Goal: Task Accomplishment & Management: Manage account settings

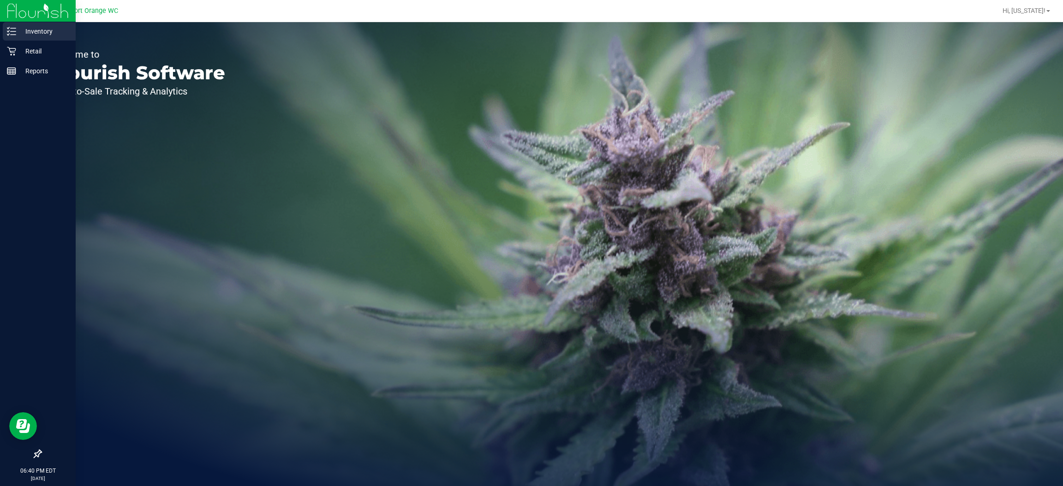
click at [26, 31] on p "Inventory" at bounding box center [43, 31] width 55 height 11
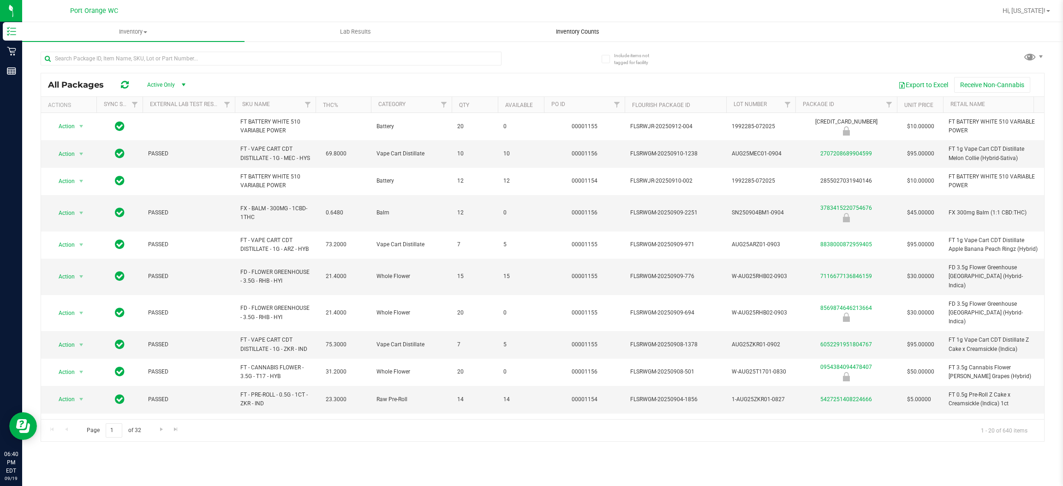
click at [578, 28] on span "Inventory Counts" at bounding box center [578, 32] width 68 height 8
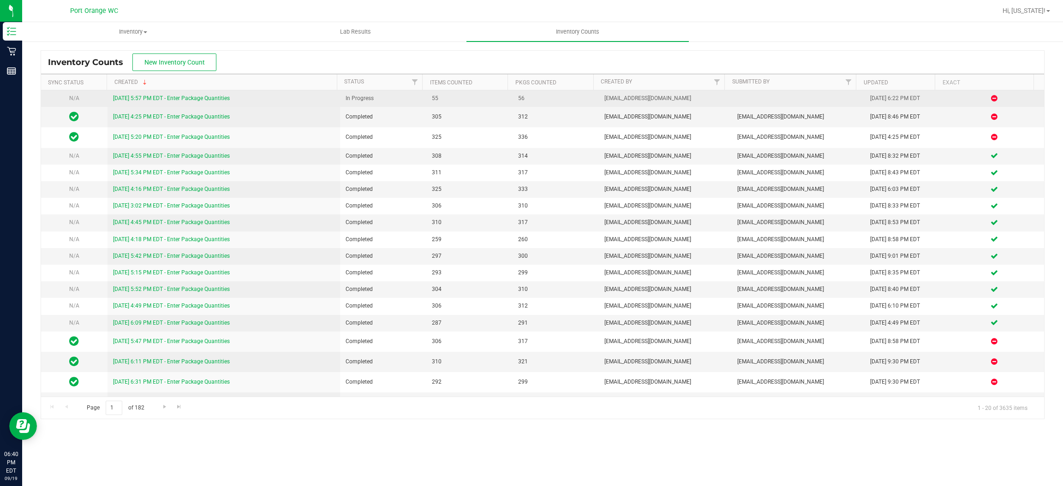
click at [184, 96] on link "9/19/25 5:57 PM EDT - Enter Package Quantities" at bounding box center [171, 98] width 117 height 6
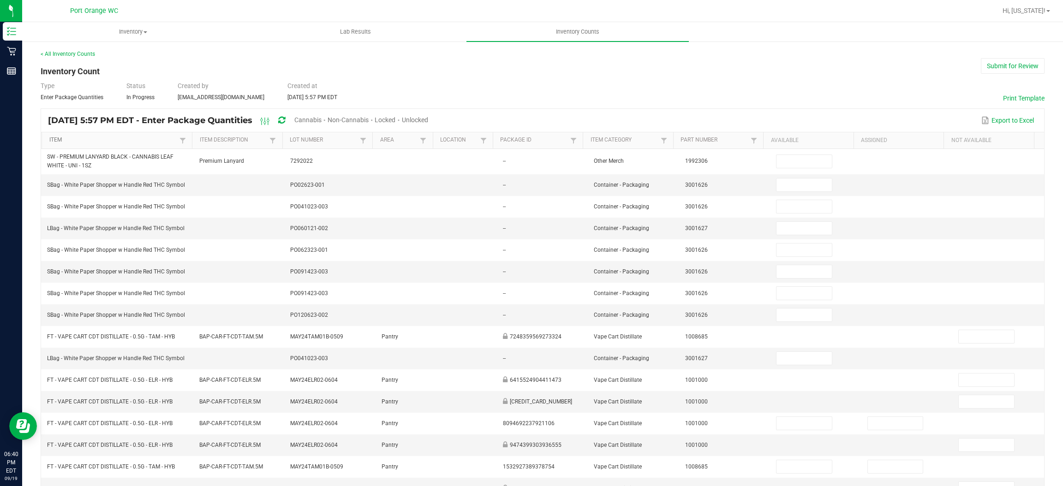
click at [151, 138] on link "Item" at bounding box center [113, 140] width 128 height 7
type input "5"
type input "3"
type input "2"
type input "6"
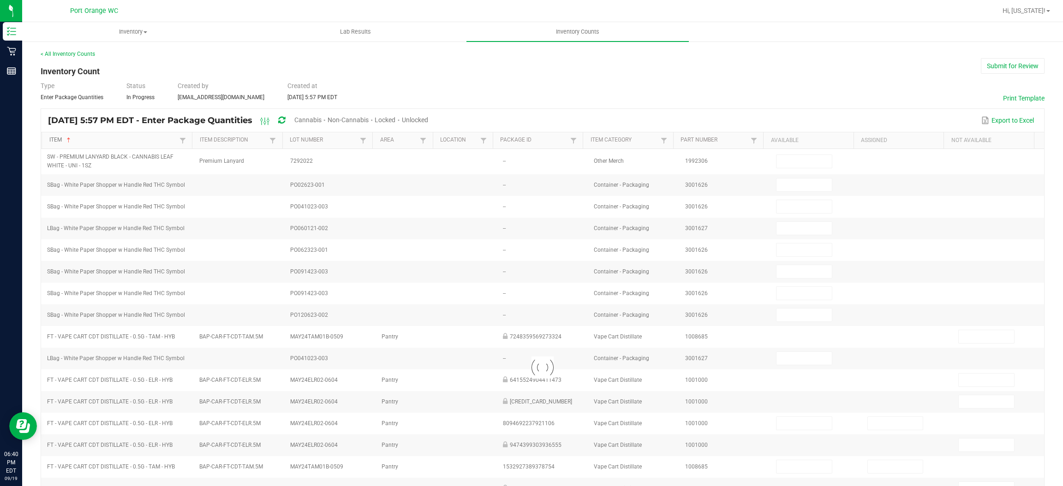
type input "14"
type input "0"
type input "20"
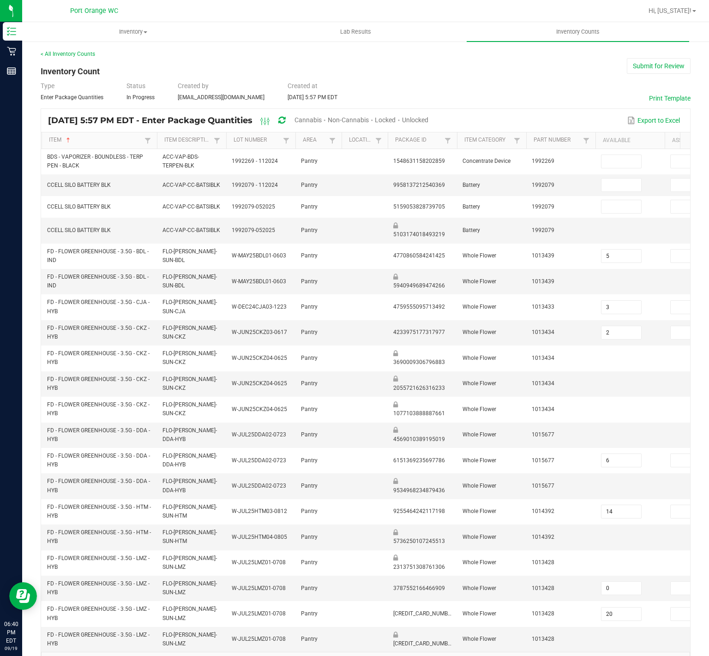
click at [322, 121] on span "Cannabis" at bounding box center [307, 119] width 27 height 7
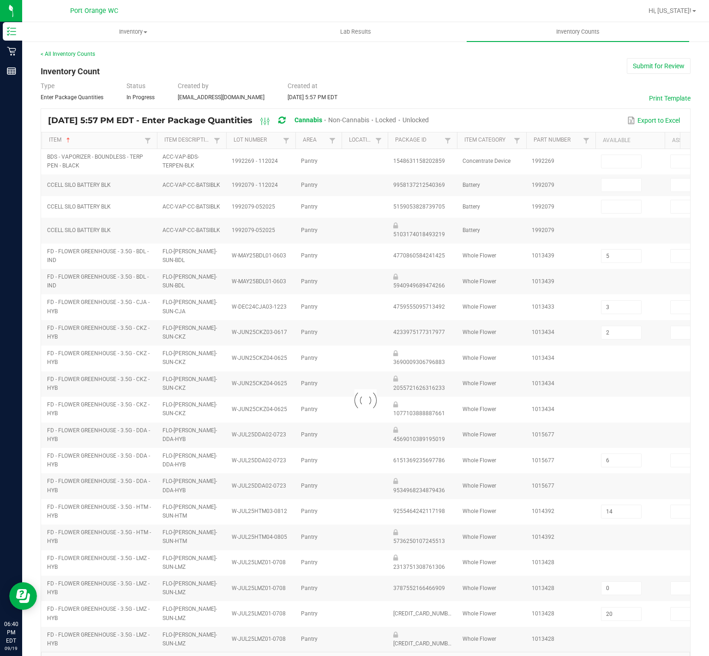
type input "20"
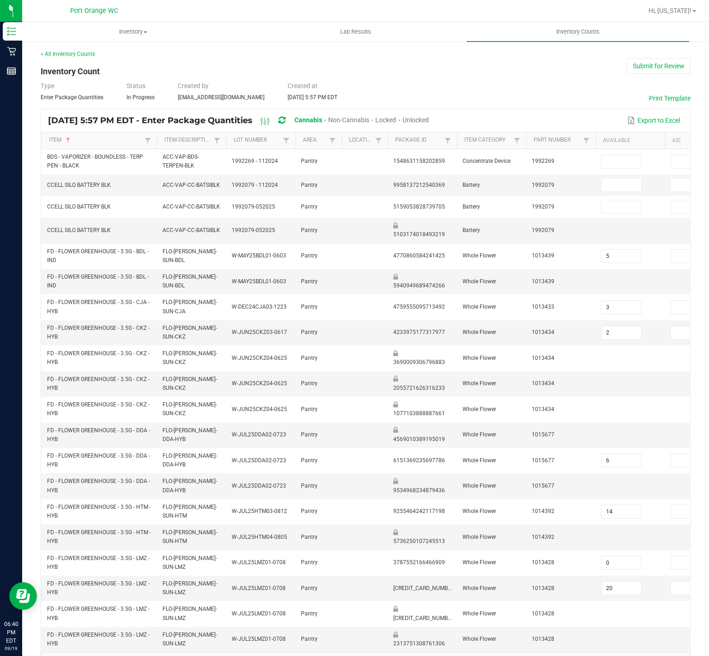
click at [429, 119] on span "Unlocked" at bounding box center [415, 119] width 26 height 7
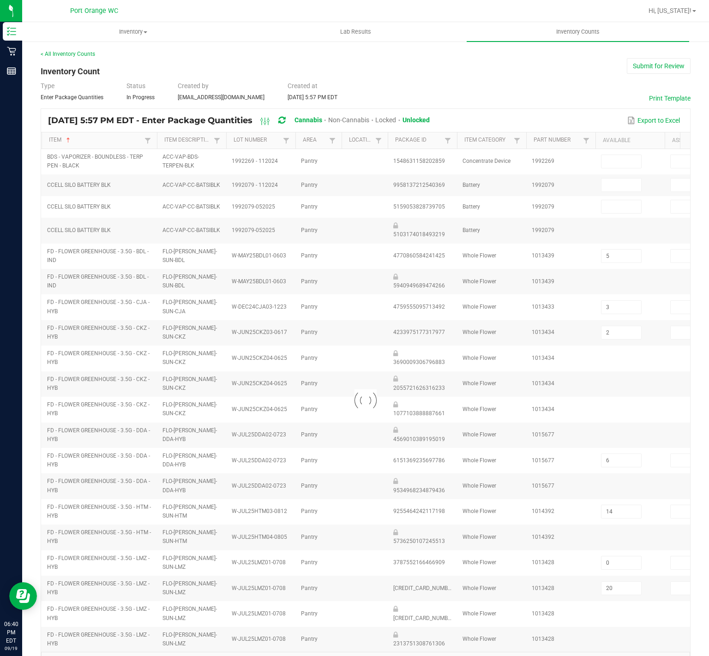
type input "3"
type input "6"
type input "14"
type input "15"
type input "1"
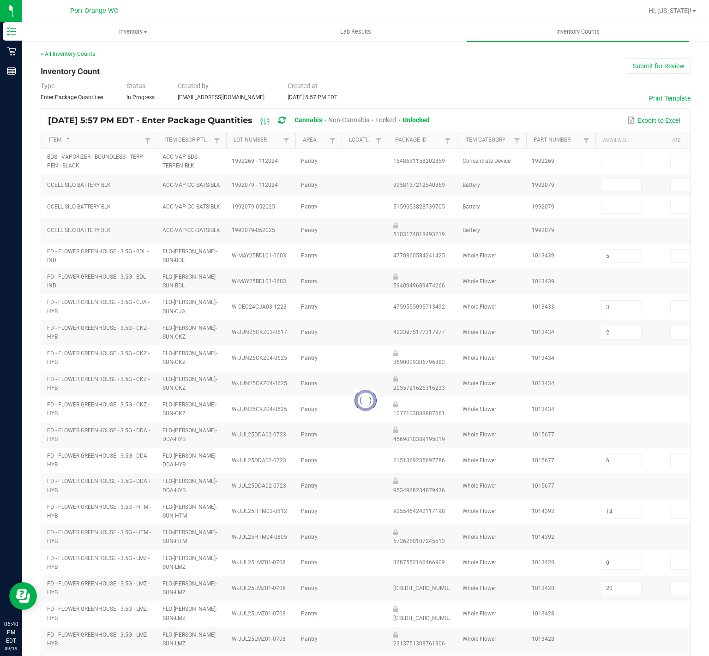
type input "17"
type input "1"
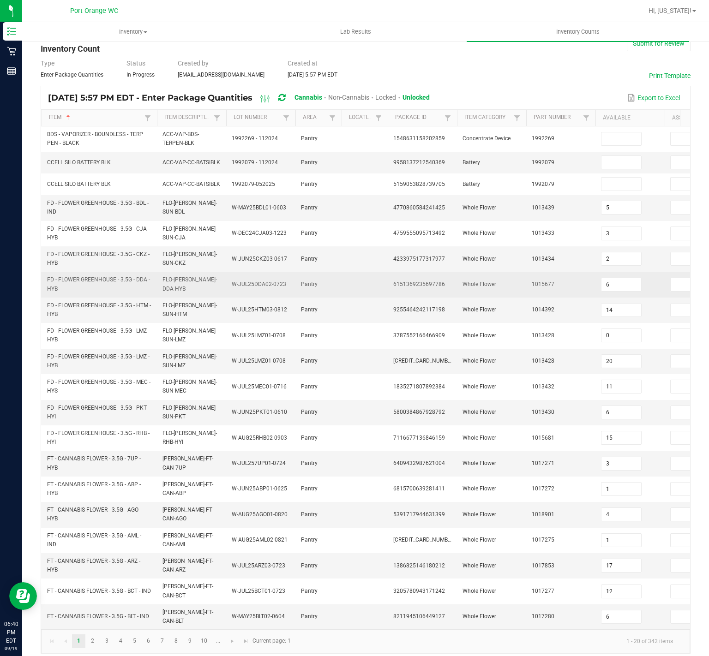
scroll to position [45, 0]
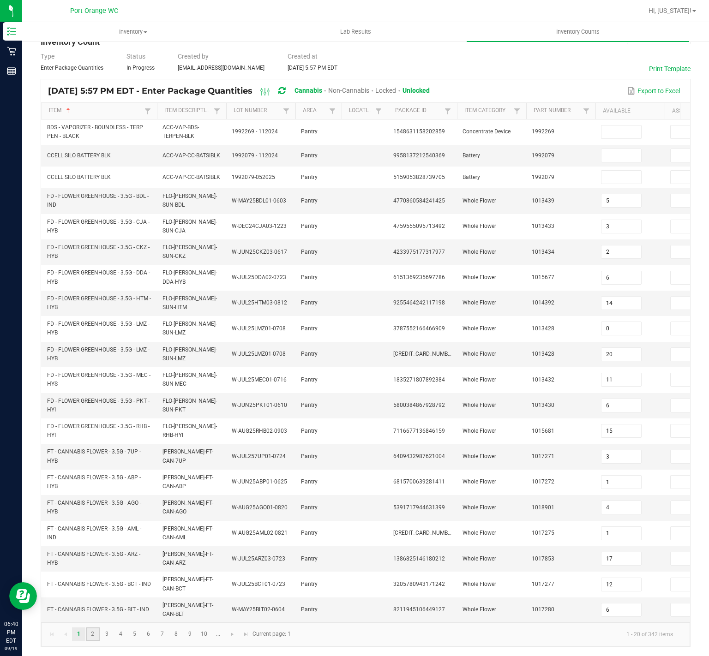
click at [87, 486] on link "2" at bounding box center [92, 635] width 13 height 14
type input "16"
type input "0"
type input "18"
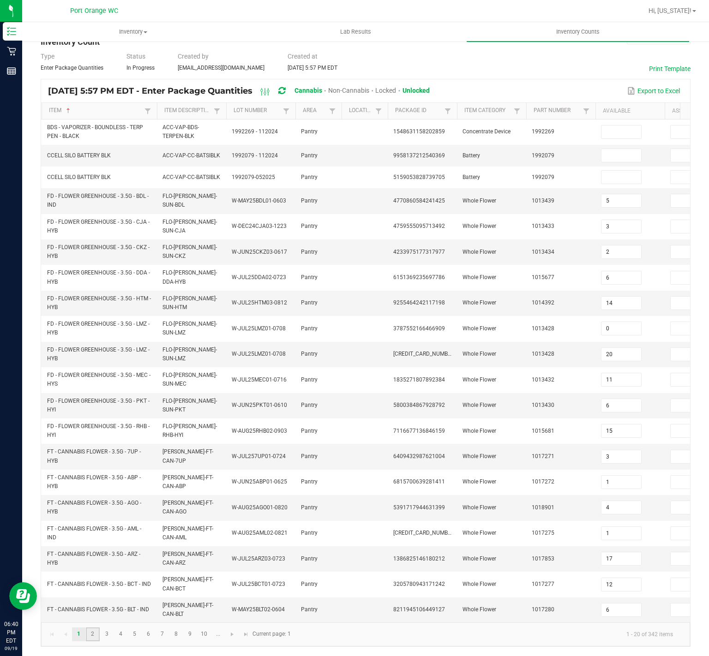
type input "17"
type input "4"
type input "20"
type input "11"
type input "4"
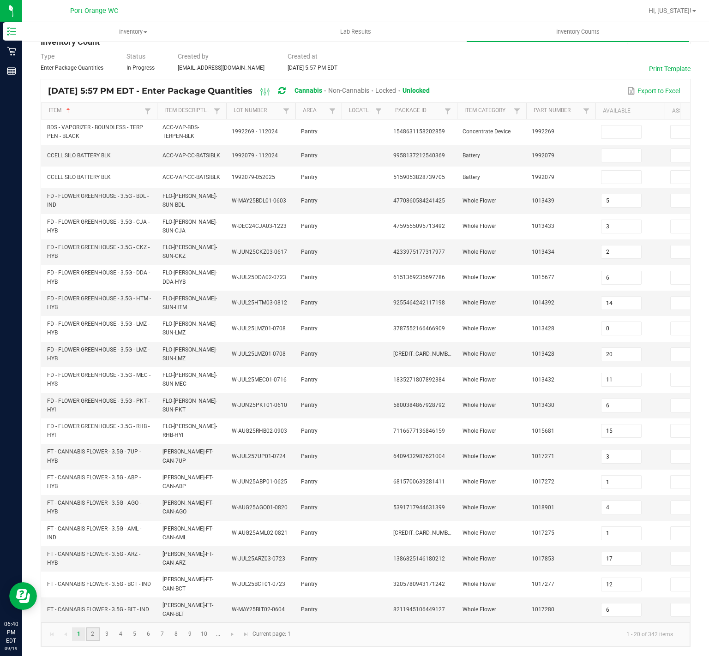
type input "14"
type input "15"
type input "1"
type input "12"
type input "0"
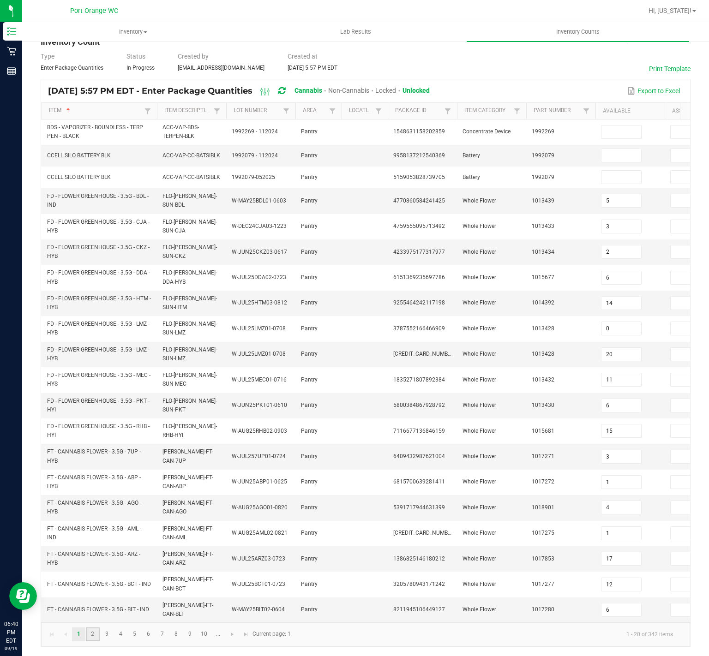
type input "16"
type input "1"
type input "6"
type input "11"
type input "13"
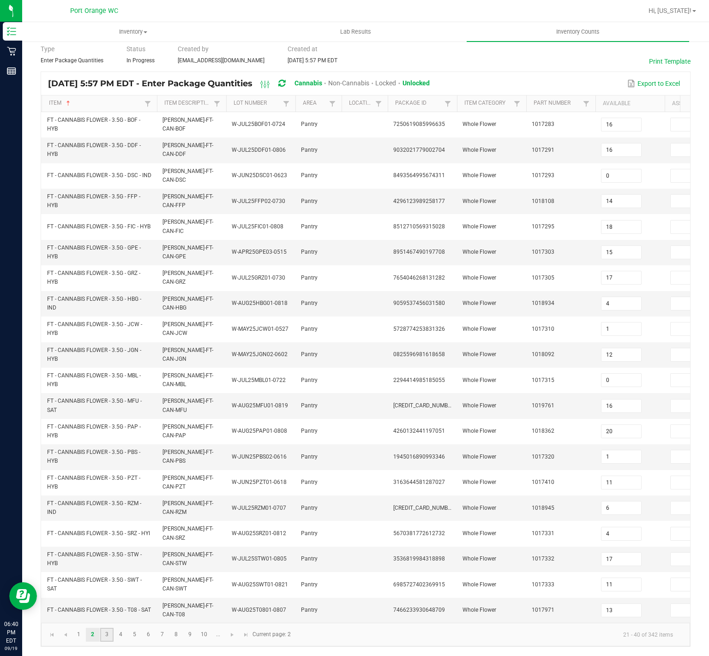
click at [107, 486] on link "3" at bounding box center [106, 635] width 13 height 14
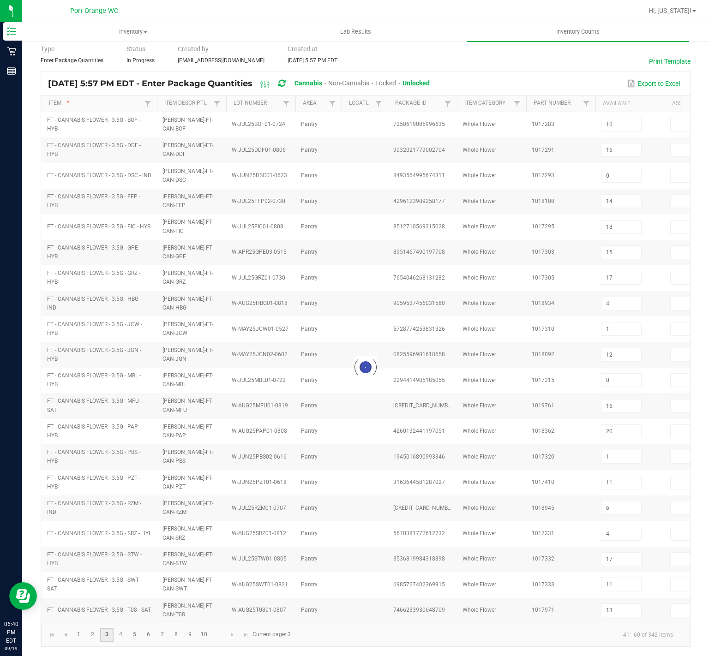
type input "19"
type input "2"
type input "19"
type input "8"
type input "10"
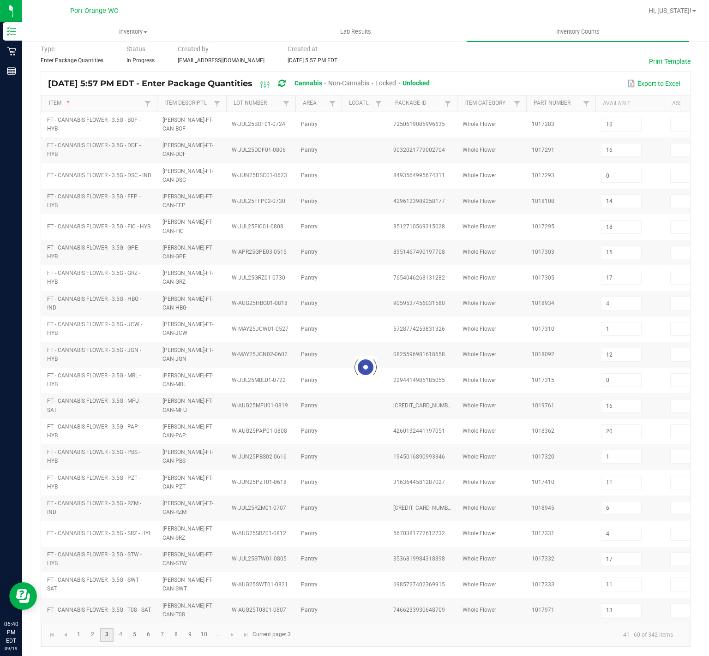
type input "14"
type input "4"
type input "3"
type input "6"
type input "5"
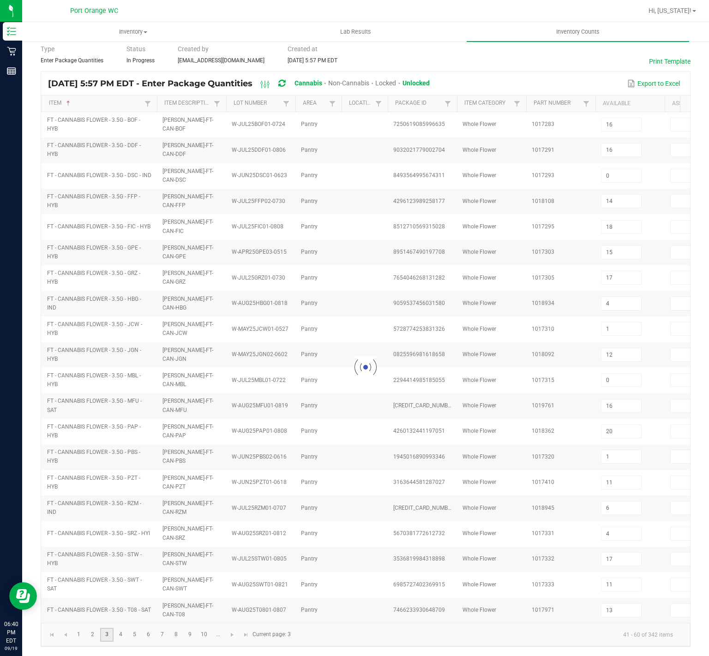
type input "1"
type input "13"
type input "20"
type input "13"
type input "6"
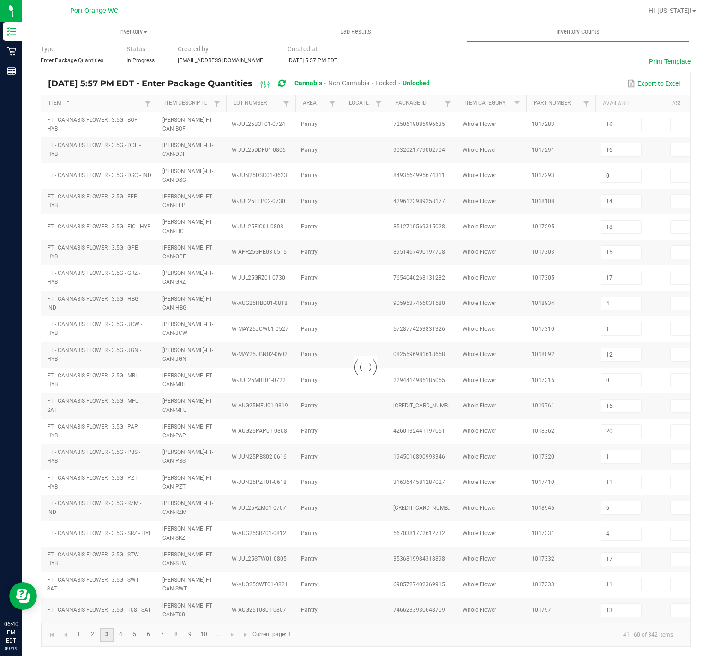
type input "3"
type input "2"
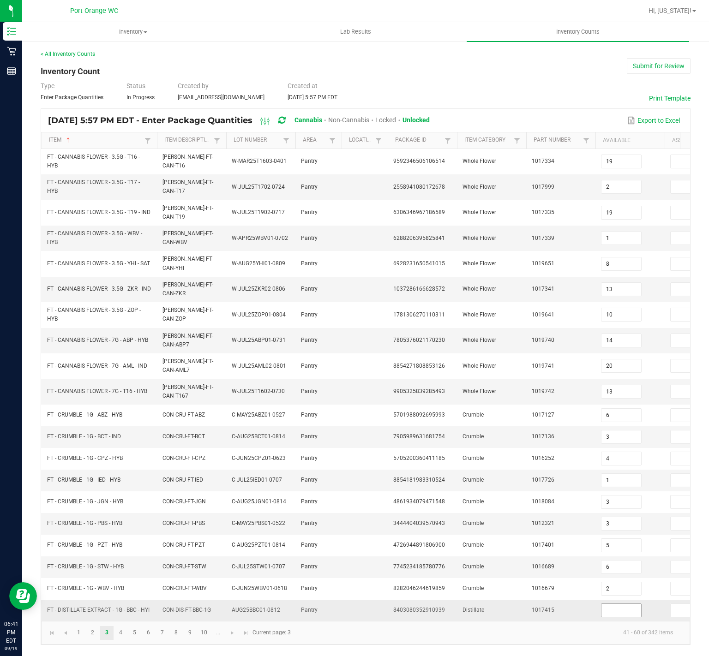
click at [617, 486] on input at bounding box center [621, 610] width 40 height 13
type input "9"
click at [116, 486] on link "4" at bounding box center [120, 633] width 13 height 14
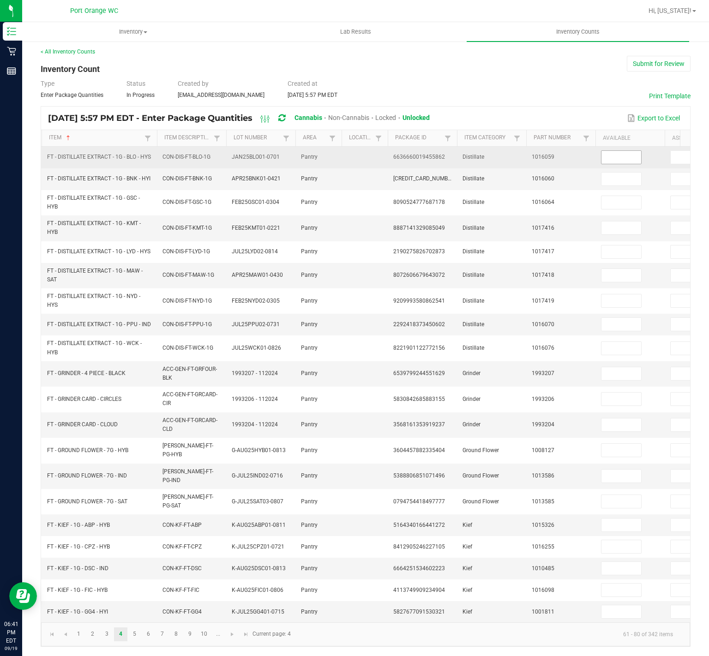
click at [616, 152] on input at bounding box center [621, 157] width 40 height 13
type input "2"
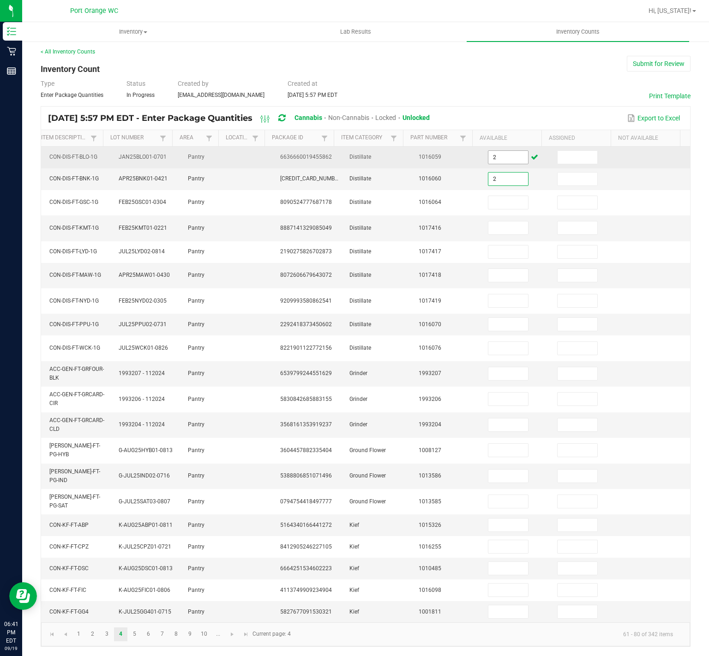
type input "2"
type input "6"
type input "3"
type input "7"
type input "12"
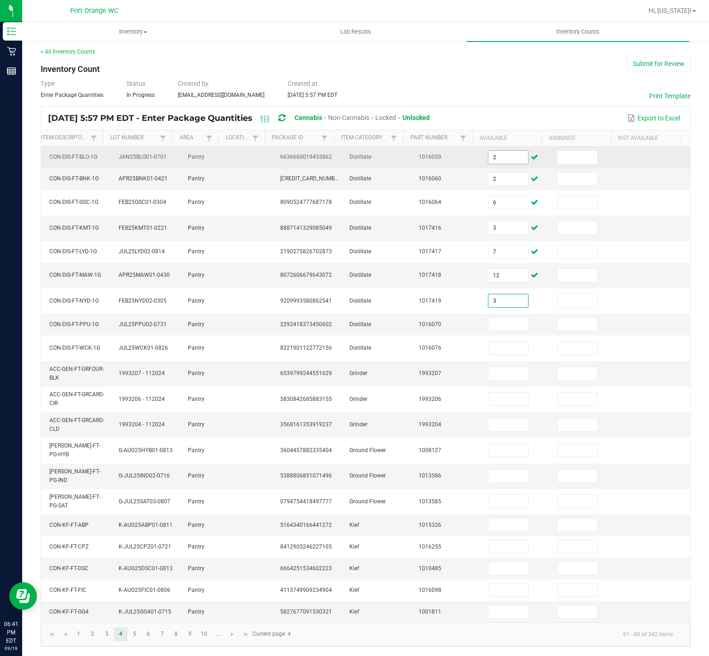
type input "3"
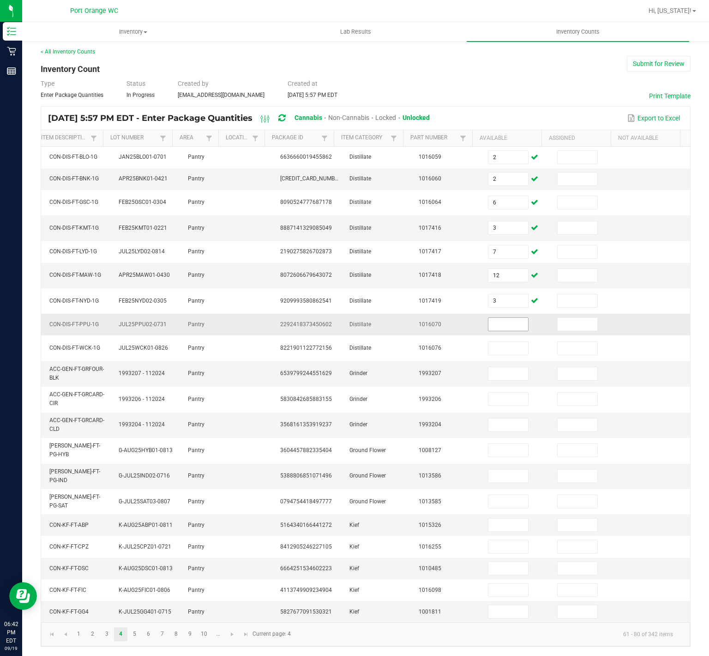
click at [488, 330] on input at bounding box center [508, 324] width 40 height 13
type input "12"
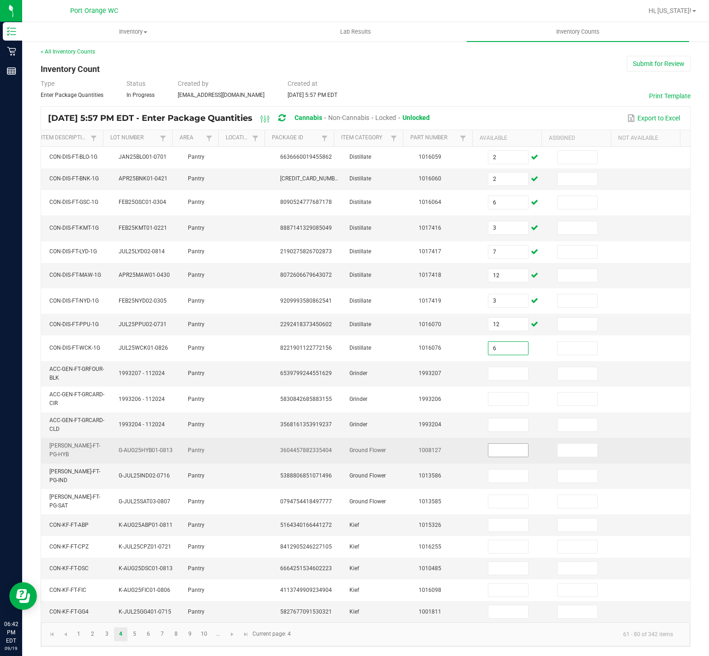
type input "6"
click at [488, 456] on input at bounding box center [508, 450] width 40 height 13
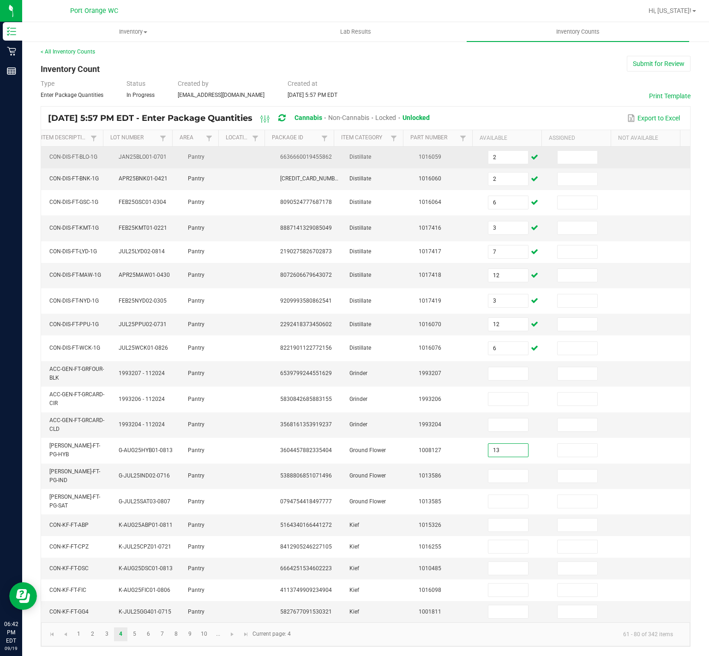
type input "13"
type input "6"
type input "16"
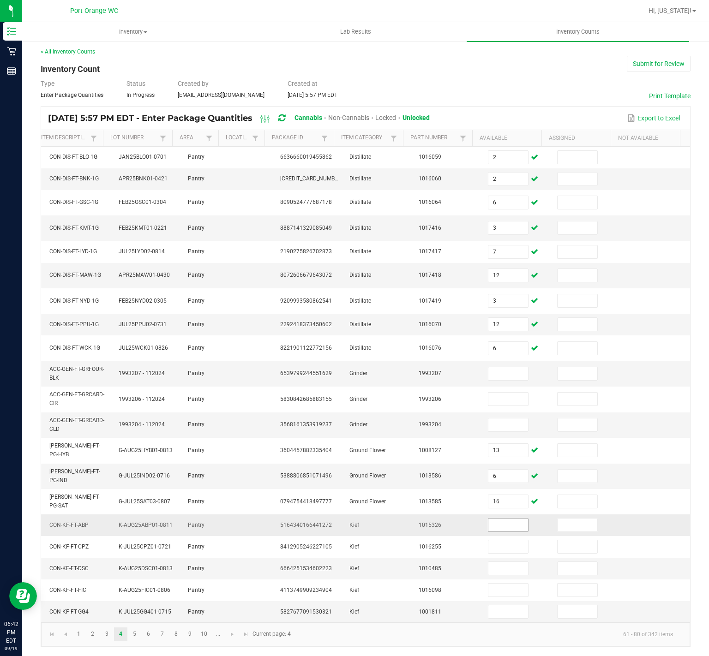
click at [495, 486] on input at bounding box center [508, 525] width 40 height 13
type input "5"
type input "2"
type input "5"
type input "6"
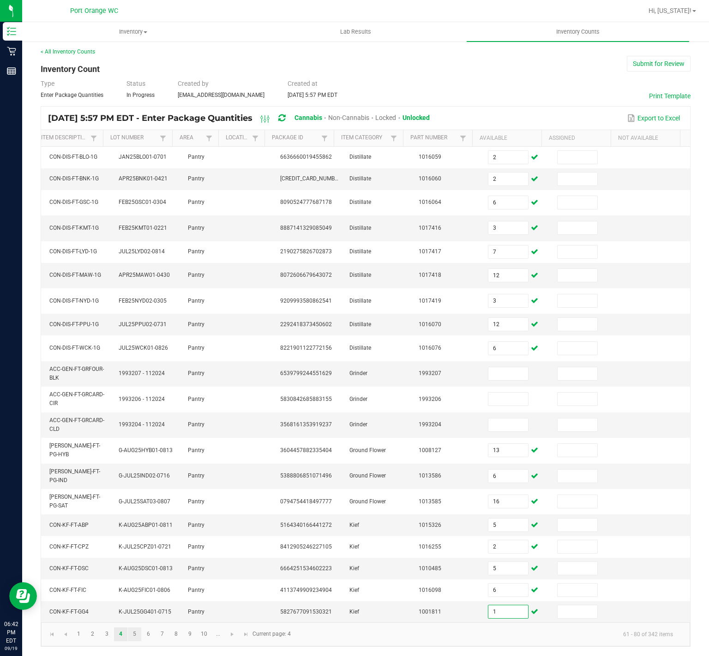
type input "1"
click at [136, 486] on link "5" at bounding box center [134, 635] width 13 height 14
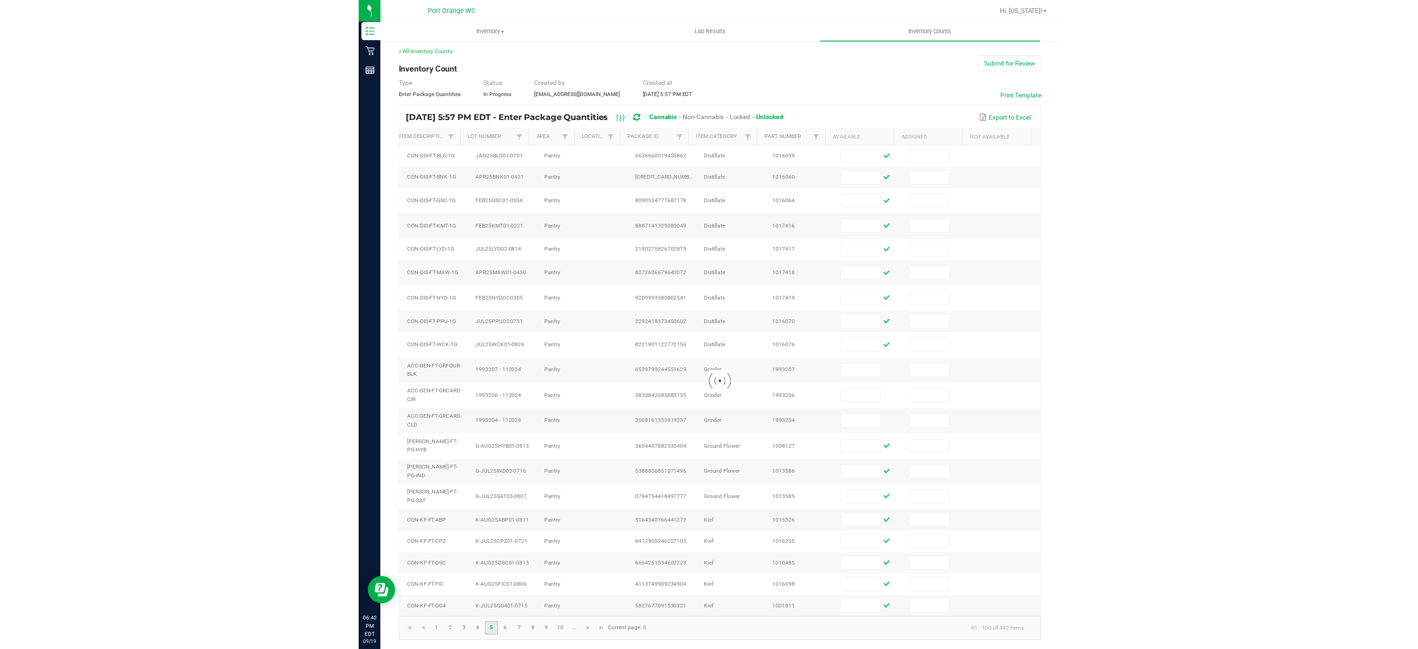
scroll to position [0, 124]
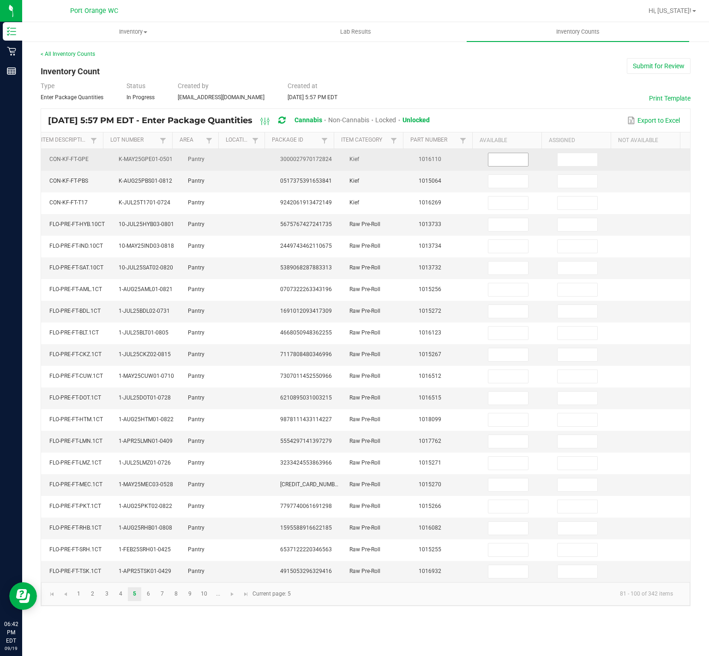
click at [488, 162] on input at bounding box center [508, 159] width 40 height 13
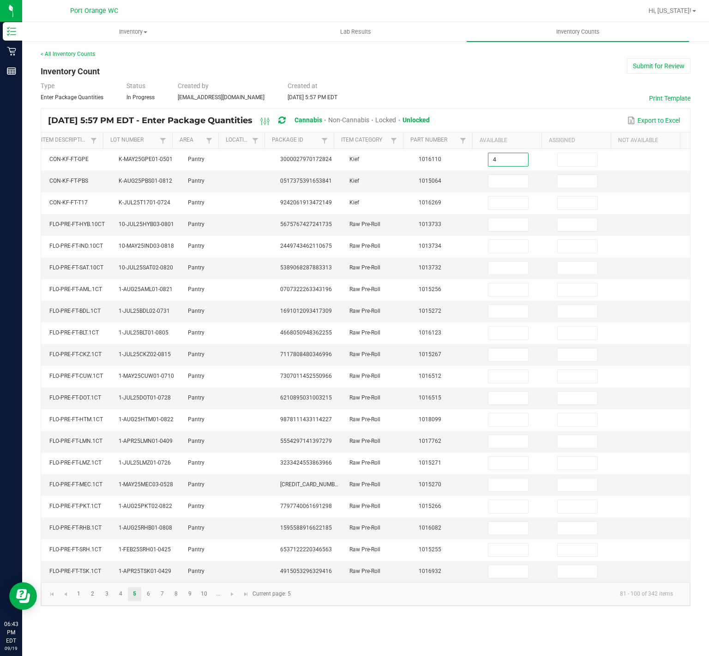
type input "4"
type input "3"
type input "2"
type input "18"
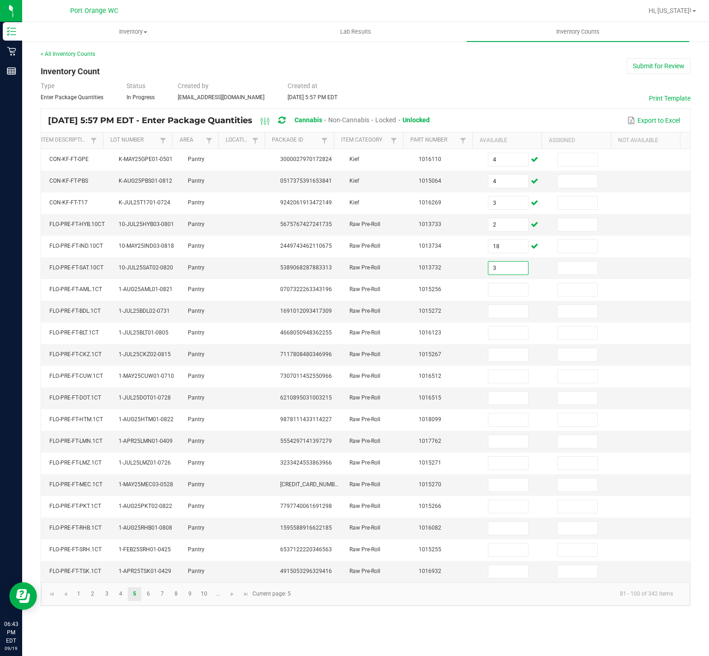
type input "3"
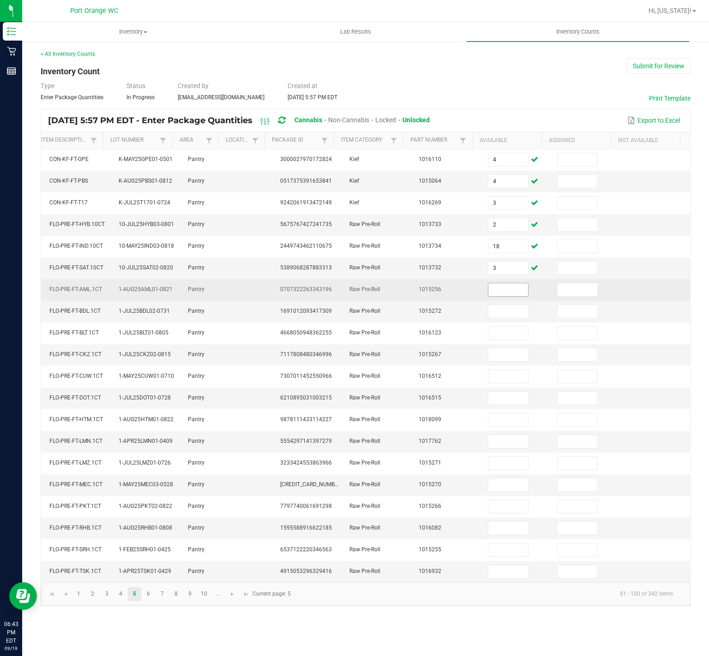
click at [505, 296] on input at bounding box center [508, 289] width 40 height 13
type input "1"
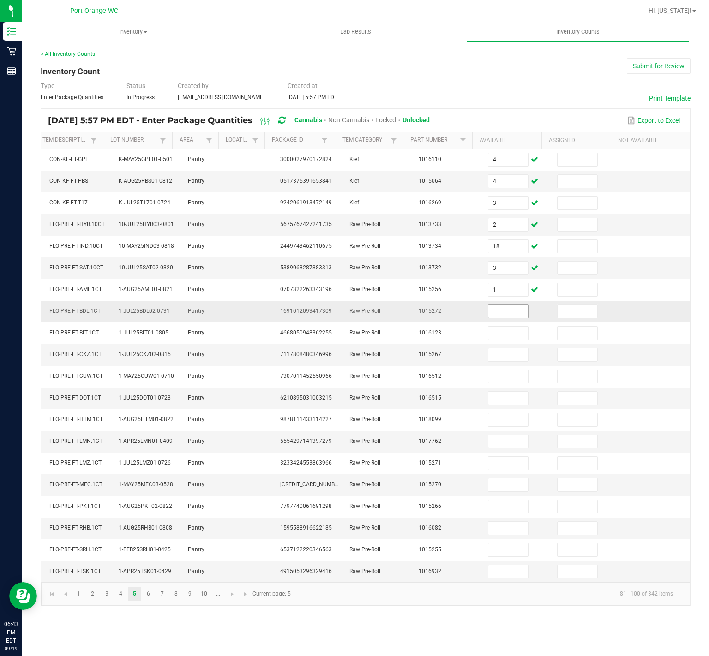
click at [509, 317] on input at bounding box center [508, 311] width 40 height 13
type input "16"
type input "10"
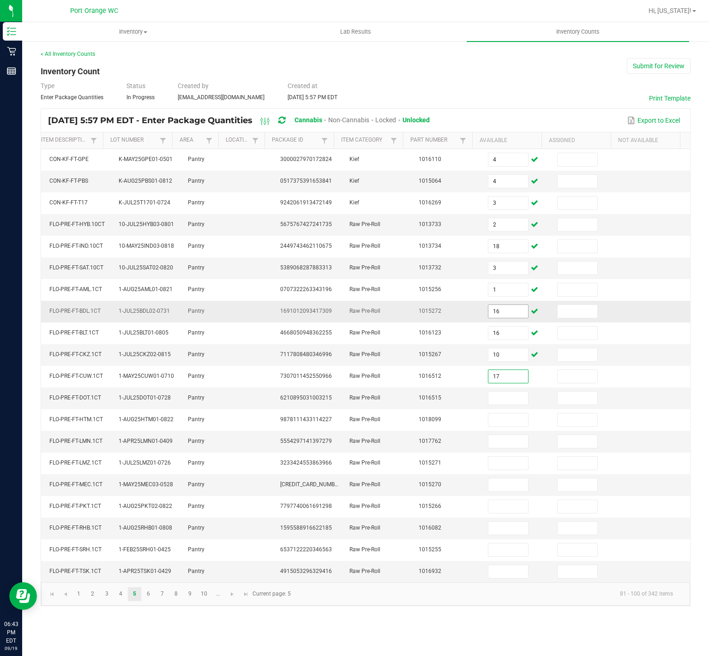
type input "17"
type input "8"
type input "19"
type input "9"
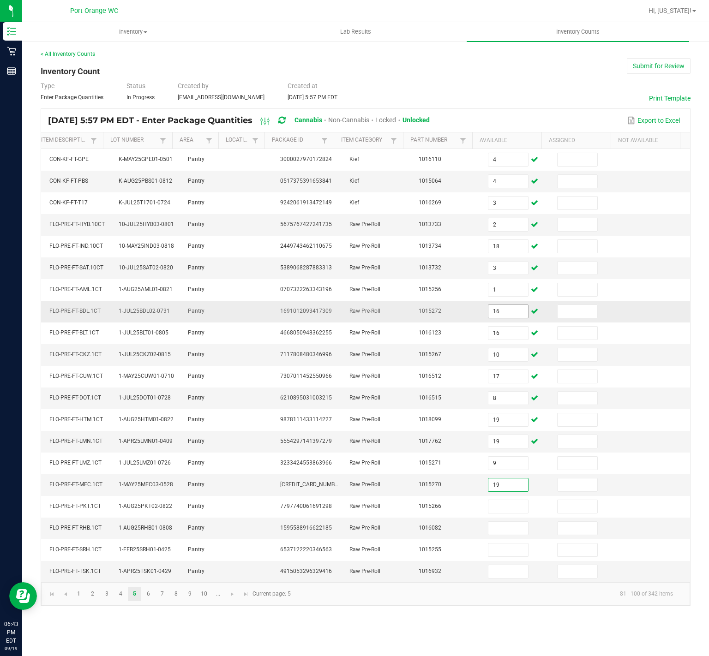
type input "19"
type input "25"
type input "18"
type input "20"
click at [506, 486] on input at bounding box center [508, 571] width 40 height 13
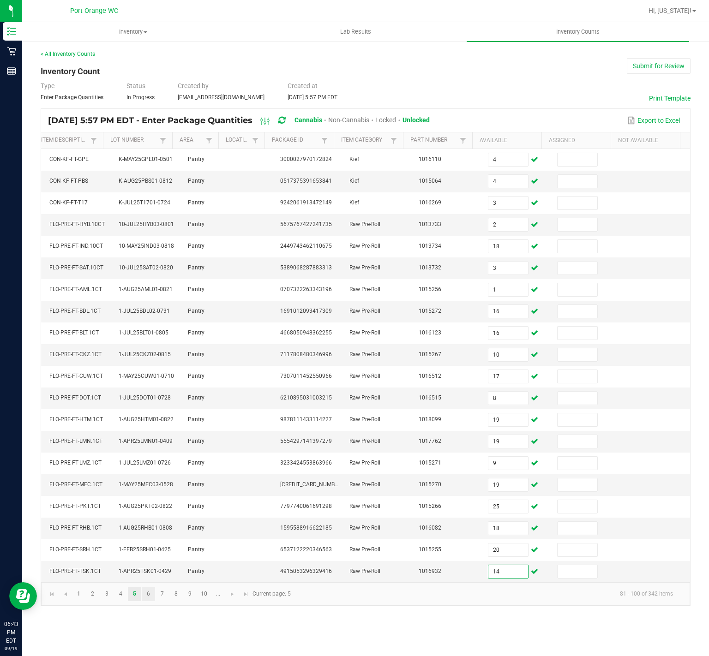
type input "14"
click at [152, 486] on link "6" at bounding box center [148, 595] width 13 height 14
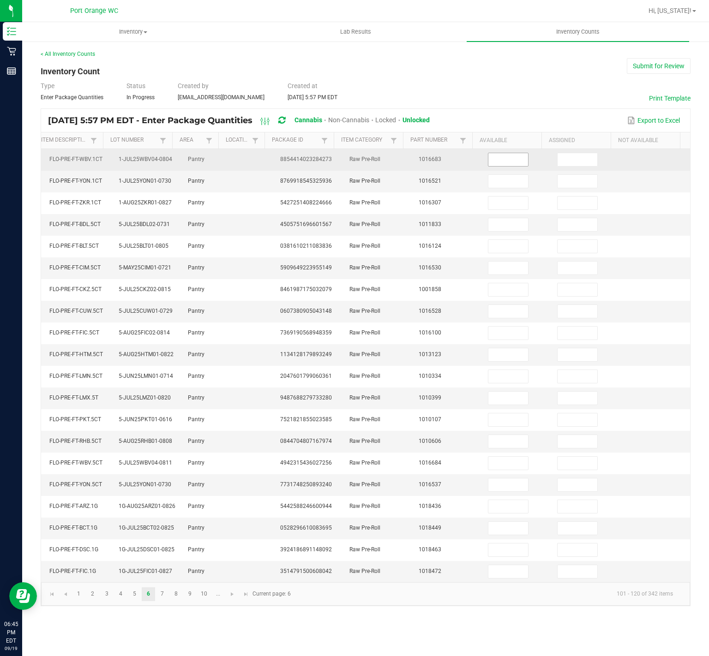
click at [492, 161] on input at bounding box center [508, 159] width 40 height 13
type input "1"
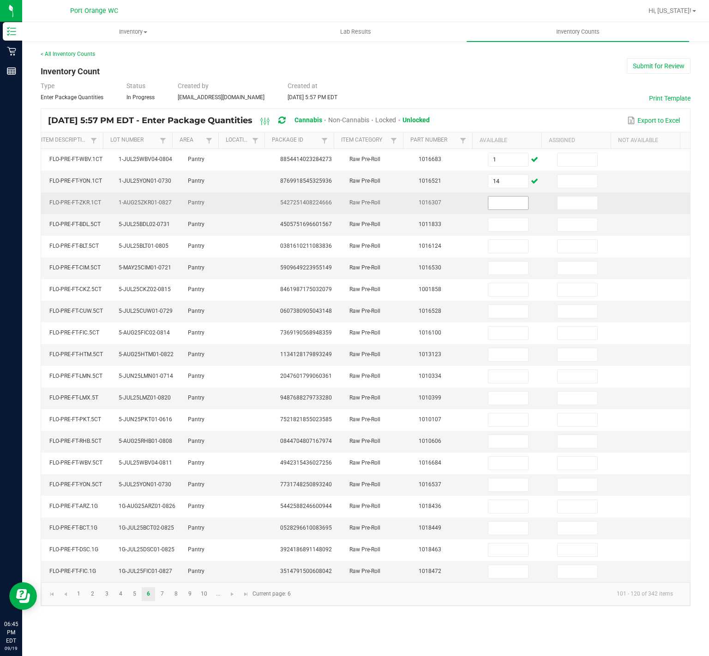
click at [488, 206] on input at bounding box center [508, 203] width 40 height 13
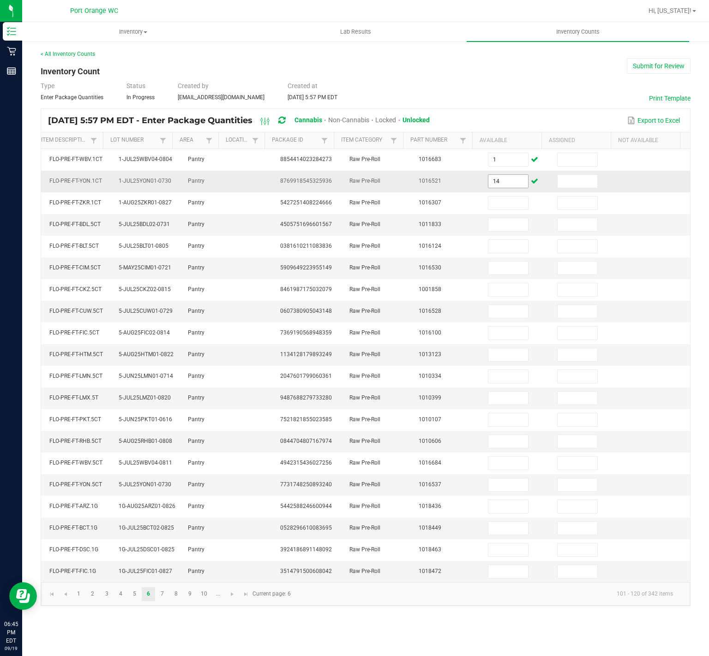
click at [508, 184] on input "14" at bounding box center [508, 181] width 40 height 13
click at [491, 181] on input "114" at bounding box center [508, 181] width 40 height 13
type input "1"
type input "14"
click at [488, 230] on input at bounding box center [508, 224] width 40 height 13
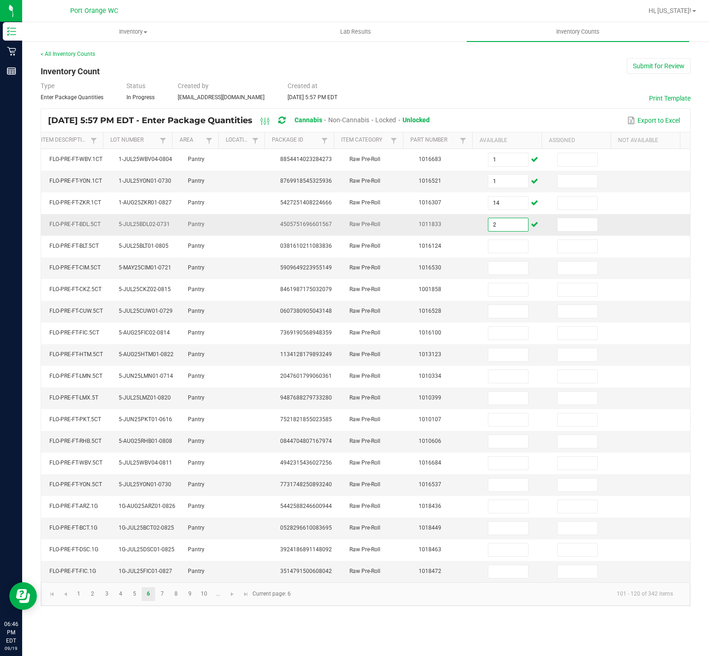
type input "2"
type input "9"
type input "7"
type input "4"
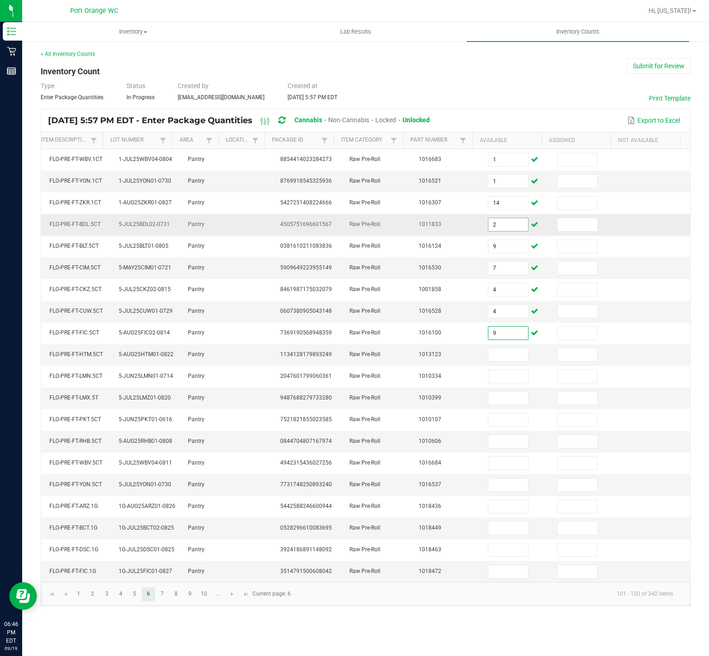
type input "9"
click at [503, 361] on input at bounding box center [508, 354] width 40 height 13
type input "9"
type input "12"
type input "1"
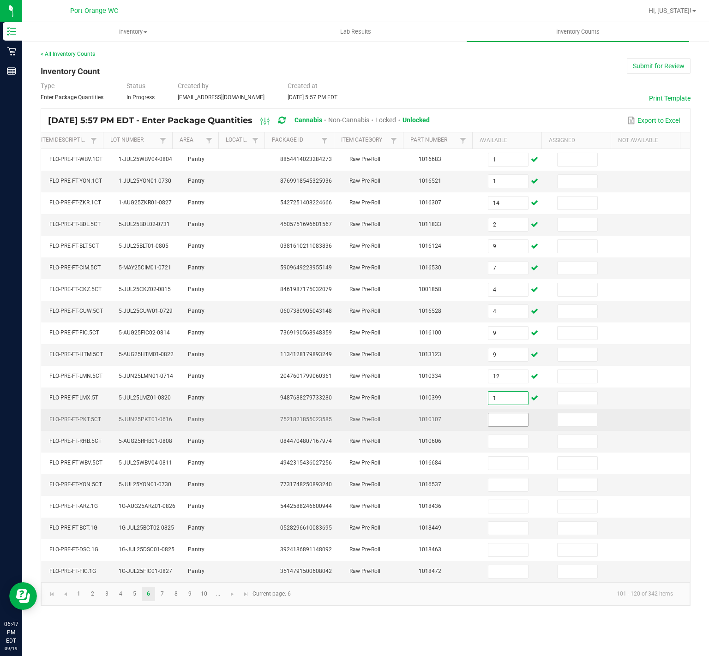
click at [492, 426] on input at bounding box center [508, 420] width 40 height 13
type input "11"
type input "4"
type input "10"
type input "5"
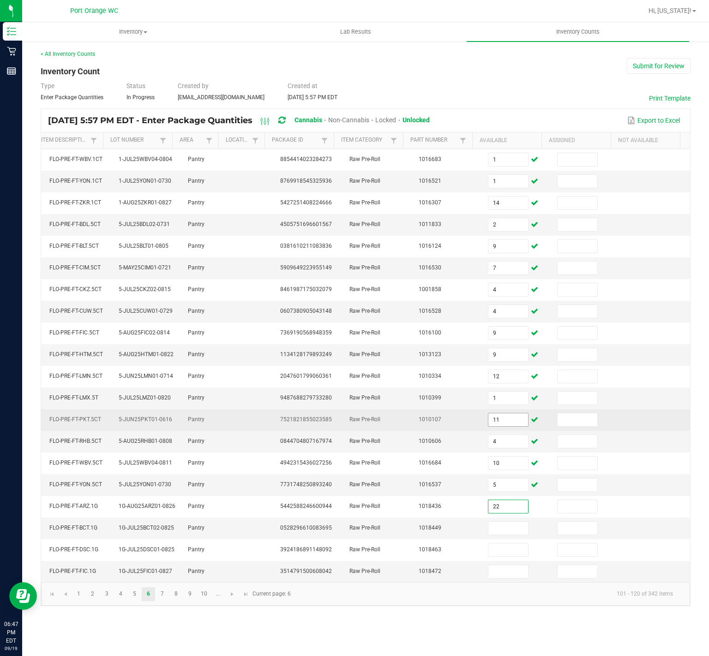
type input "22"
type input "25"
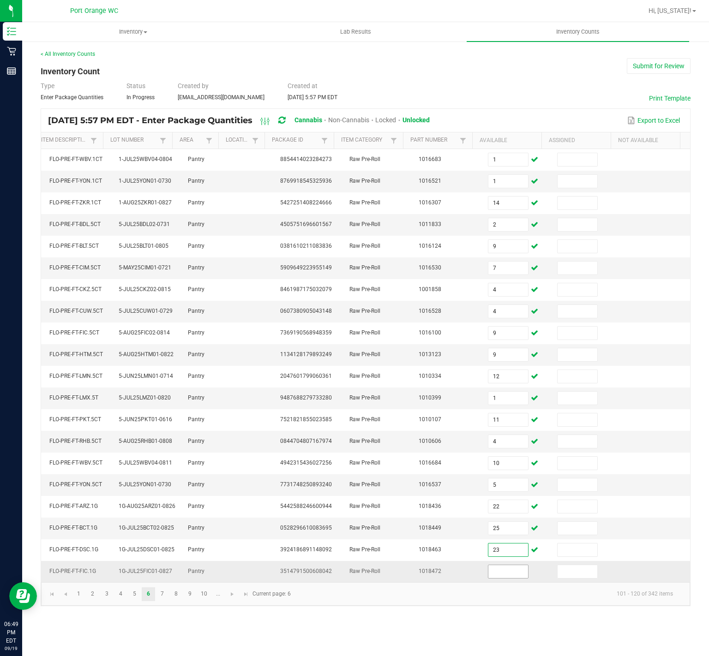
type input "23"
click at [490, 486] on input at bounding box center [508, 571] width 40 height 13
click at [488, 486] on input at bounding box center [508, 571] width 40 height 13
type input "25"
click at [164, 486] on link "7" at bounding box center [162, 595] width 13 height 14
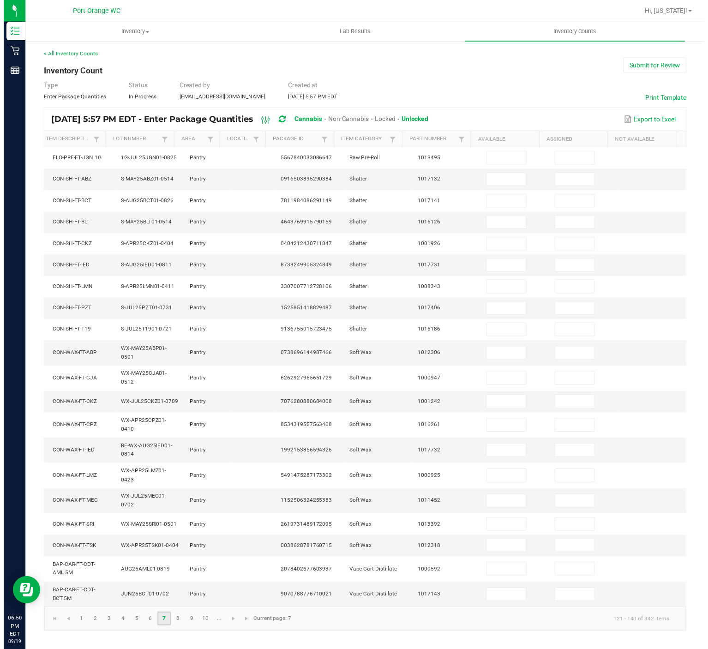
scroll to position [0, 0]
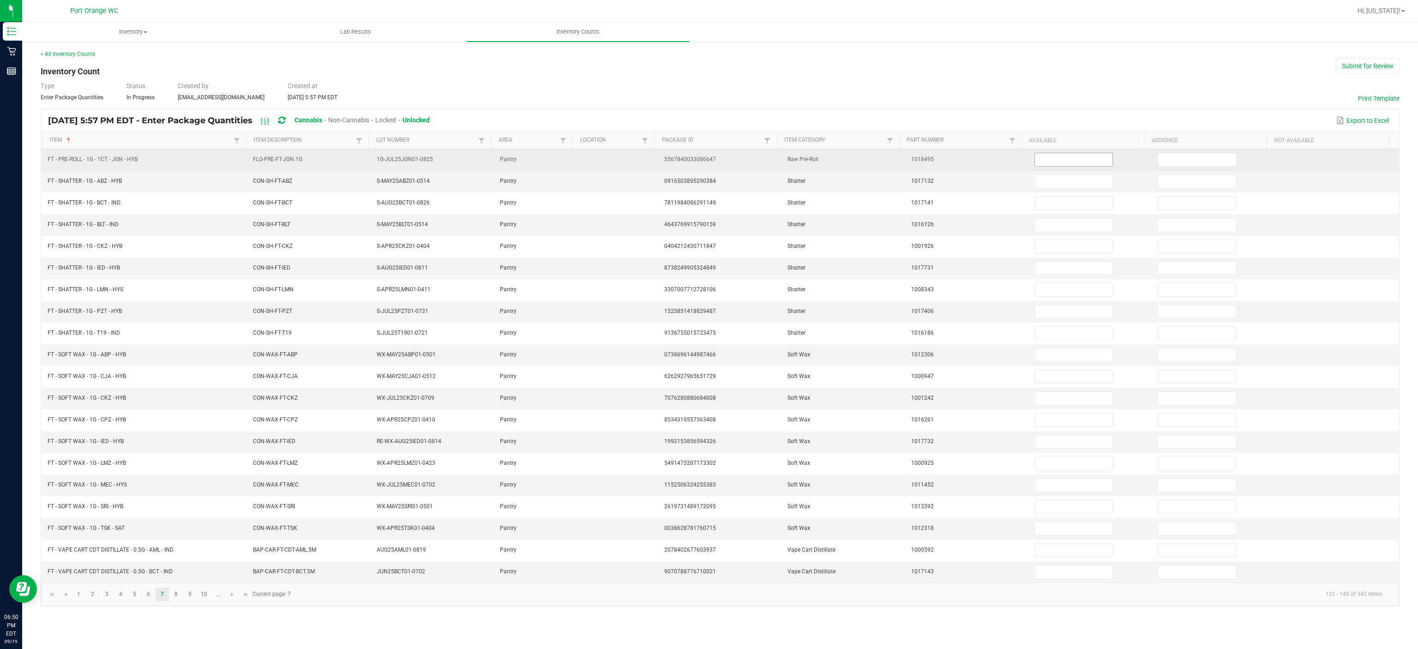
click at [1063, 158] on input at bounding box center [1074, 159] width 78 height 13
type input "25"
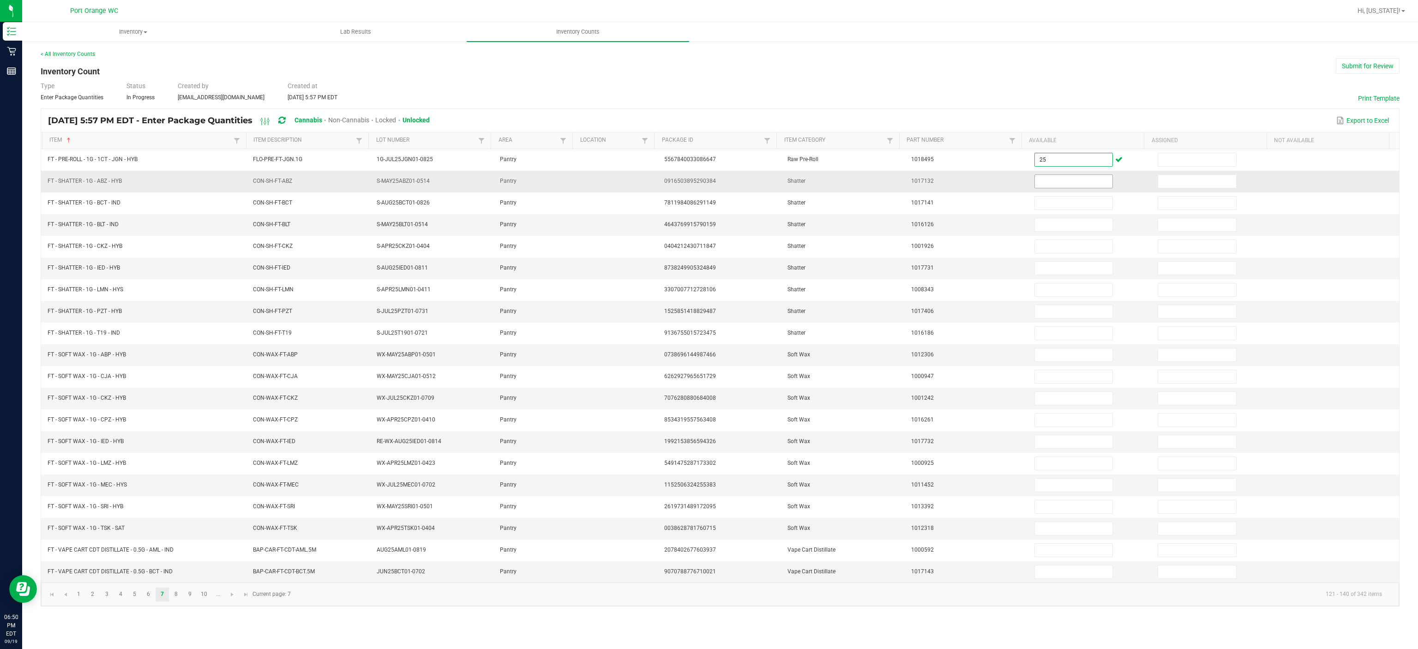
click at [1062, 184] on input at bounding box center [1074, 181] width 78 height 13
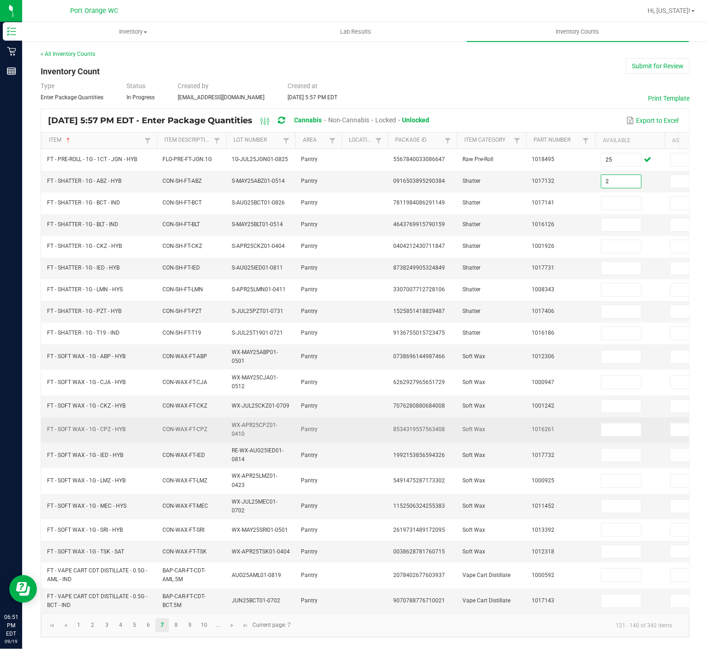
type input "2"
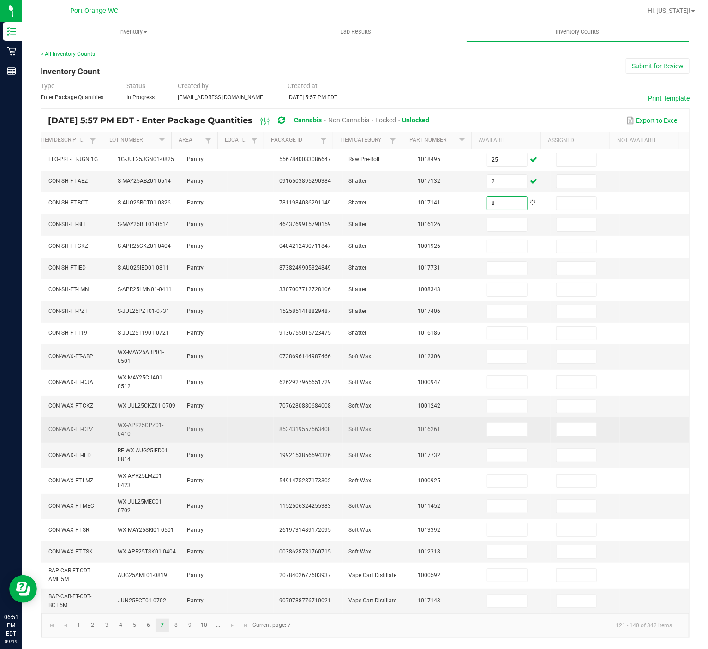
type input "8"
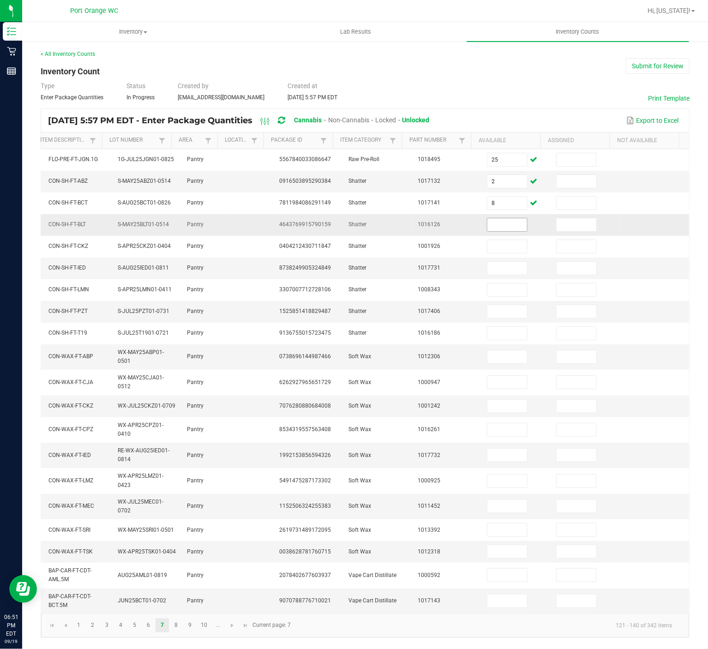
click at [487, 226] on input at bounding box center [507, 224] width 40 height 13
type input "5"
type input "3"
type input "6"
type input "8"
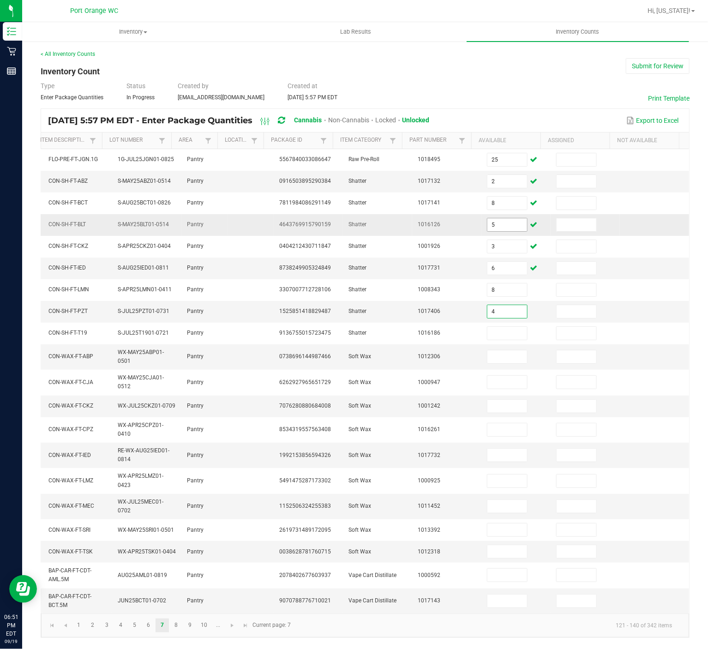
type input "4"
type input "2"
type input "7"
type input "3"
type input "5"
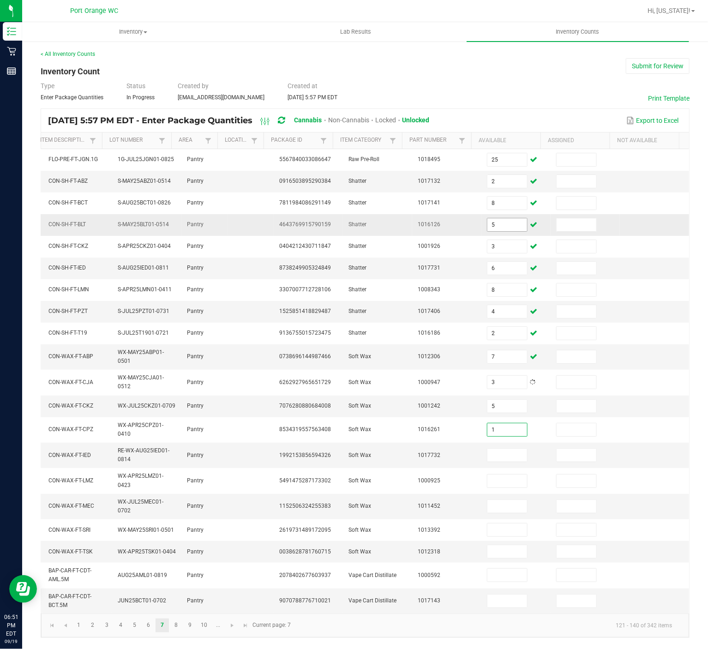
type input "1"
click at [487, 486] on input at bounding box center [507, 506] width 40 height 13
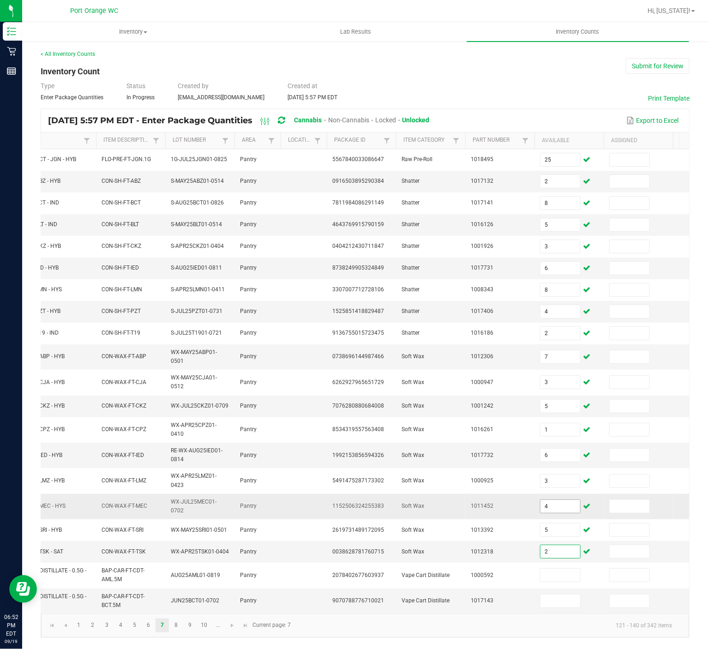
scroll to position [0, 0]
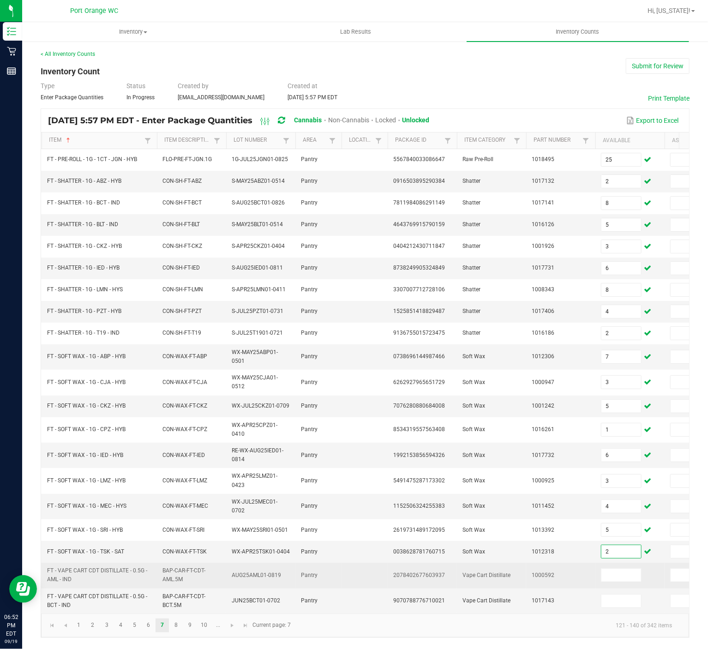
click at [609, 486] on td at bounding box center [629, 575] width 69 height 25
click at [611, 486] on input at bounding box center [621, 575] width 40 height 13
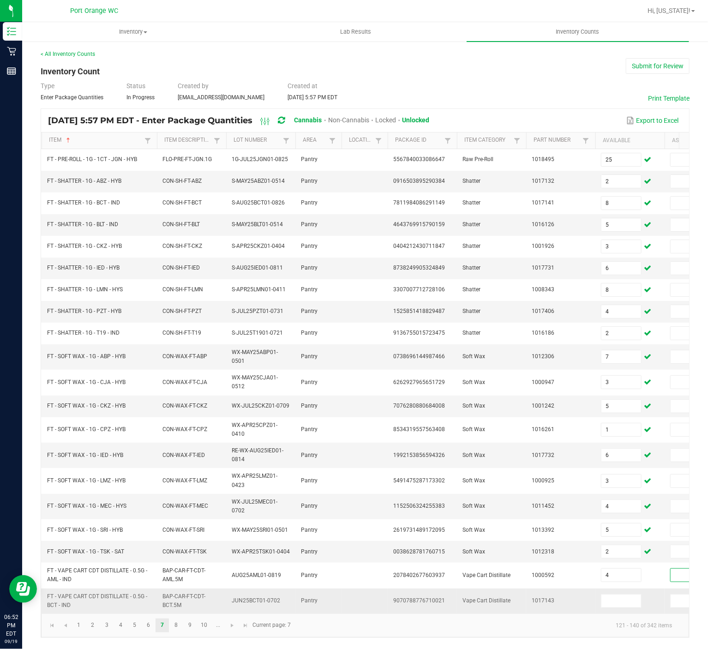
scroll to position [0, 138]
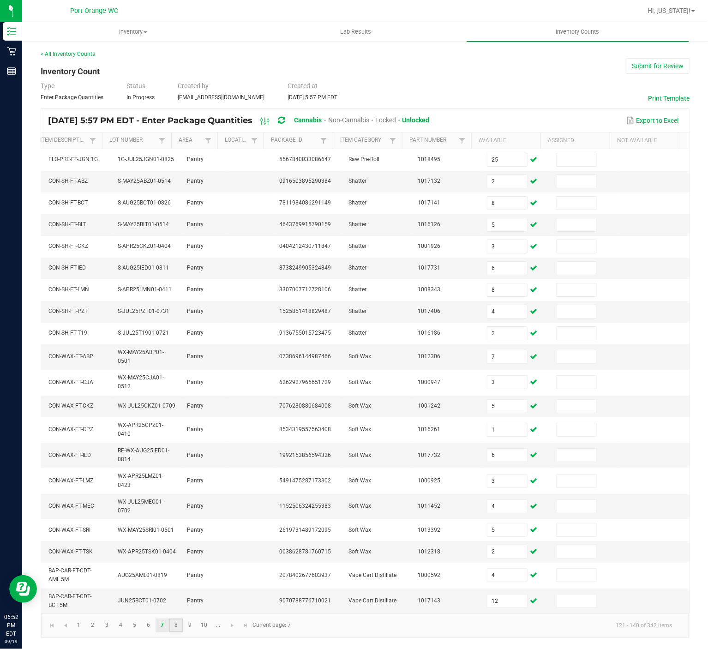
click at [172, 486] on link "8" at bounding box center [175, 625] width 13 height 14
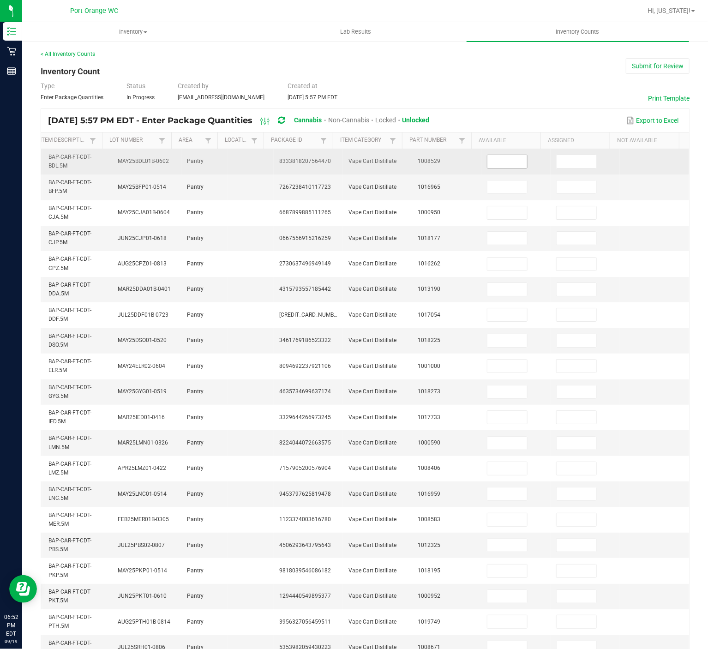
click at [487, 162] on input at bounding box center [507, 161] width 40 height 13
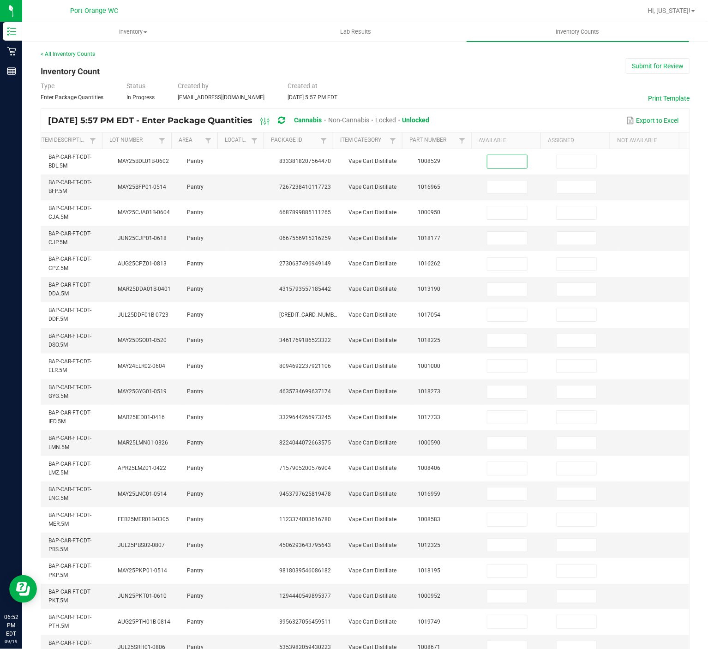
click at [489, 147] on th "Available" at bounding box center [505, 140] width 69 height 17
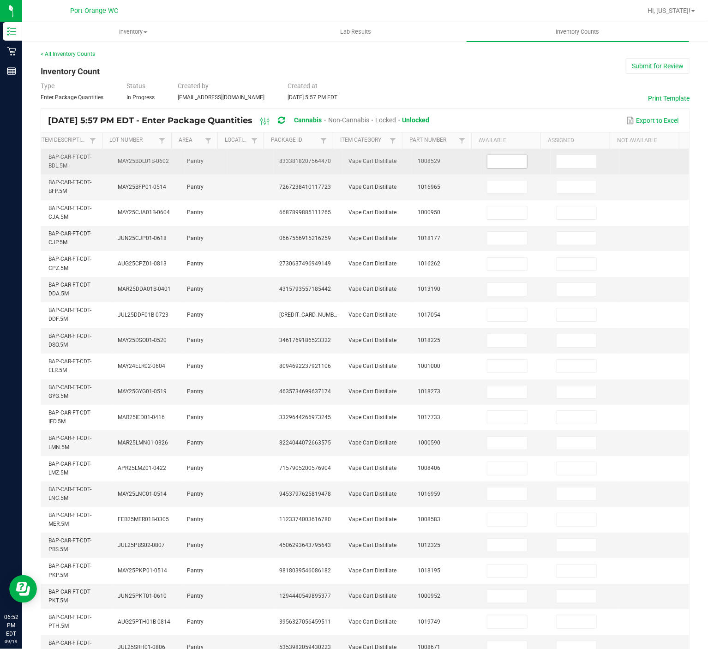
click at [487, 162] on input at bounding box center [507, 161] width 40 height 13
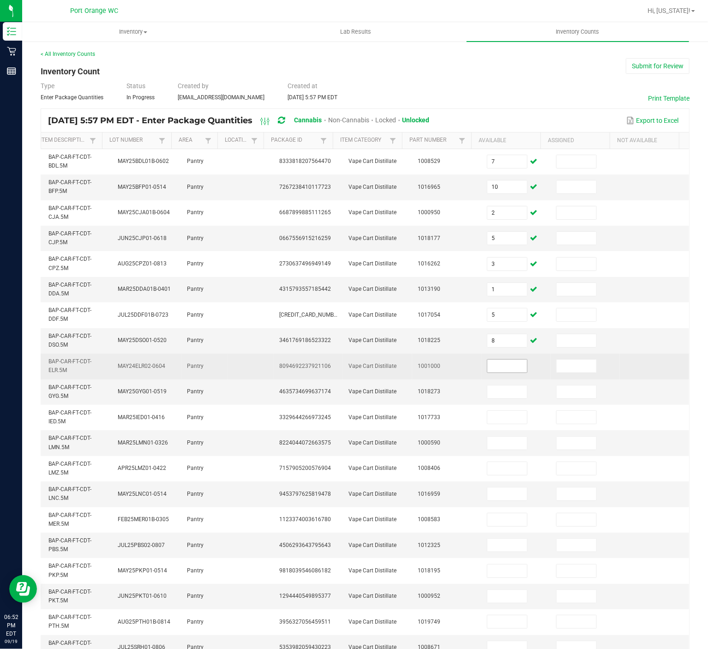
click at [487, 369] on input at bounding box center [507, 366] width 40 height 13
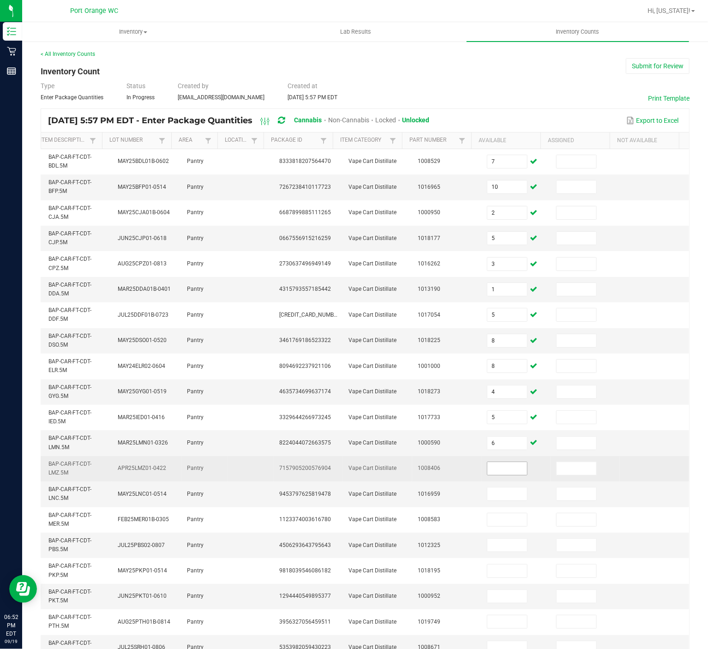
click at [487, 468] on input at bounding box center [507, 468] width 40 height 13
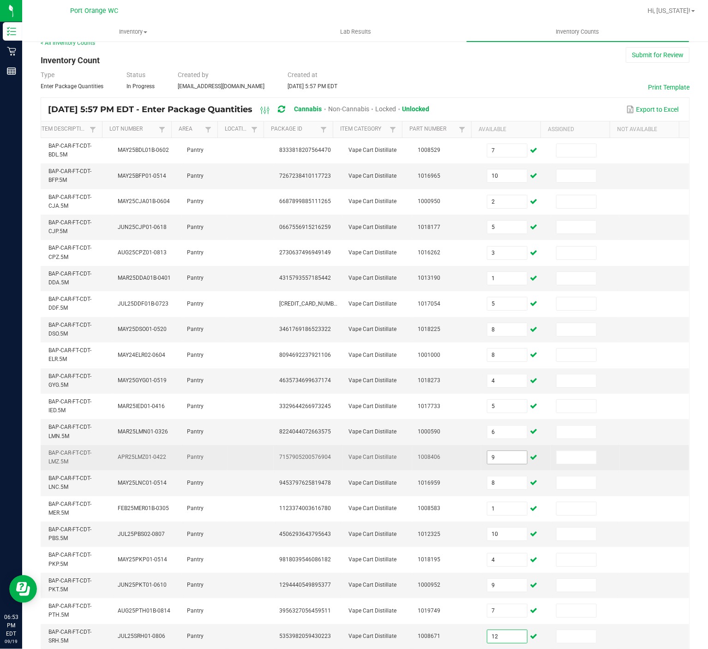
scroll to position [66, 0]
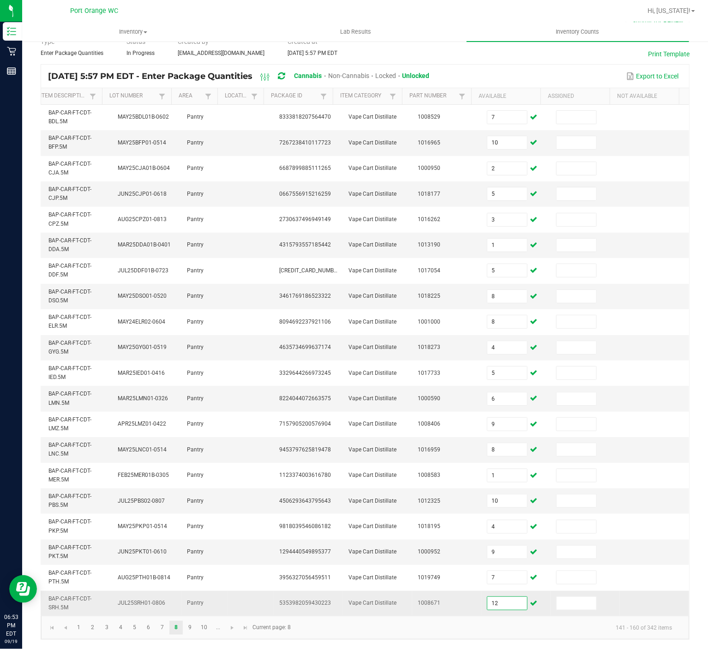
click at [551, 486] on td at bounding box center [585, 603] width 69 height 25
click at [187, 486] on link "9" at bounding box center [189, 628] width 13 height 14
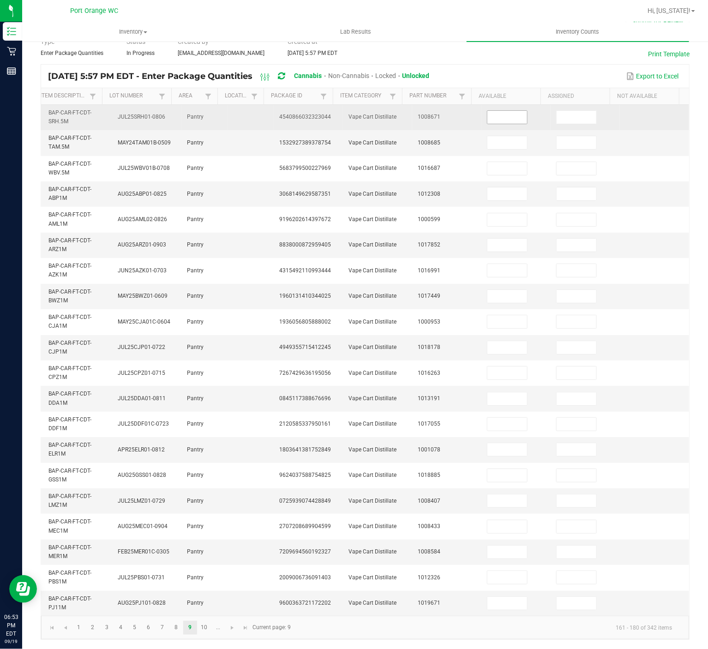
click at [487, 111] on input at bounding box center [507, 117] width 40 height 13
click at [489, 111] on input at bounding box center [507, 117] width 40 height 13
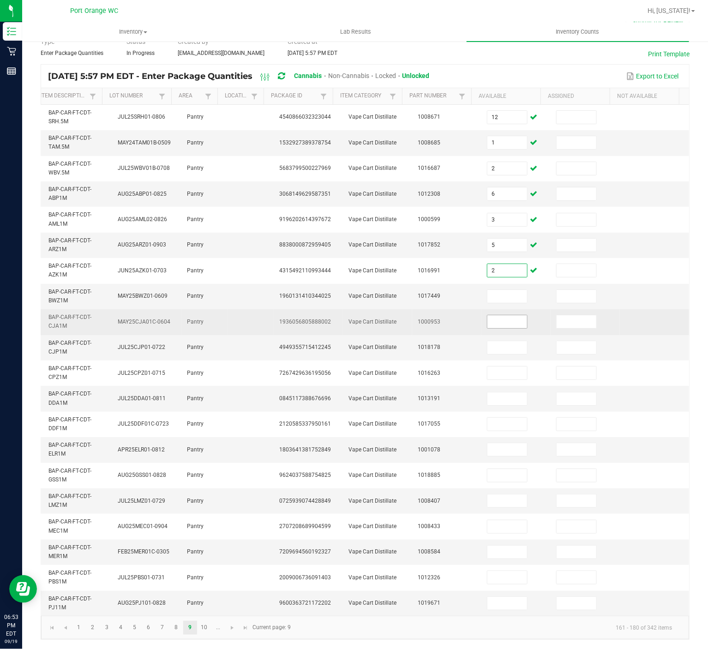
click at [487, 315] on input at bounding box center [507, 321] width 40 height 13
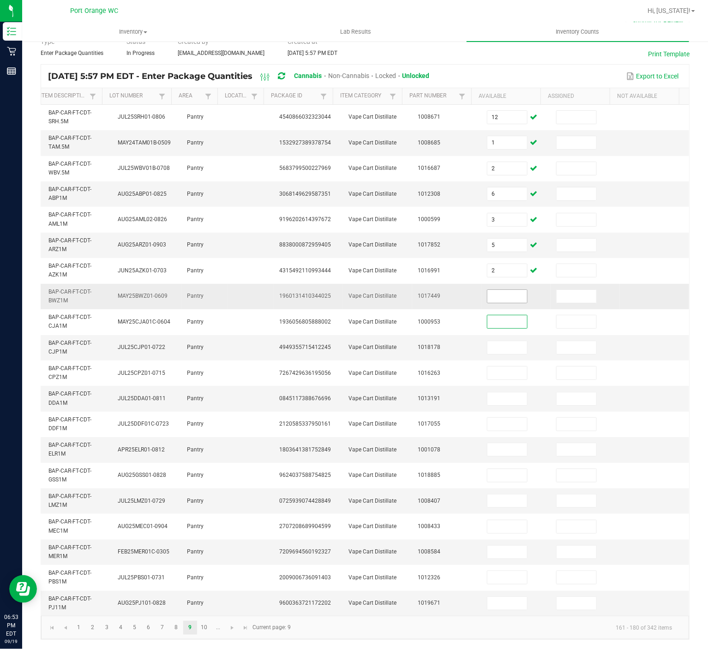
click at [487, 290] on input at bounding box center [507, 296] width 40 height 13
click at [493, 443] on input at bounding box center [507, 449] width 40 height 13
click at [487, 486] on input at bounding box center [507, 500] width 40 height 13
click at [488, 486] on input at bounding box center [507, 552] width 40 height 13
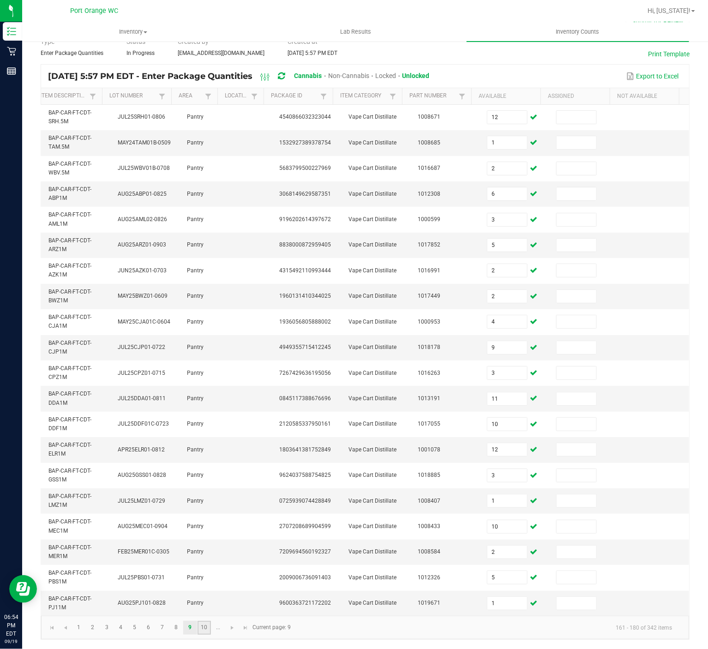
click at [206, 486] on link "10" at bounding box center [204, 628] width 13 height 14
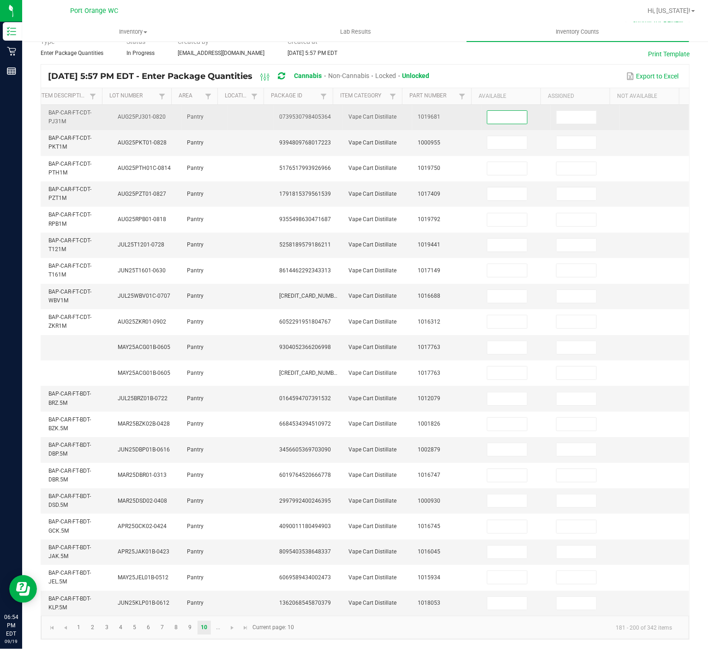
click at [494, 111] on input at bounding box center [507, 117] width 40 height 13
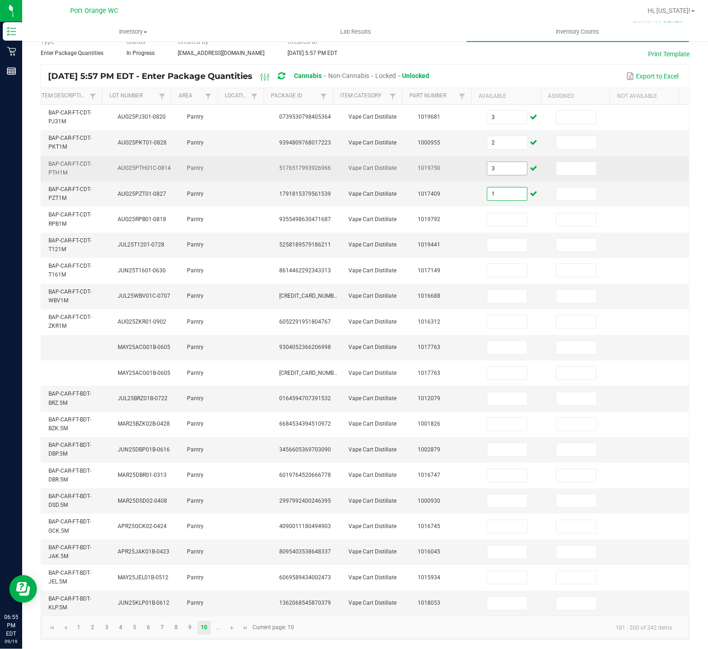
click at [487, 162] on input "3" at bounding box center [507, 168] width 40 height 13
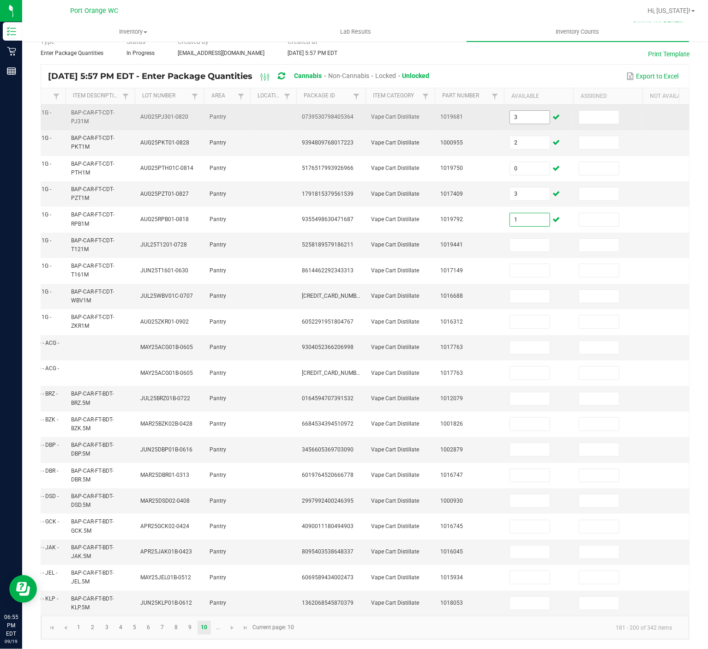
scroll to position [0, 125]
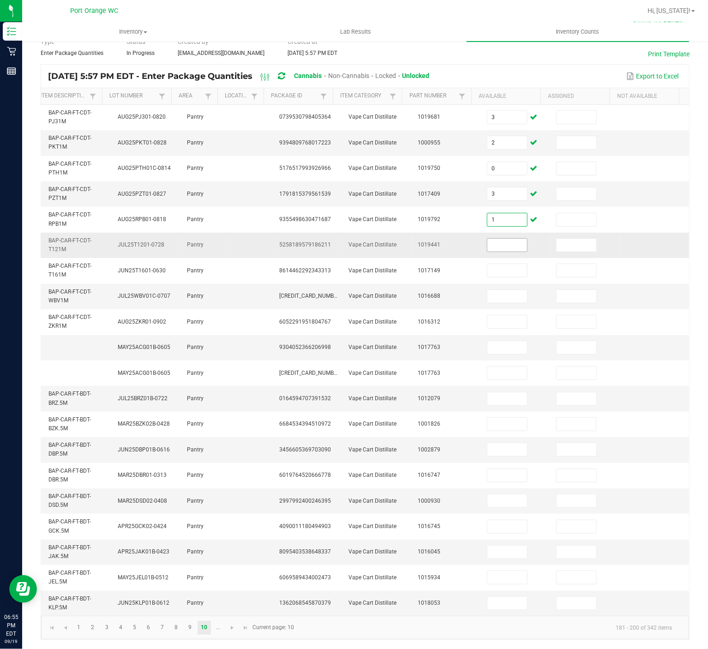
click at [504, 239] on input at bounding box center [507, 245] width 40 height 13
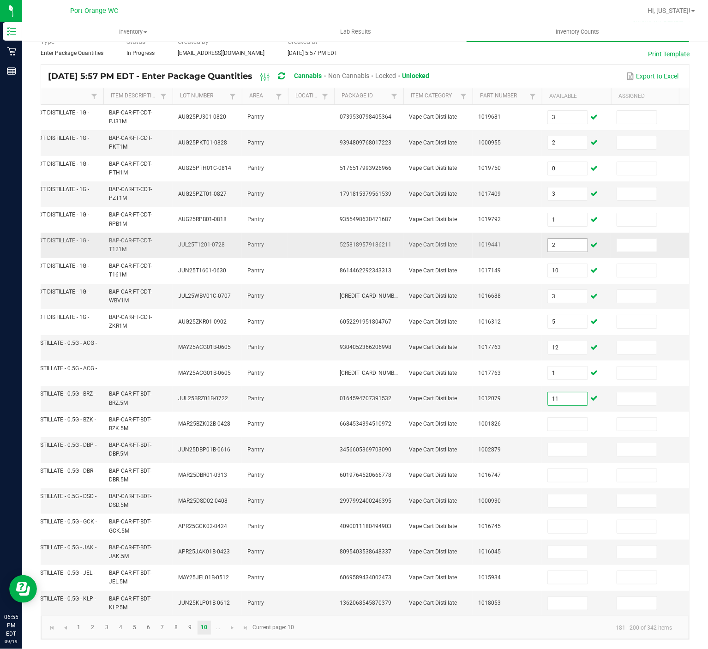
scroll to position [0, 0]
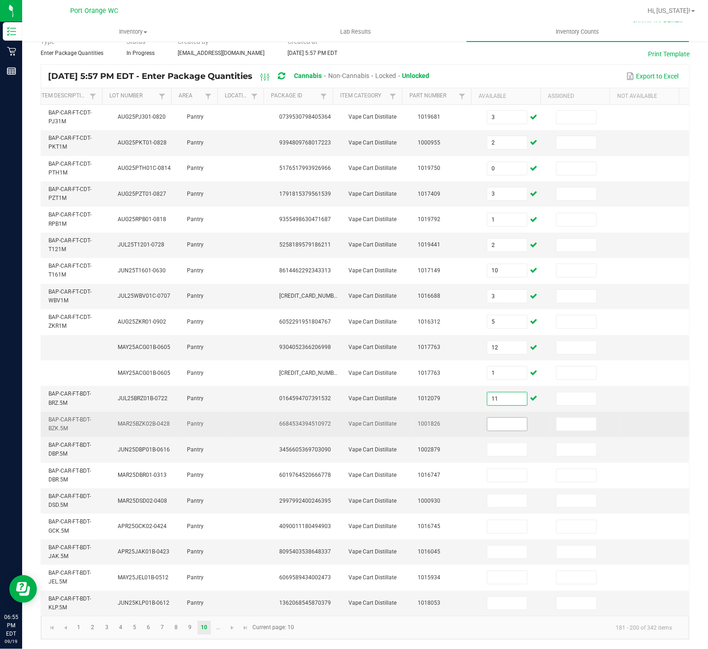
click at [487, 418] on input at bounding box center [507, 424] width 40 height 13
click at [489, 418] on input at bounding box center [507, 424] width 40 height 13
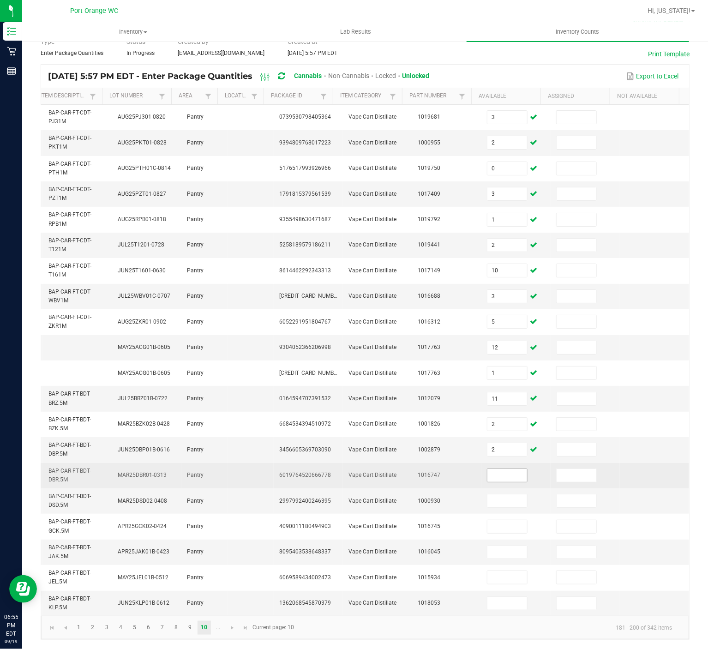
click at [487, 469] on input at bounding box center [507, 475] width 40 height 13
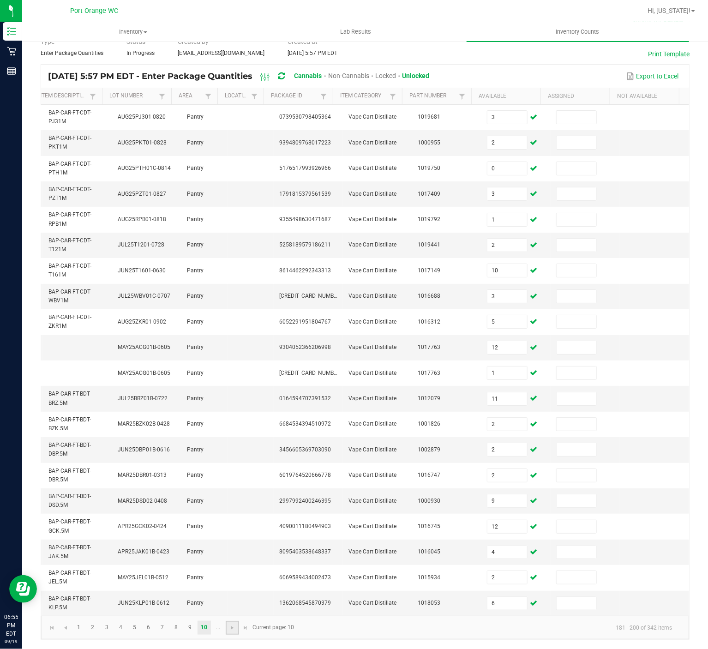
click at [233, 486] on link at bounding box center [232, 628] width 13 height 14
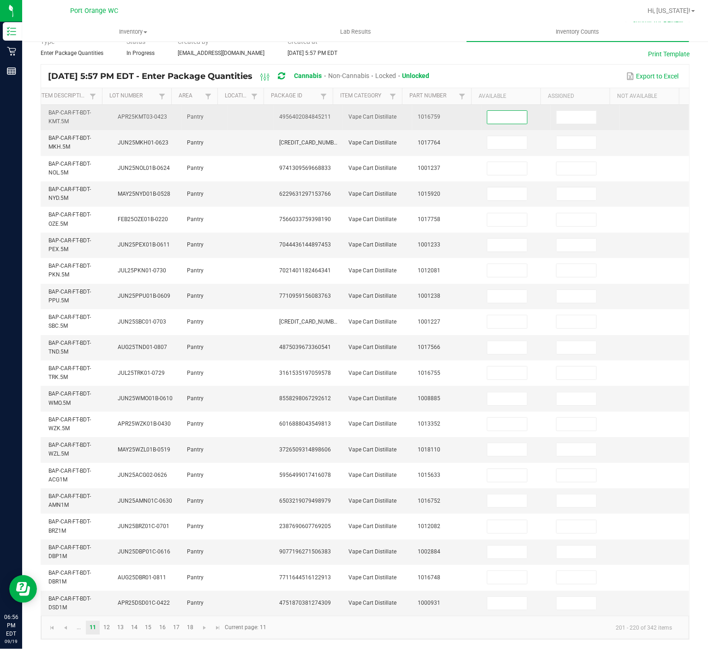
click at [496, 111] on input at bounding box center [507, 117] width 40 height 13
click at [495, 111] on input at bounding box center [507, 117] width 40 height 13
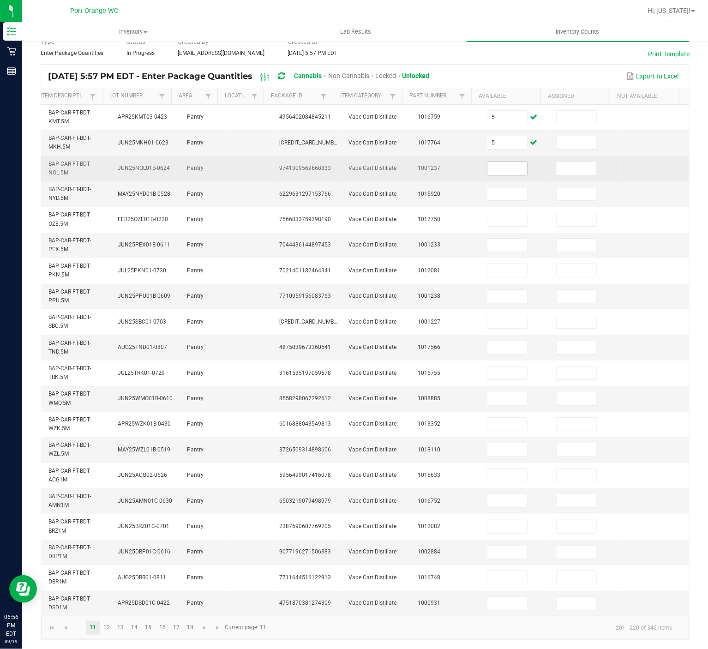
click at [490, 162] on input at bounding box center [507, 168] width 40 height 13
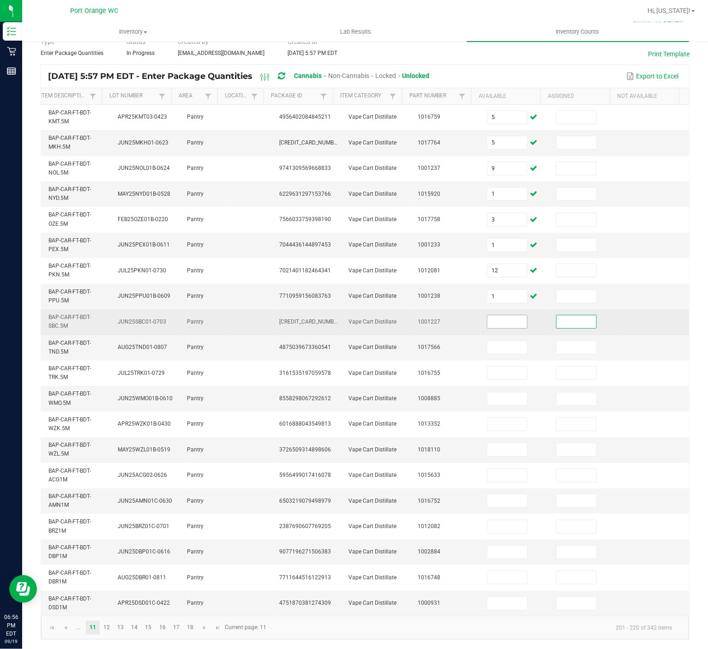
click at [492, 315] on input at bounding box center [507, 321] width 40 height 13
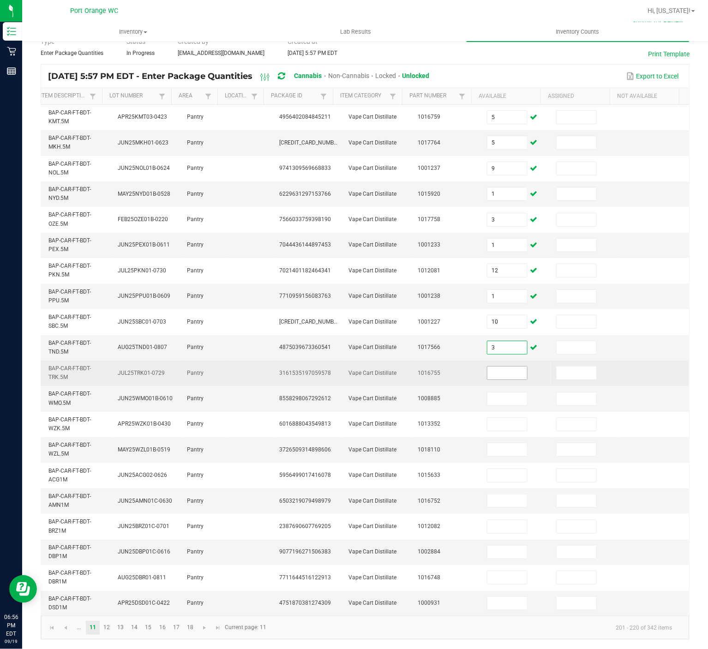
click at [487, 366] on input at bounding box center [507, 372] width 40 height 13
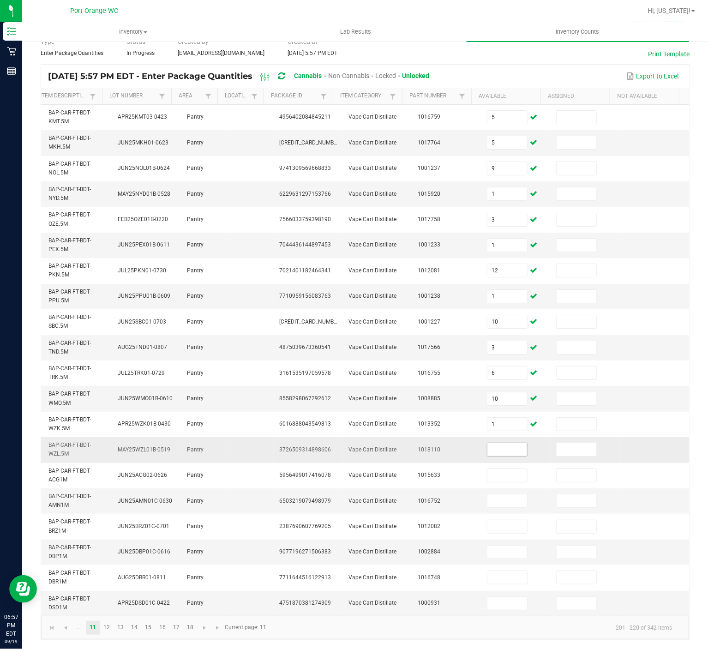
click at [492, 443] on input at bounding box center [507, 449] width 40 height 13
click at [487, 486] on input at bounding box center [507, 552] width 40 height 13
click at [112, 486] on link "12" at bounding box center [106, 628] width 13 height 14
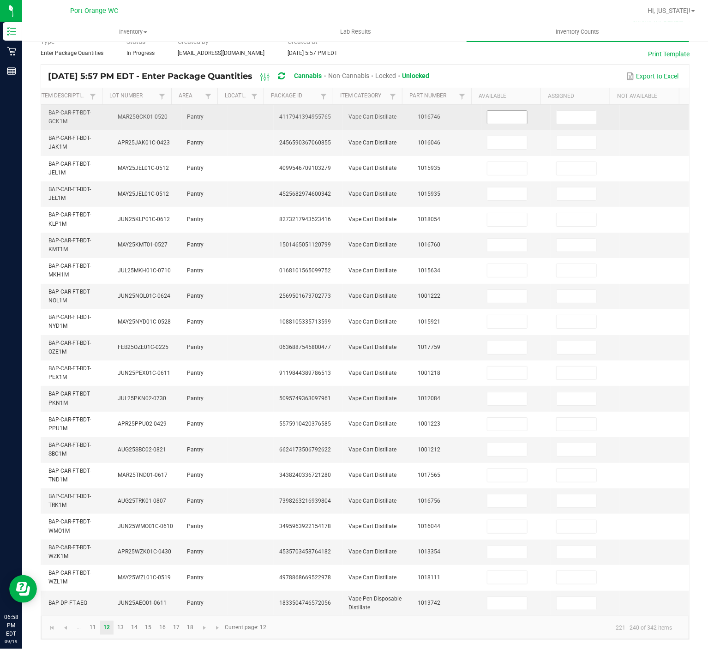
click at [487, 111] on input at bounding box center [507, 117] width 40 height 13
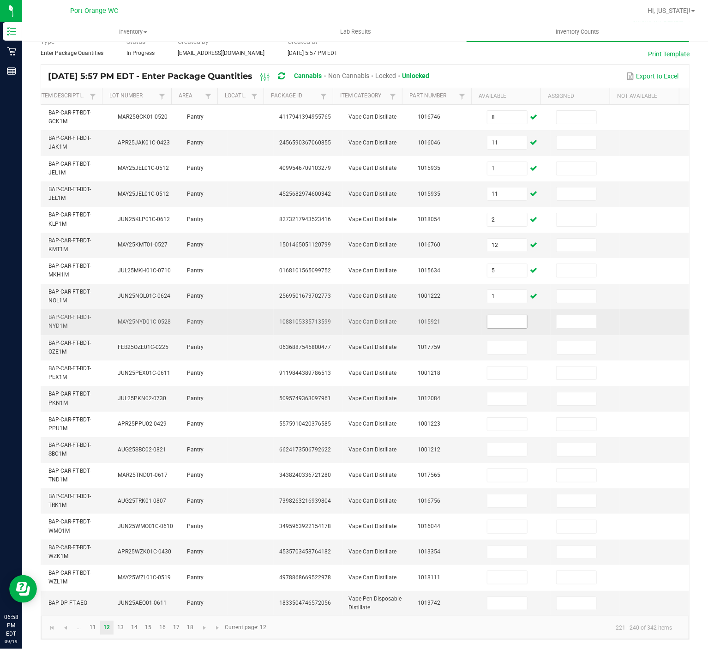
click at [487, 315] on input at bounding box center [507, 321] width 40 height 13
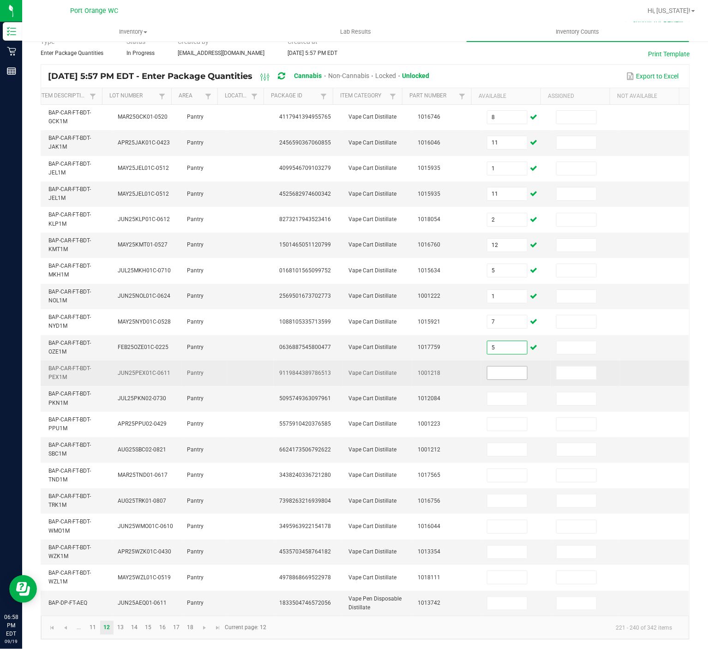
click at [487, 366] on input at bounding box center [507, 372] width 40 height 13
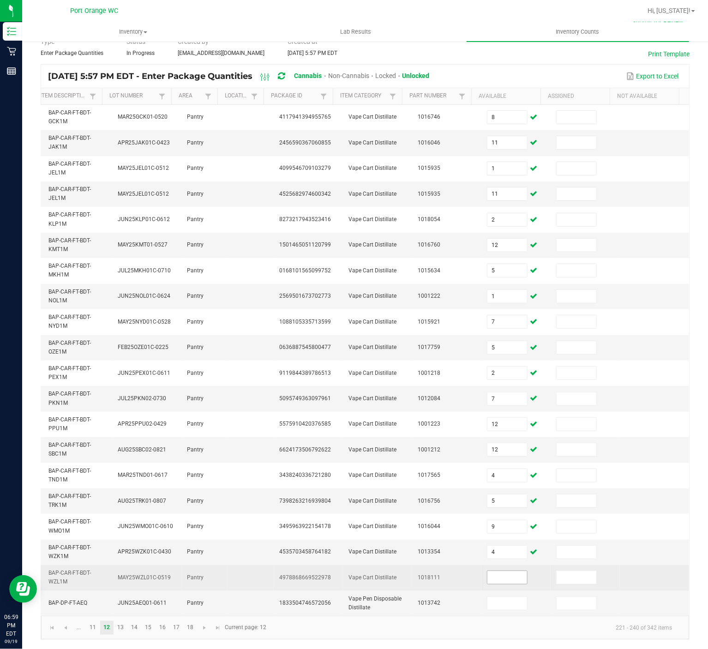
click at [487, 486] on input at bounding box center [507, 577] width 40 height 13
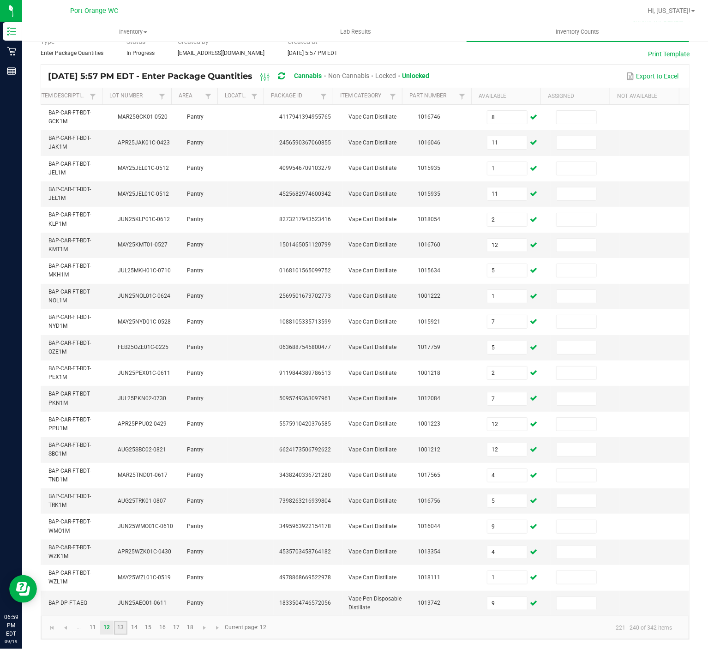
click at [118, 486] on link "13" at bounding box center [120, 628] width 13 height 14
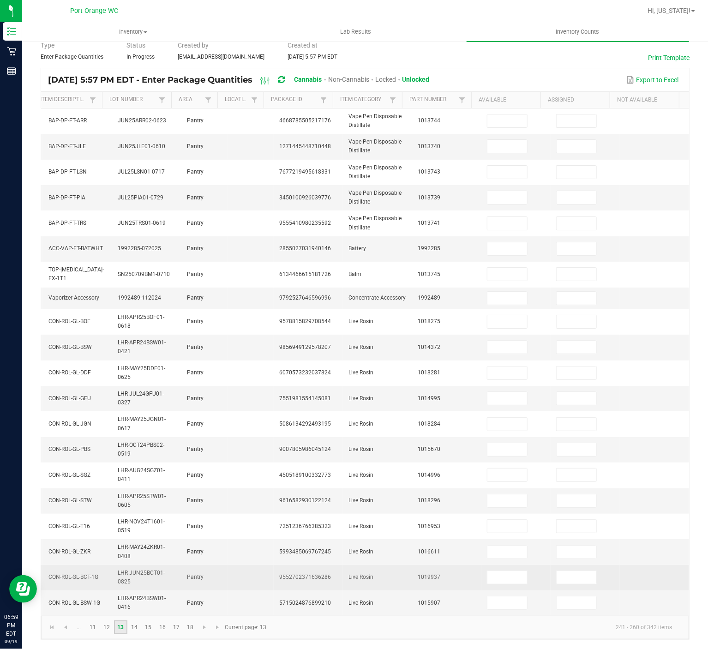
scroll to position [59, 0]
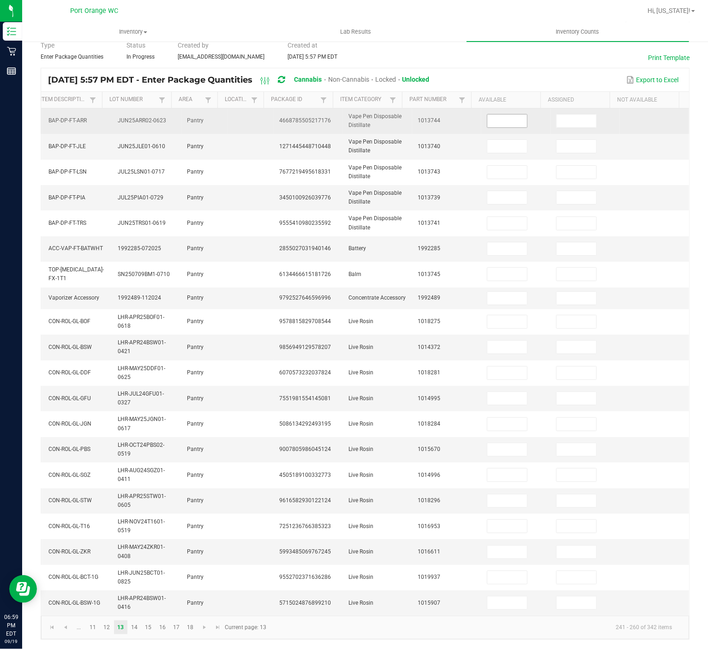
drag, startPoint x: 489, startPoint y: 105, endPoint x: 480, endPoint y: 110, distance: 9.7
click at [487, 114] on input at bounding box center [507, 120] width 40 height 13
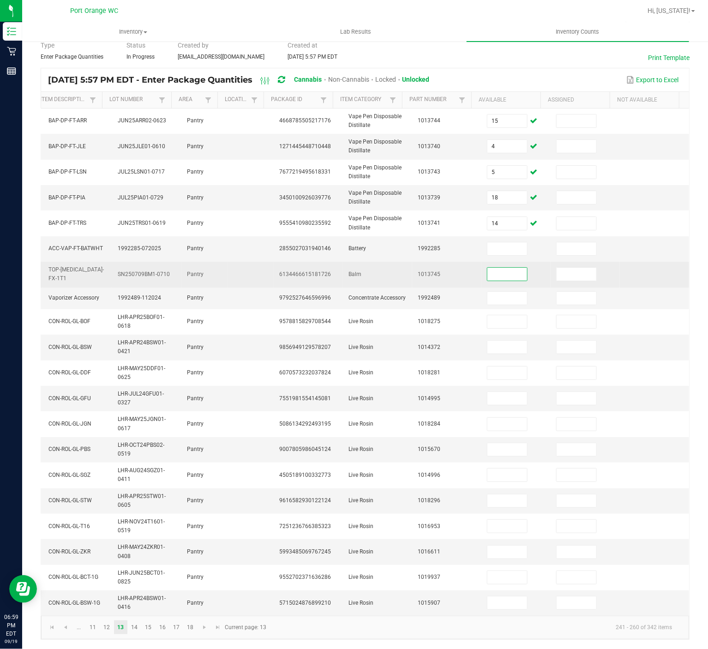
click at [493, 268] on input at bounding box center [507, 274] width 40 height 13
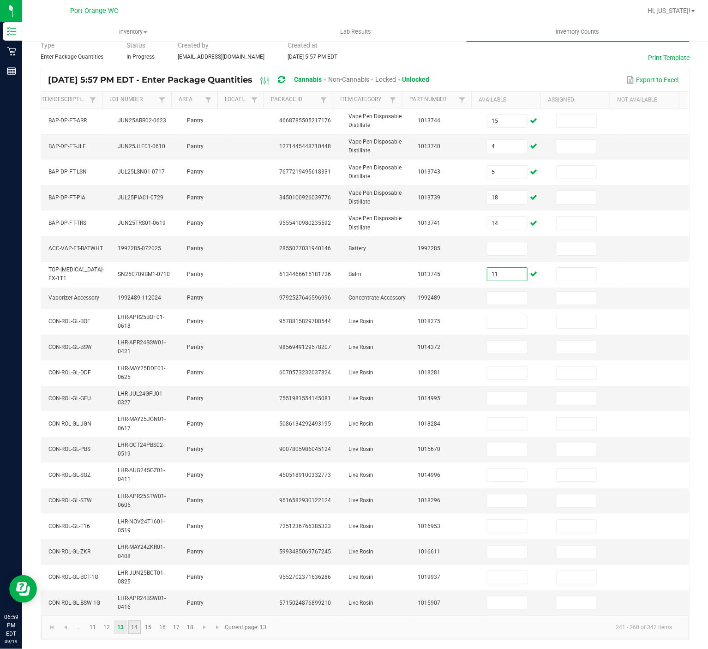
click at [133, 486] on link "14" at bounding box center [134, 627] width 13 height 14
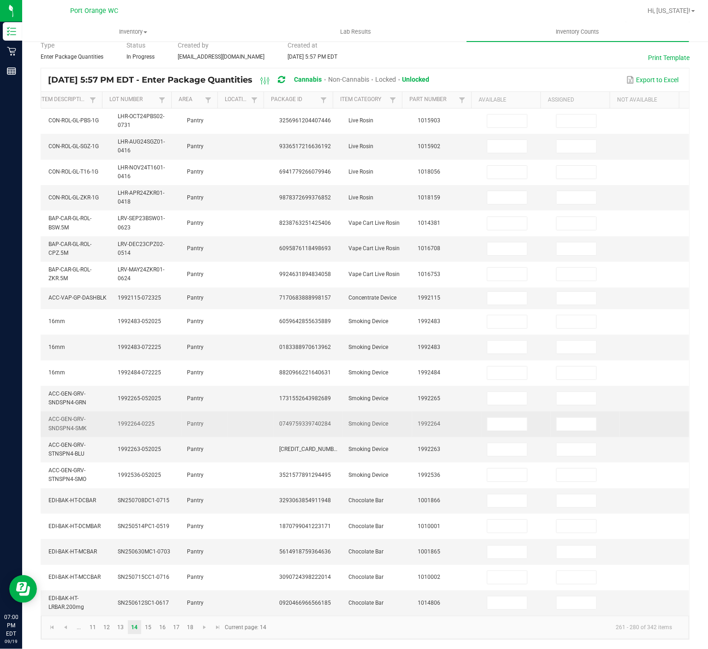
scroll to position [62, 0]
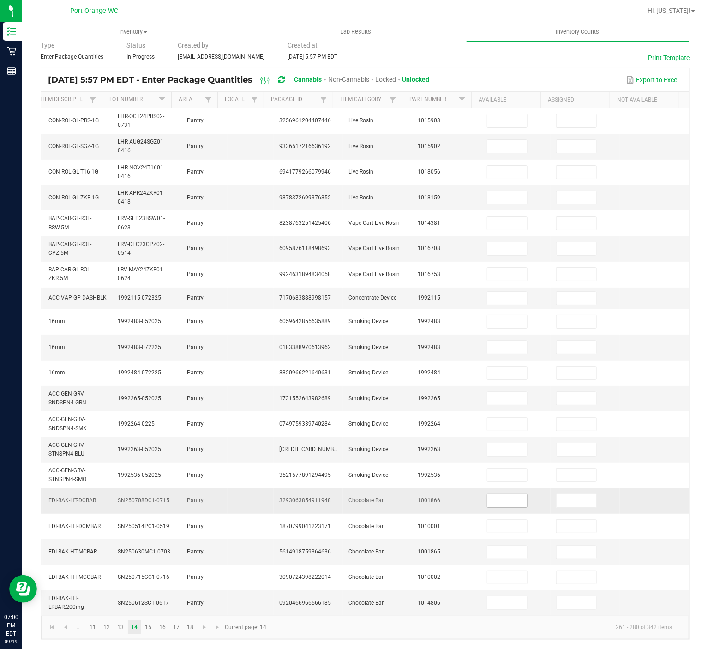
click at [487, 486] on input at bounding box center [507, 500] width 40 height 13
click at [487, 486] on input at bounding box center [507, 526] width 40 height 13
click at [487, 486] on input at bounding box center [507, 602] width 40 height 13
click at [146, 486] on link "15" at bounding box center [148, 627] width 13 height 14
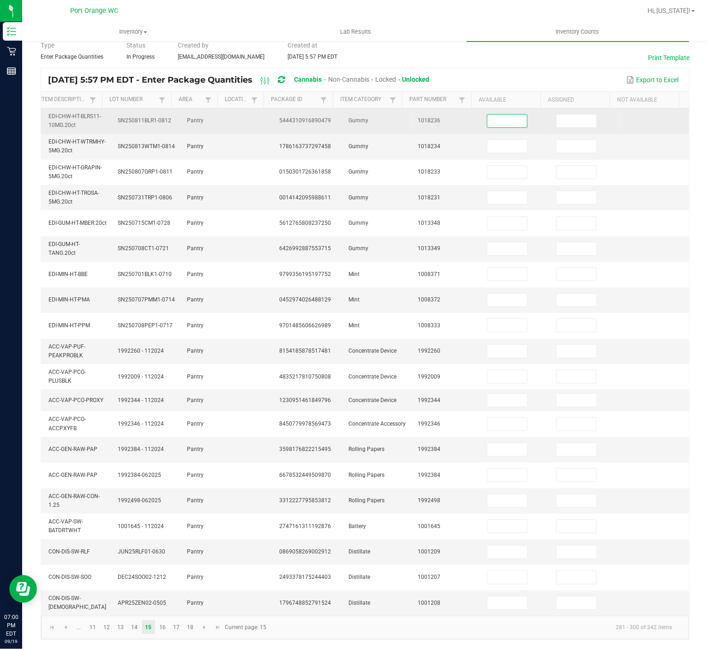
click at [487, 114] on input at bounding box center [507, 120] width 40 height 13
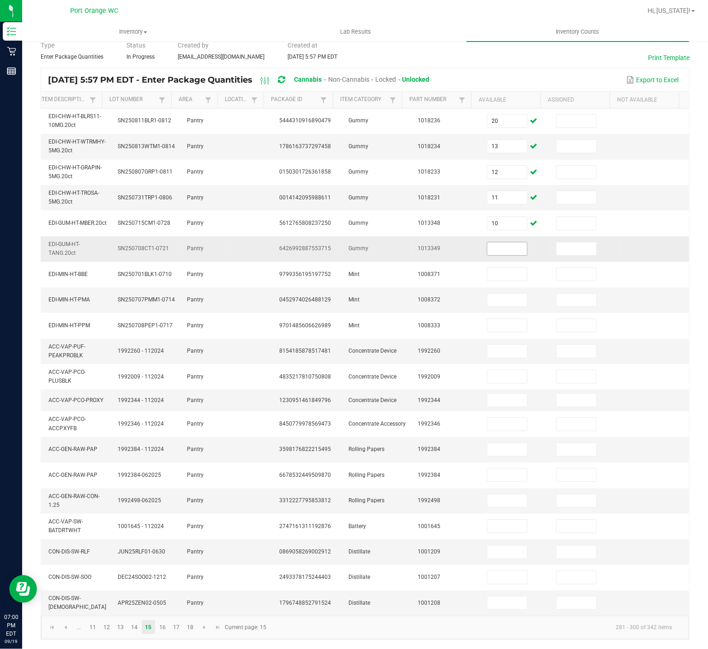
click at [487, 242] on input at bounding box center [507, 248] width 40 height 13
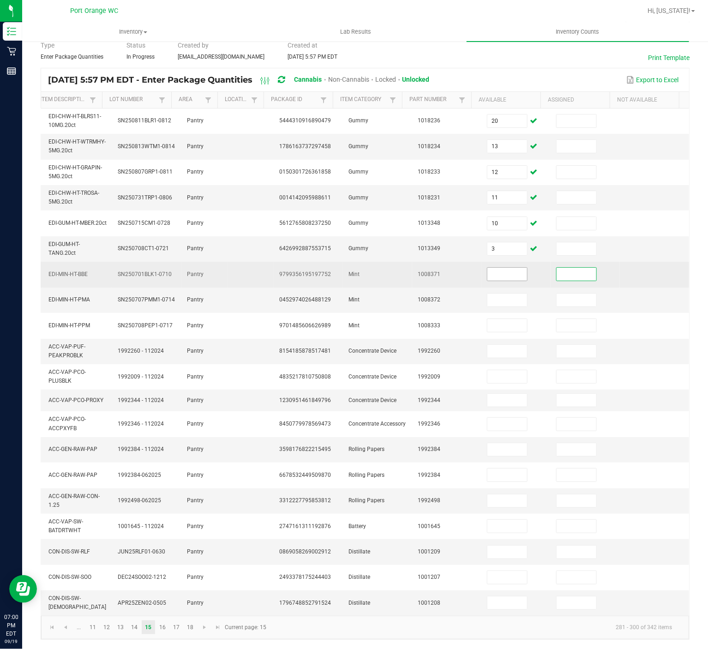
click at [487, 268] on input at bounding box center [507, 274] width 40 height 13
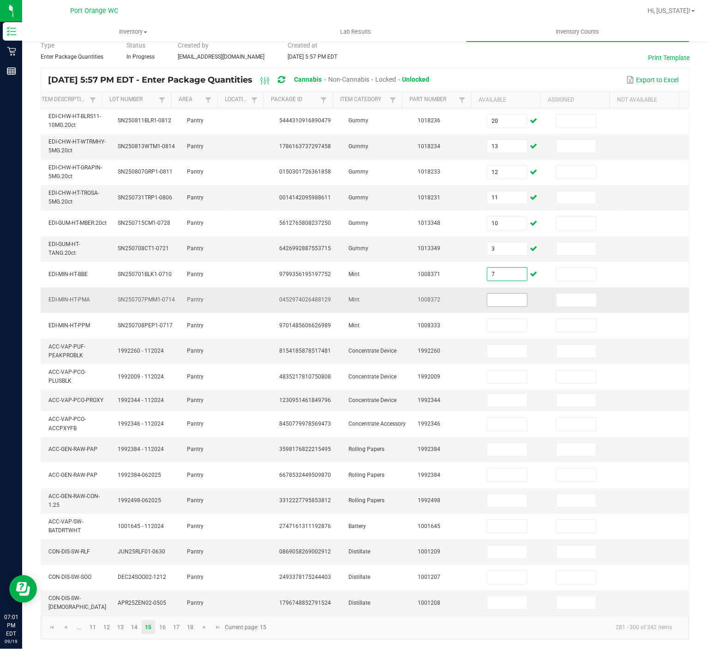
click at [490, 294] on input at bounding box center [507, 300] width 40 height 13
click at [489, 486] on input at bounding box center [507, 552] width 40 height 13
click at [162, 486] on link "16" at bounding box center [162, 627] width 13 height 14
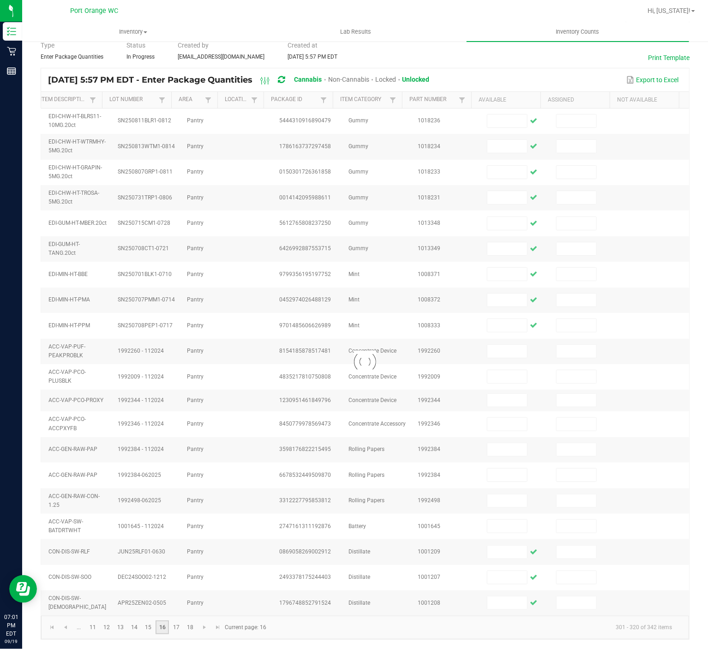
scroll to position [46, 0]
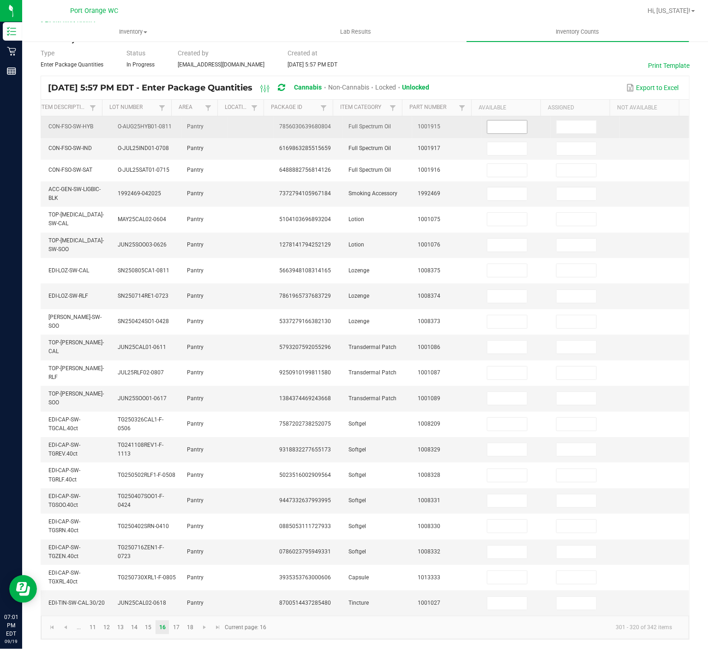
click at [487, 120] on input at bounding box center [507, 126] width 40 height 13
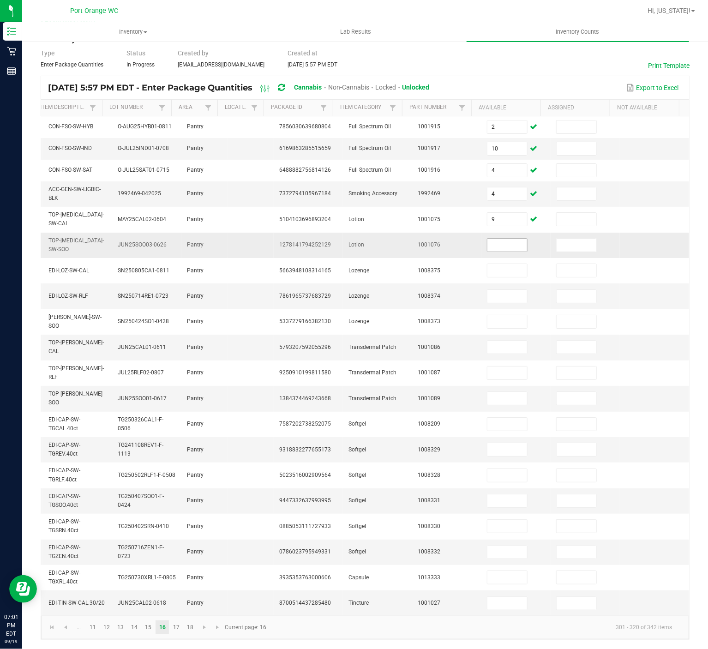
click at [489, 239] on input at bounding box center [507, 245] width 40 height 13
click at [487, 290] on input at bounding box center [507, 296] width 40 height 13
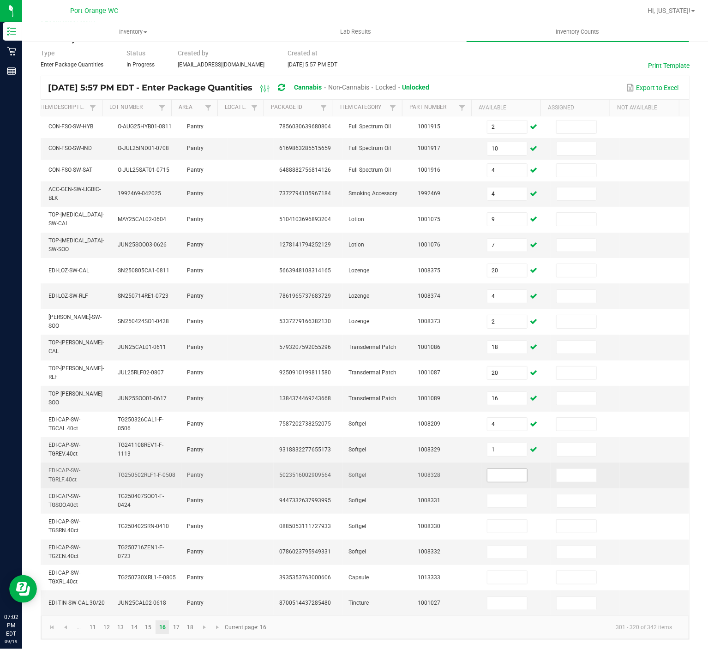
click at [490, 469] on input at bounding box center [507, 475] width 40 height 13
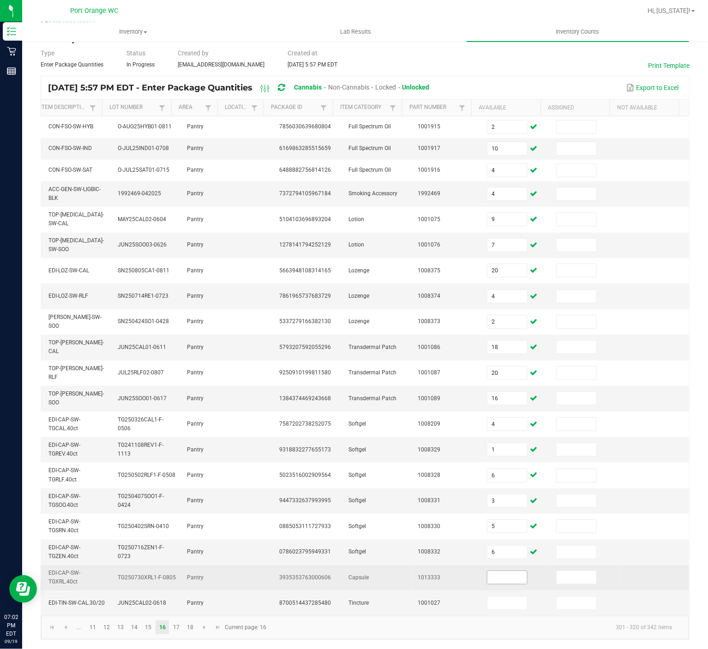
click at [487, 486] on input at bounding box center [507, 577] width 40 height 13
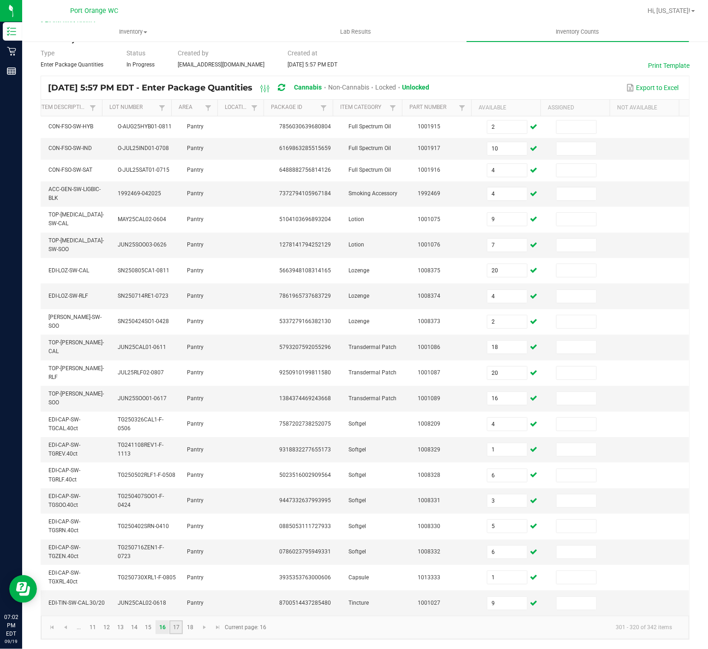
click at [175, 486] on link "17" at bounding box center [175, 627] width 13 height 14
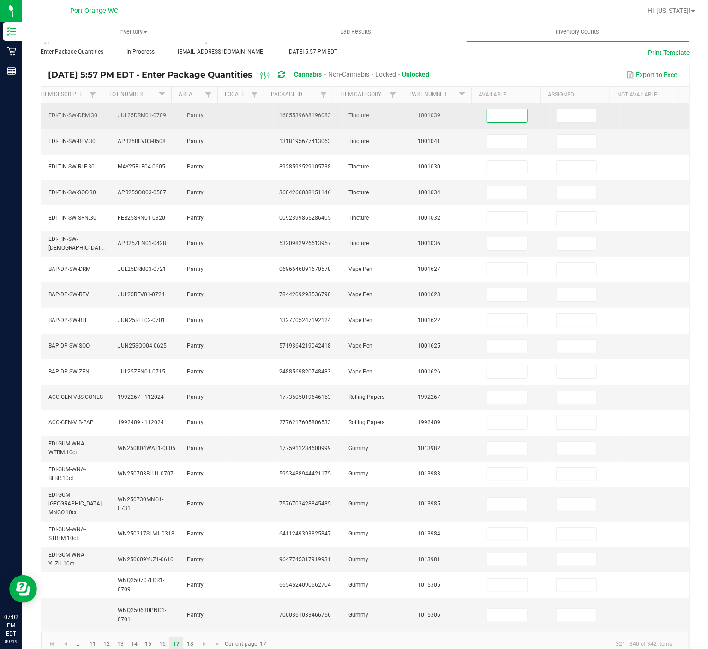
click at [492, 115] on input at bounding box center [507, 115] width 40 height 13
click at [487, 114] on input at bounding box center [507, 115] width 40 height 13
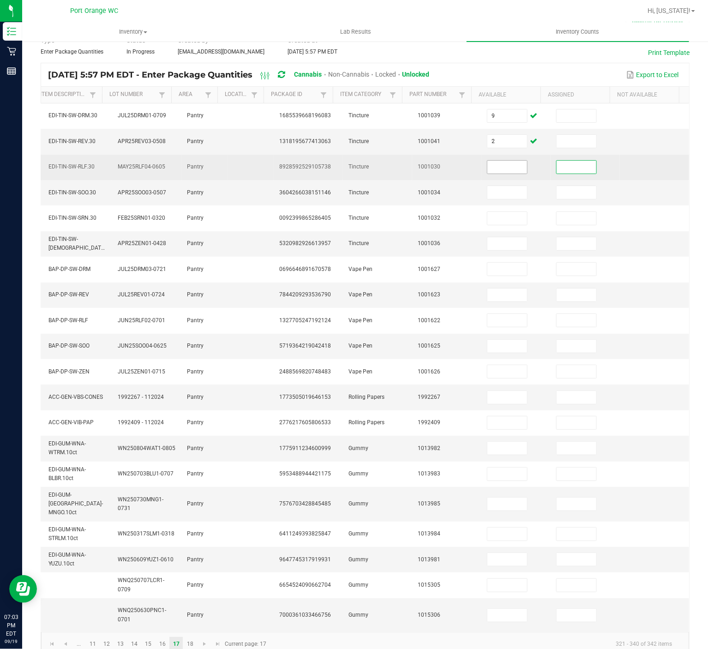
click at [497, 170] on input at bounding box center [507, 167] width 40 height 13
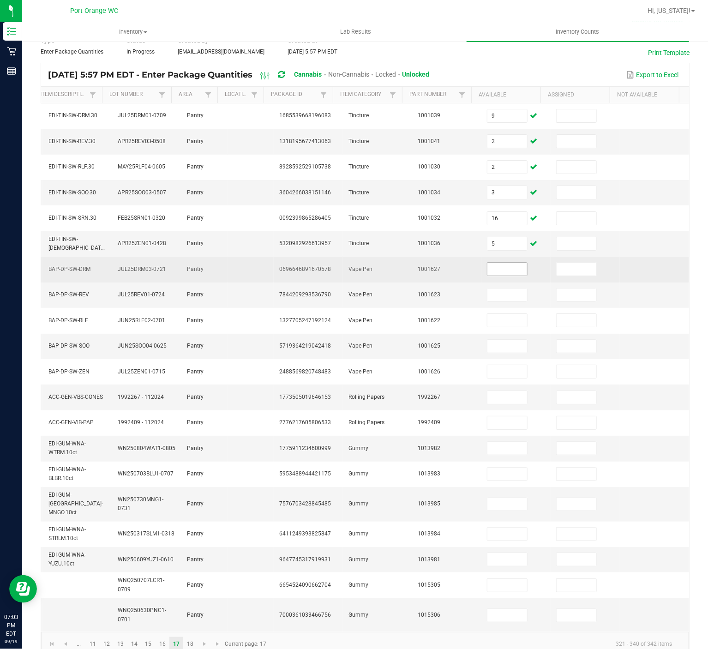
click at [487, 273] on input at bounding box center [507, 269] width 40 height 13
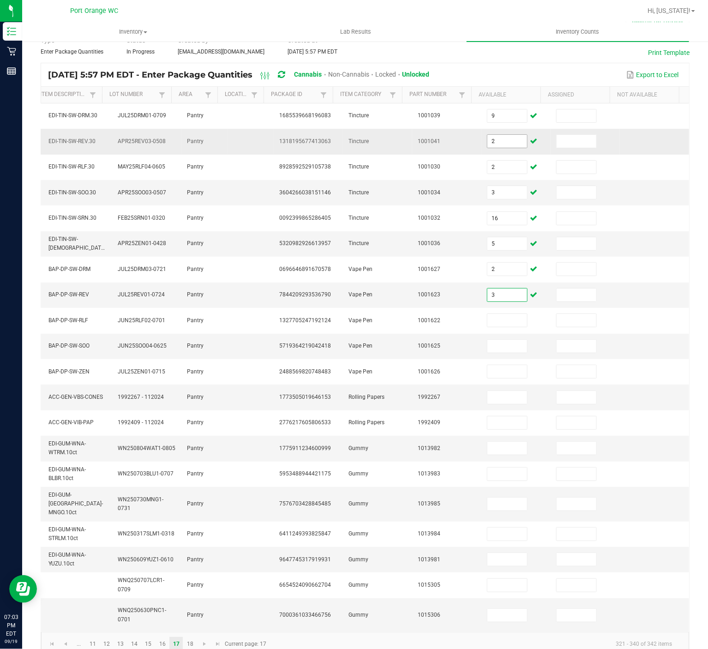
click at [495, 141] on input "2" at bounding box center [507, 141] width 40 height 13
click at [497, 138] on input "2" at bounding box center [507, 141] width 40 height 13
click at [487, 300] on input "3" at bounding box center [507, 294] width 40 height 13
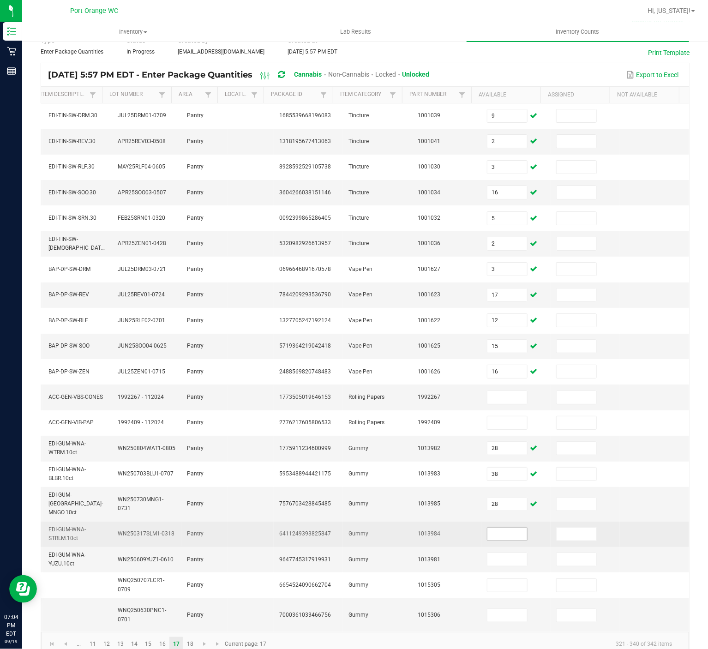
click at [487, 486] on input at bounding box center [507, 534] width 40 height 13
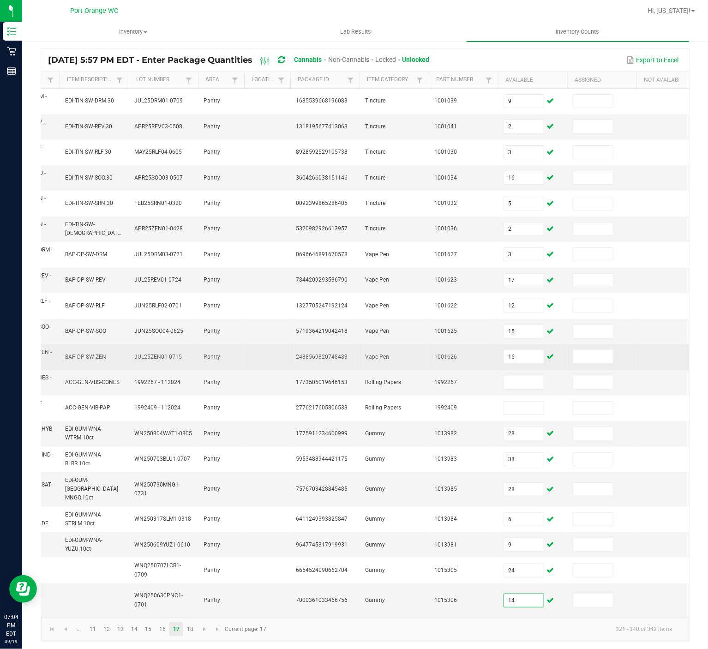
scroll to position [74, 0]
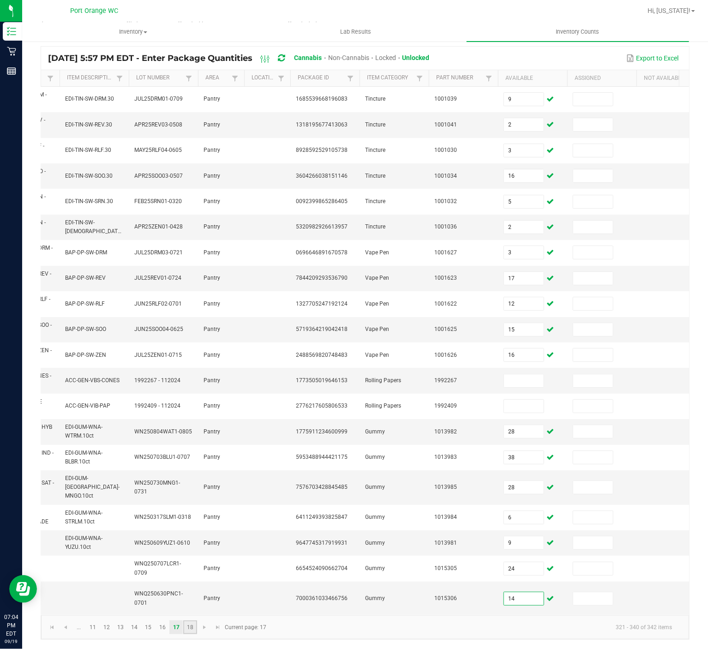
click at [189, 486] on link "18" at bounding box center [189, 627] width 13 height 14
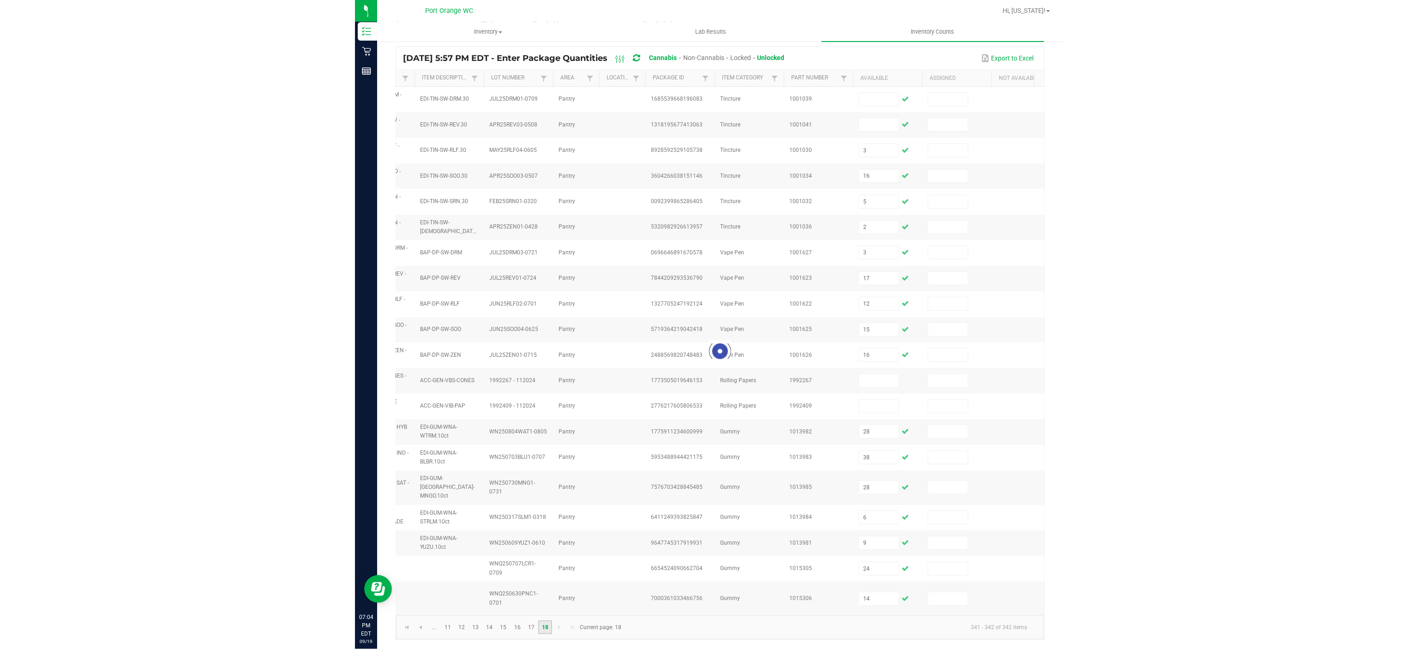
scroll to position [0, 0]
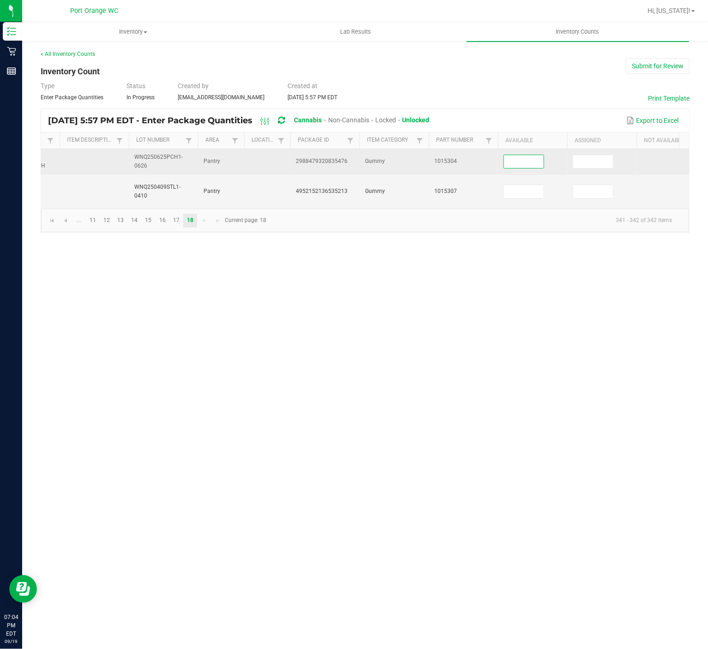
click at [524, 162] on input at bounding box center [524, 161] width 40 height 13
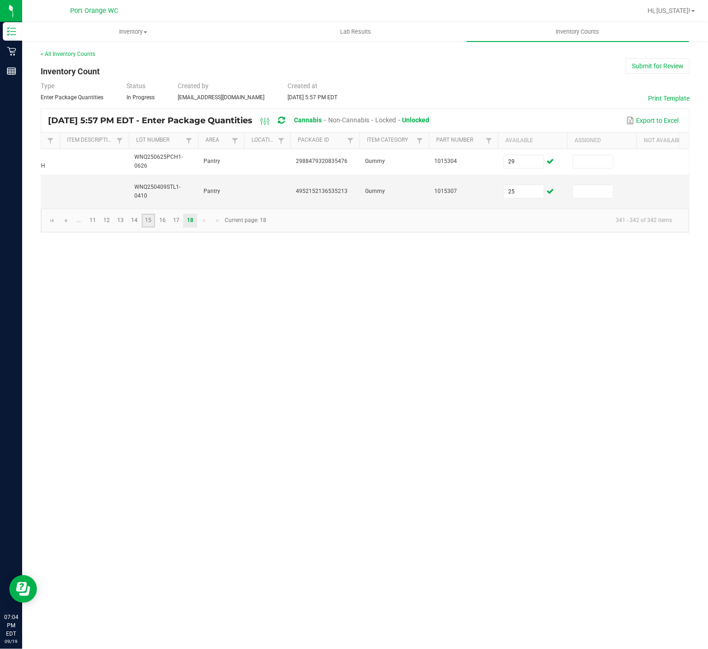
click at [150, 228] on link "15" at bounding box center [148, 221] width 13 height 14
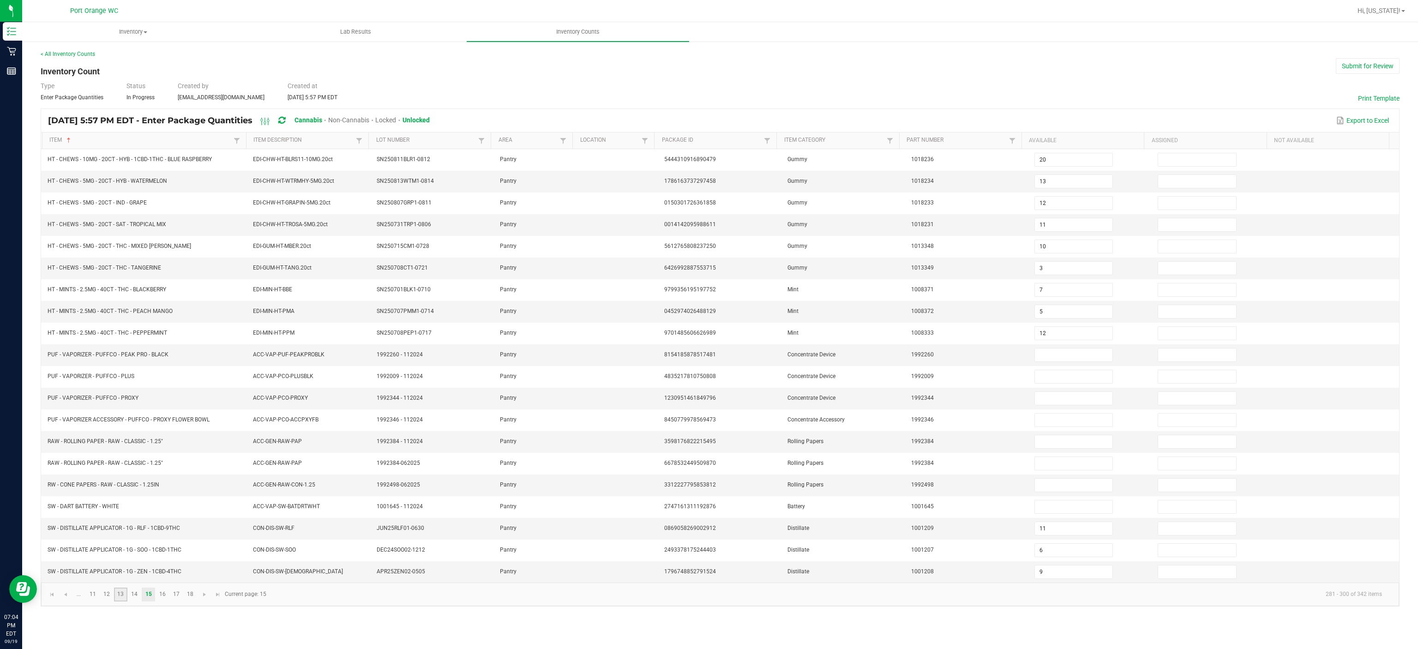
click at [124, 486] on link "13" at bounding box center [120, 595] width 13 height 14
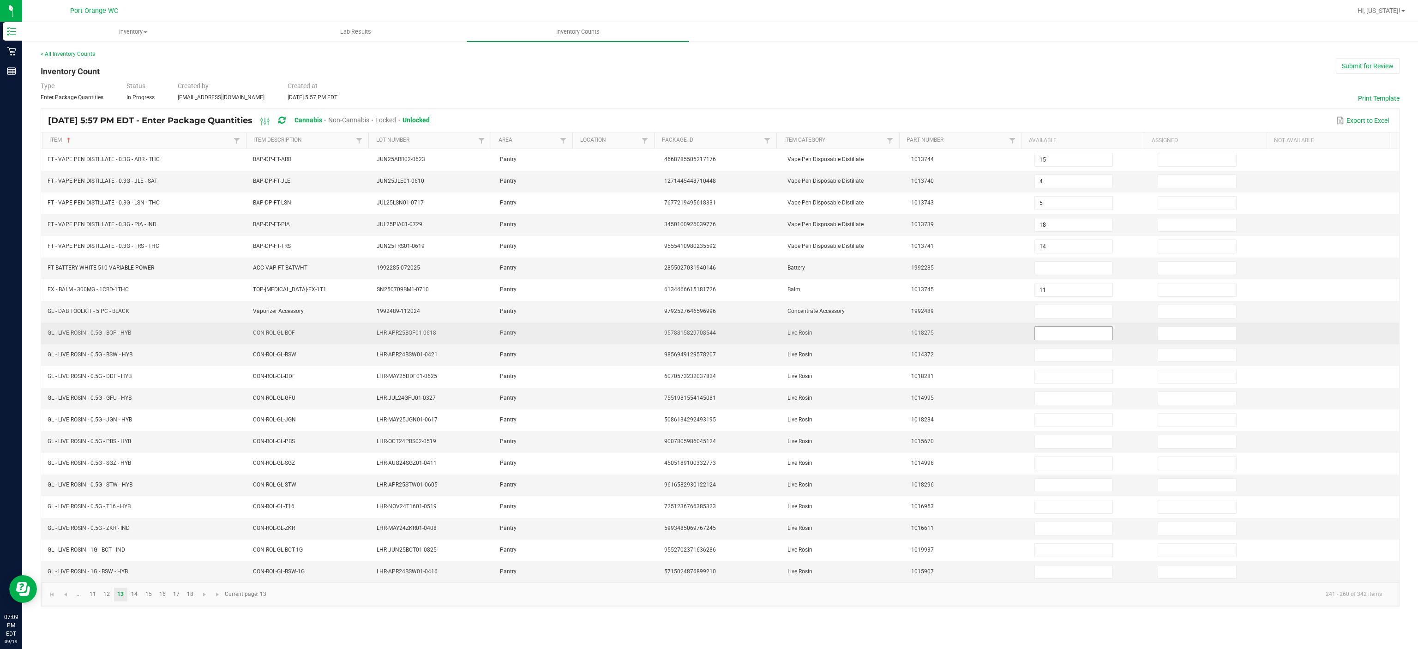
click at [1057, 340] on input at bounding box center [1074, 333] width 78 height 13
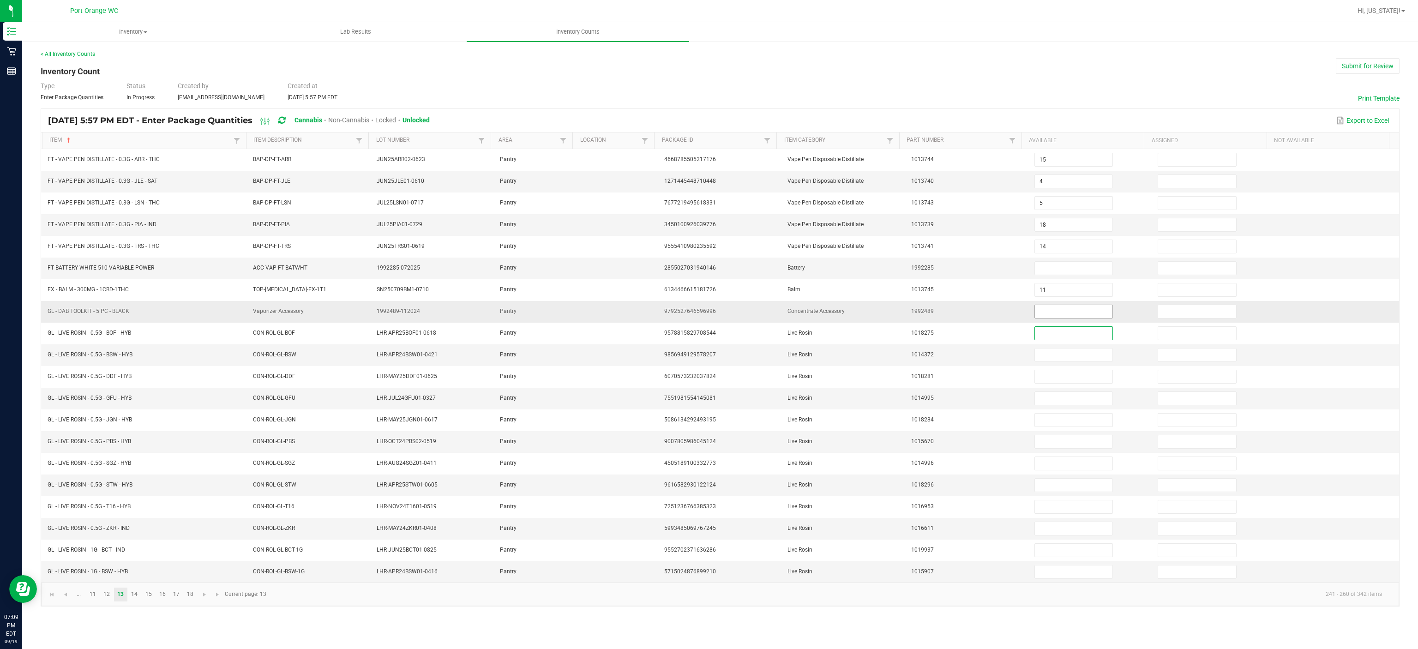
click at [1054, 315] on input at bounding box center [1074, 311] width 78 height 13
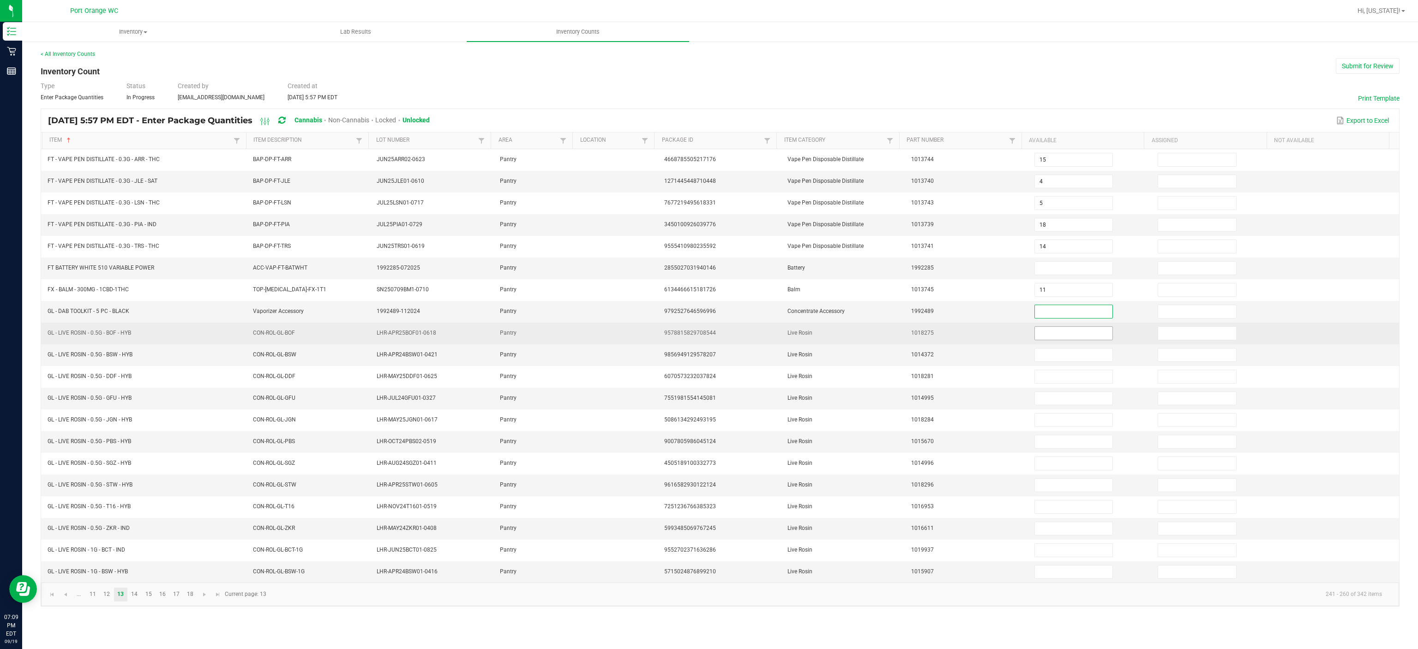
click at [1063, 340] on input at bounding box center [1074, 333] width 78 height 13
click at [1060, 340] on input at bounding box center [1074, 333] width 78 height 13
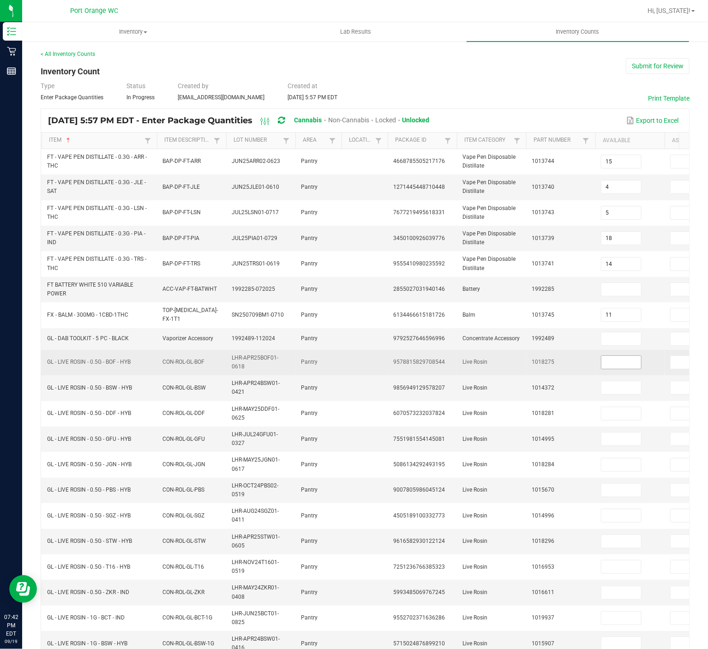
click at [625, 360] on input at bounding box center [621, 362] width 40 height 13
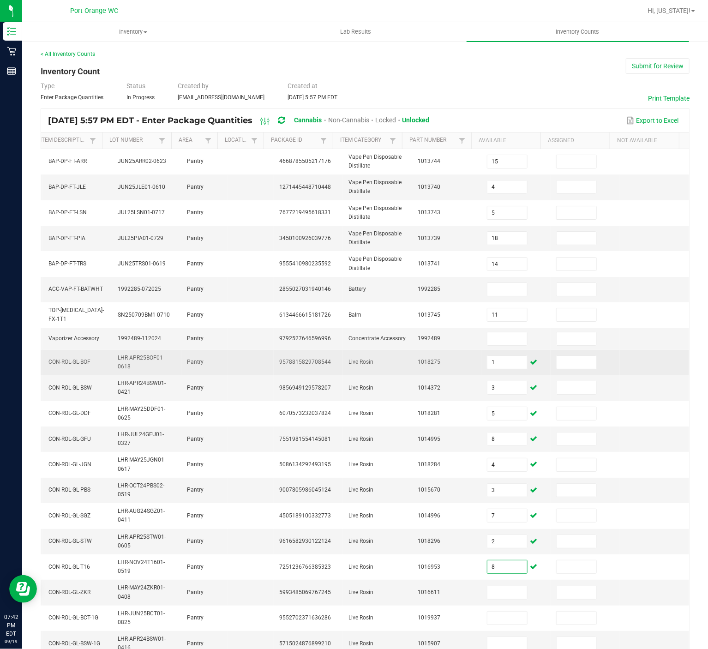
scroll to position [59, 0]
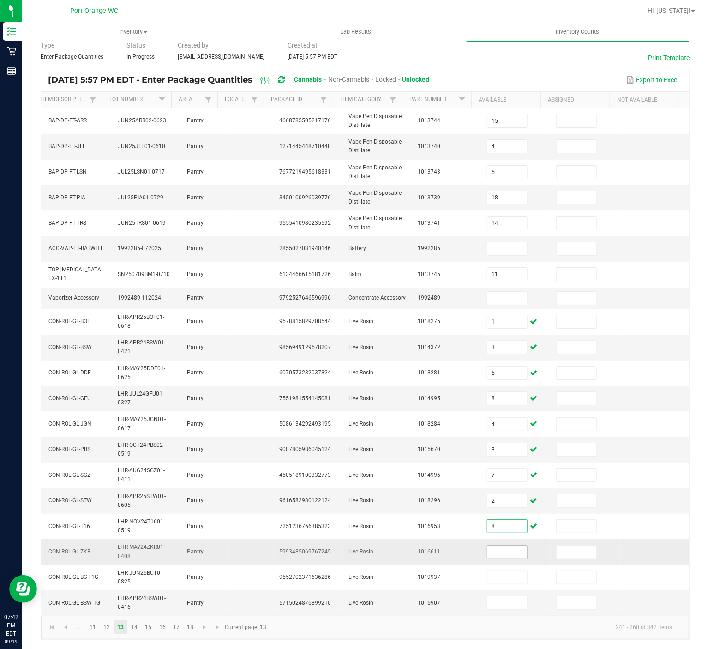
click at [491, 486] on input at bounding box center [507, 552] width 40 height 13
click at [133, 486] on link "14" at bounding box center [134, 627] width 13 height 14
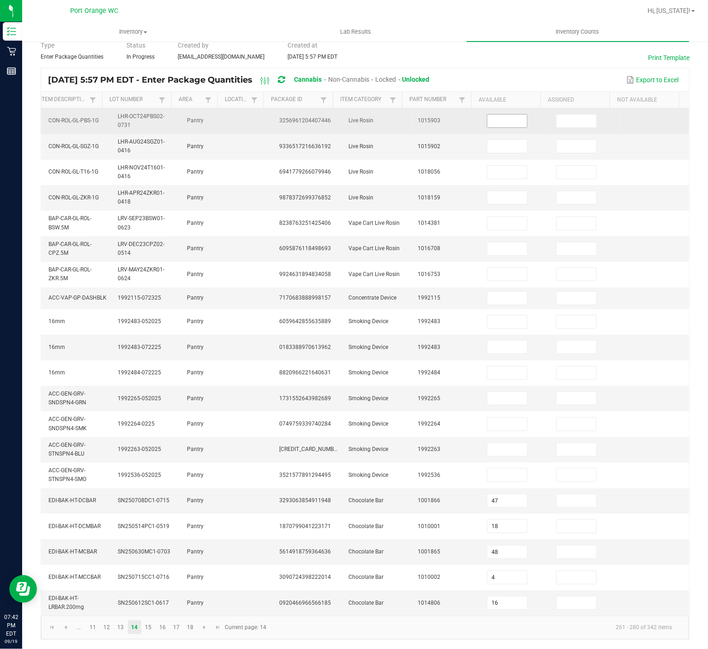
click at [487, 114] on input at bounding box center [507, 120] width 40 height 13
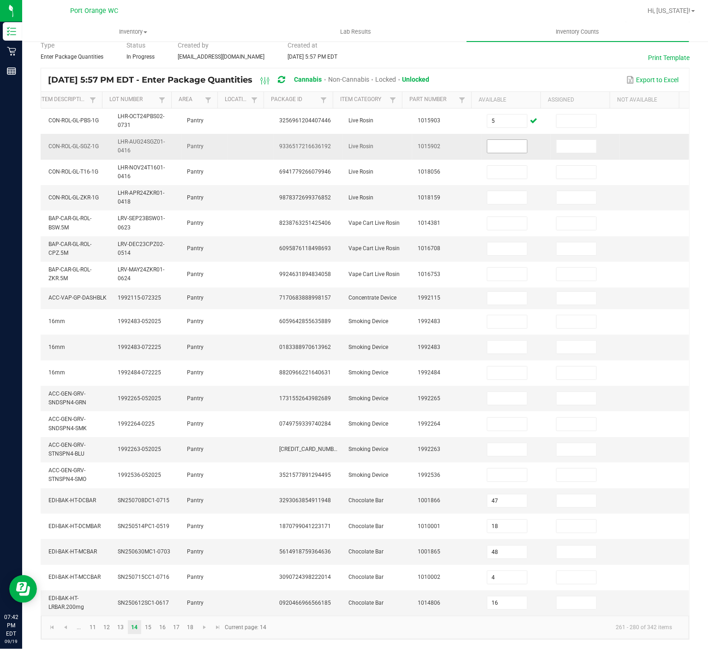
click at [492, 140] on input at bounding box center [507, 146] width 40 height 13
click at [164, 486] on link "16" at bounding box center [162, 627] width 13 height 14
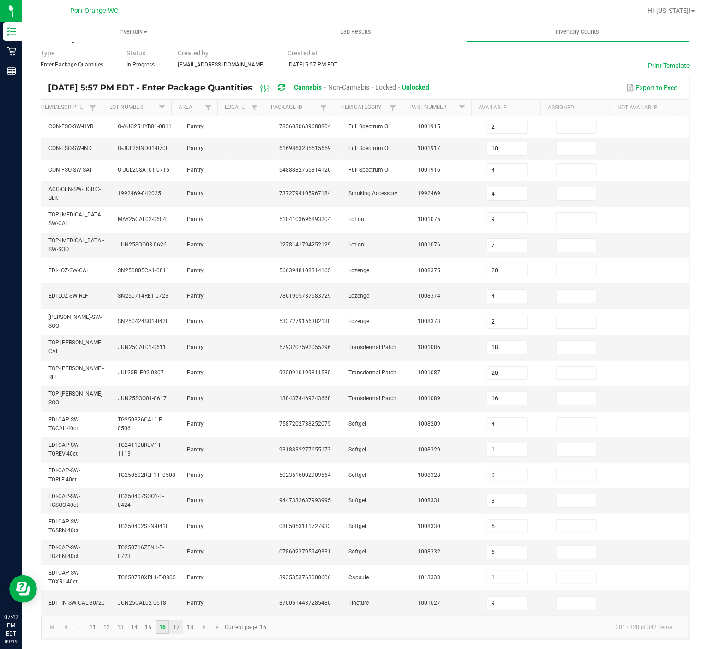
scroll to position [46, 0]
click at [171, 486] on link "17" at bounding box center [175, 627] width 13 height 14
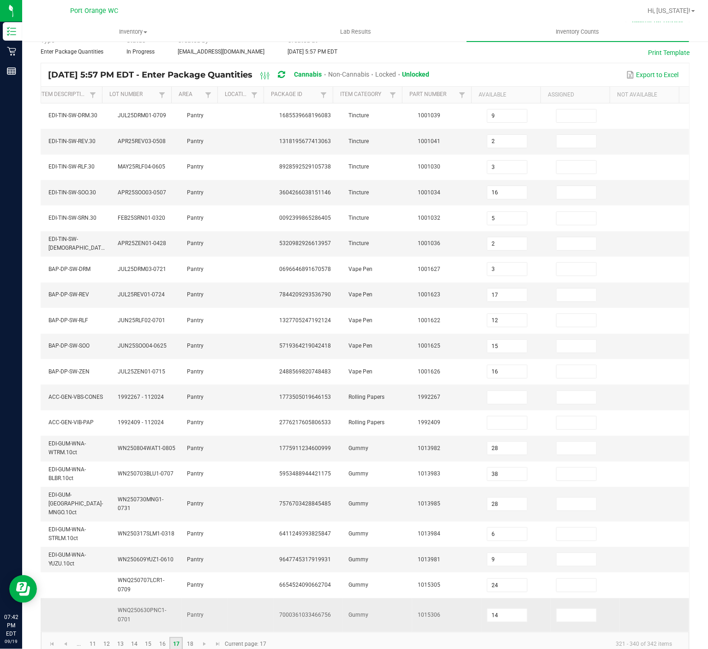
scroll to position [74, 0]
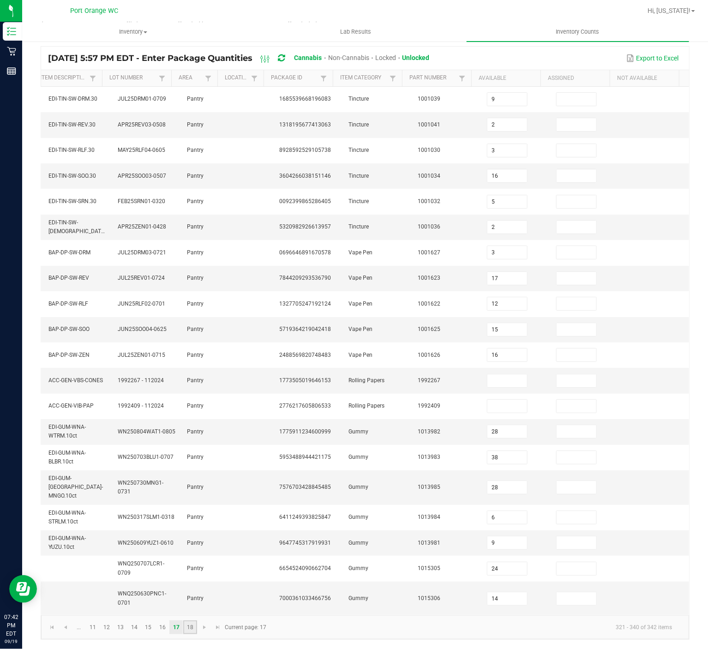
click at [190, 486] on link "18" at bounding box center [189, 627] width 13 height 14
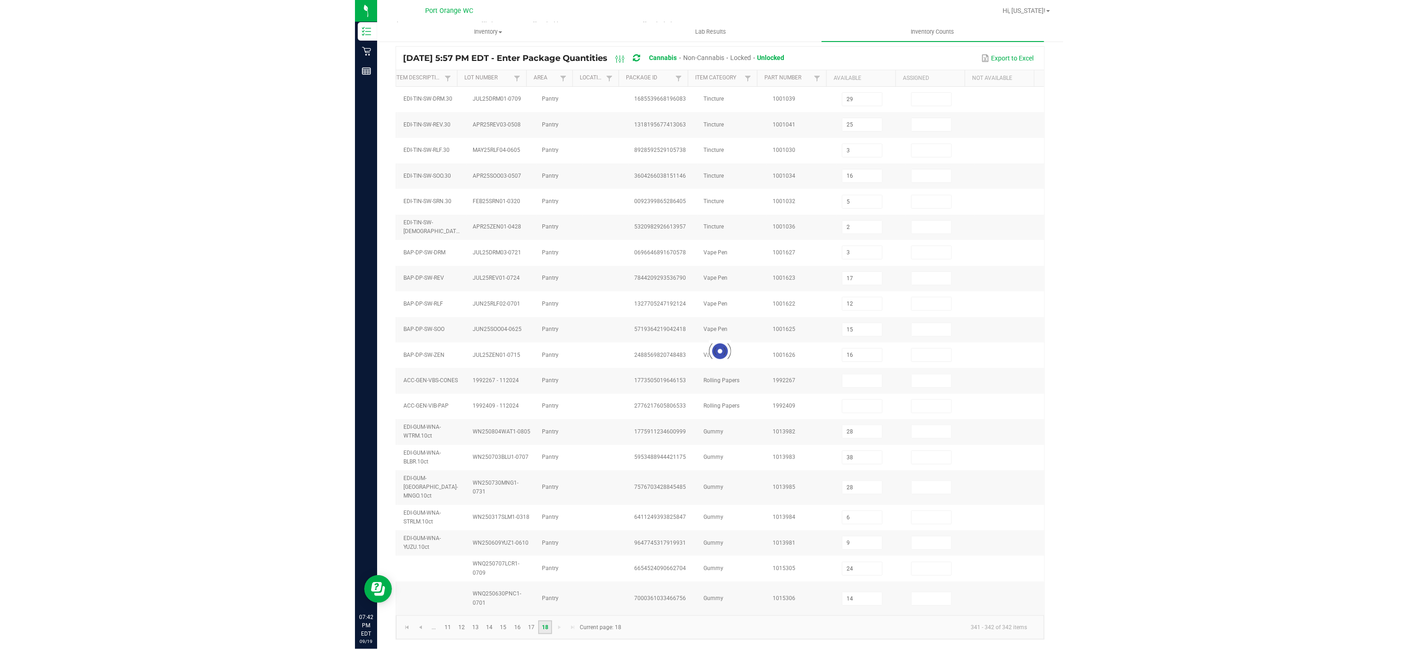
scroll to position [0, 125]
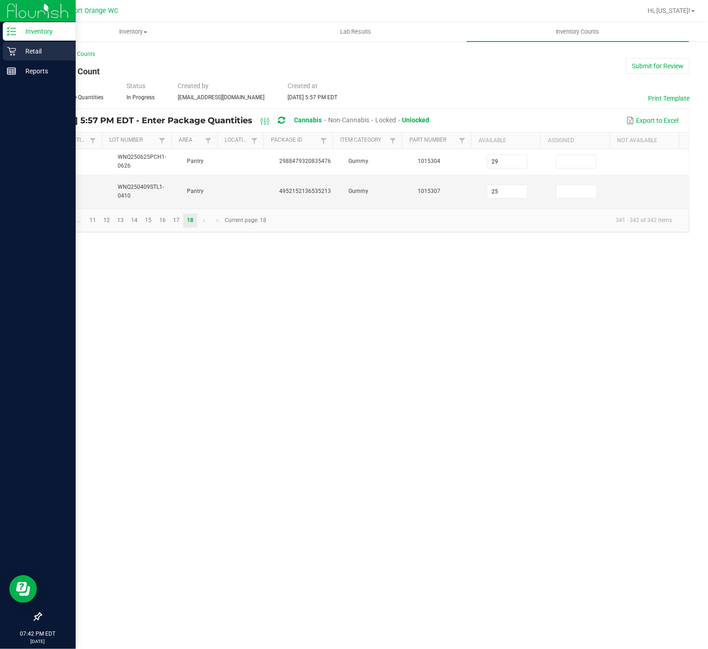
click at [9, 48] on icon at bounding box center [11, 51] width 9 height 9
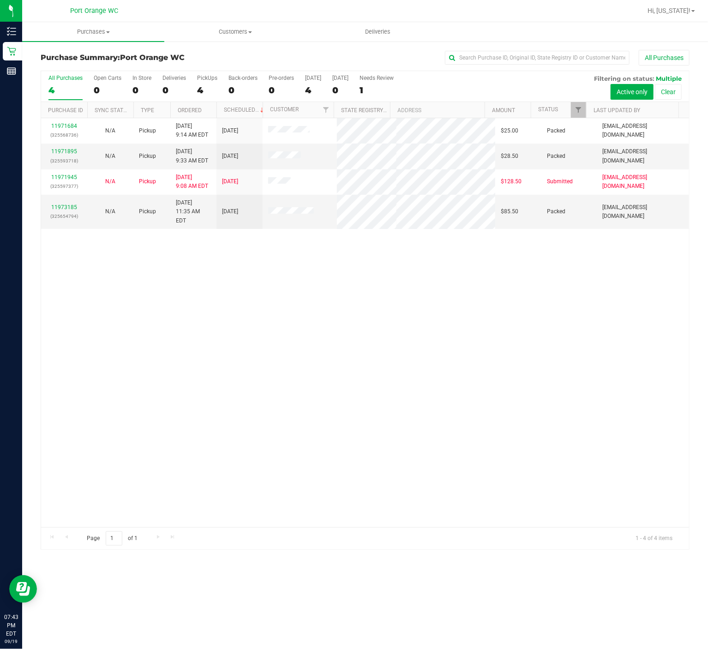
click at [426, 486] on div "11971684 (325568736) N/A Pickup 9/19/2025 9:14 AM EDT 9/19/2025 $25.00 Packed m…" at bounding box center [365, 322] width 648 height 409
click at [220, 350] on div "11971684 (325568736) N/A Pickup 9/19/2025 9:14 AM EDT 9/19/2025 $25.00 Packed m…" at bounding box center [365, 322] width 648 height 409
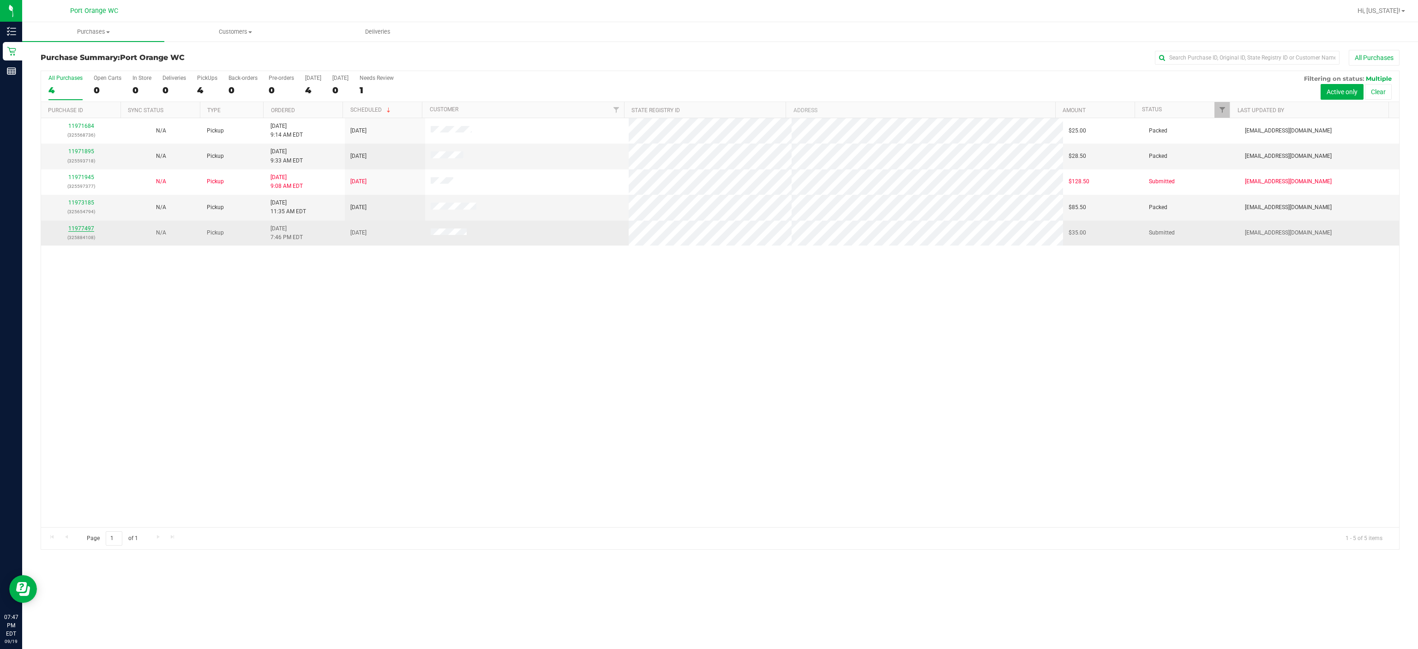
click at [85, 231] on link "11977497" at bounding box center [81, 228] width 26 height 6
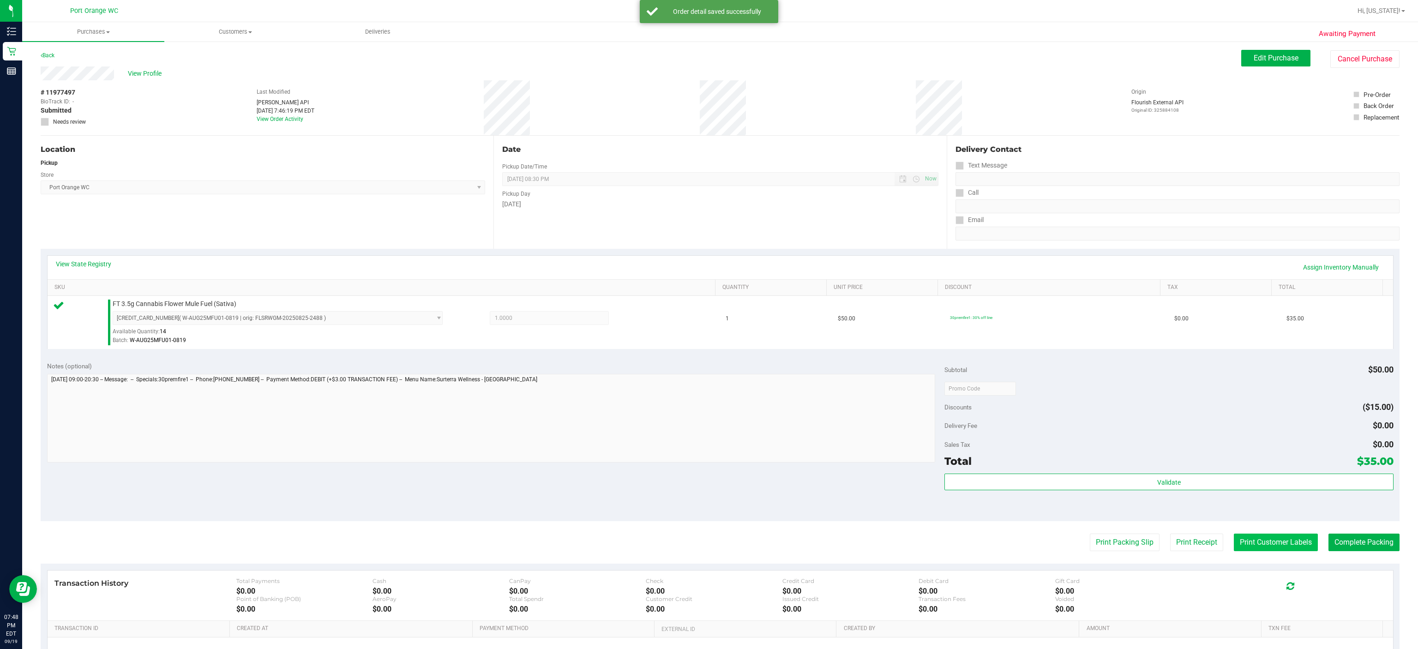
click at [1063, 486] on button "Print Customer Labels" at bounding box center [1276, 543] width 84 height 18
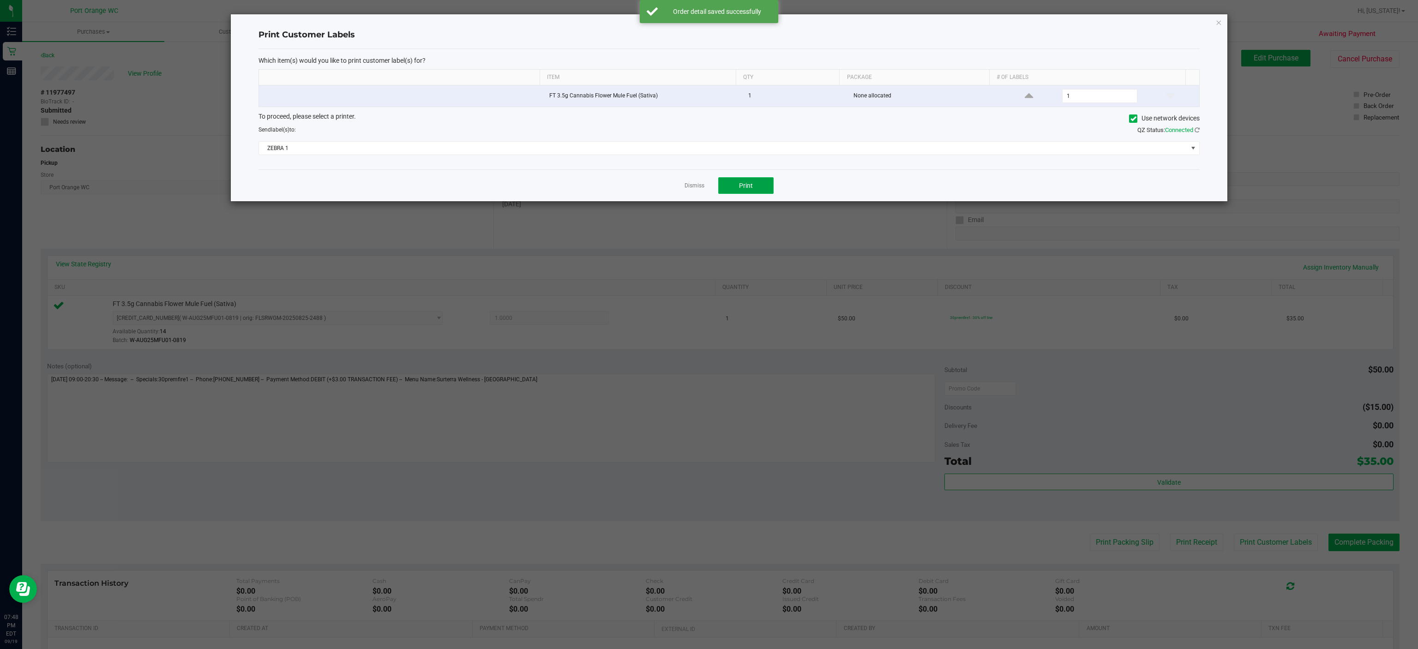
click at [746, 188] on span "Print" at bounding box center [746, 185] width 14 height 7
click at [691, 188] on link "Dismiss" at bounding box center [694, 186] width 20 height 8
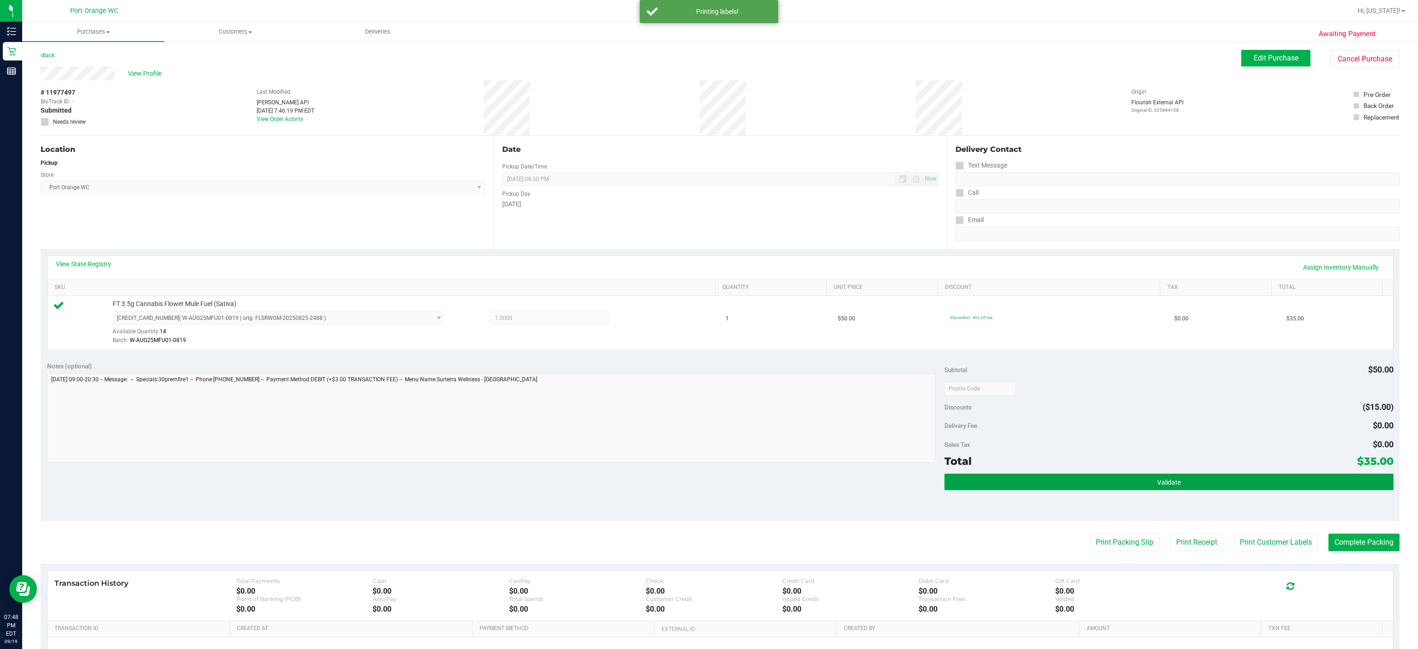
click at [1063, 486] on span "Validate" at bounding box center [1169, 482] width 24 height 7
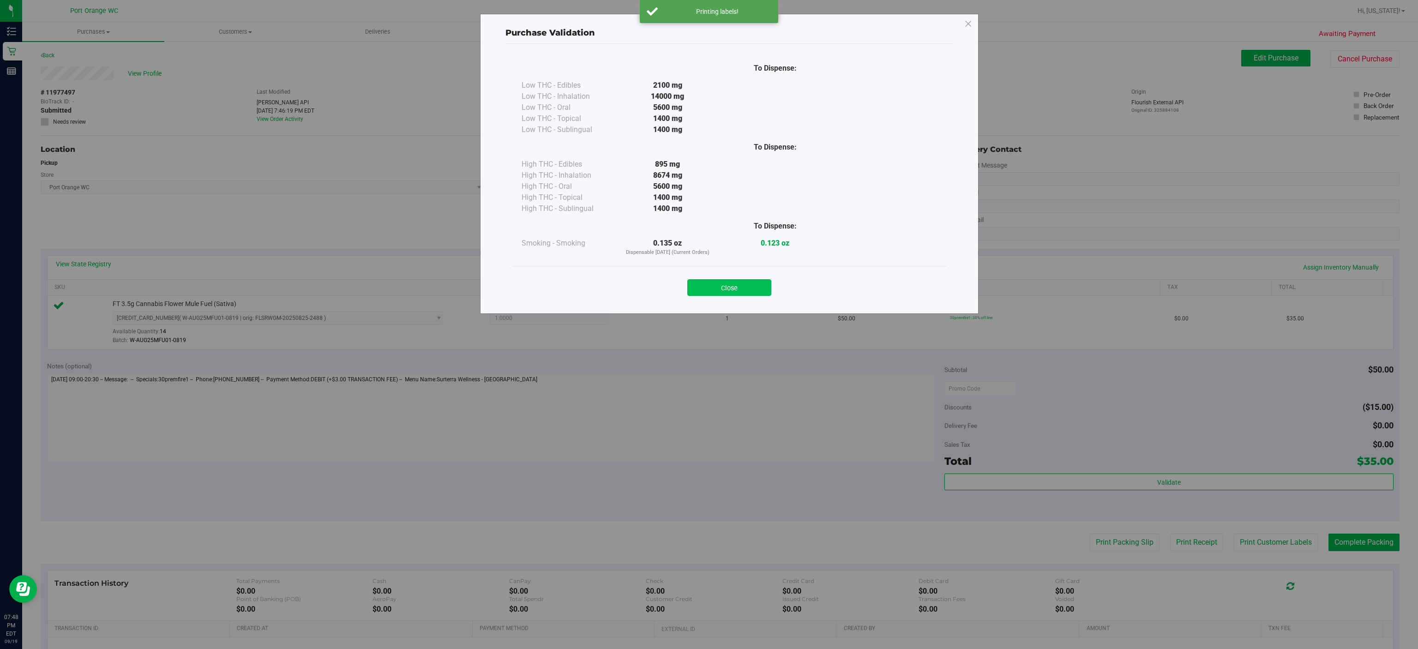
click at [726, 291] on button "Close" at bounding box center [729, 287] width 84 height 17
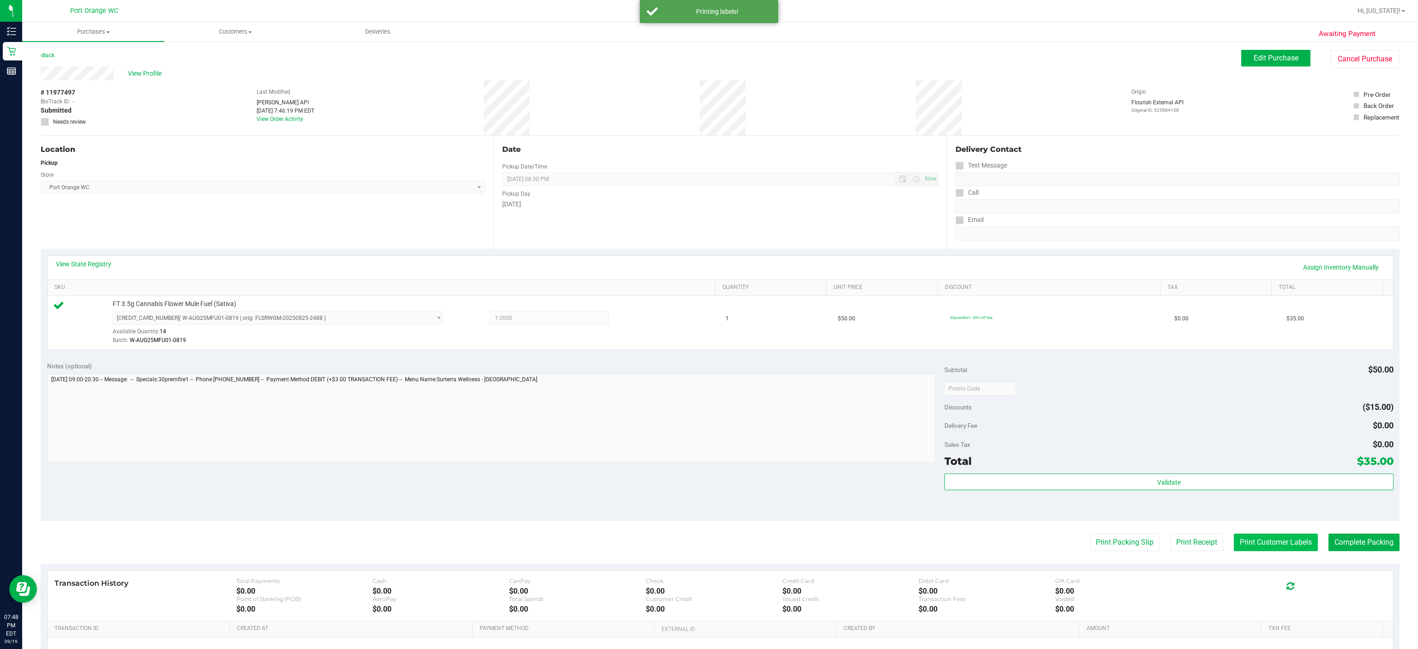
click at [1063, 486] on button "Print Customer Labels" at bounding box center [1276, 543] width 84 height 18
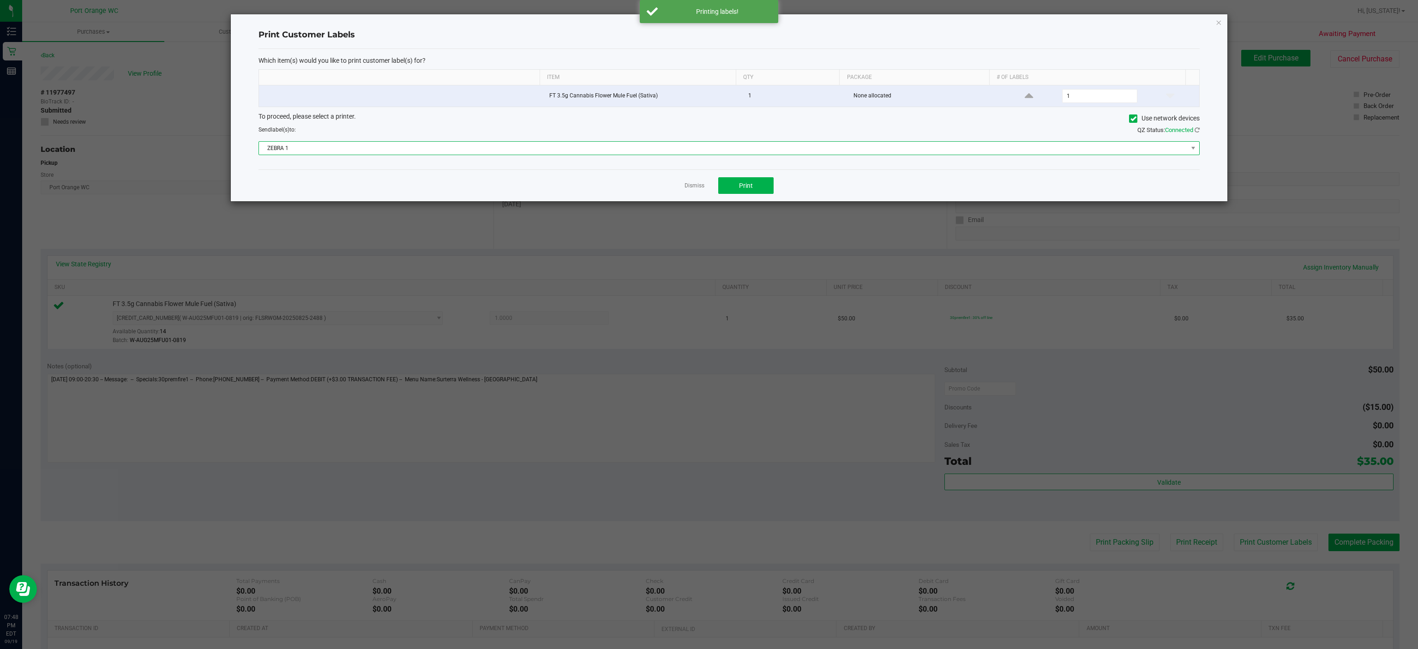
click at [400, 146] on span "ZEBRA 1" at bounding box center [723, 148] width 929 height 13
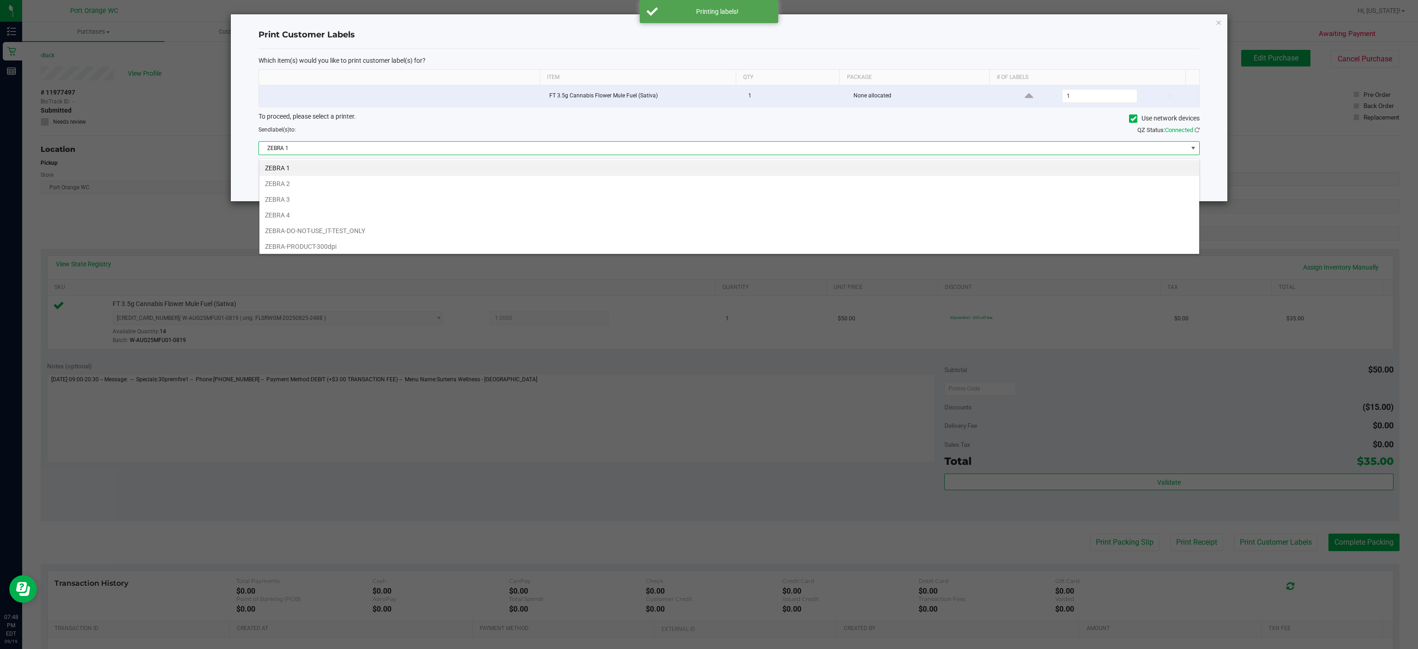
scroll to position [14, 940]
click at [337, 184] on li "ZEBRA 2" at bounding box center [729, 184] width 940 height 16
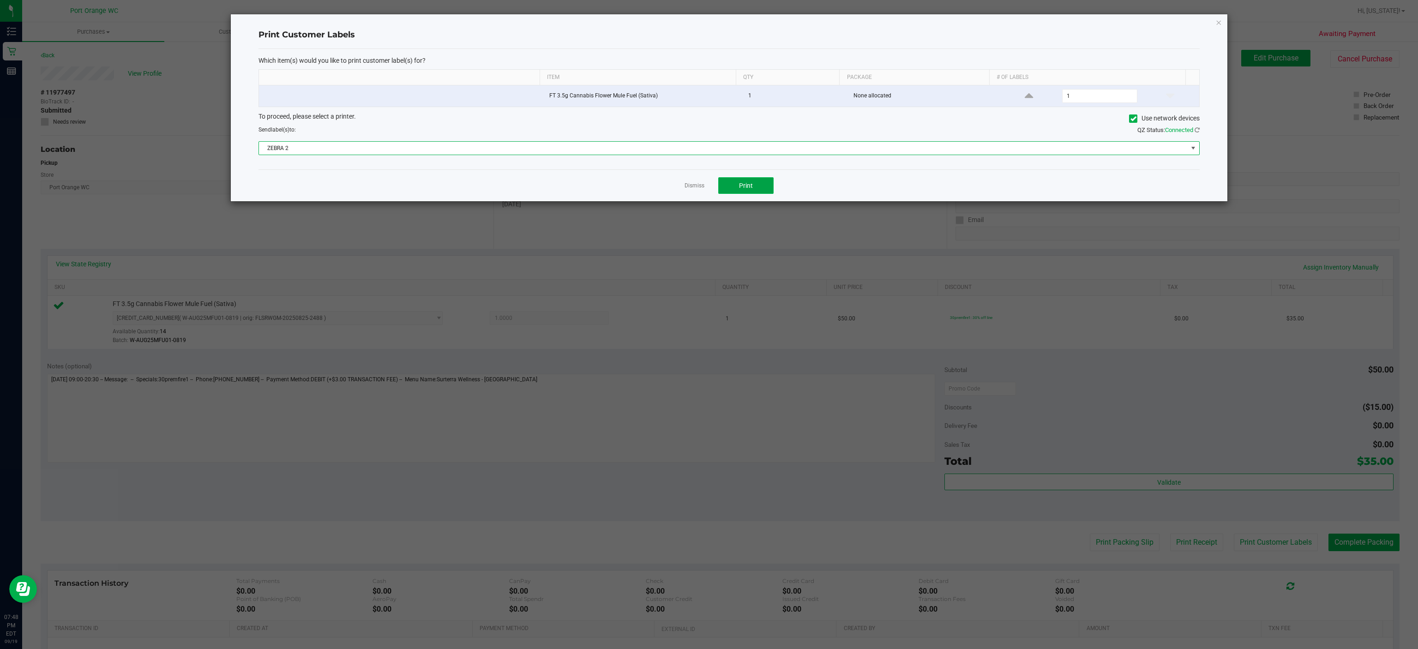
click at [766, 185] on button "Print" at bounding box center [745, 185] width 55 height 17
click at [690, 188] on link "Dismiss" at bounding box center [694, 186] width 20 height 8
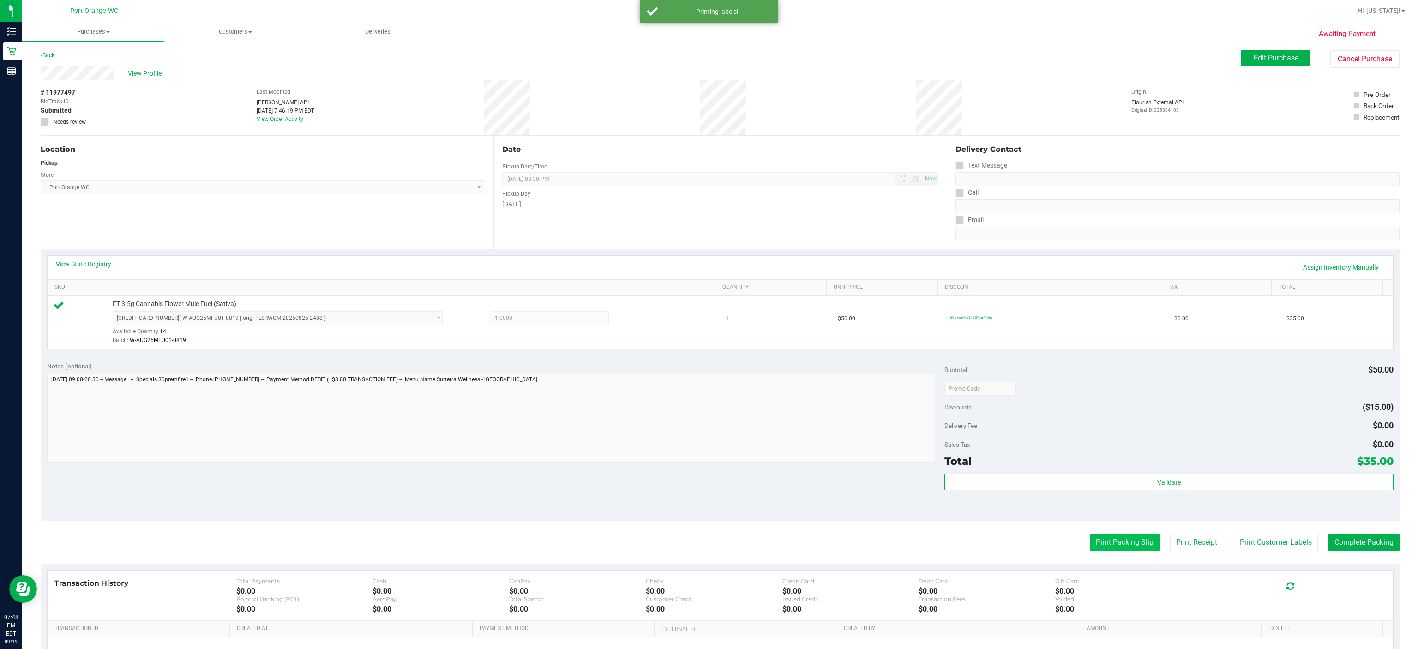
click at [1063, 486] on button "Print Packing Slip" at bounding box center [1125, 543] width 70 height 18
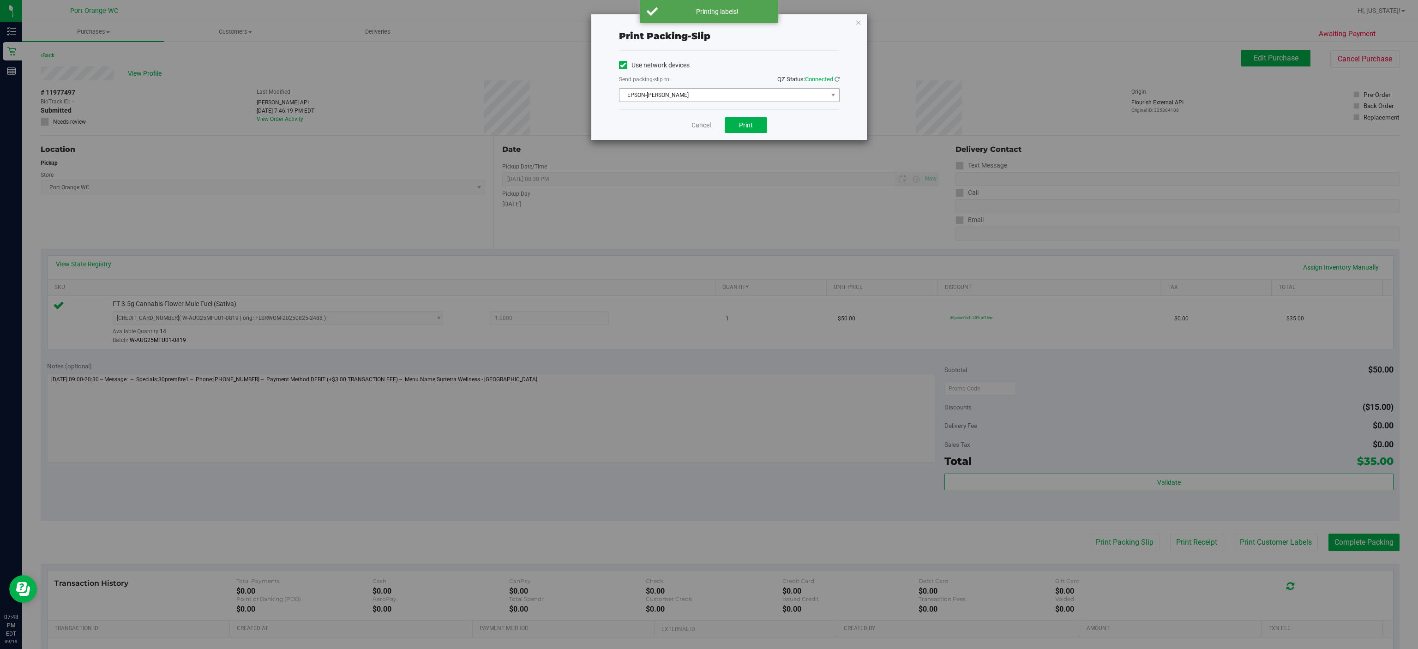
click at [680, 96] on span "EPSON-BOBBIE-GENTRY" at bounding box center [723, 95] width 208 height 13
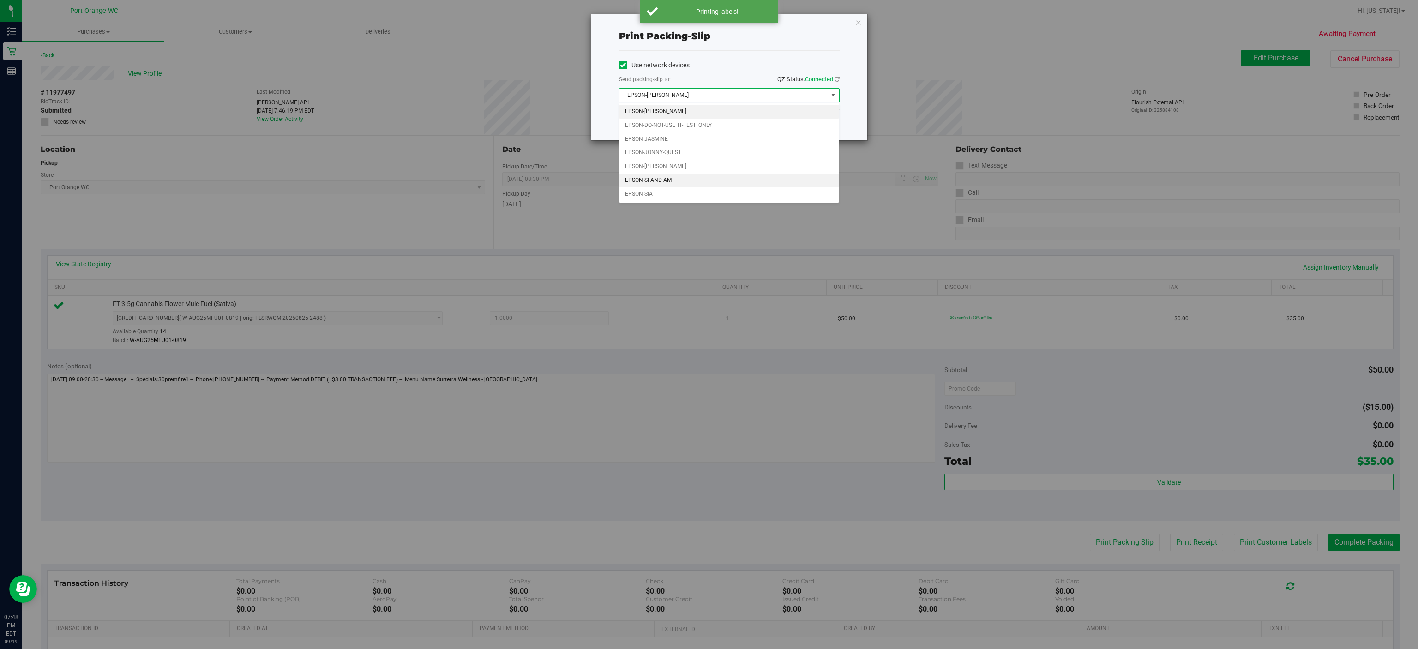
click at [718, 182] on li "EPSON-SI-AND-AM" at bounding box center [728, 181] width 219 height 14
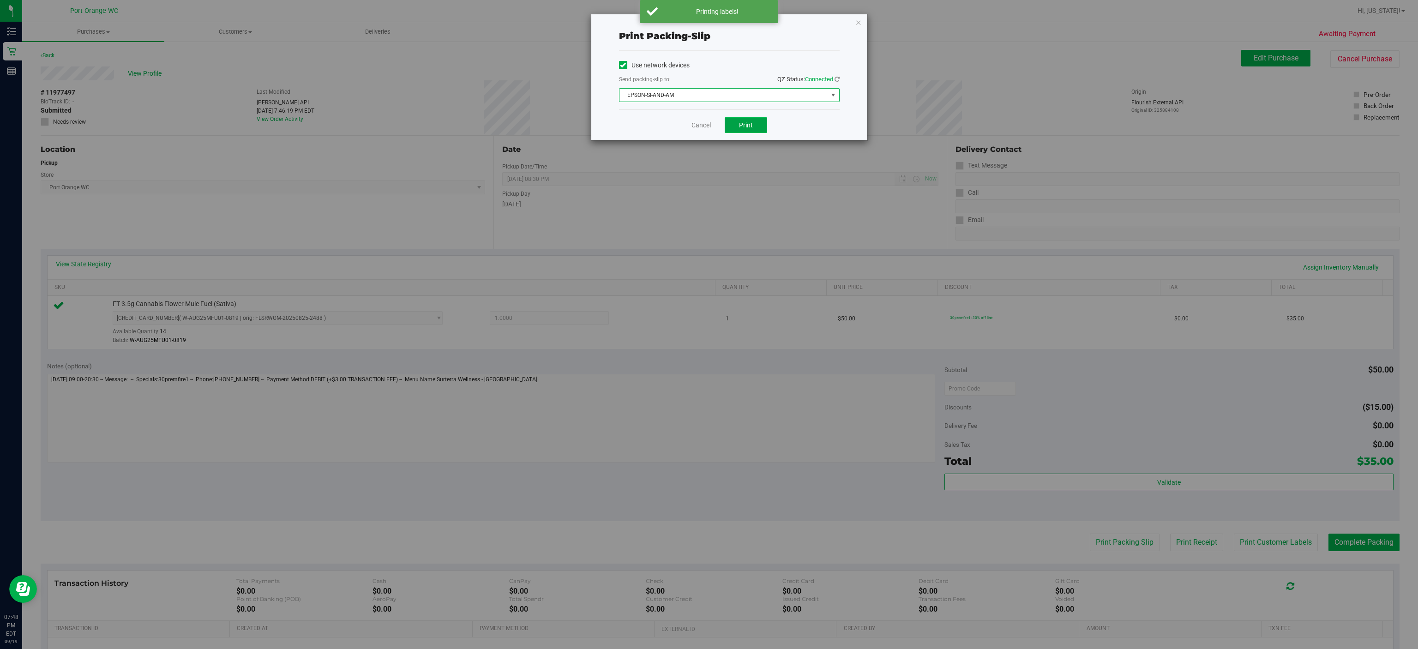
click at [744, 126] on span "Print" at bounding box center [746, 124] width 14 height 7
click at [702, 128] on link "Cancel" at bounding box center [700, 125] width 19 height 10
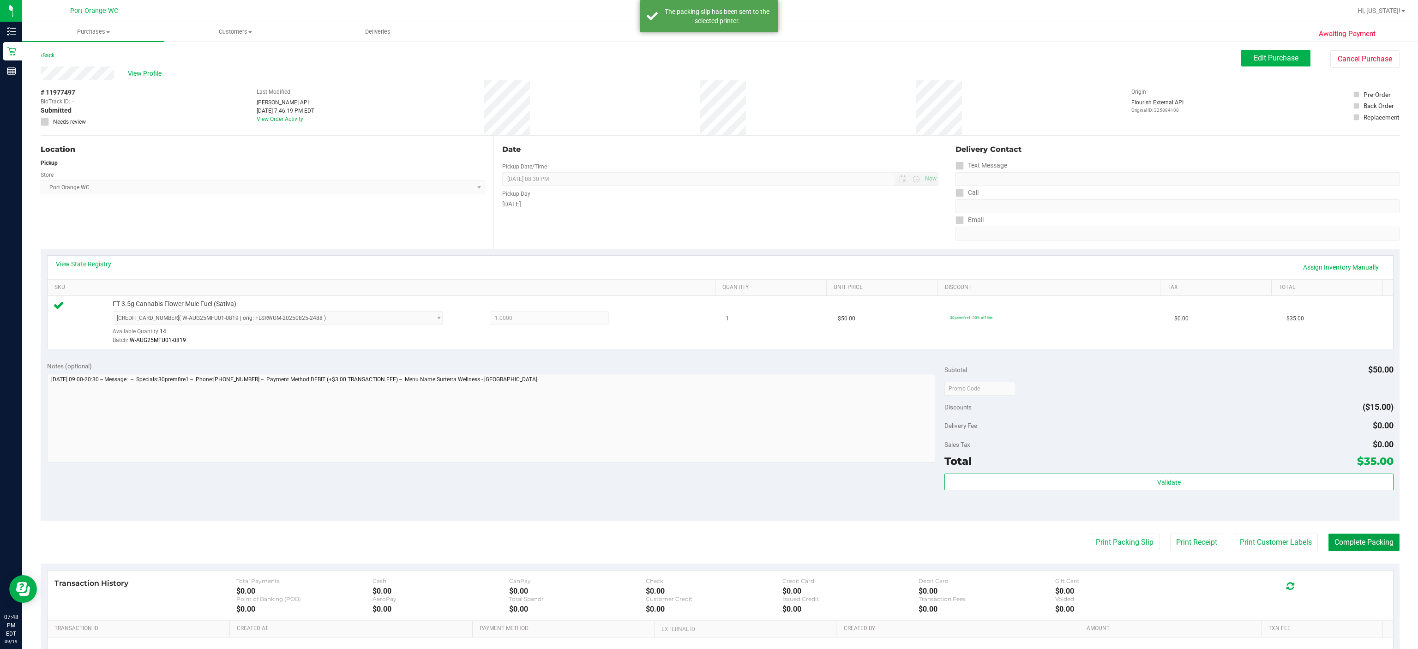
click at [1063, 486] on button "Complete Packing" at bounding box center [1363, 543] width 71 height 18
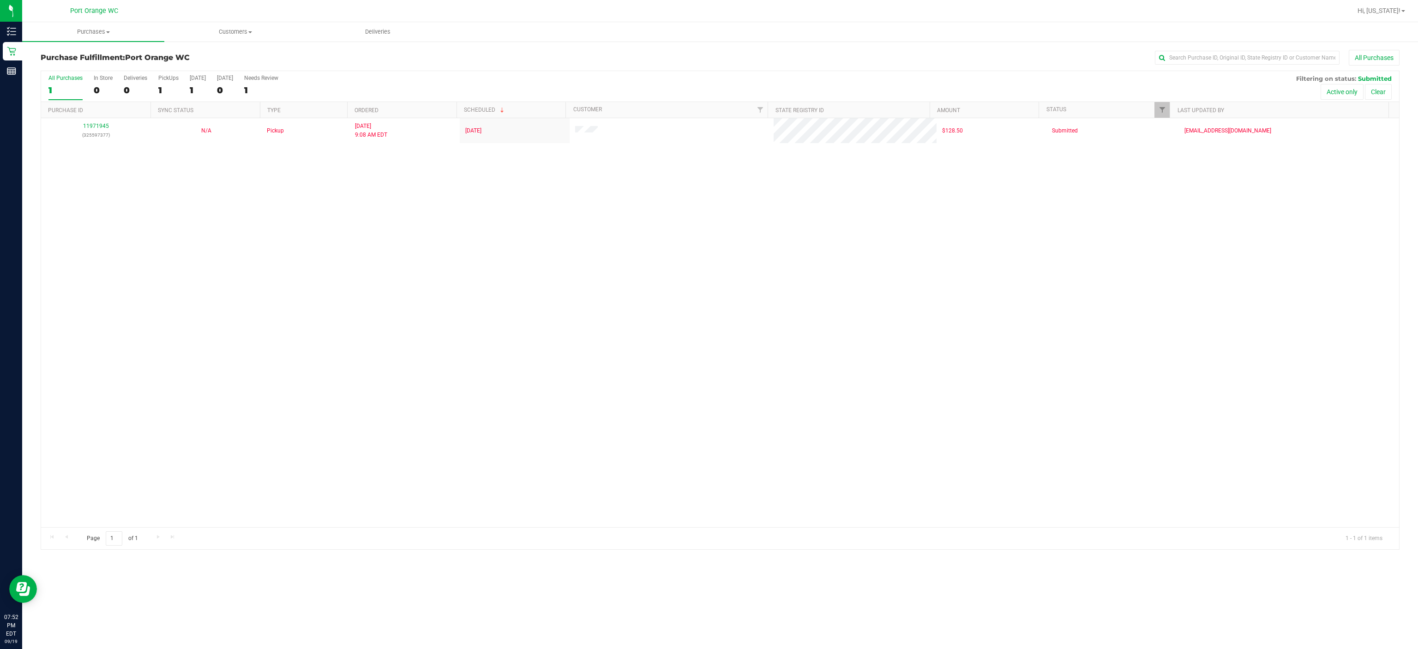
click at [462, 367] on div "11971945 (325597377) N/A Pickup 9/19/2025 9:08 AM EDT 9/19/2025 $128.50 Submitt…" at bounding box center [720, 322] width 1358 height 409
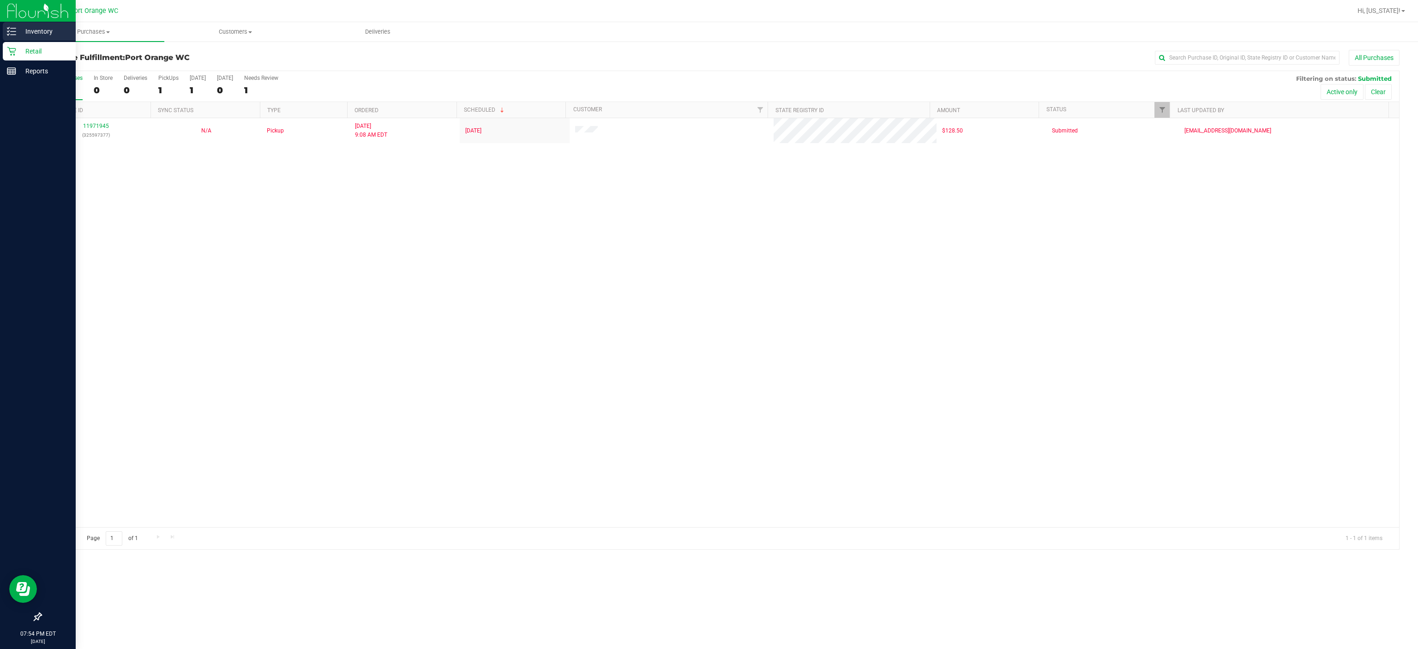
click at [12, 35] on line at bounding box center [13, 35] width 5 height 0
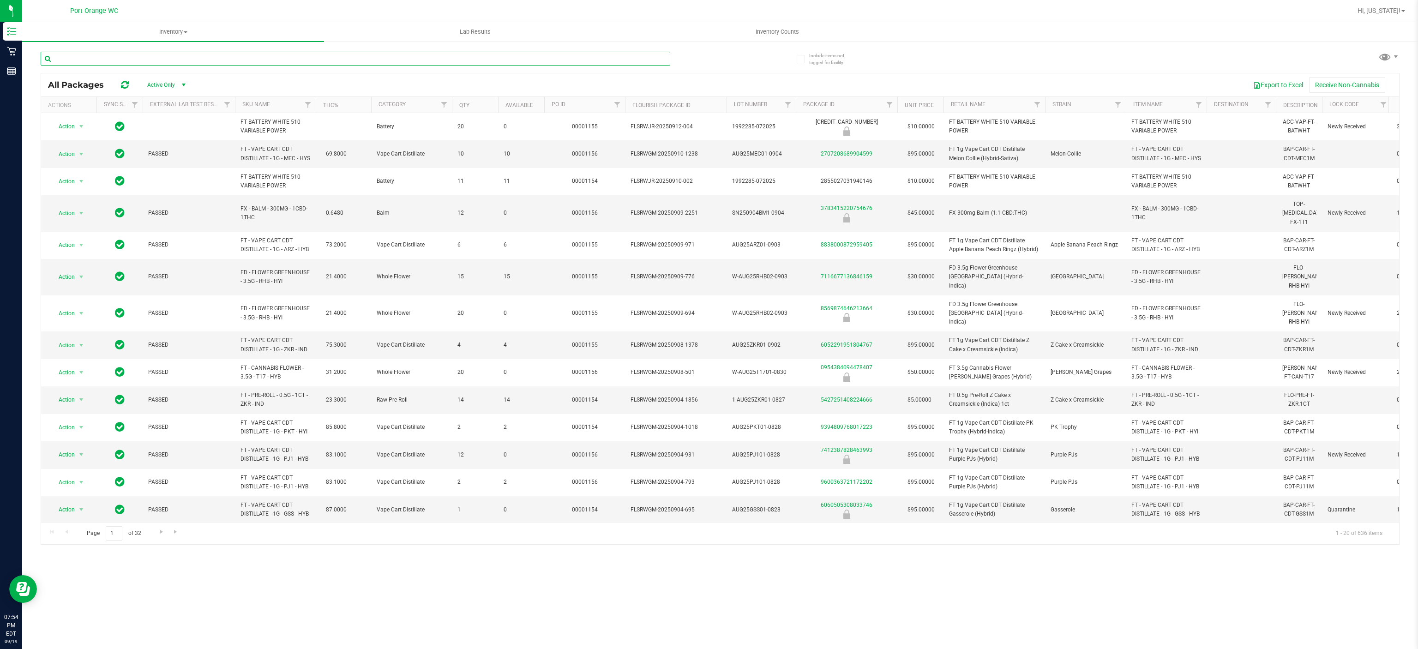
click at [243, 58] on input "text" at bounding box center [356, 59] width 630 height 14
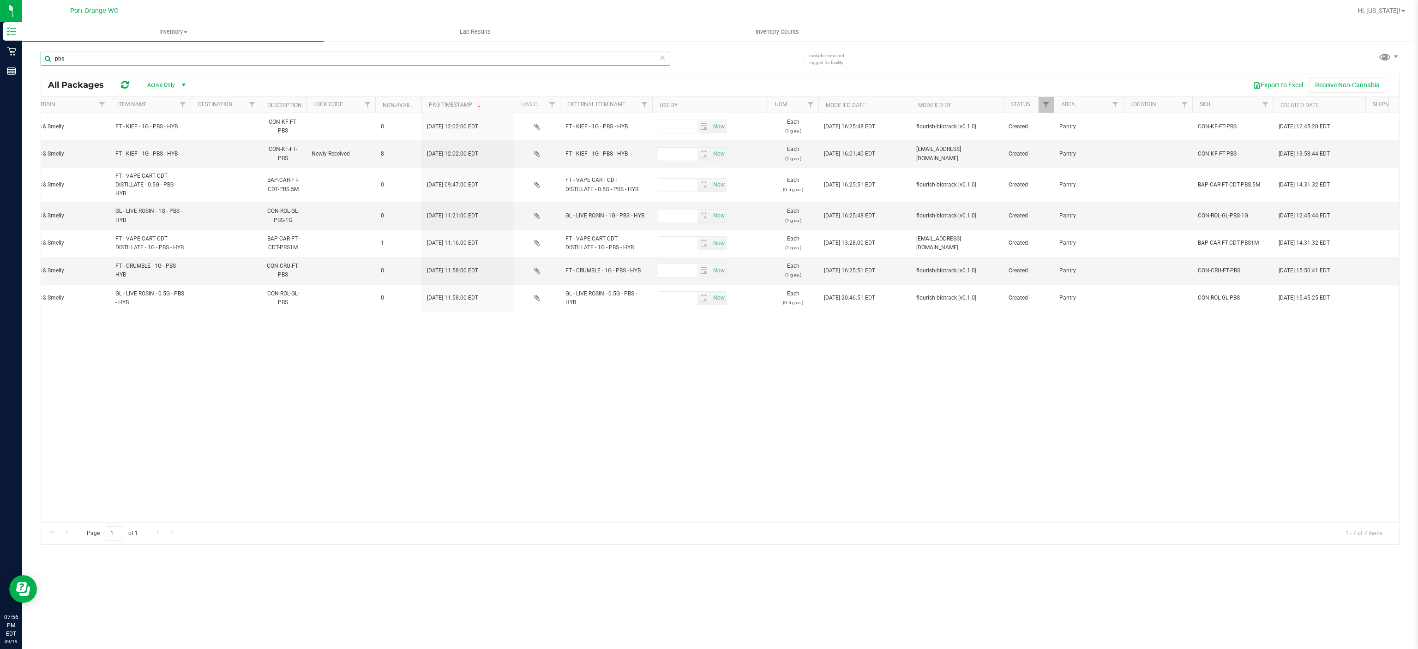
scroll to position [0, 1074]
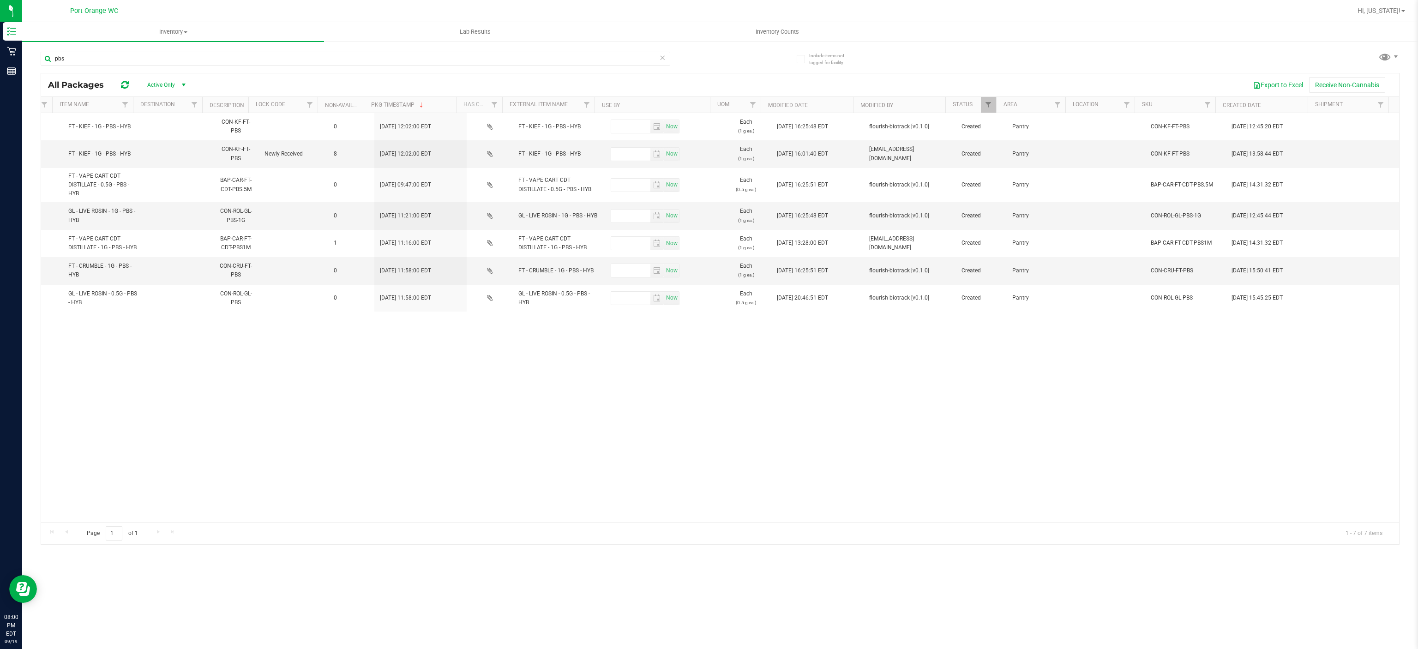
click at [213, 409] on div "Action Action Global inventory Package audit log Print package label Print prod…" at bounding box center [720, 317] width 1358 height 409
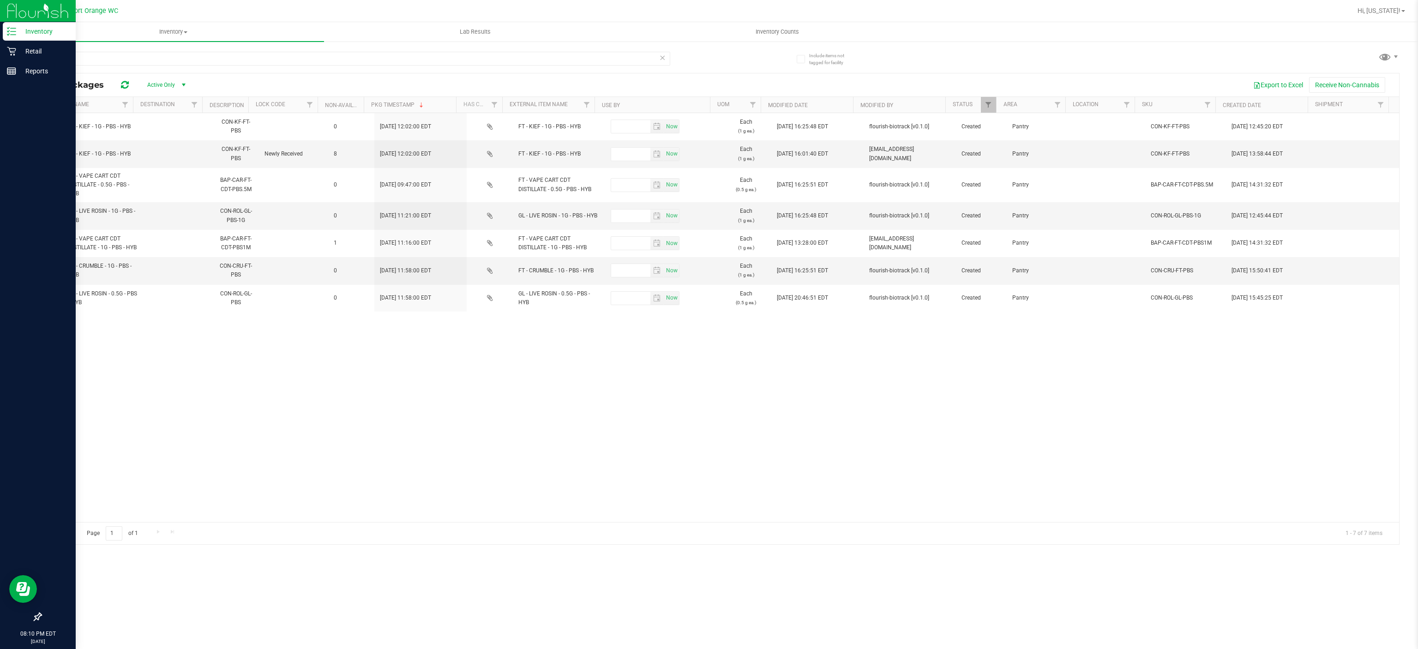
click at [26, 40] on link "Inventory" at bounding box center [38, 32] width 76 height 20
click at [8, 60] on div "Retail" at bounding box center [39, 51] width 73 height 18
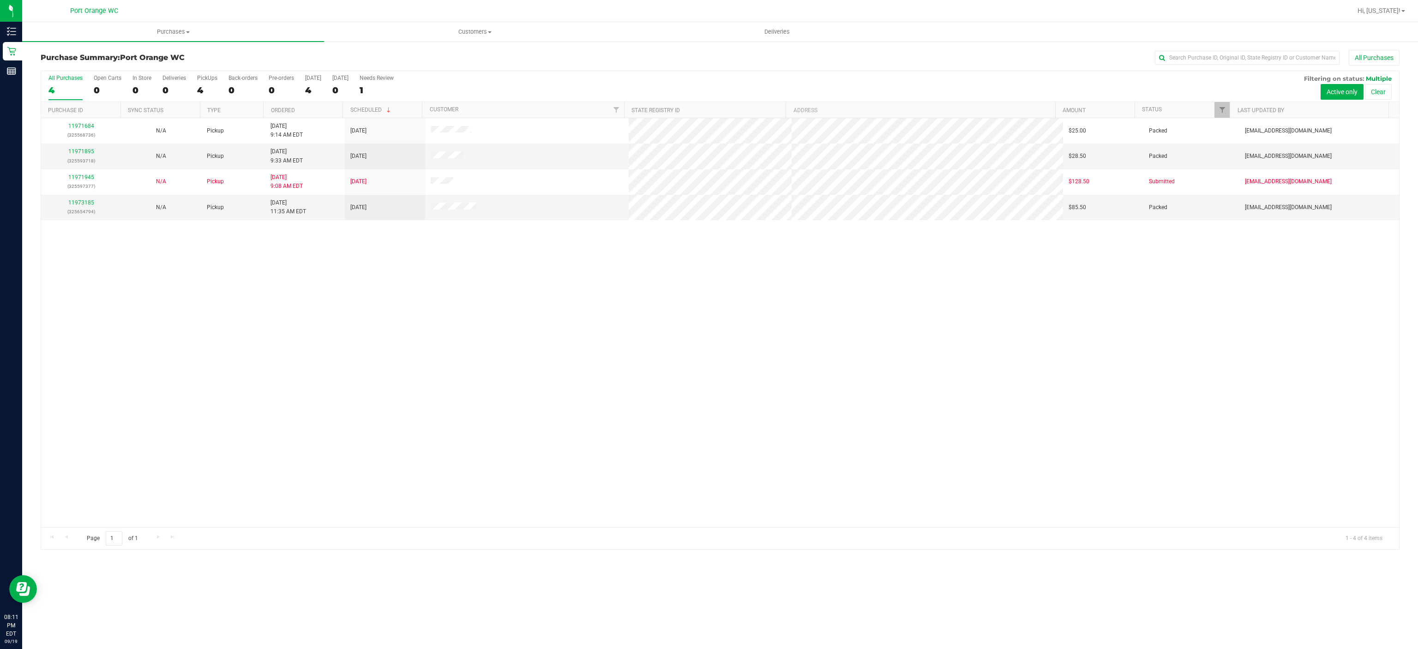
drag, startPoint x: 528, startPoint y: 291, endPoint x: 827, endPoint y: 303, distance: 299.3
click at [545, 273] on div "11971684 (325568736) N/A Pickup 9/19/2025 9:14 AM EDT 9/19/2025 $25.00 Packed m…" at bounding box center [720, 322] width 1358 height 409
click at [240, 463] on div "11971684 (325568736) N/A Pickup 9/19/2025 9:14 AM EDT 9/19/2025 $25.00 Packed m…" at bounding box center [720, 322] width 1358 height 409
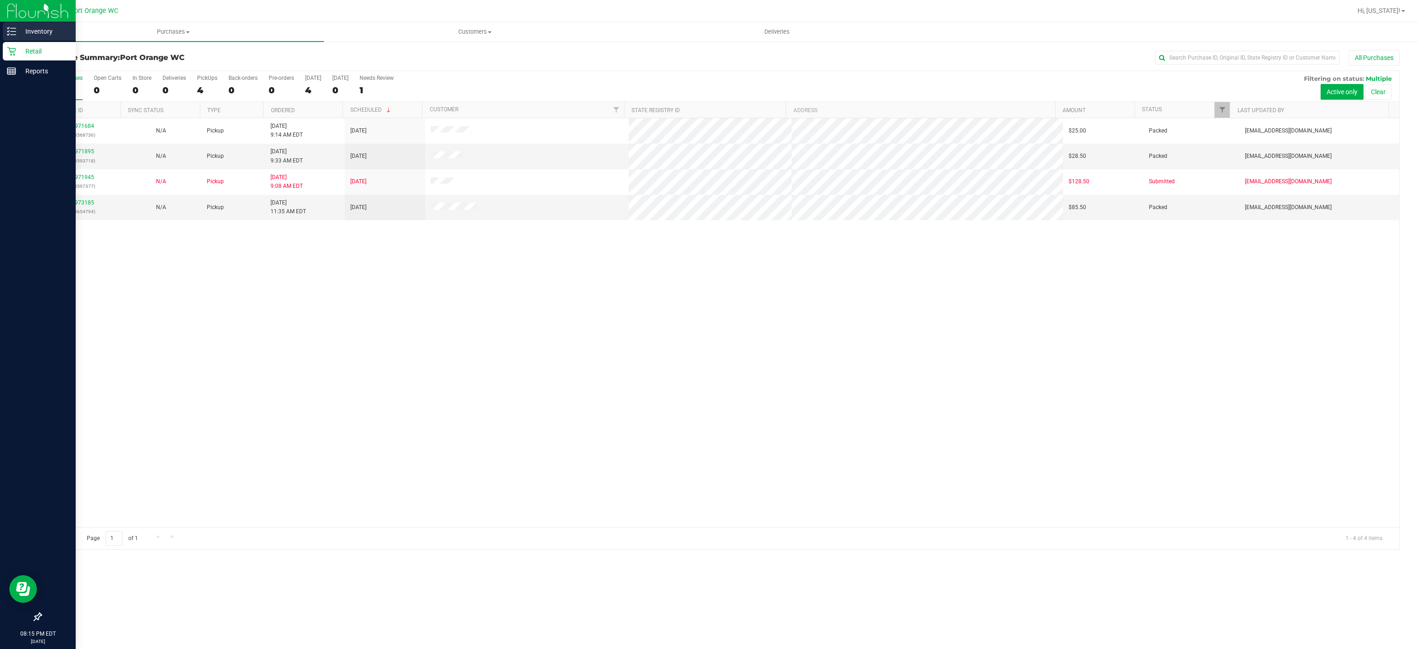
click at [18, 28] on p "Inventory" at bounding box center [43, 31] width 55 height 11
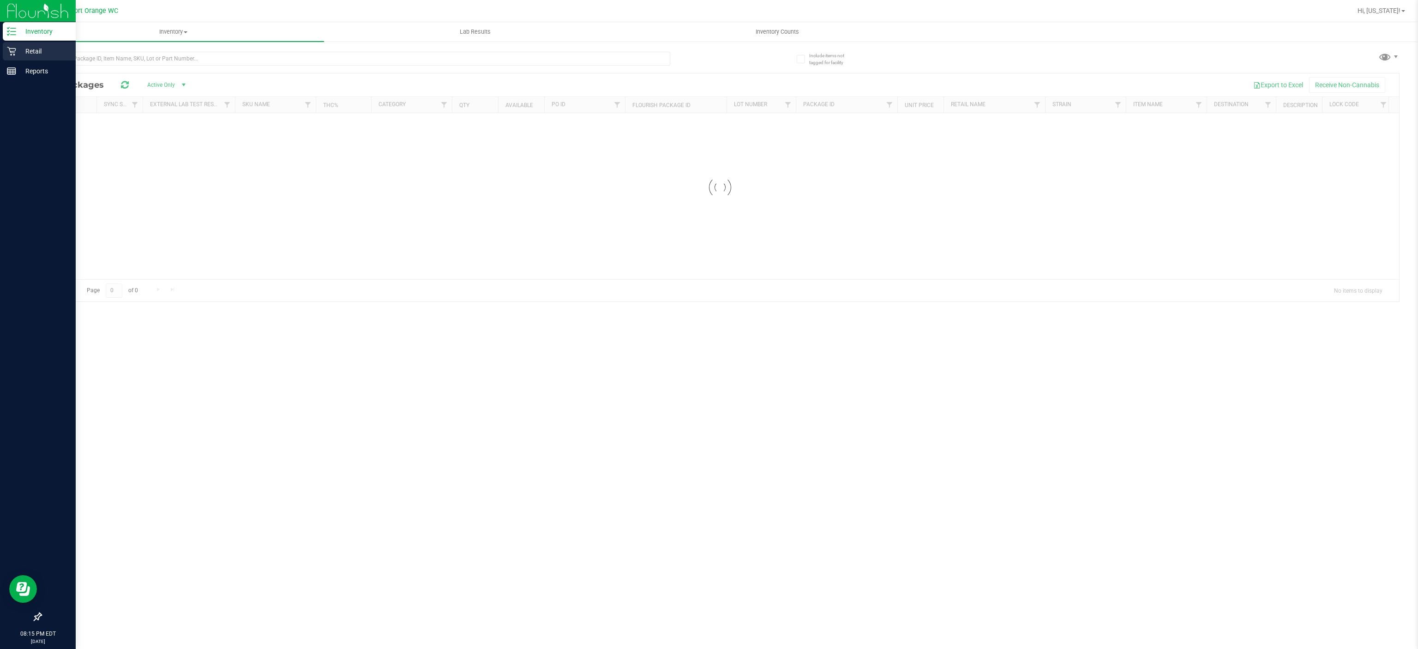
click at [36, 46] on p "Retail" at bounding box center [43, 51] width 55 height 11
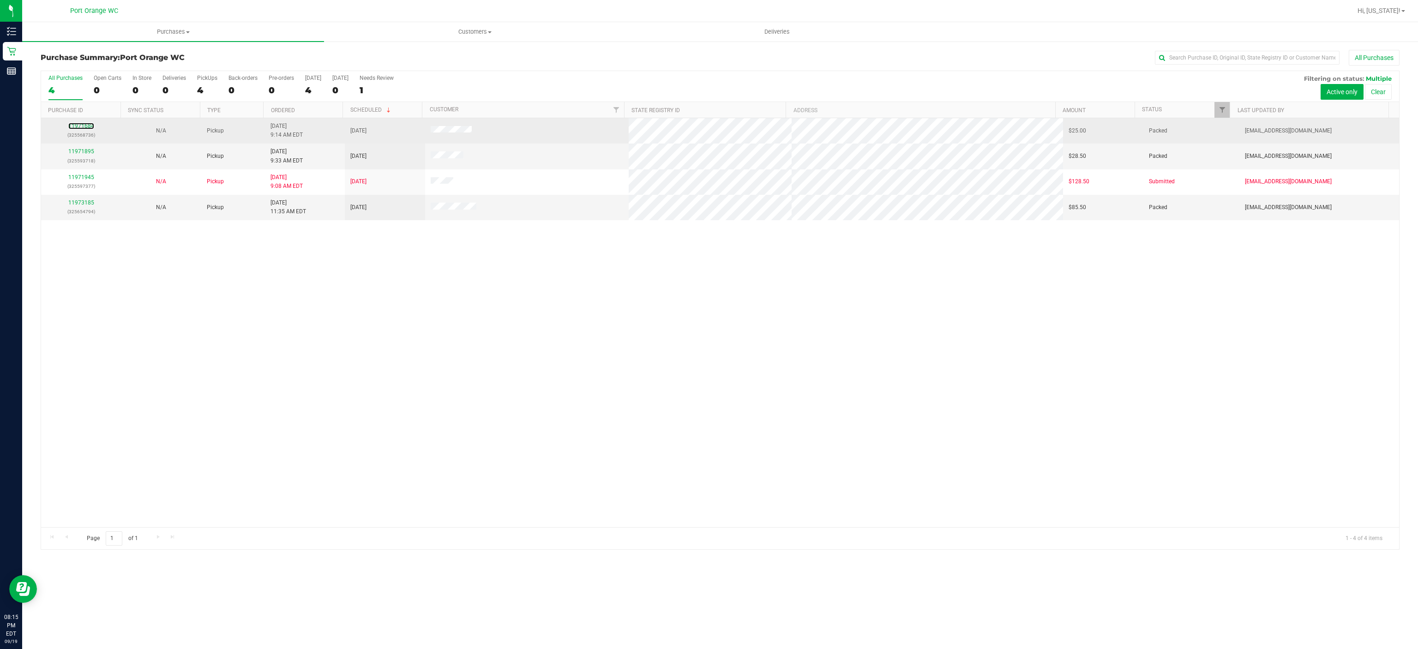
drag, startPoint x: 87, startPoint y: 127, endPoint x: 89, endPoint y: 133, distance: 6.4
click at [88, 126] on link "11971684" at bounding box center [81, 126] width 26 height 6
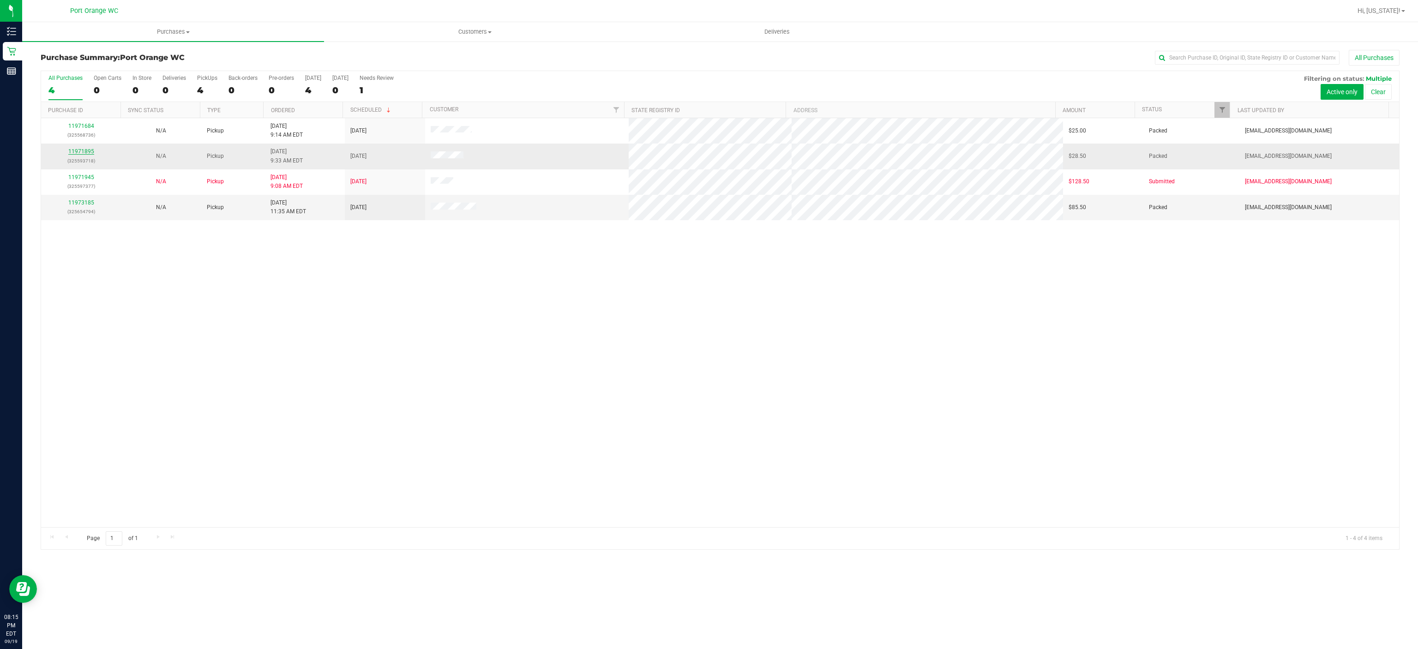
click at [90, 154] on link "11971895" at bounding box center [81, 151] width 26 height 6
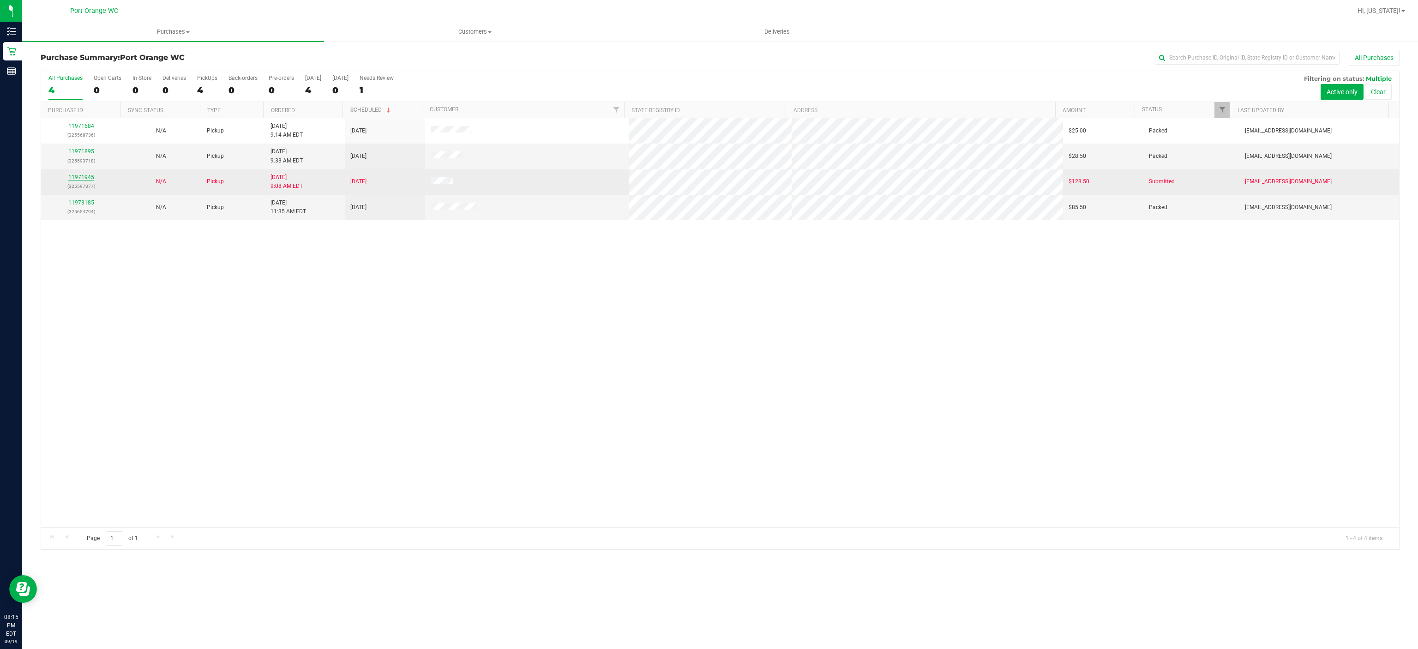
click at [89, 178] on link "11971945" at bounding box center [81, 177] width 26 height 6
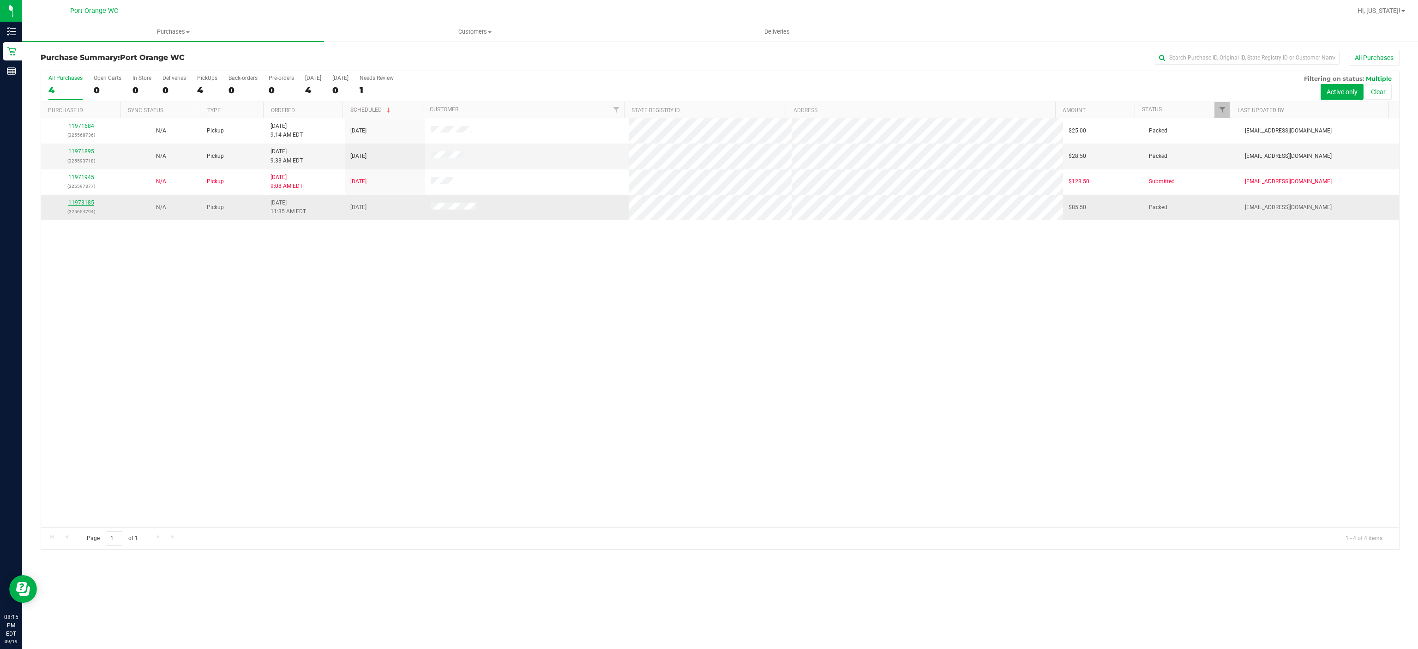
click at [86, 206] on link "11973185" at bounding box center [81, 202] width 26 height 6
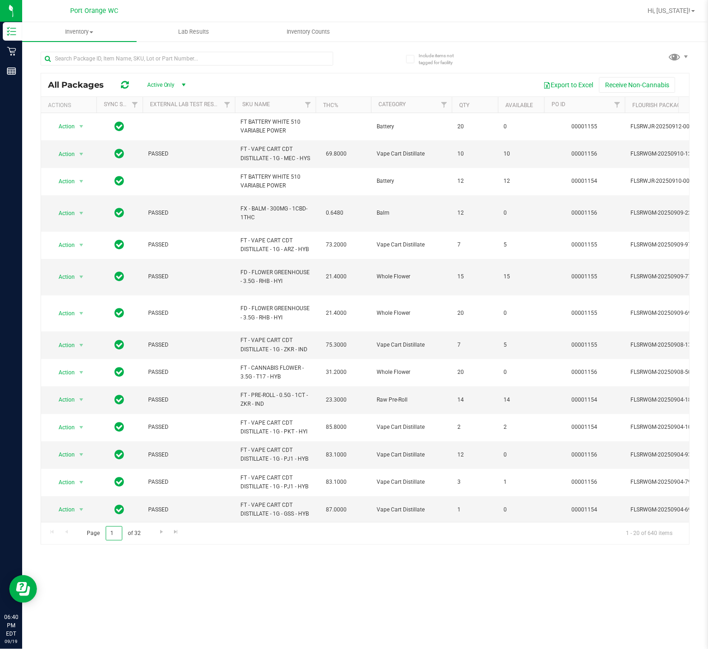
click at [113, 486] on input "1" at bounding box center [114, 533] width 17 height 14
type input "3"
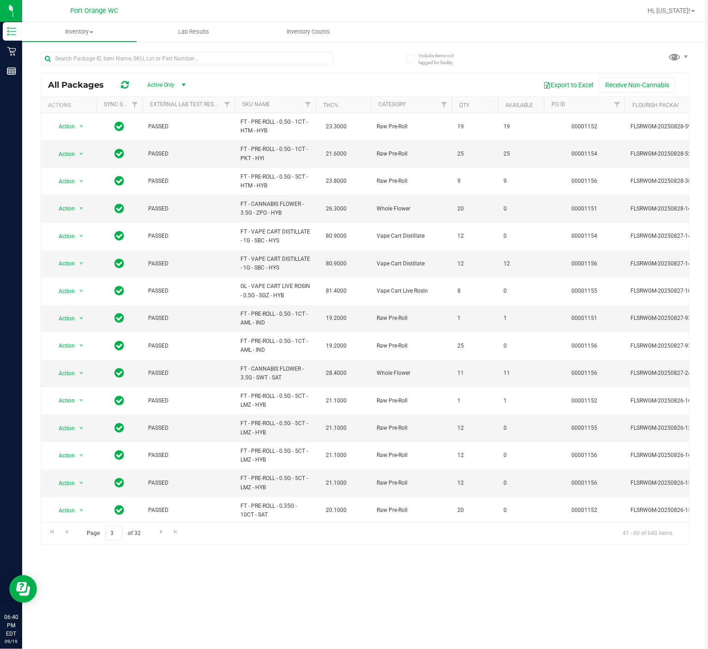
click at [285, 99] on th "SKU Name" at bounding box center [275, 105] width 81 height 16
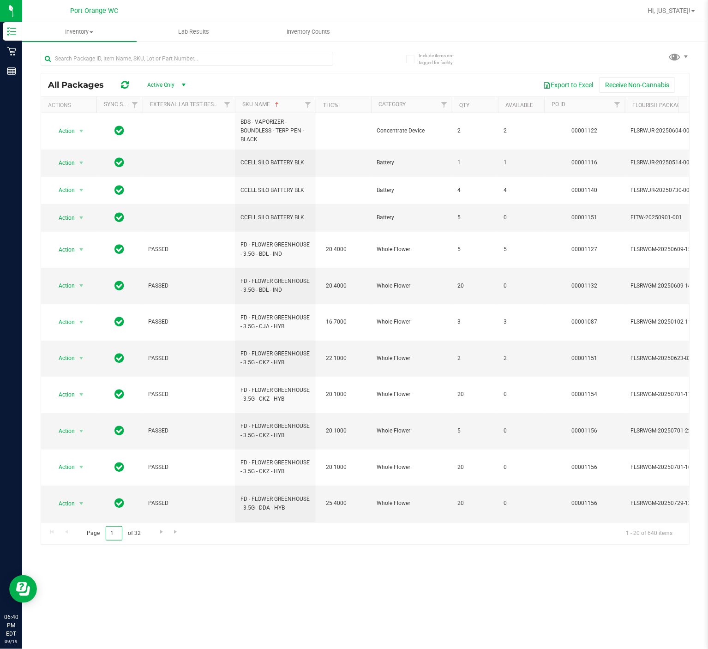
click at [110, 486] on input "1" at bounding box center [114, 533] width 17 height 14
click at [111, 486] on input "1" at bounding box center [114, 533] width 17 height 14
type input "3"
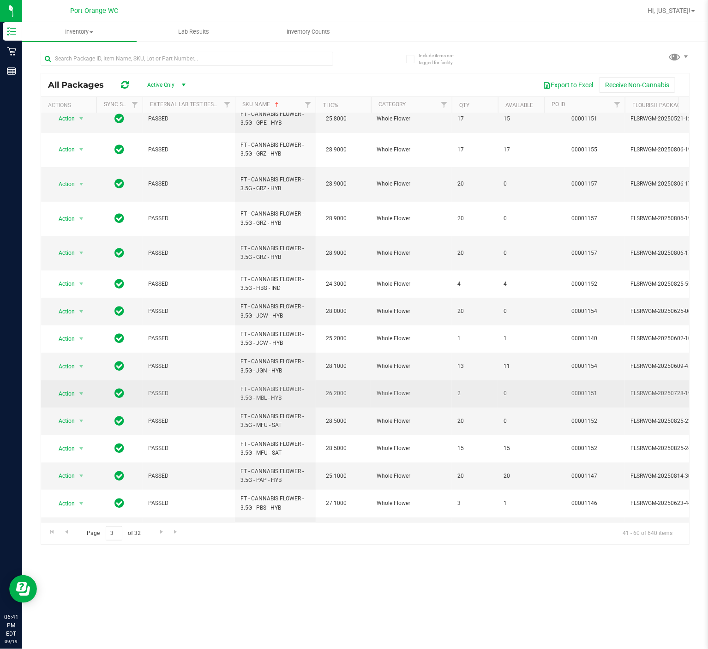
scroll to position [158, 0]
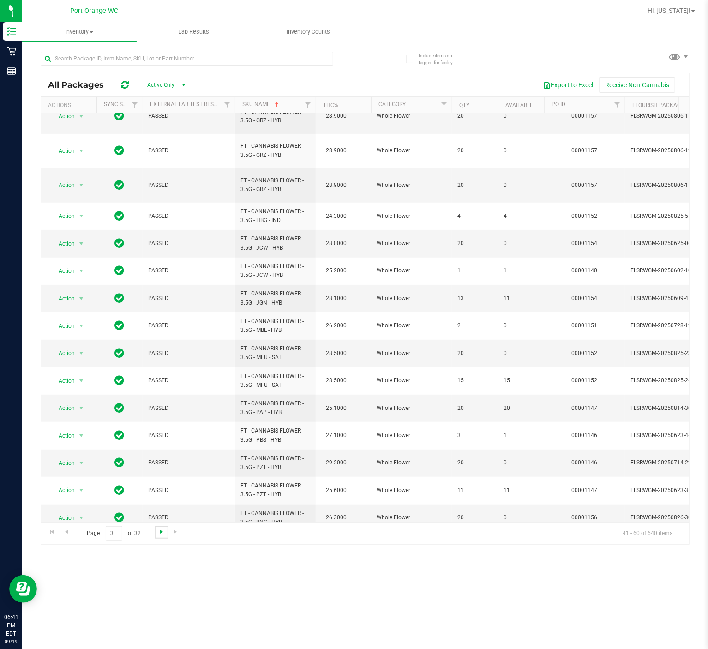
click at [158, 486] on span "Go to the next page" at bounding box center [161, 531] width 7 height 7
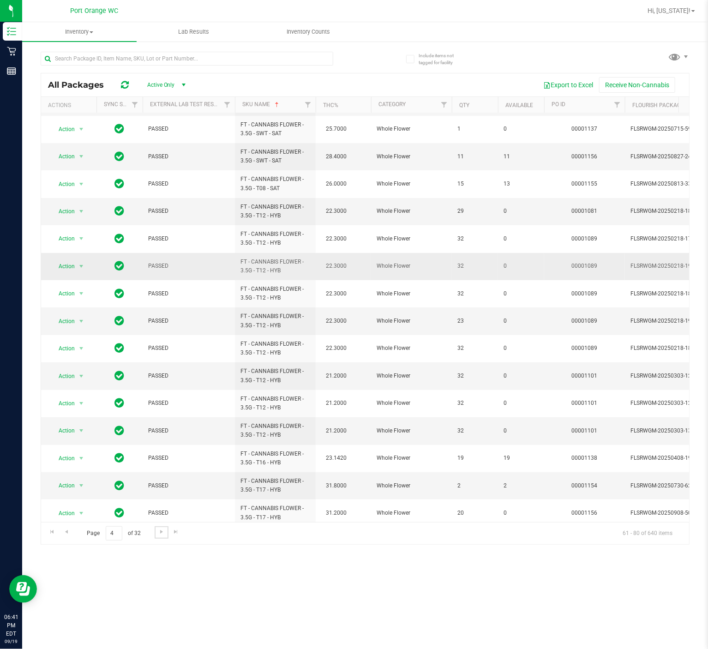
scroll to position [158, 0]
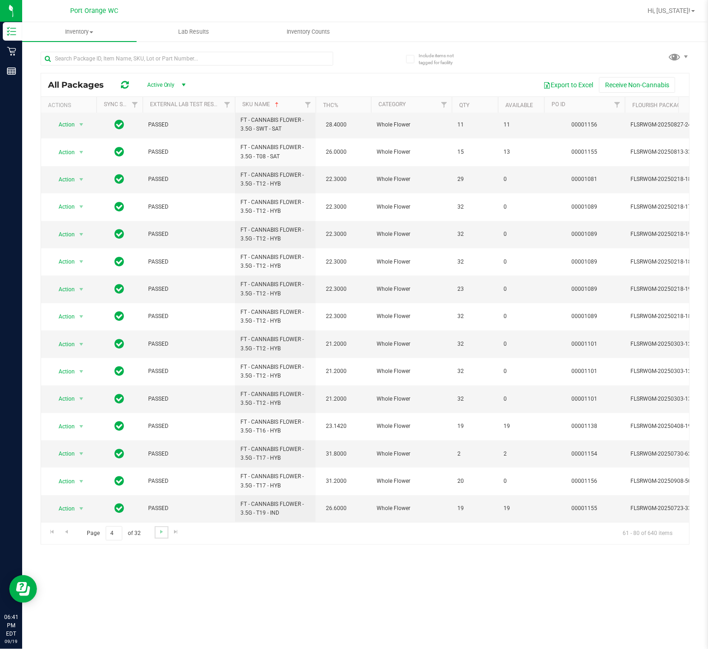
click at [163, 486] on link "Go to the next page" at bounding box center [161, 532] width 13 height 12
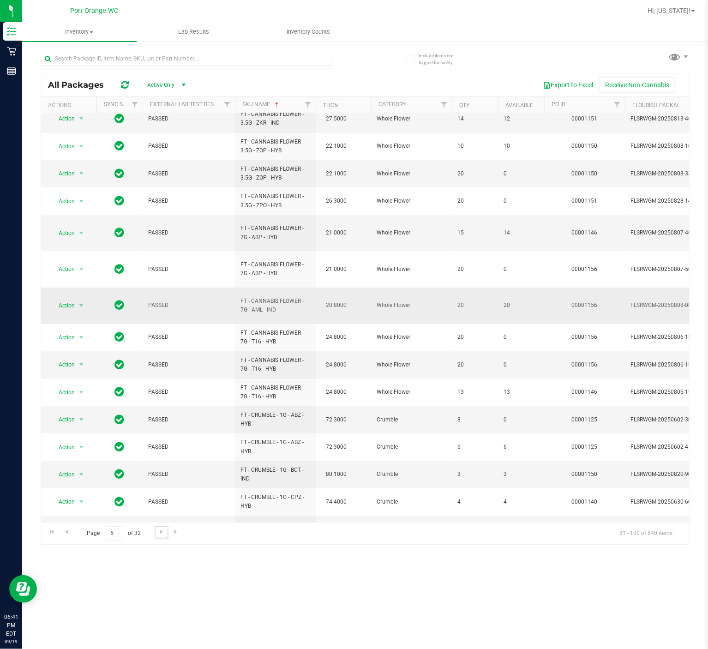
scroll to position [172, 0]
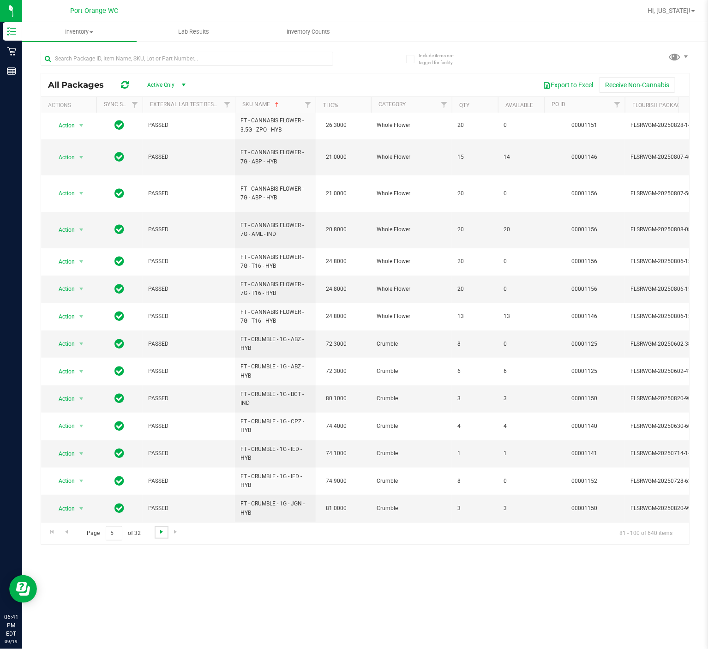
click at [159, 486] on span "Go to the next page" at bounding box center [161, 531] width 7 height 7
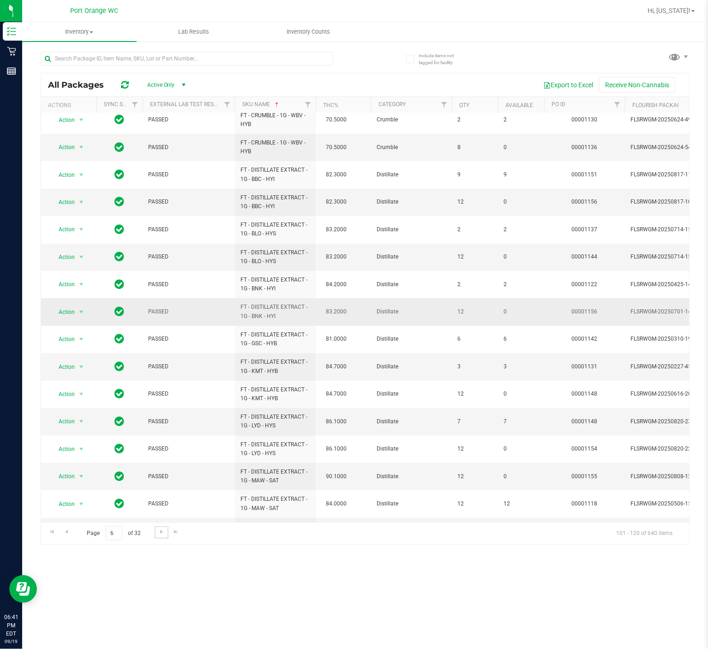
scroll to position [158, 0]
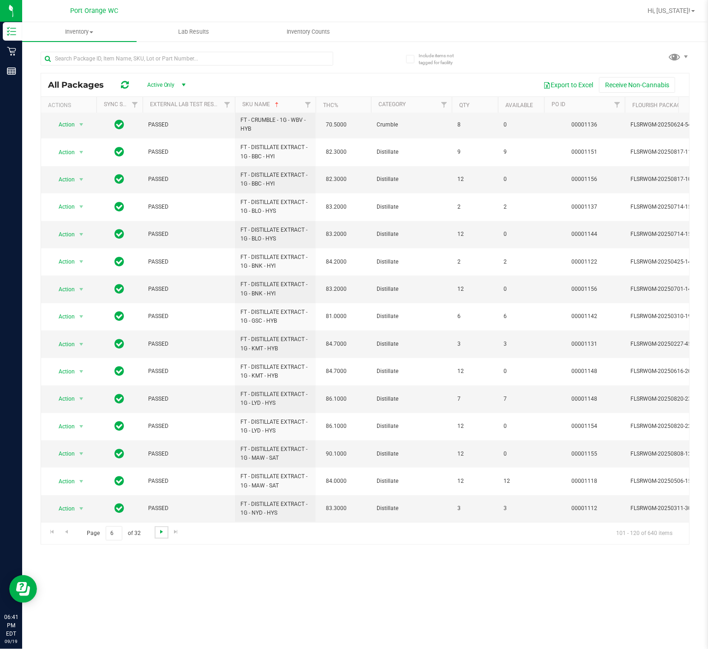
click at [161, 486] on span "Go to the next page" at bounding box center [161, 531] width 7 height 7
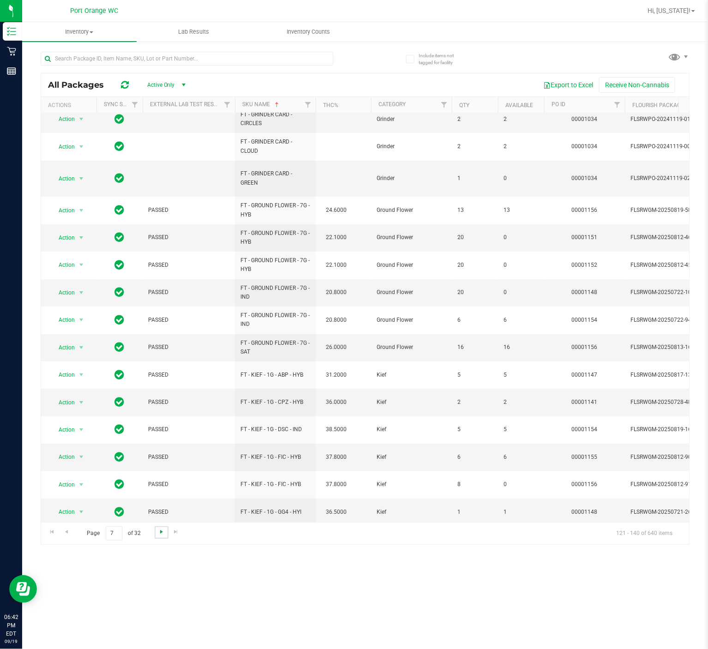
scroll to position [167, 0]
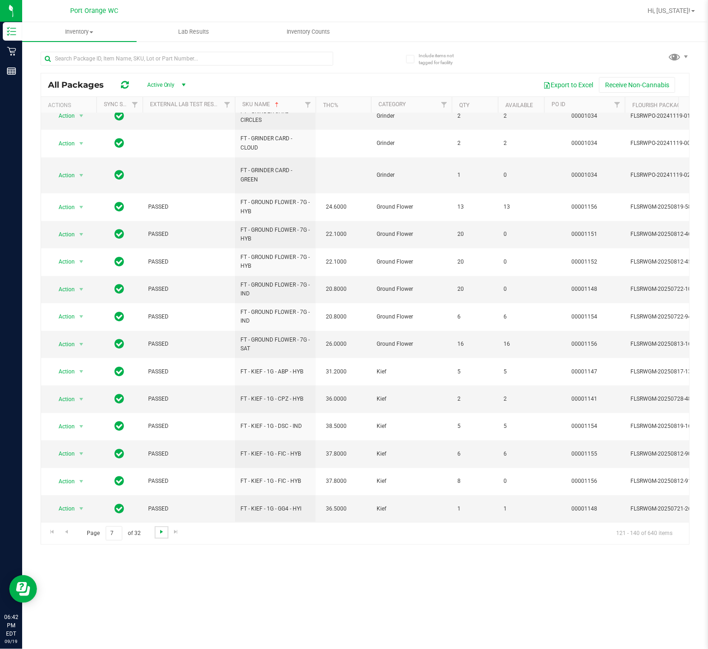
click at [161, 486] on span "Go to the next page" at bounding box center [161, 531] width 7 height 7
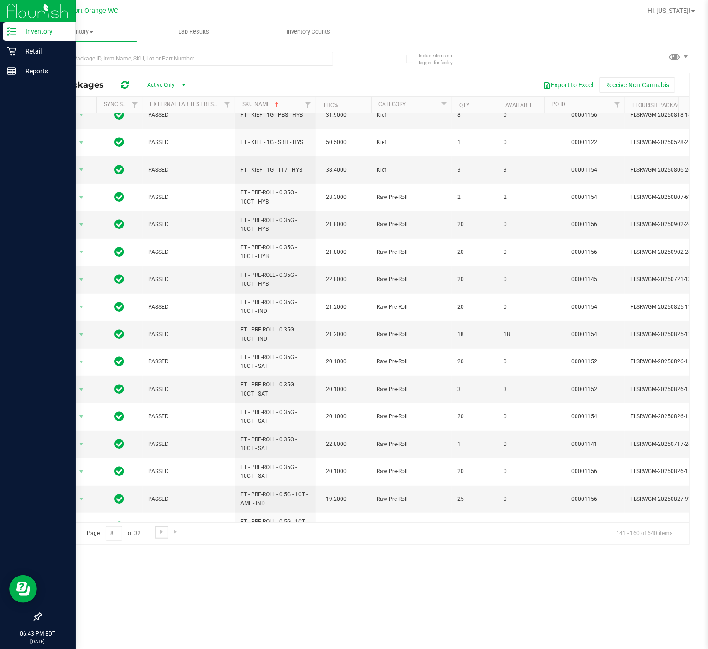
scroll to position [158, 0]
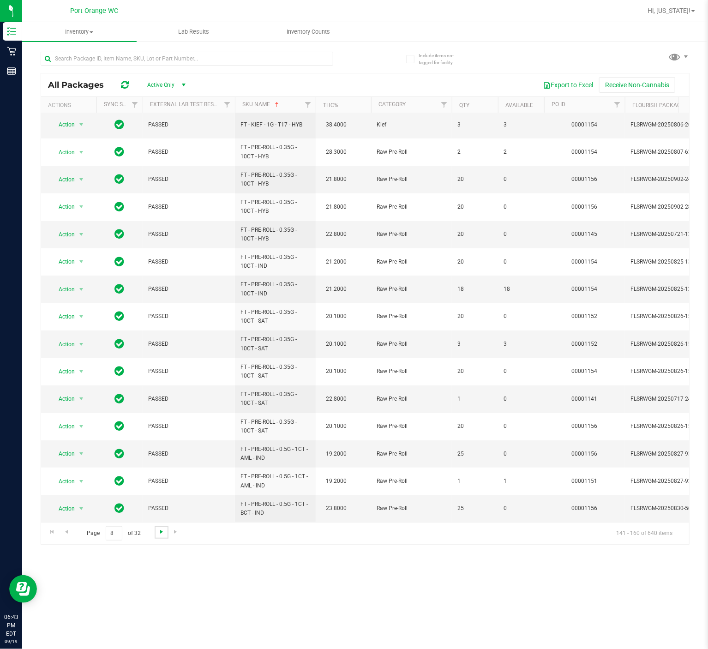
click at [161, 486] on span "Go to the next page" at bounding box center [161, 531] width 7 height 7
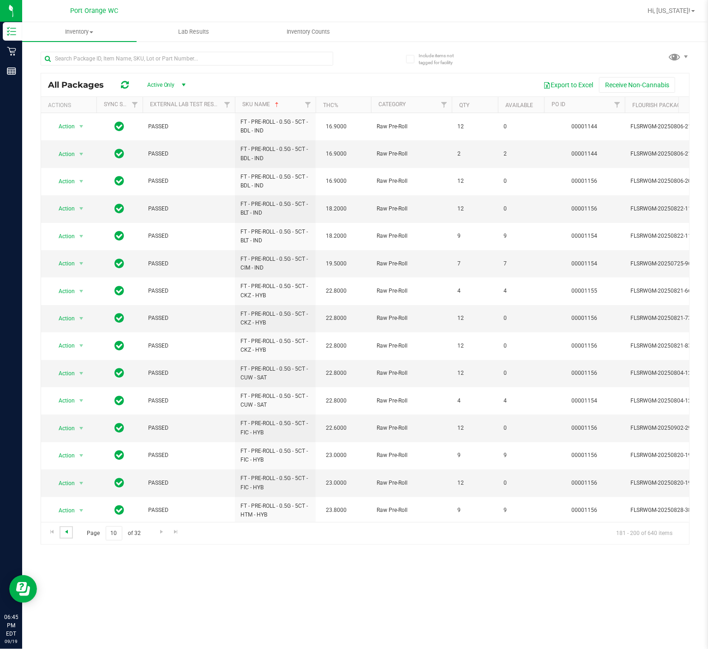
click at [66, 486] on span "Go to the previous page" at bounding box center [66, 531] width 7 height 7
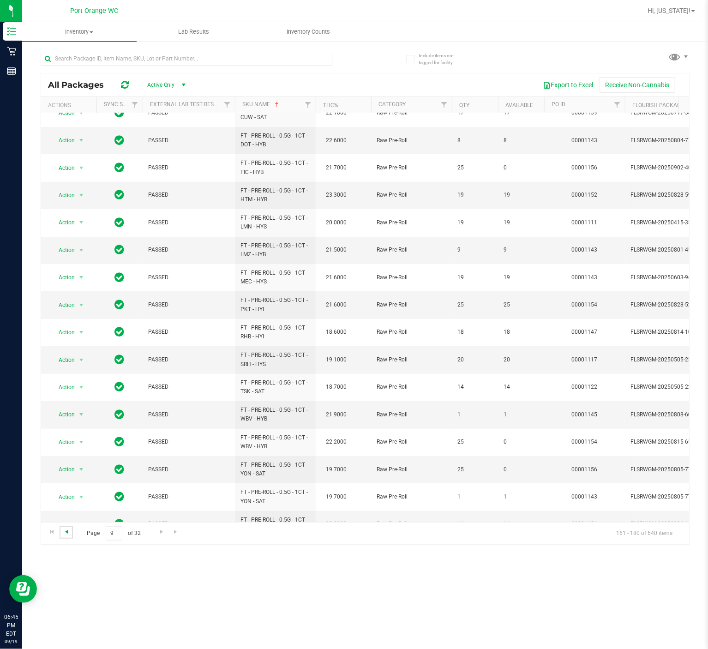
scroll to position [158, 0]
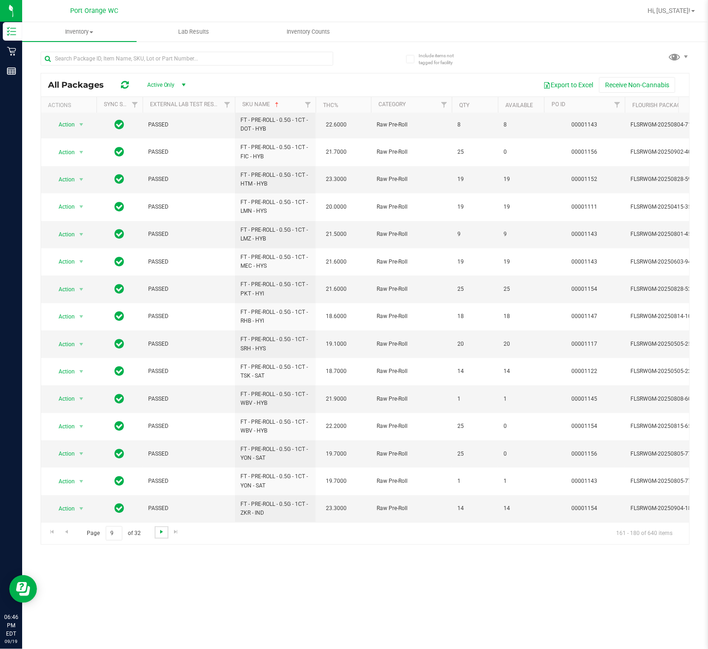
click at [161, 486] on span "Go to the next page" at bounding box center [161, 531] width 7 height 7
click at [159, 486] on span "Go to the next page" at bounding box center [161, 531] width 7 height 7
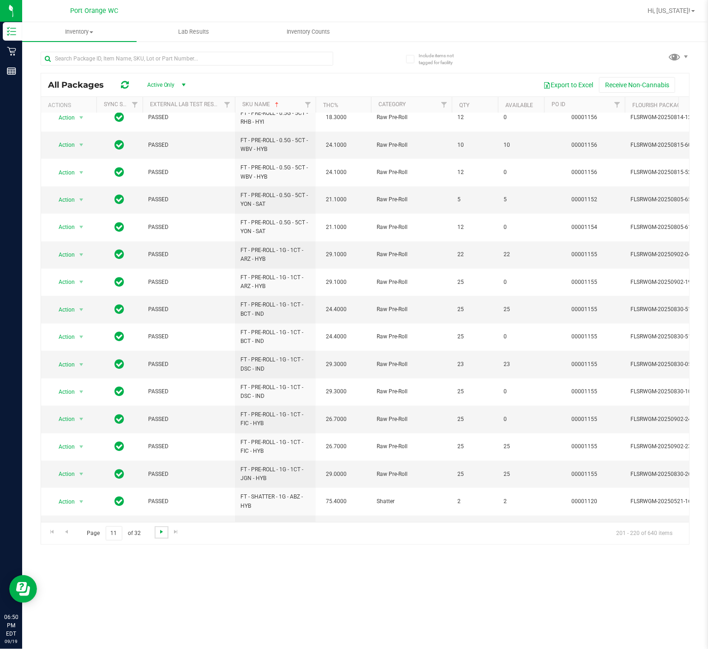
scroll to position [158, 0]
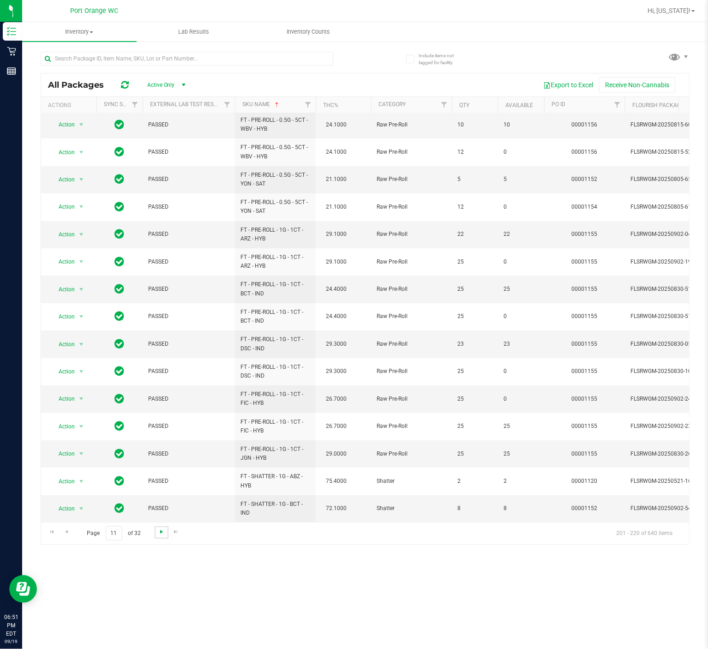
click at [161, 486] on span "Go to the next page" at bounding box center [161, 531] width 7 height 7
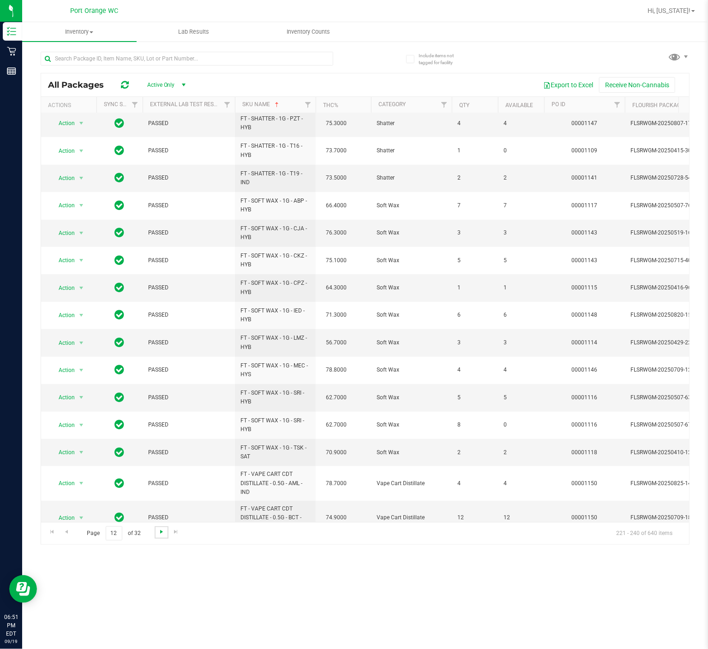
scroll to position [172, 0]
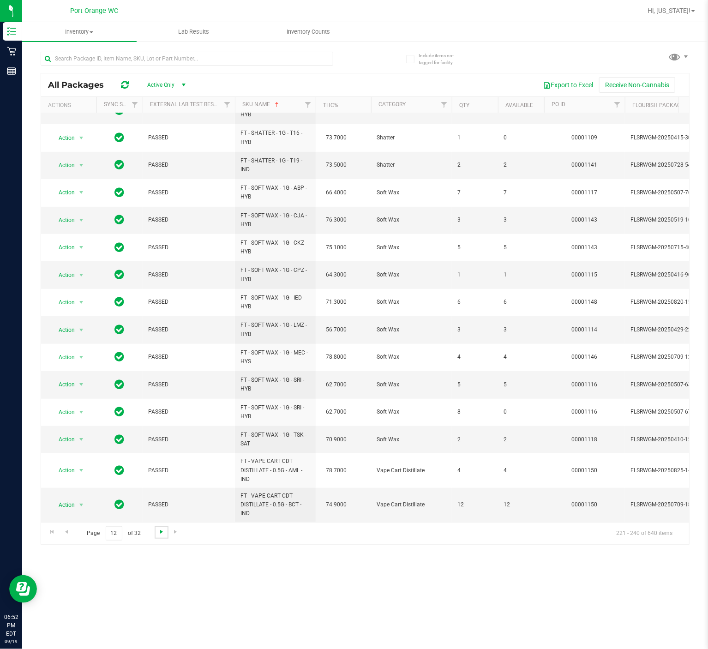
click at [161, 486] on span "Go to the next page" at bounding box center [161, 531] width 7 height 7
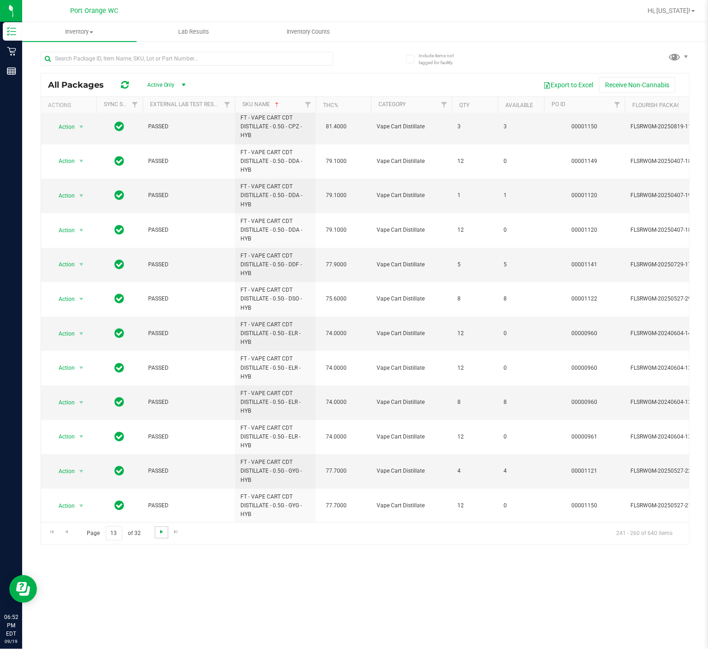
scroll to position [298, 0]
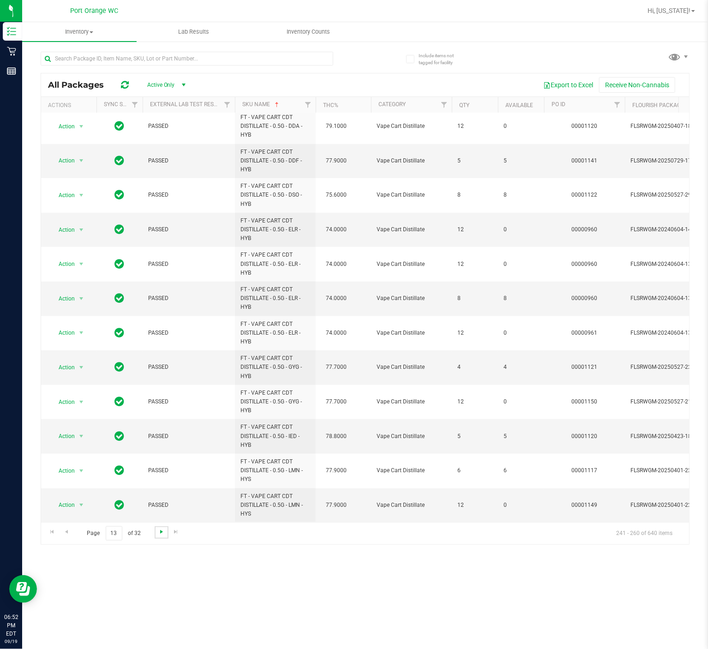
click at [159, 486] on span "Go to the next page" at bounding box center [161, 531] width 7 height 7
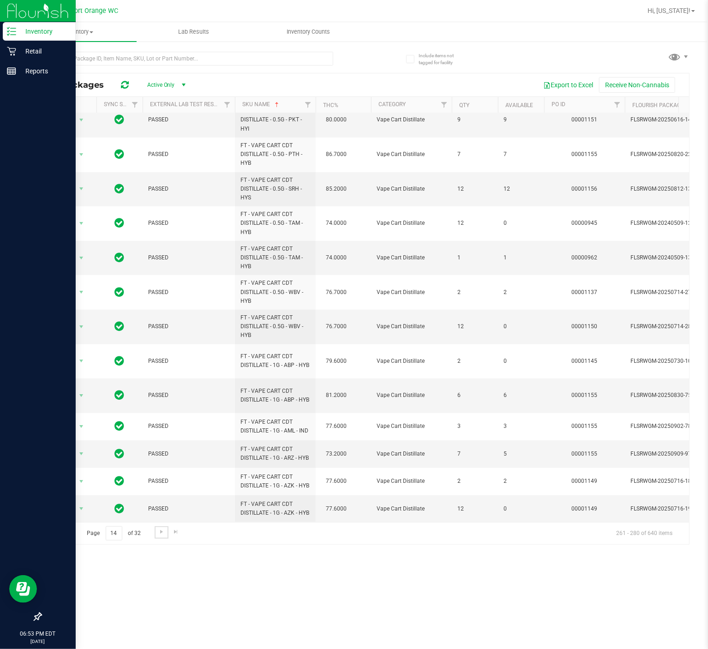
scroll to position [284, 0]
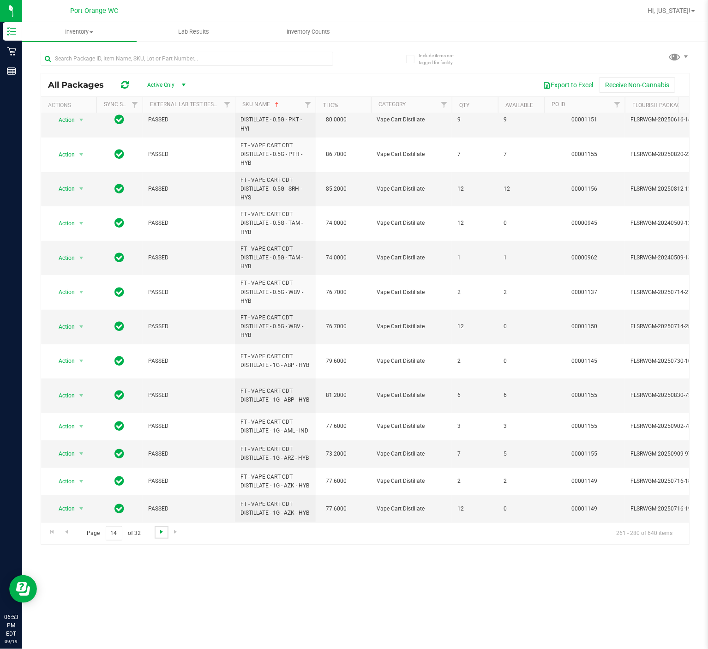
click at [161, 486] on span "Go to the next page" at bounding box center [161, 531] width 7 height 7
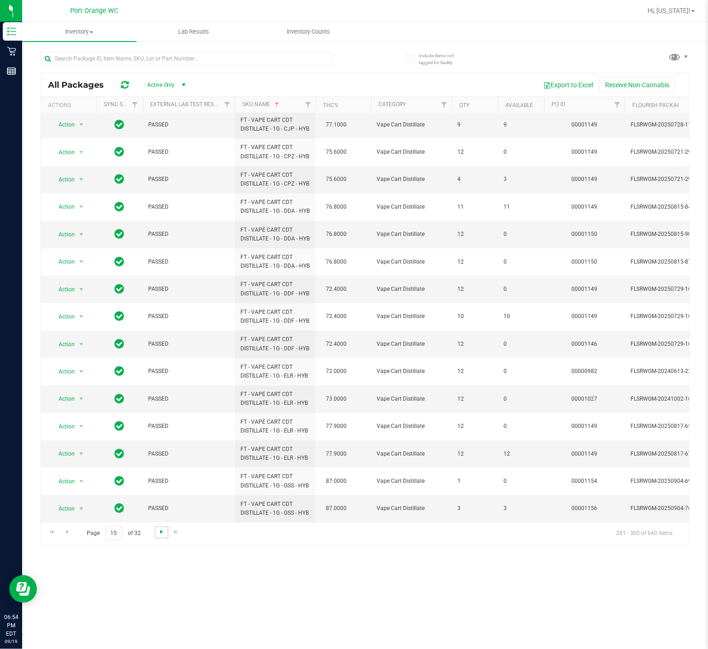
scroll to position [186, 0]
click at [161, 486] on span "Go to the next page" at bounding box center [161, 531] width 7 height 7
click at [162, 486] on span "Go to the next page" at bounding box center [161, 531] width 7 height 7
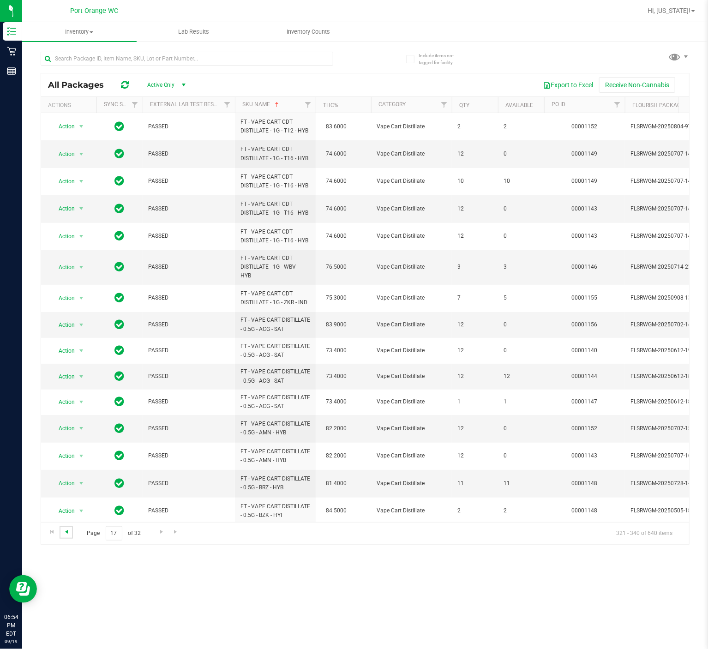
click at [69, 486] on span "Go to the previous page" at bounding box center [66, 531] width 7 height 7
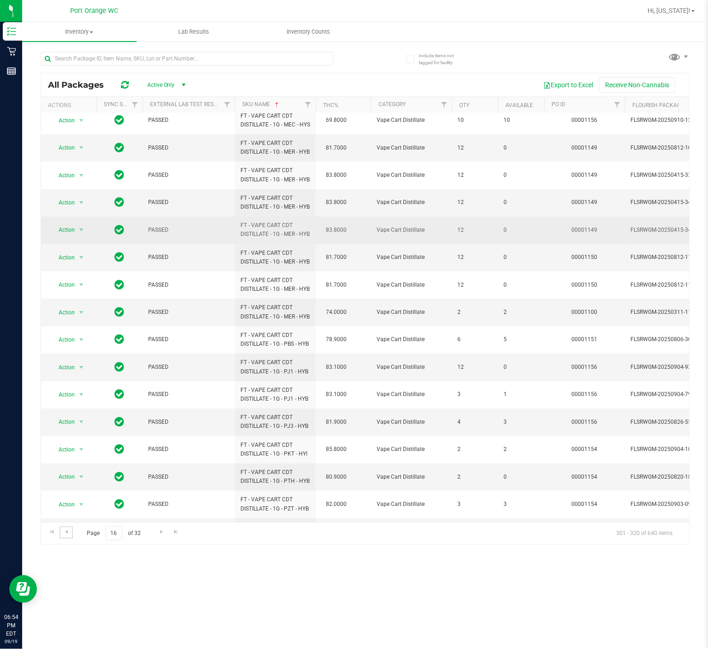
scroll to position [256, 0]
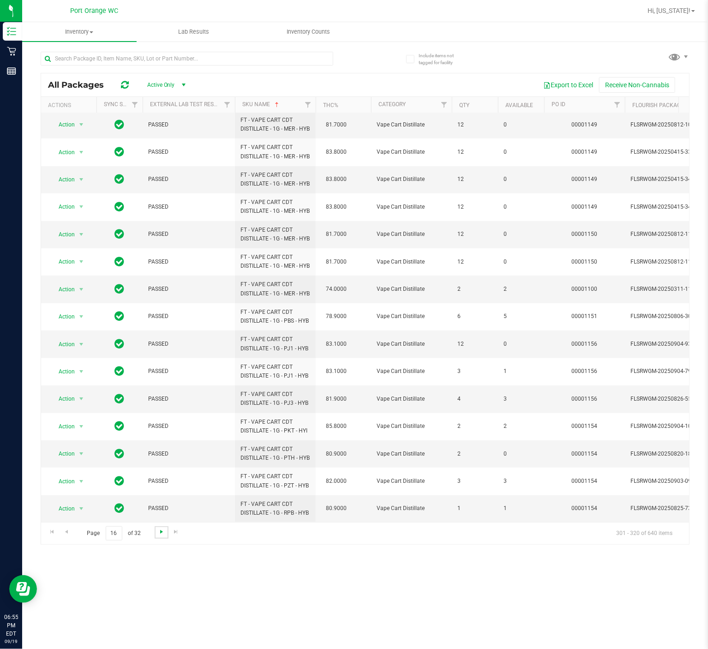
click at [161, 486] on span "Go to the next page" at bounding box center [161, 531] width 7 height 7
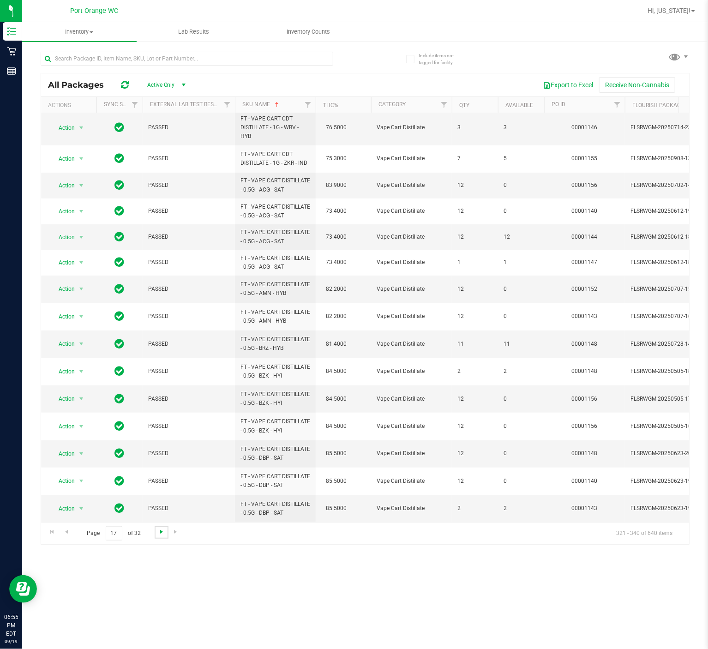
scroll to position [159, 0]
click at [159, 486] on span "Go to the next page" at bounding box center [161, 531] width 7 height 7
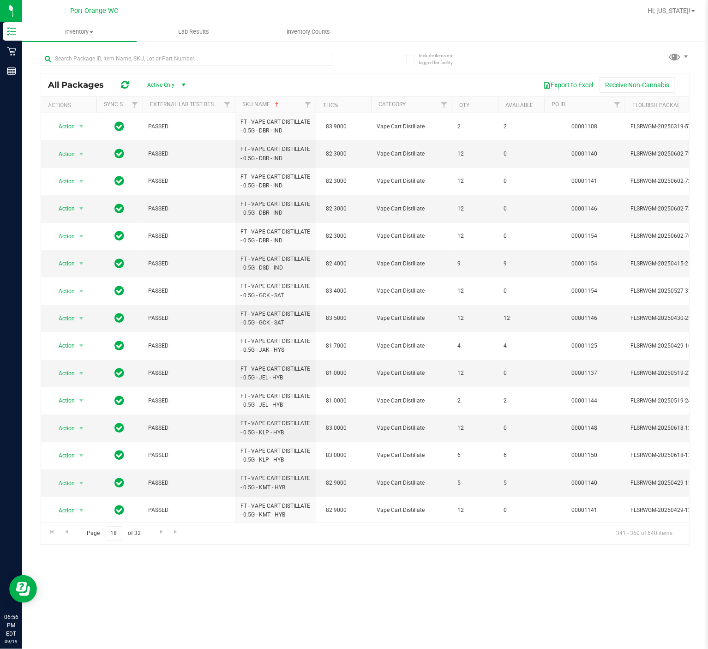
drag, startPoint x: 185, startPoint y: 440, endPoint x: 404, endPoint y: 589, distance: 264.9
click at [404, 486] on div "Inventory All packages All inventory Waste log Lab Results Inventory Counts Inc…" at bounding box center [365, 335] width 686 height 627
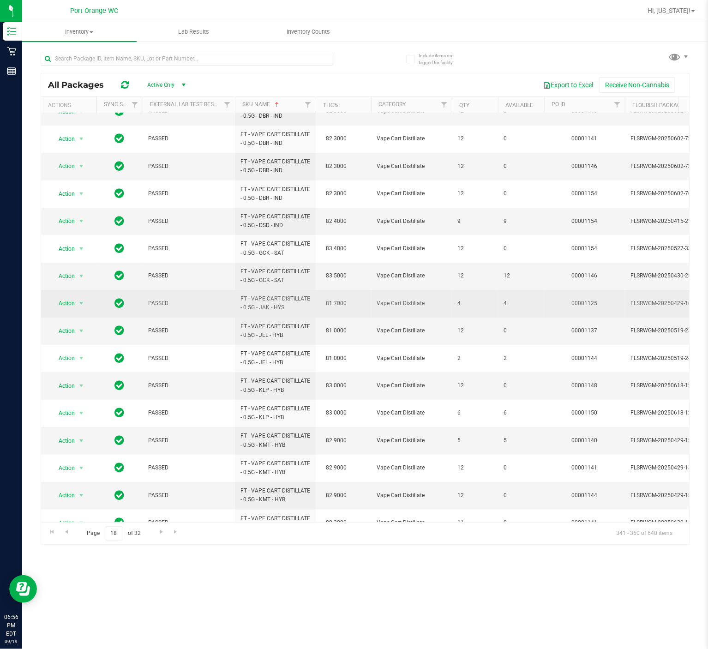
scroll to position [158, 0]
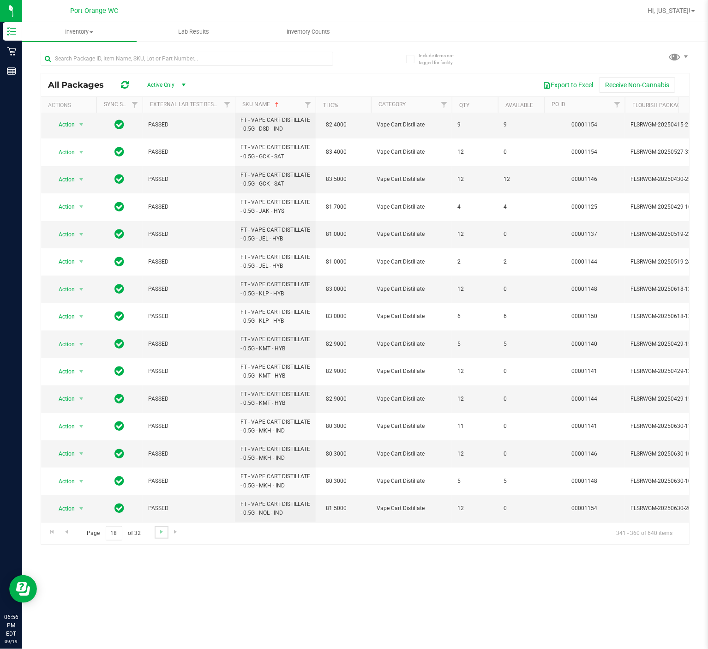
click at [155, 486] on link "Go to the next page" at bounding box center [161, 532] width 13 height 12
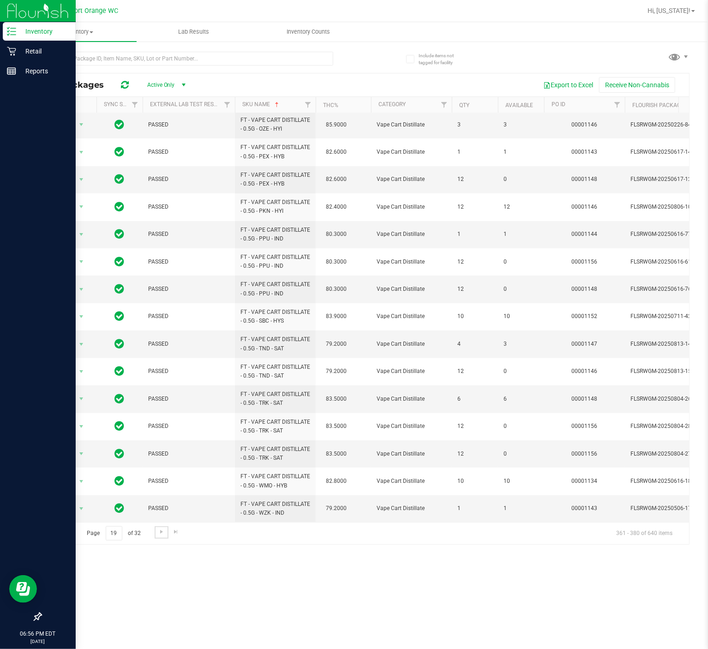
scroll to position [167, 0]
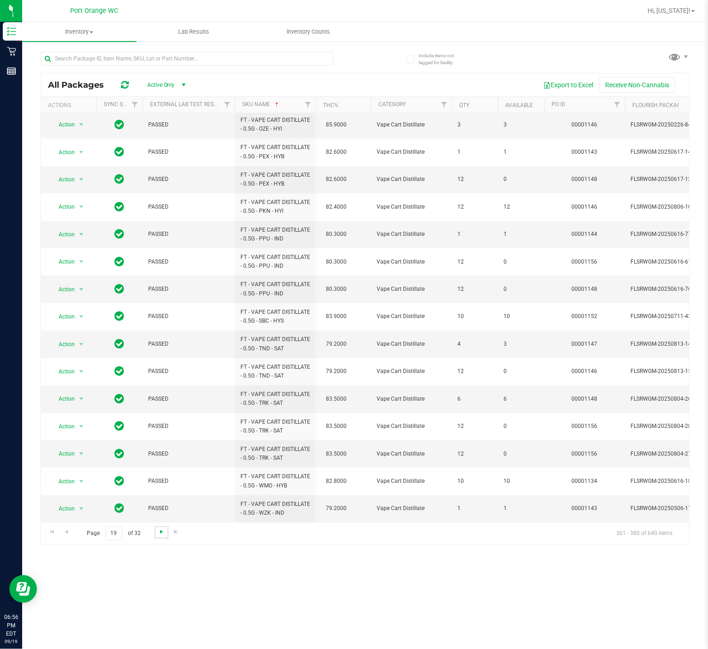
click at [159, 486] on span "Go to the next page" at bounding box center [161, 531] width 7 height 7
click at [158, 486] on div "Page 20 of 32 381 - 400 of 640 items" at bounding box center [365, 533] width 648 height 22
click at [159, 486] on link "Go to the next page" at bounding box center [161, 532] width 13 height 12
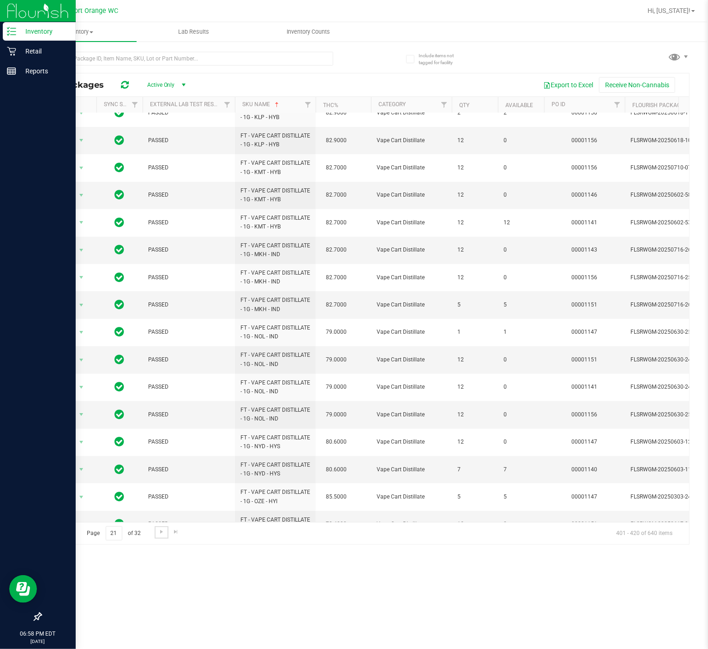
scroll to position [158, 0]
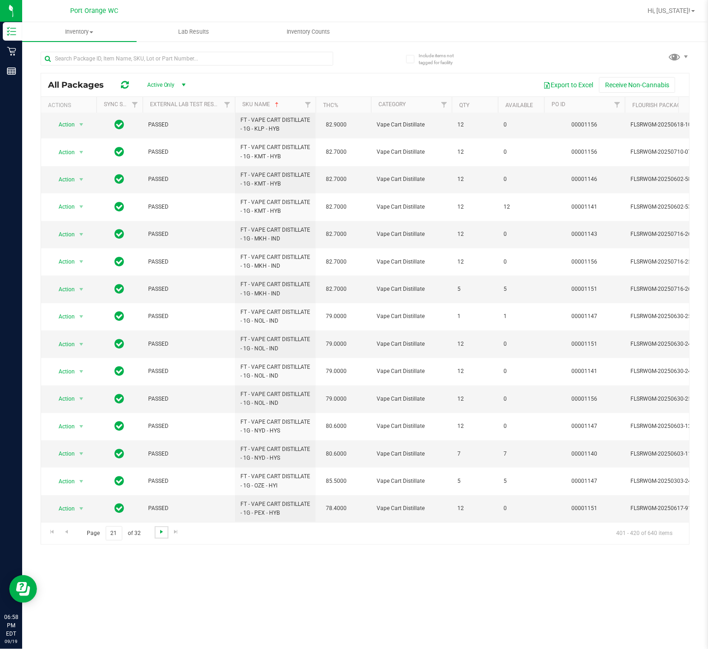
click at [161, 486] on span "Go to the next page" at bounding box center [161, 531] width 7 height 7
click at [162, 486] on span "Go to the next page" at bounding box center [161, 531] width 7 height 7
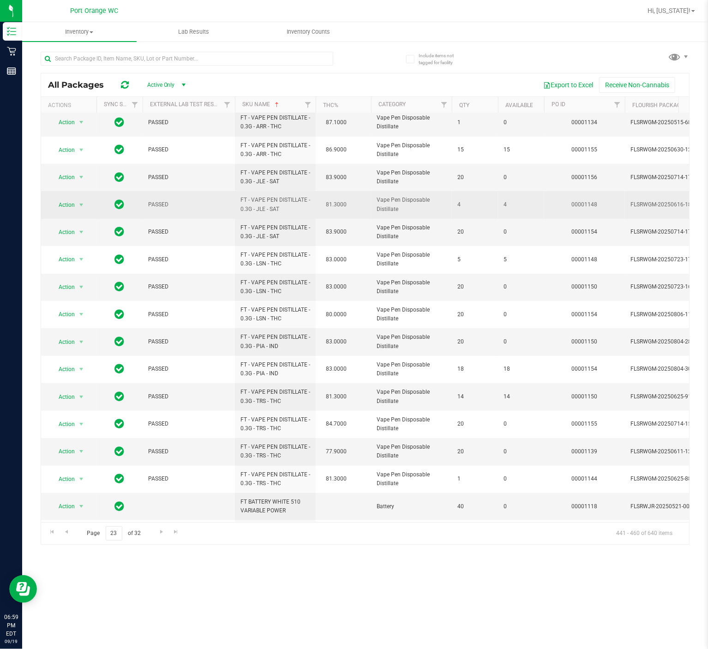
scroll to position [158, 0]
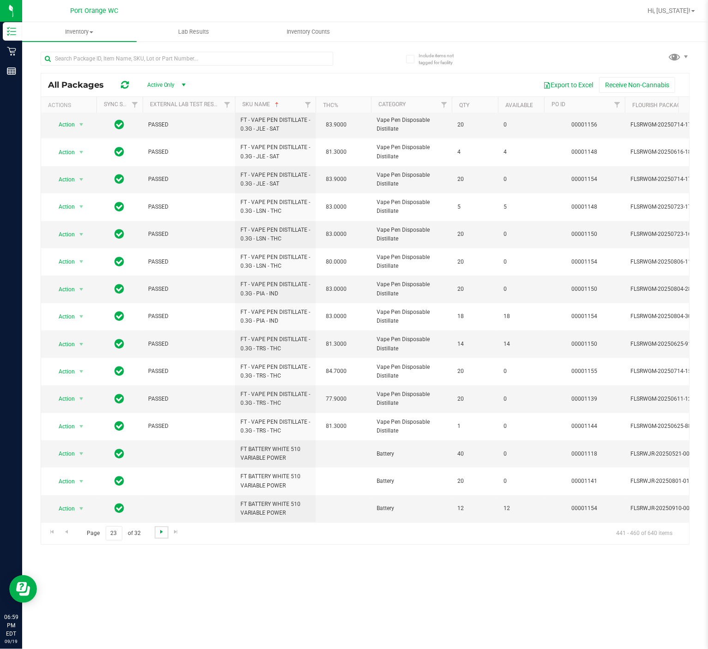
click at [161, 486] on span "Go to the next page" at bounding box center [161, 531] width 7 height 7
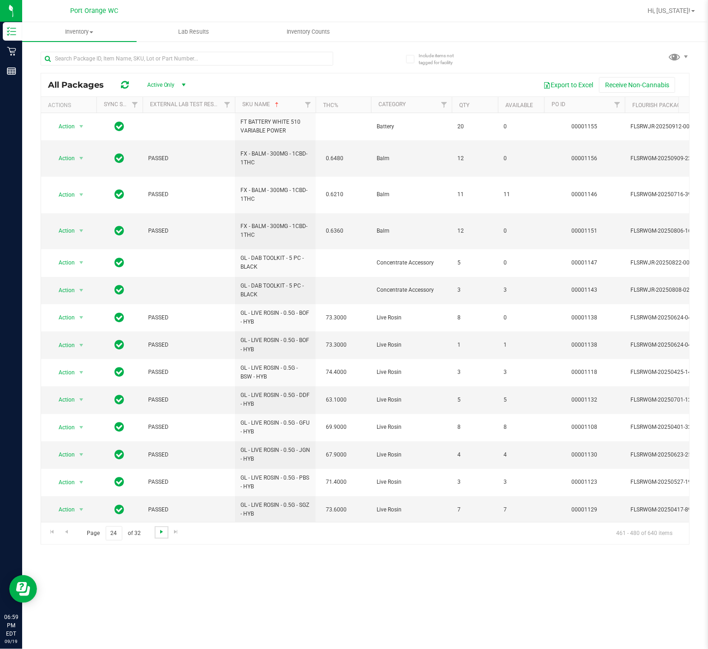
click at [162, 486] on span "Go to the next page" at bounding box center [161, 531] width 7 height 7
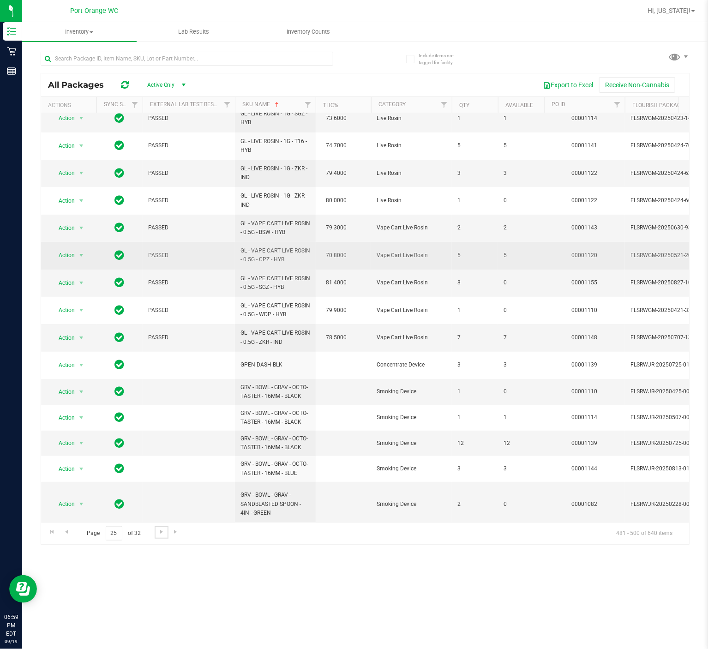
scroll to position [204, 0]
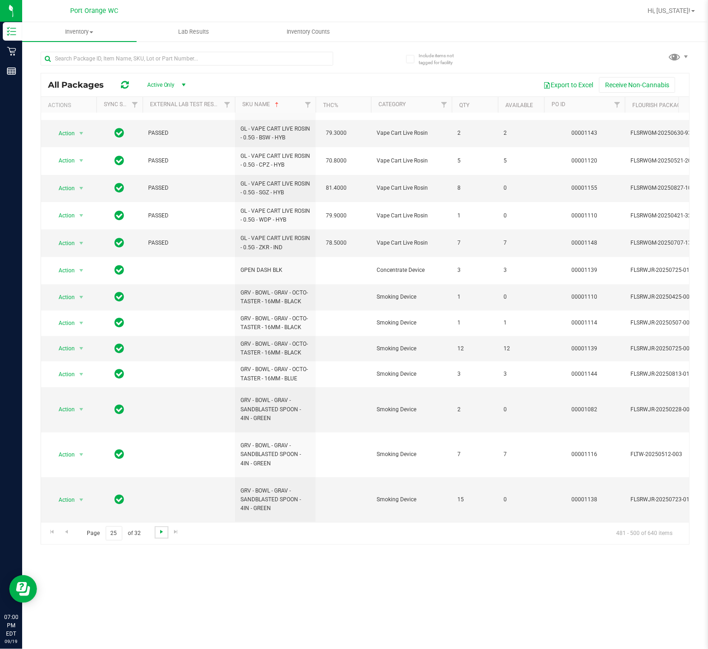
click at [159, 486] on span "Go to the next page" at bounding box center [161, 531] width 7 height 7
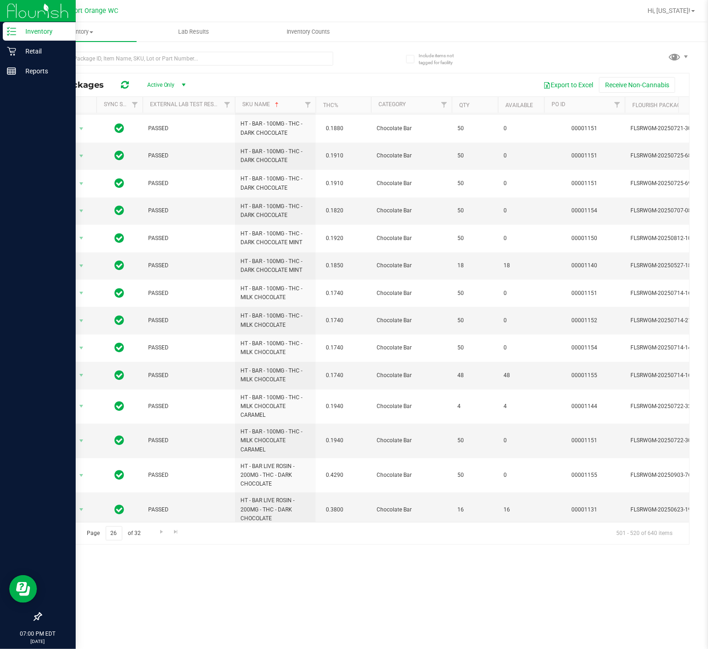
scroll to position [288, 0]
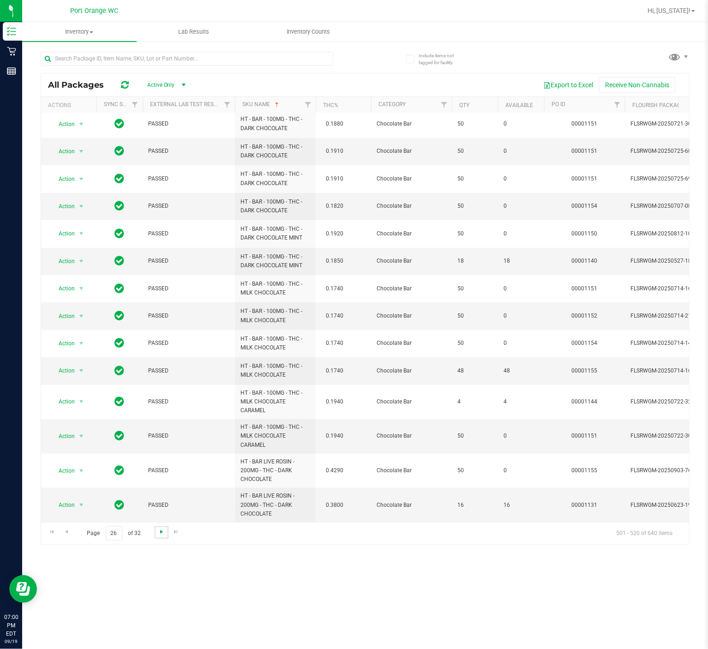
click at [162, 486] on span "Go to the next page" at bounding box center [161, 531] width 7 height 7
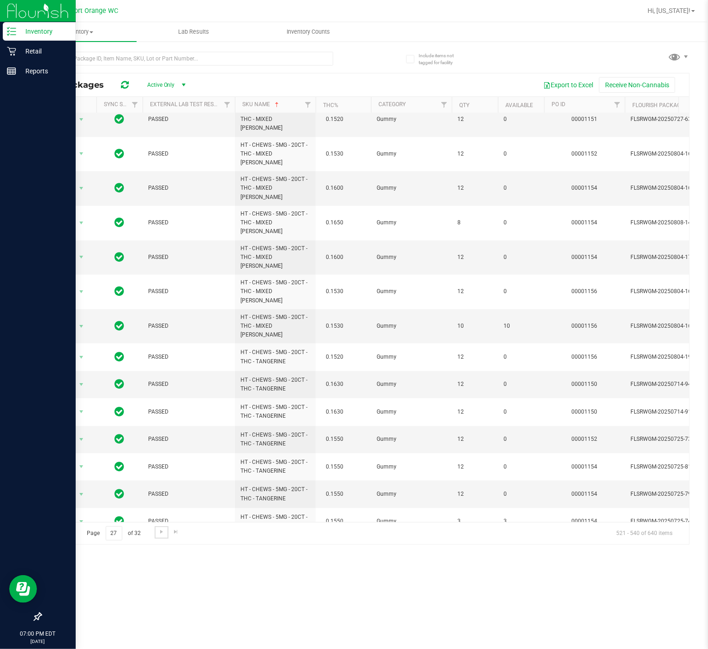
scroll to position [202, 0]
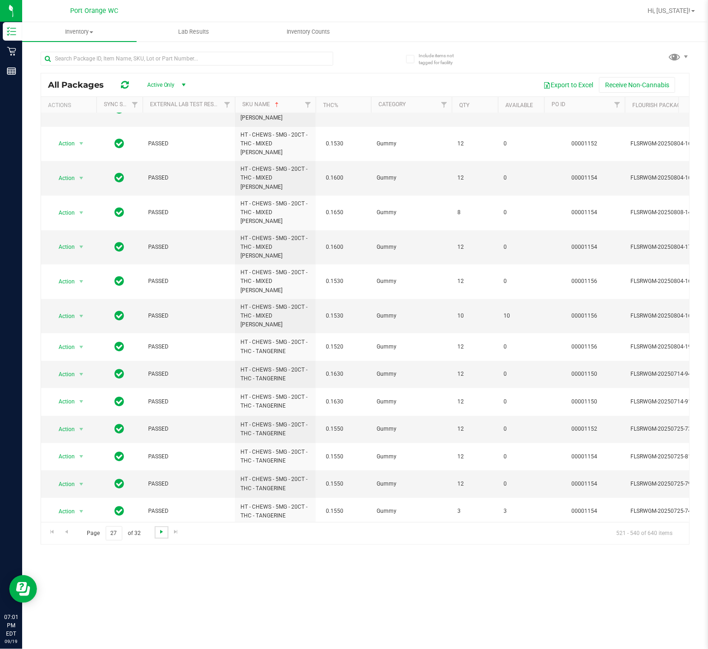
click at [161, 486] on span "Go to the next page" at bounding box center [161, 531] width 7 height 7
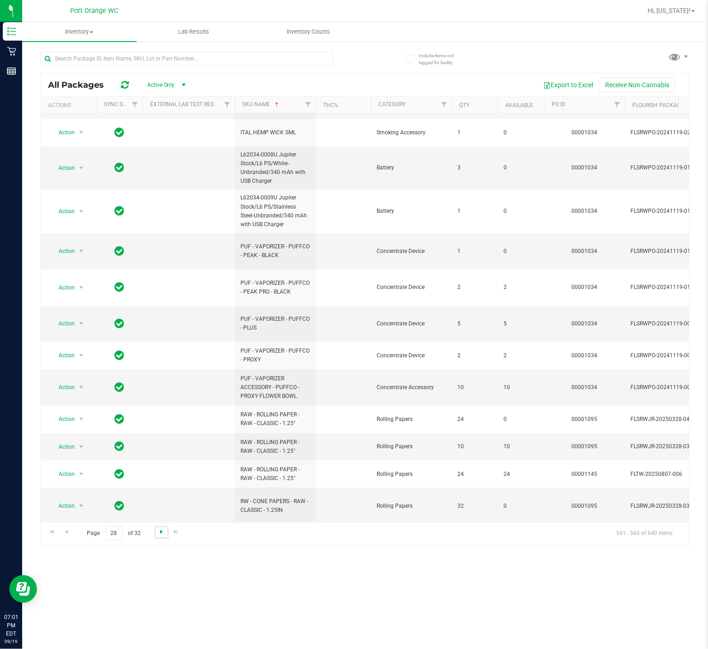
scroll to position [248, 0]
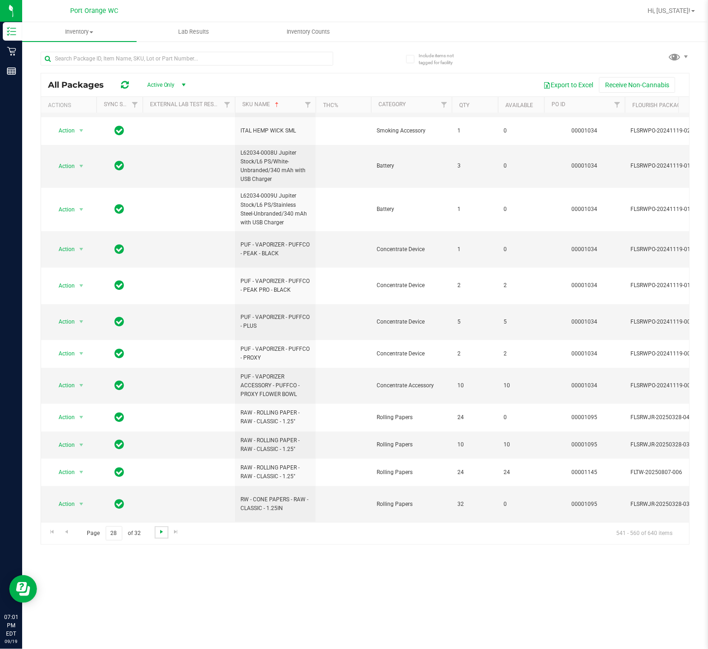
click at [161, 486] on span "Go to the next page" at bounding box center [161, 531] width 7 height 7
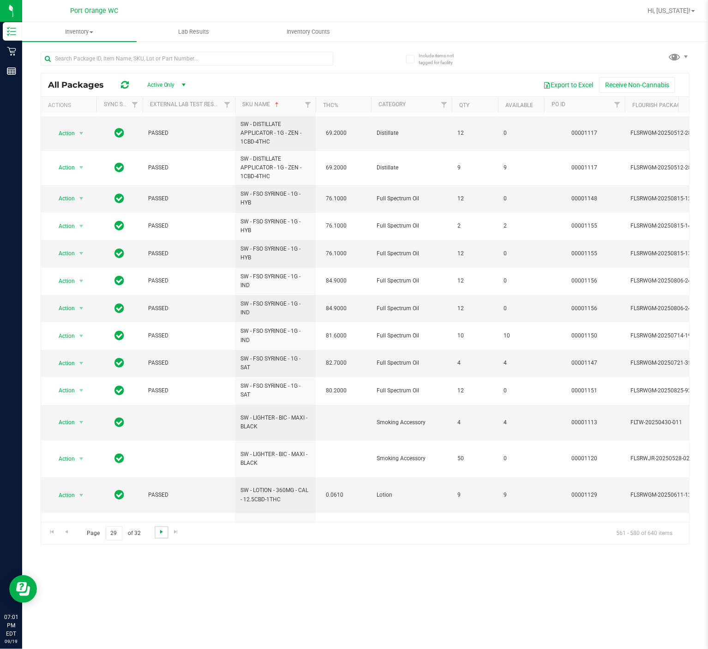
scroll to position [235, 0]
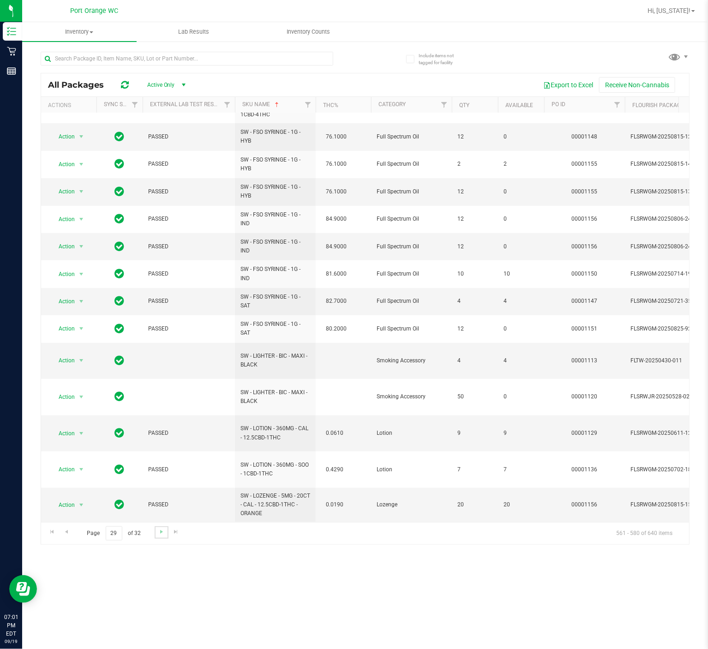
click at [159, 486] on link "Go to the next page" at bounding box center [161, 532] width 13 height 12
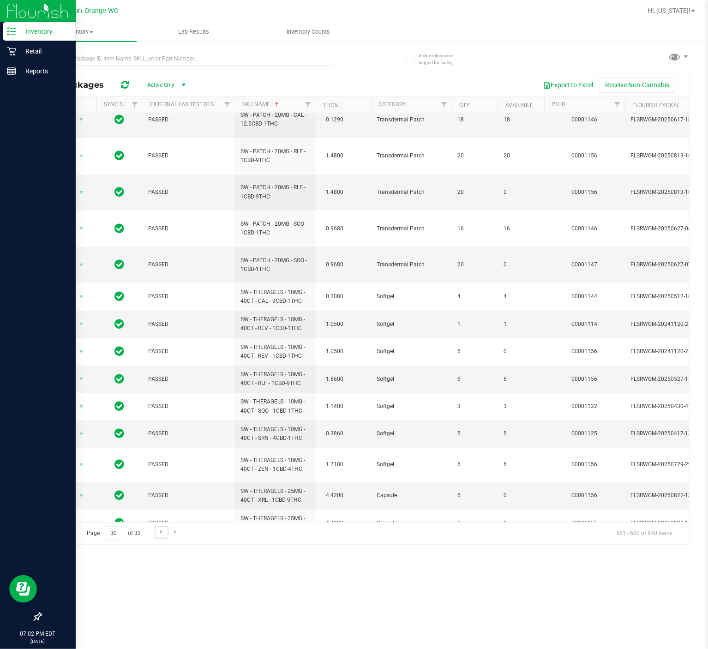
scroll to position [186, 0]
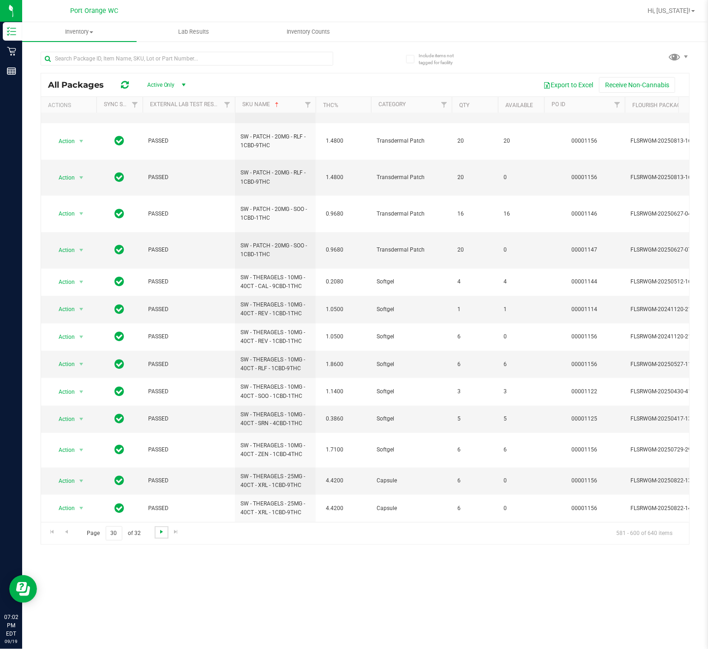
click at [161, 486] on span "Go to the next page" at bounding box center [161, 531] width 7 height 7
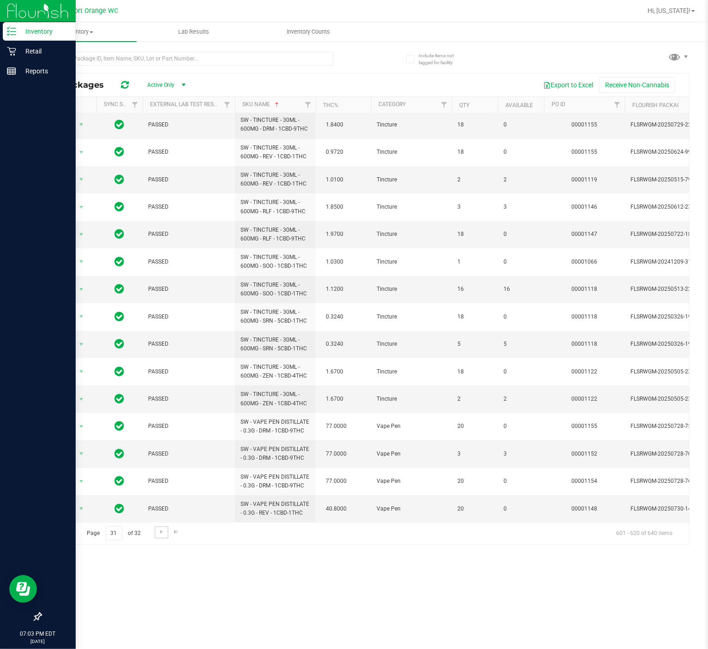
scroll to position [165, 0]
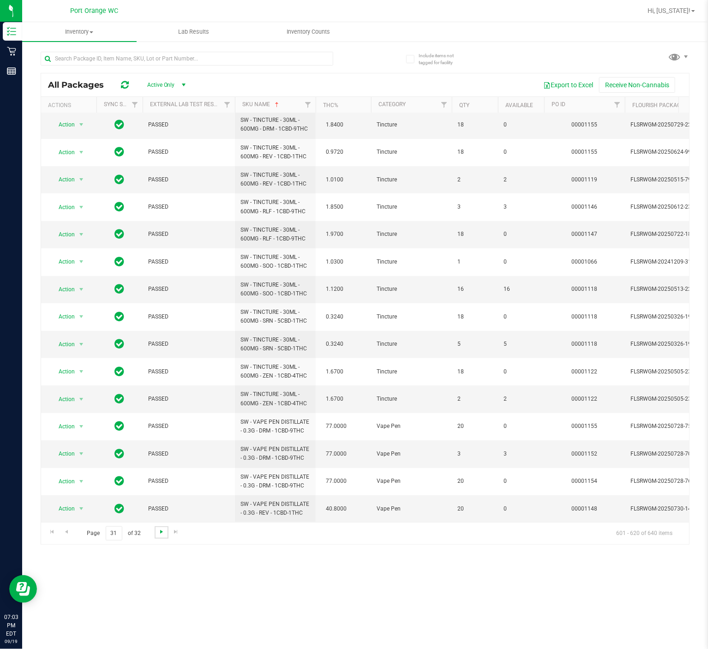
click at [161, 486] on span "Go to the next page" at bounding box center [161, 531] width 7 height 7
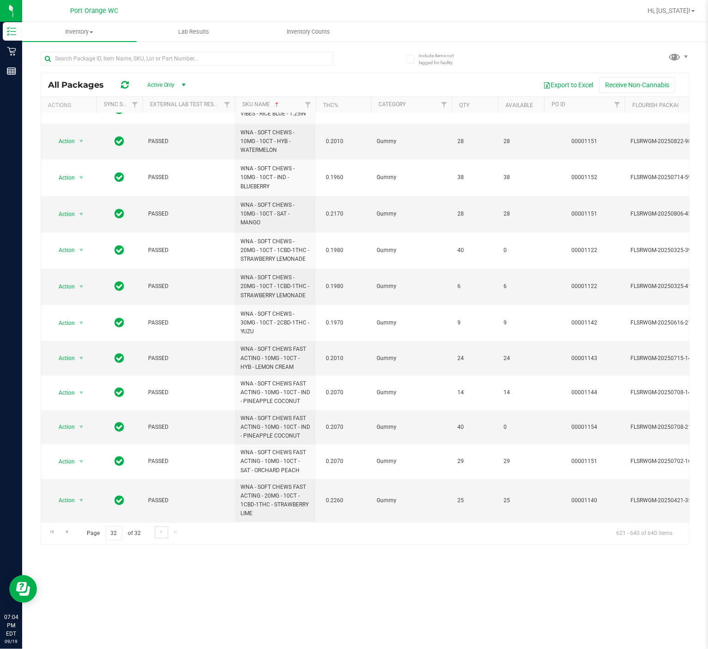
scroll to position [255, 0]
click at [122, 486] on input "32" at bounding box center [114, 533] width 17 height 14
type input "25"
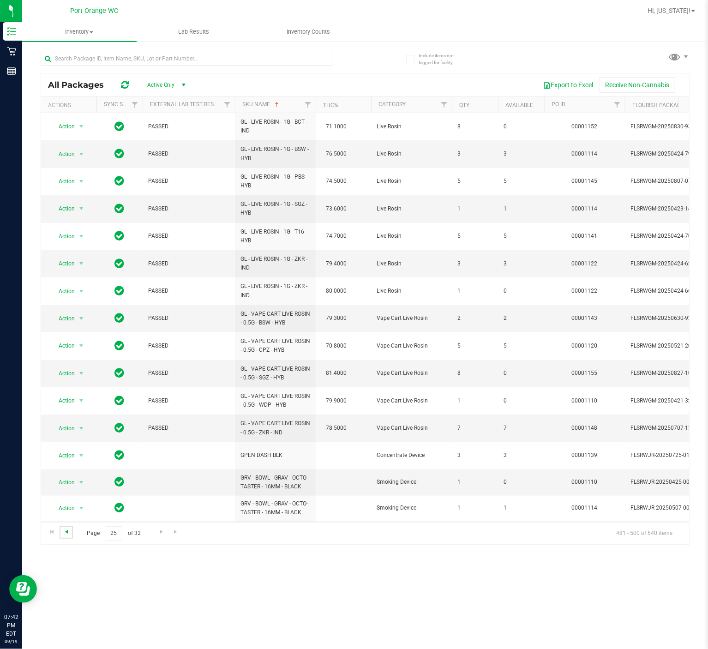
click at [68, 535] on span "Go to the previous page" at bounding box center [66, 531] width 7 height 7
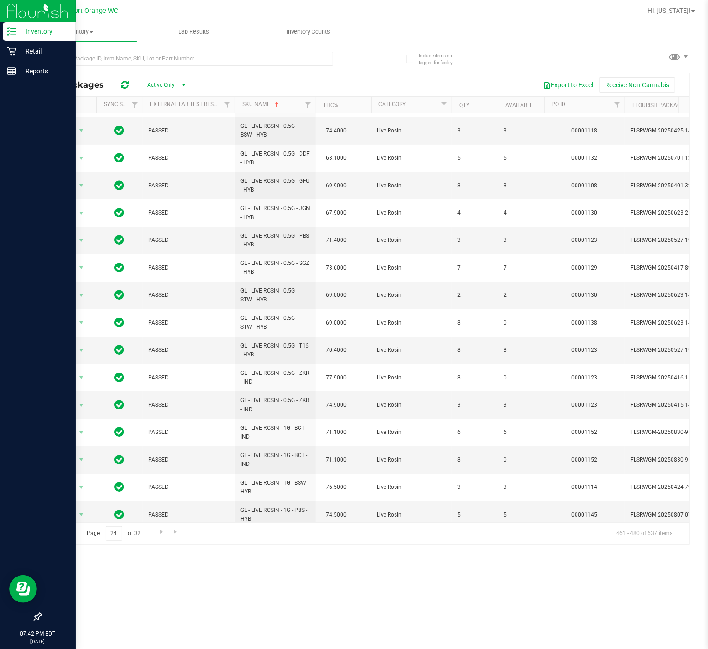
scroll to position [158, 0]
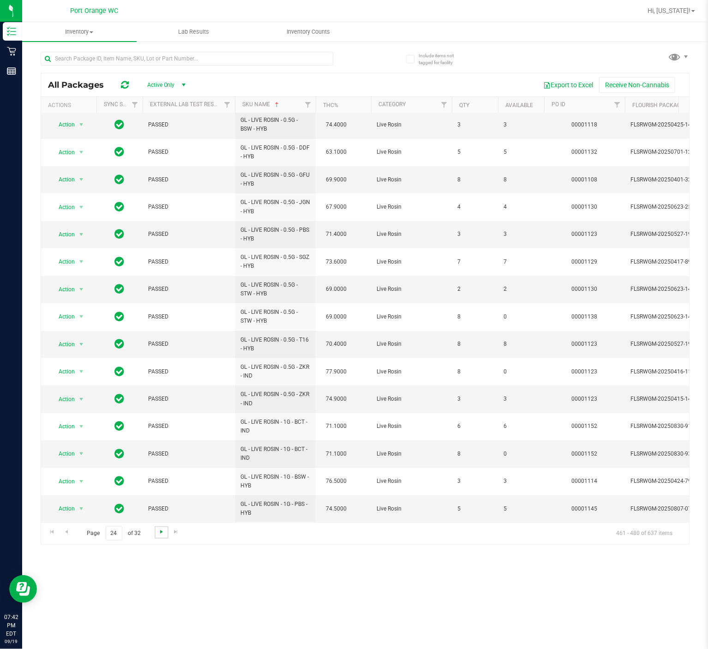
click at [159, 535] on span "Go to the next page" at bounding box center [161, 531] width 7 height 7
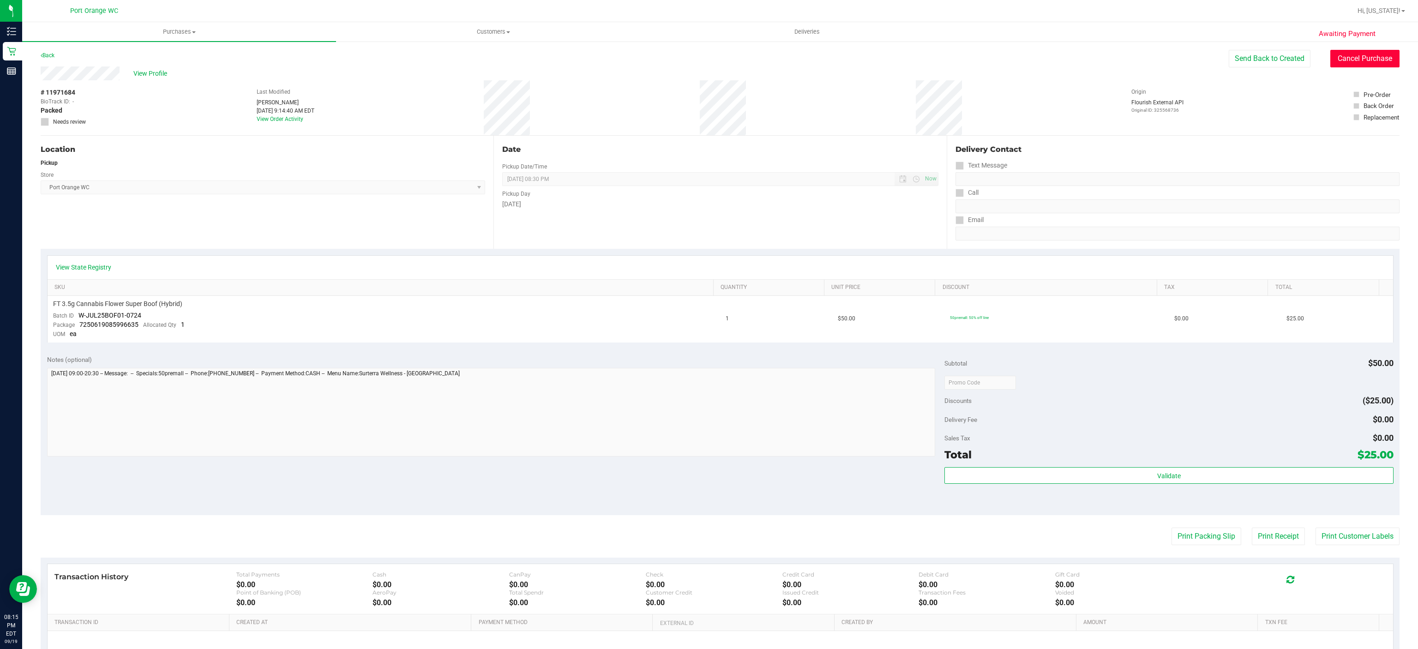
click at [1350, 56] on button "Cancel Purchase" at bounding box center [1364, 59] width 69 height 18
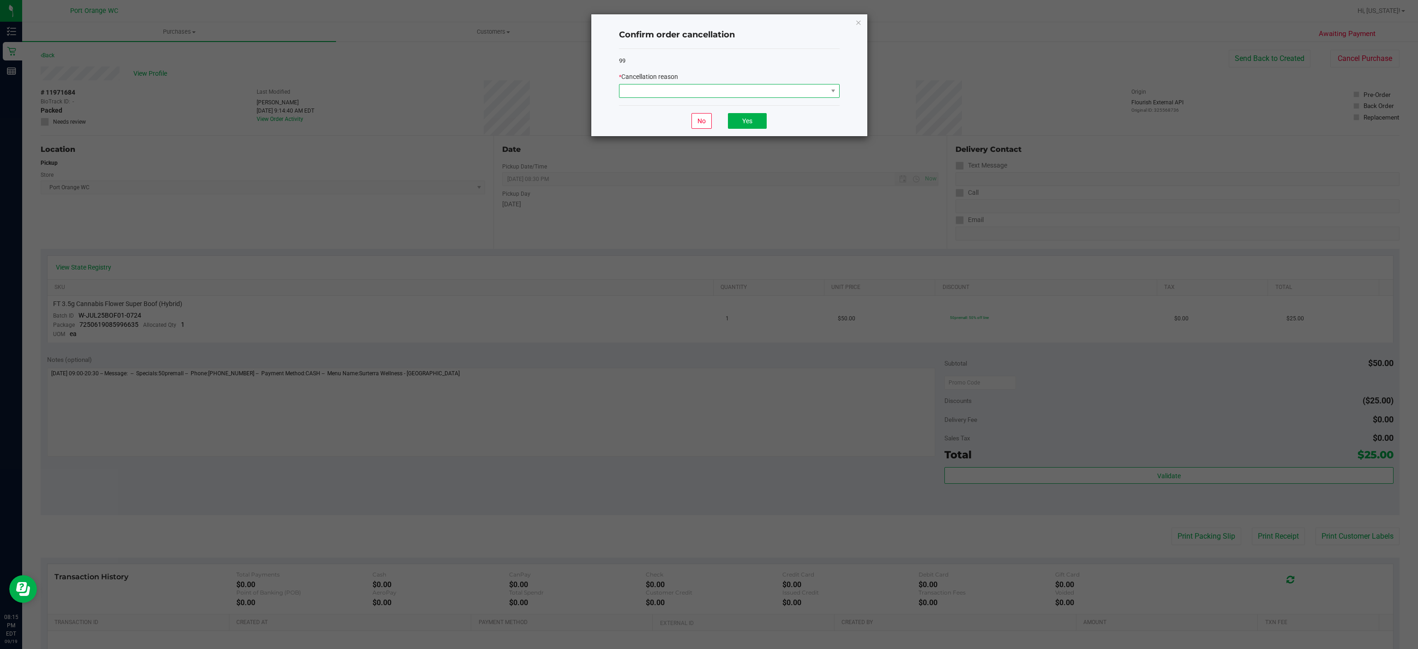
click at [795, 90] on span at bounding box center [723, 90] width 208 height 13
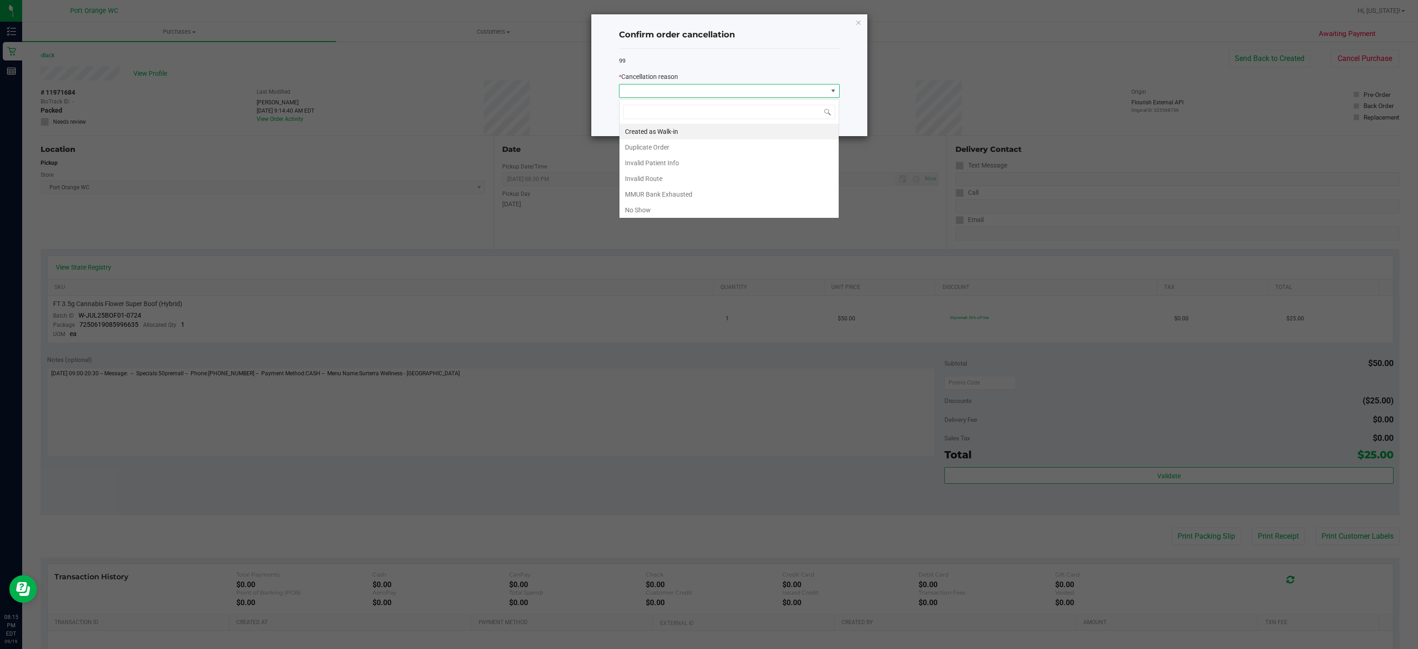
scroll to position [14, 220]
click at [669, 213] on li "No Show" at bounding box center [728, 210] width 219 height 16
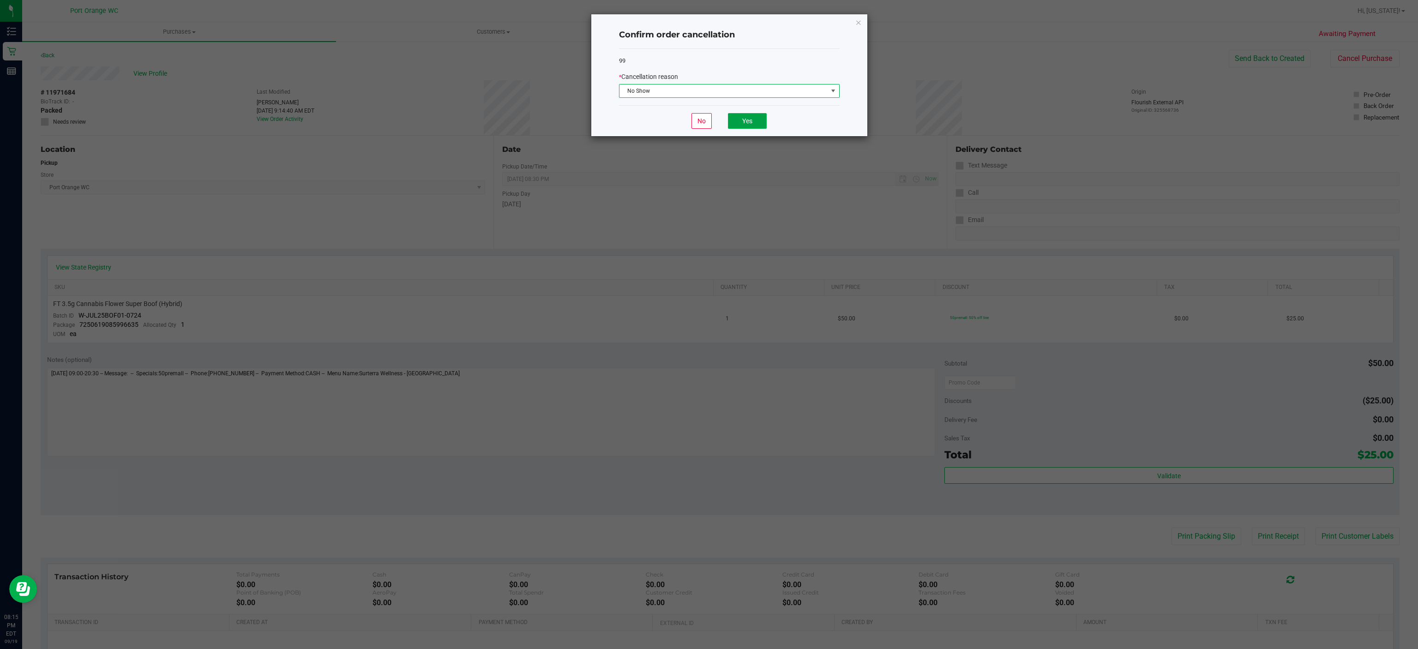
click at [747, 122] on button "Yes" at bounding box center [747, 121] width 39 height 16
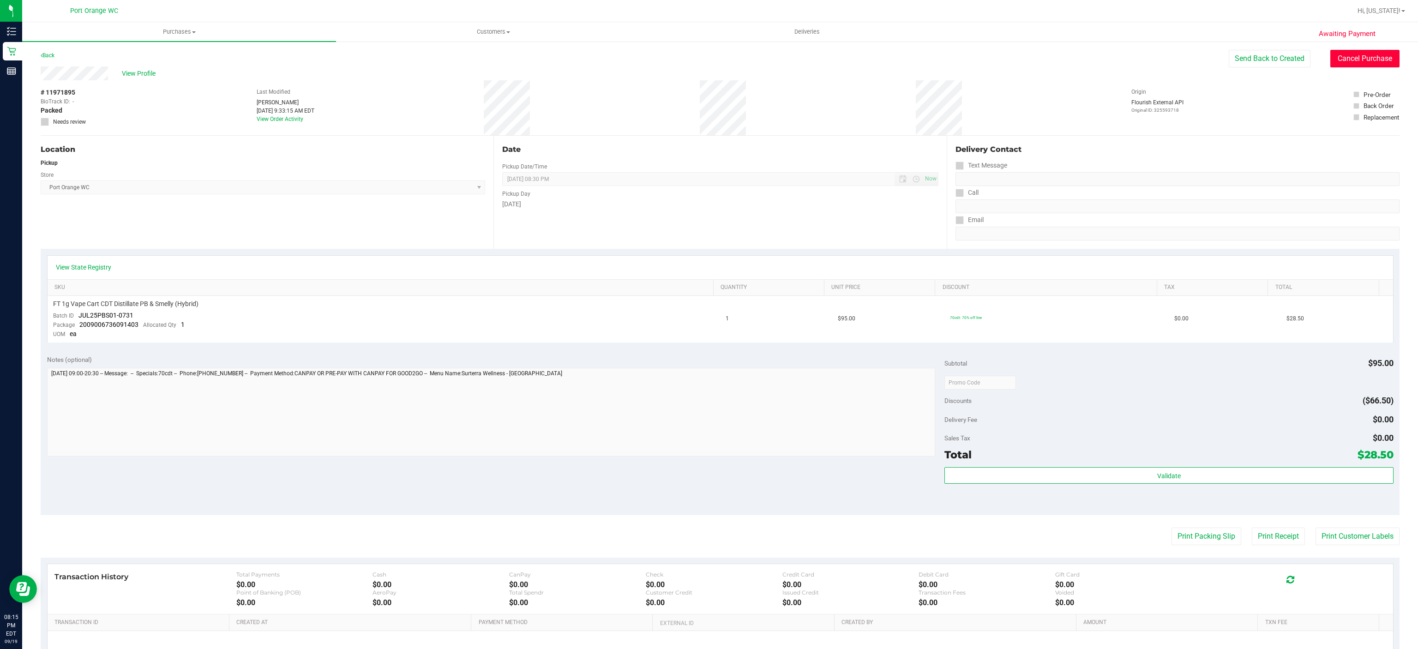
click at [1346, 61] on button "Cancel Purchase" at bounding box center [1364, 59] width 69 height 18
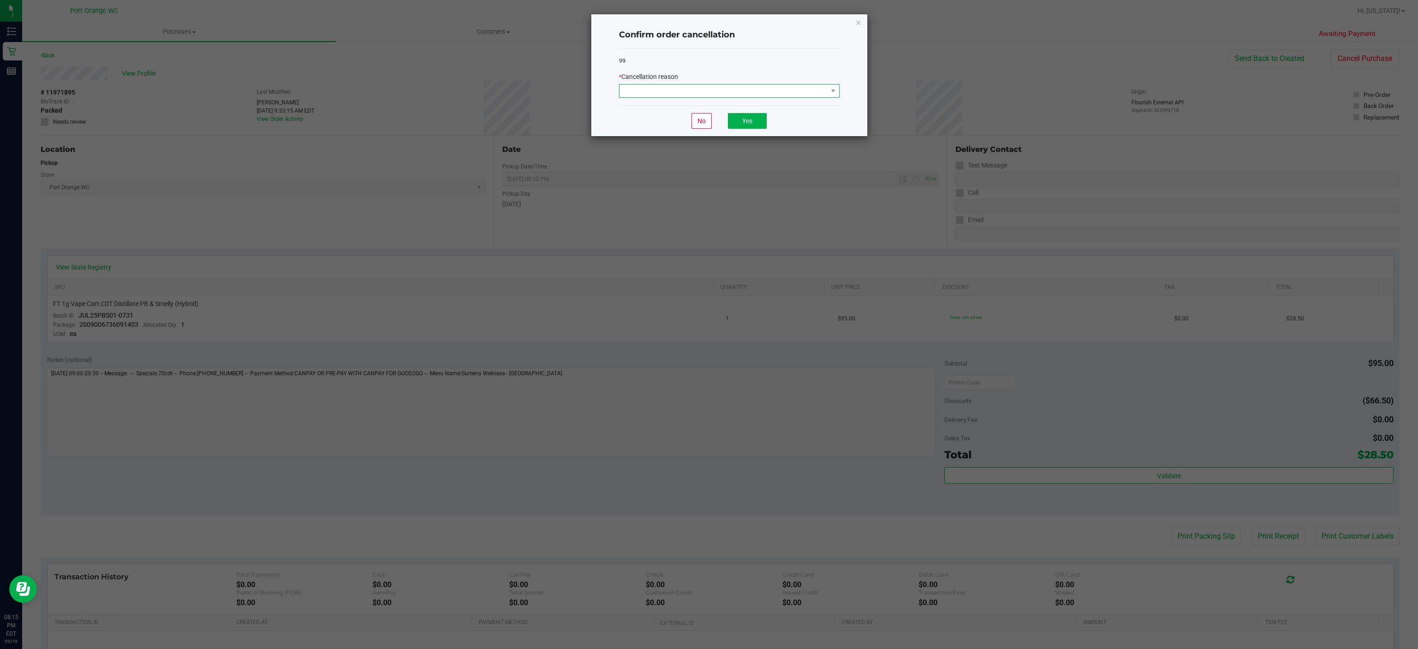
click at [802, 90] on span at bounding box center [723, 90] width 208 height 13
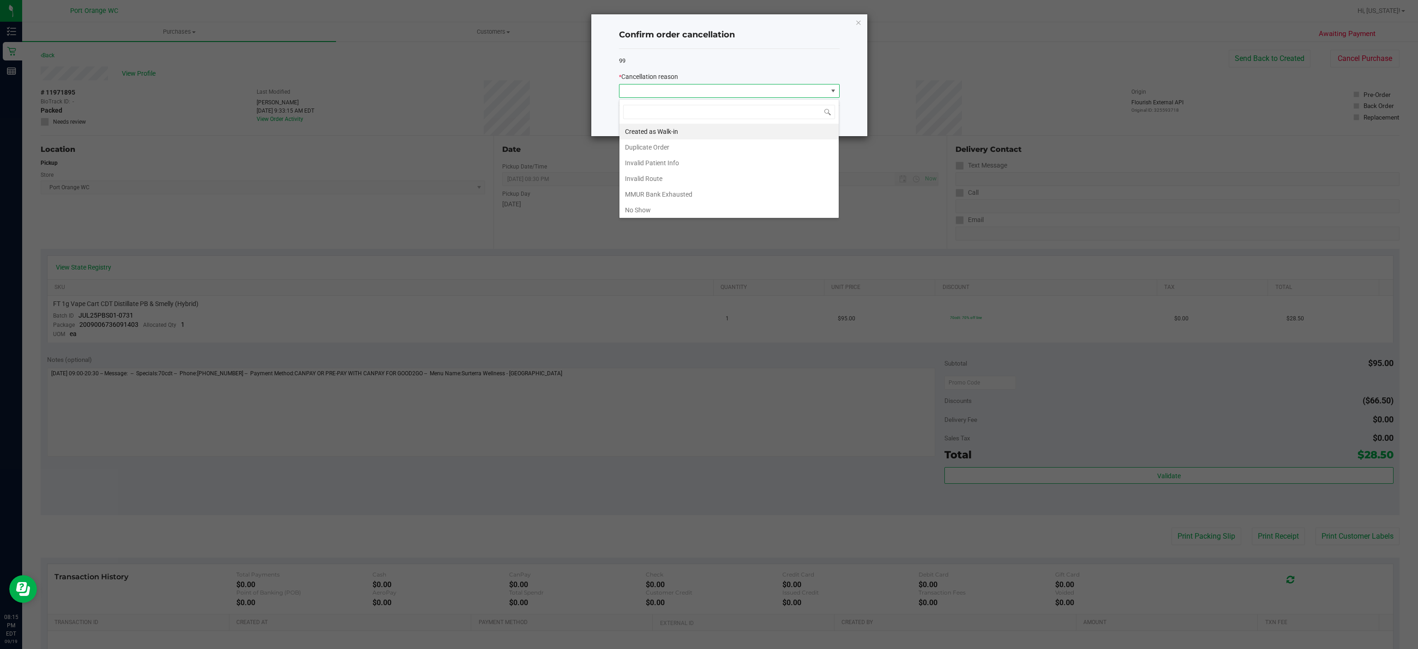
scroll to position [14, 220]
click at [642, 210] on li "No Show" at bounding box center [728, 210] width 219 height 16
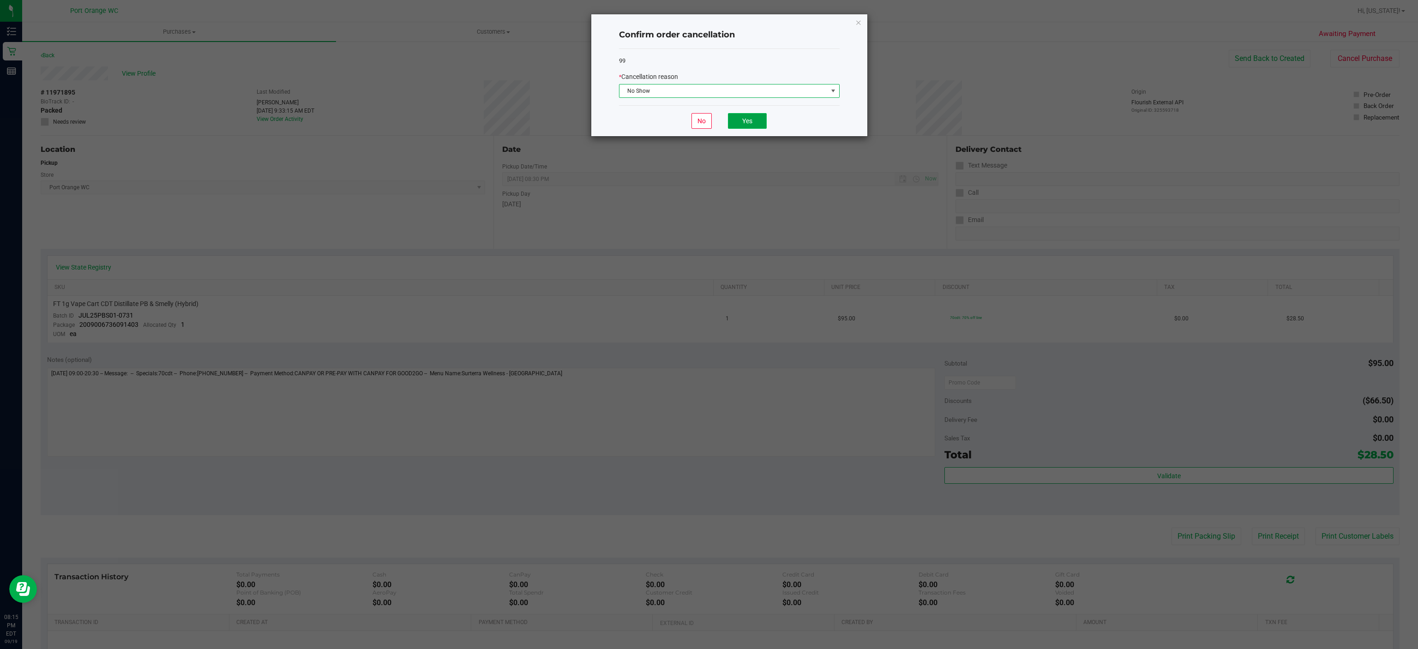
click at [752, 126] on button "Yes" at bounding box center [747, 121] width 39 height 16
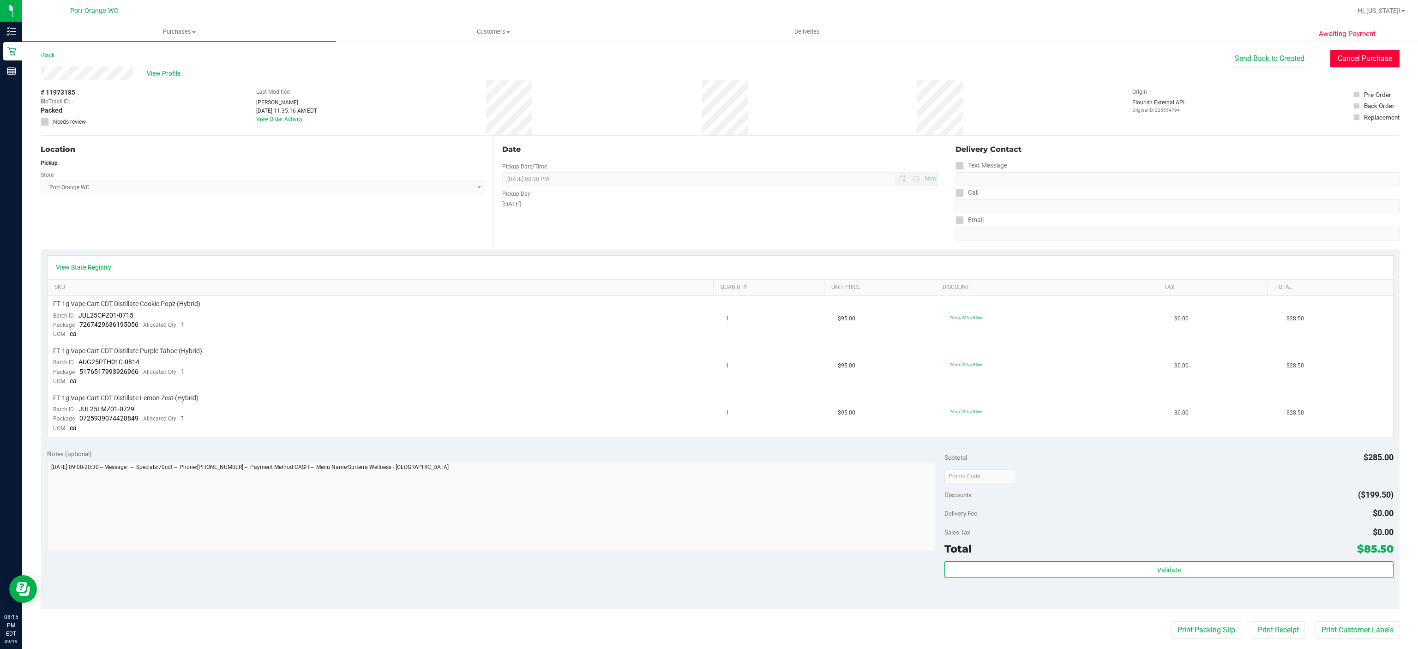
click at [1344, 65] on button "Cancel Purchase" at bounding box center [1364, 59] width 69 height 18
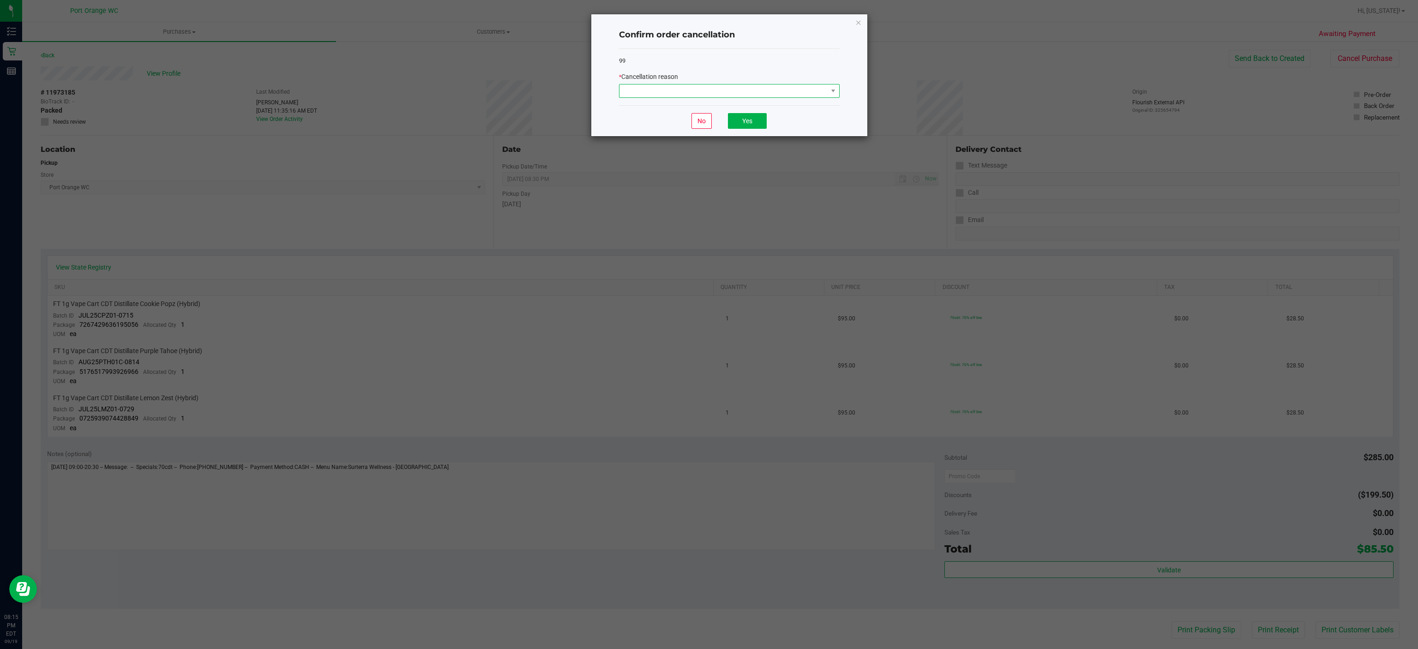
click at [781, 89] on span at bounding box center [723, 90] width 208 height 13
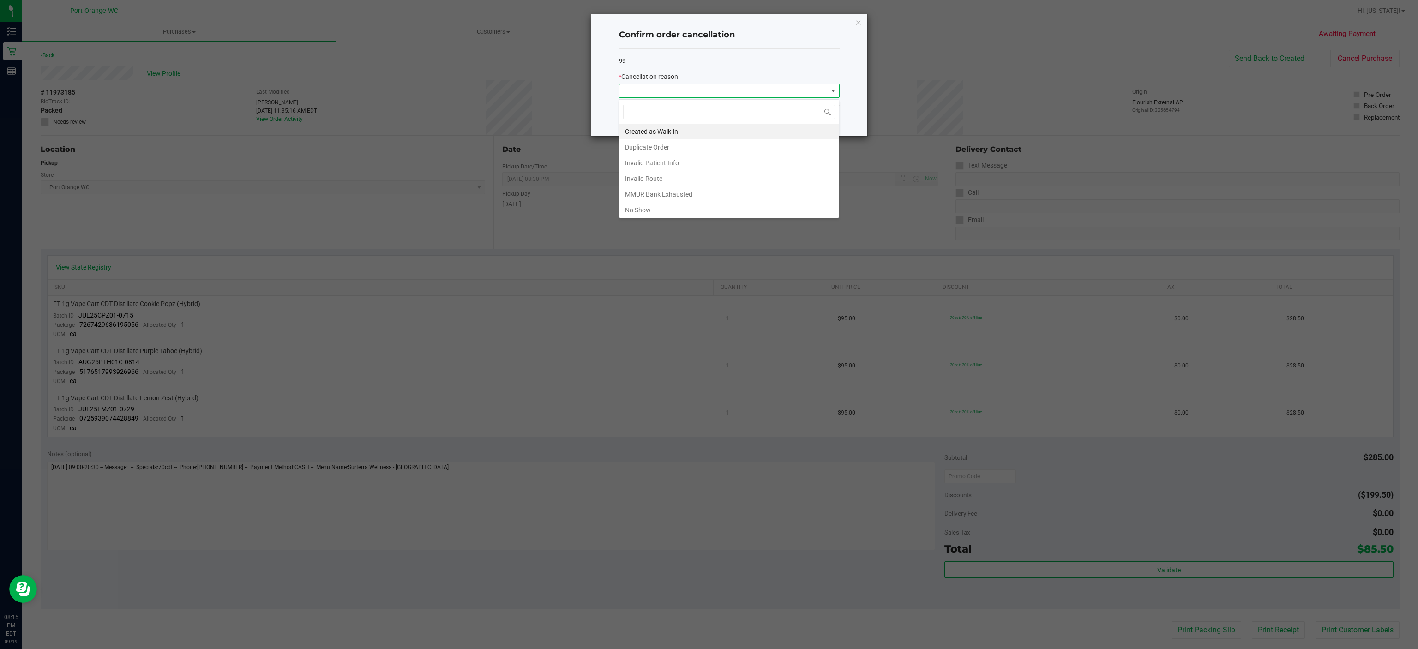
scroll to position [14, 220]
click at [651, 221] on ngb-modal-window "Confirm order cancellation 99 * Cancellation reason No Yes" at bounding box center [712, 324] width 1425 height 649
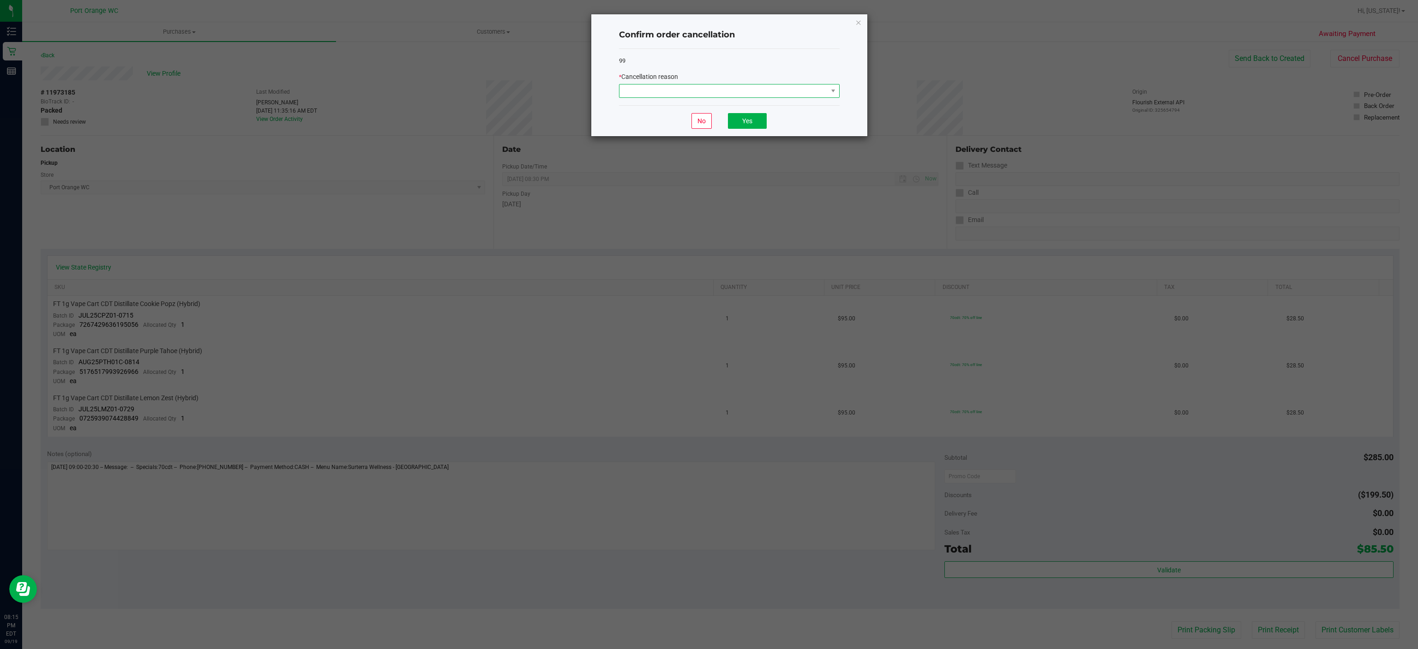
click at [732, 91] on span at bounding box center [723, 90] width 208 height 13
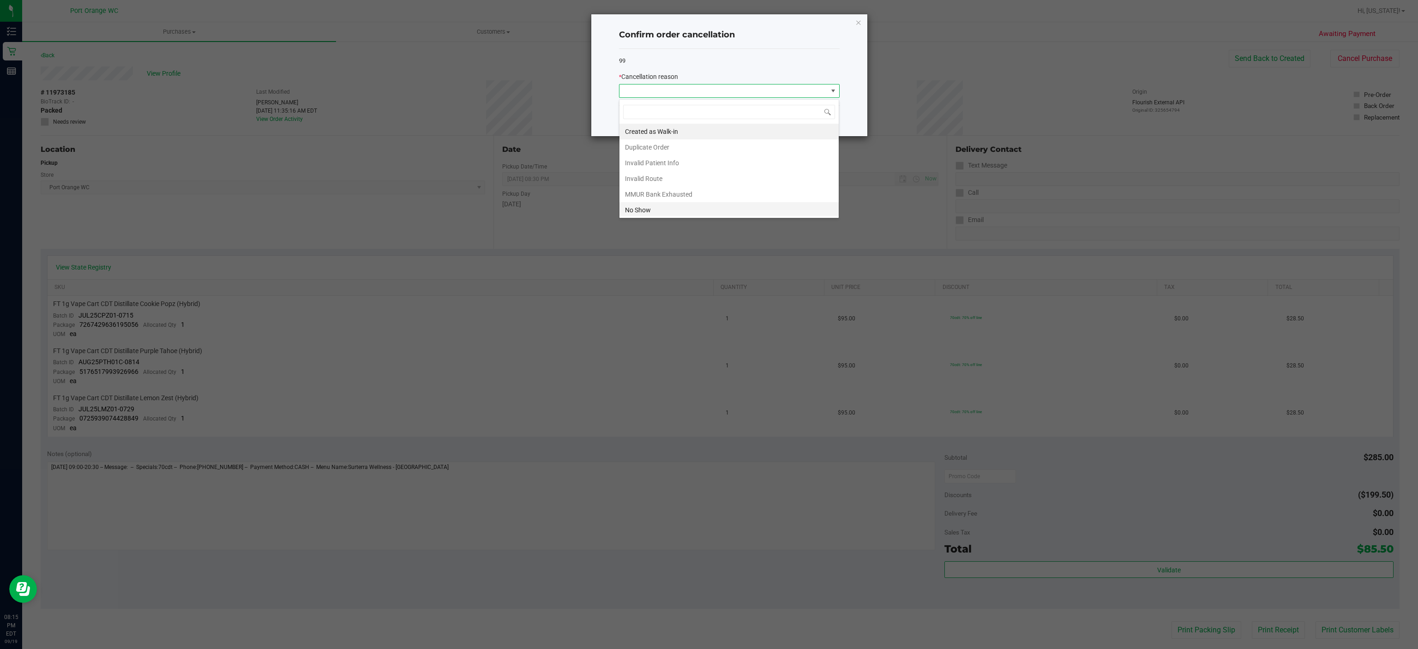
click at [642, 212] on li "No Show" at bounding box center [728, 210] width 219 height 16
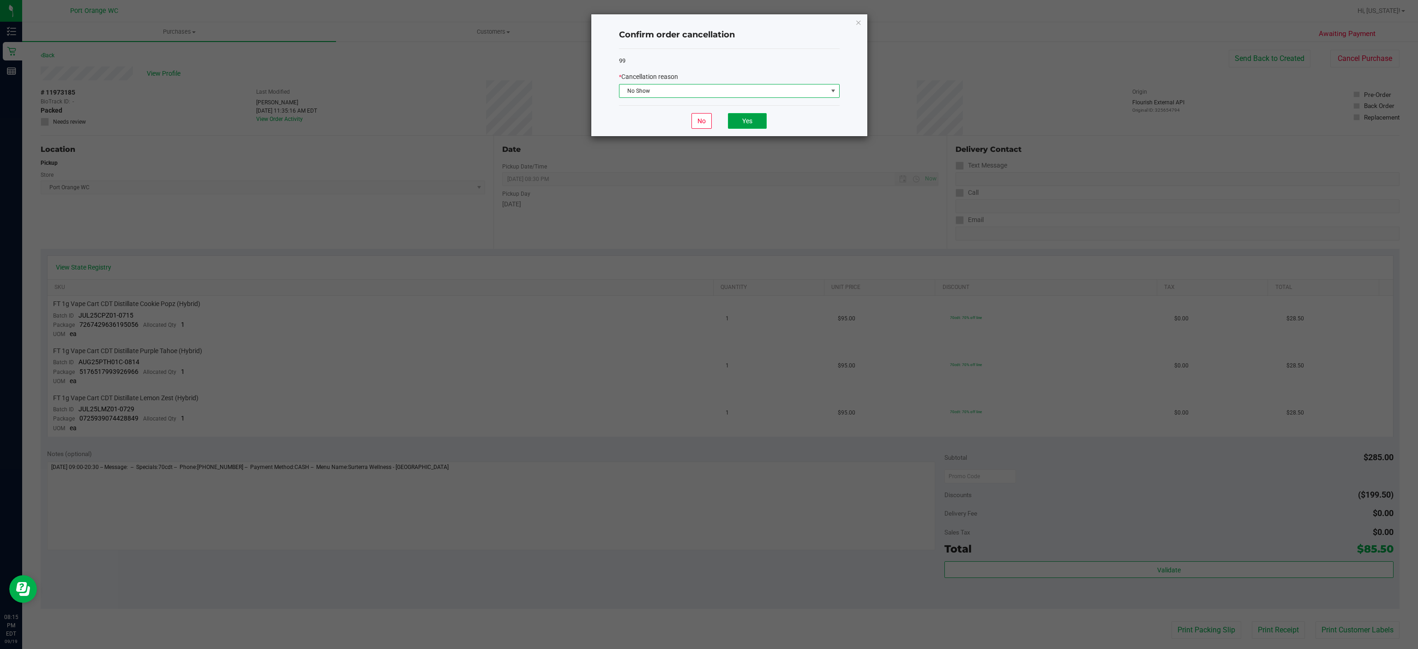
click at [747, 122] on button "Yes" at bounding box center [747, 121] width 39 height 16
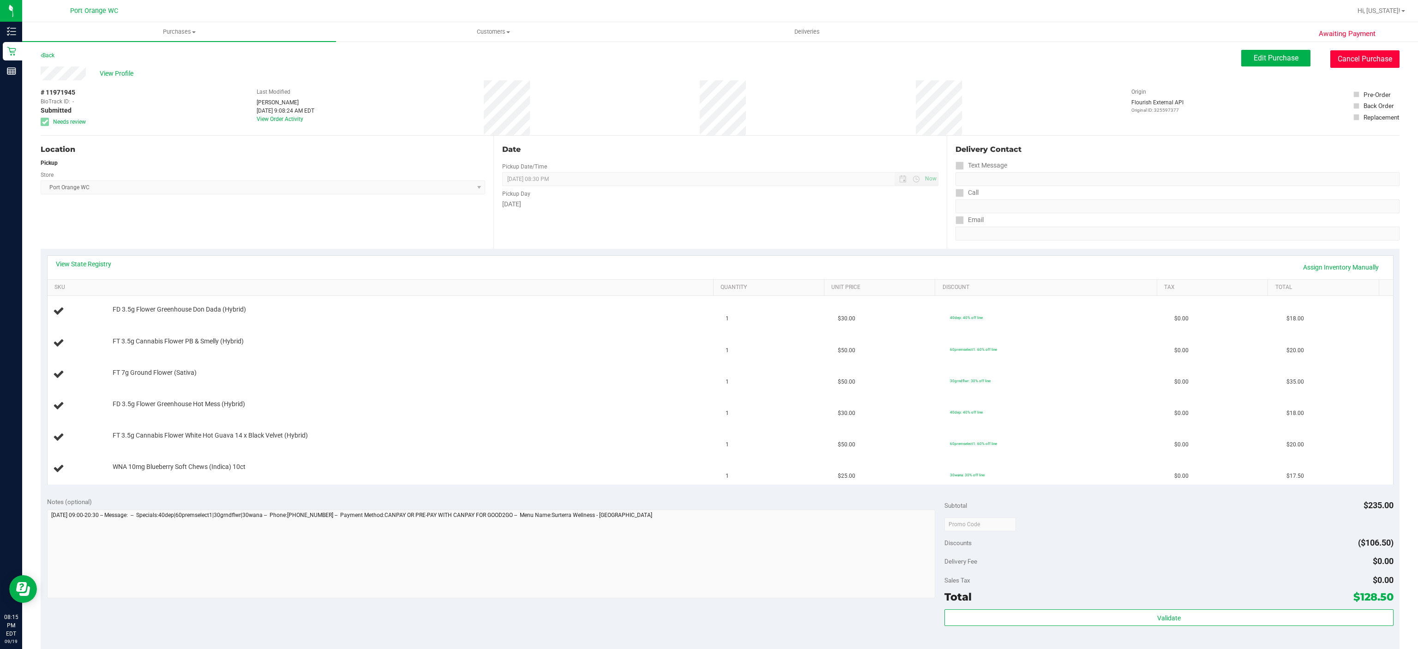
click at [1364, 59] on button "Cancel Purchase" at bounding box center [1364, 59] width 69 height 18
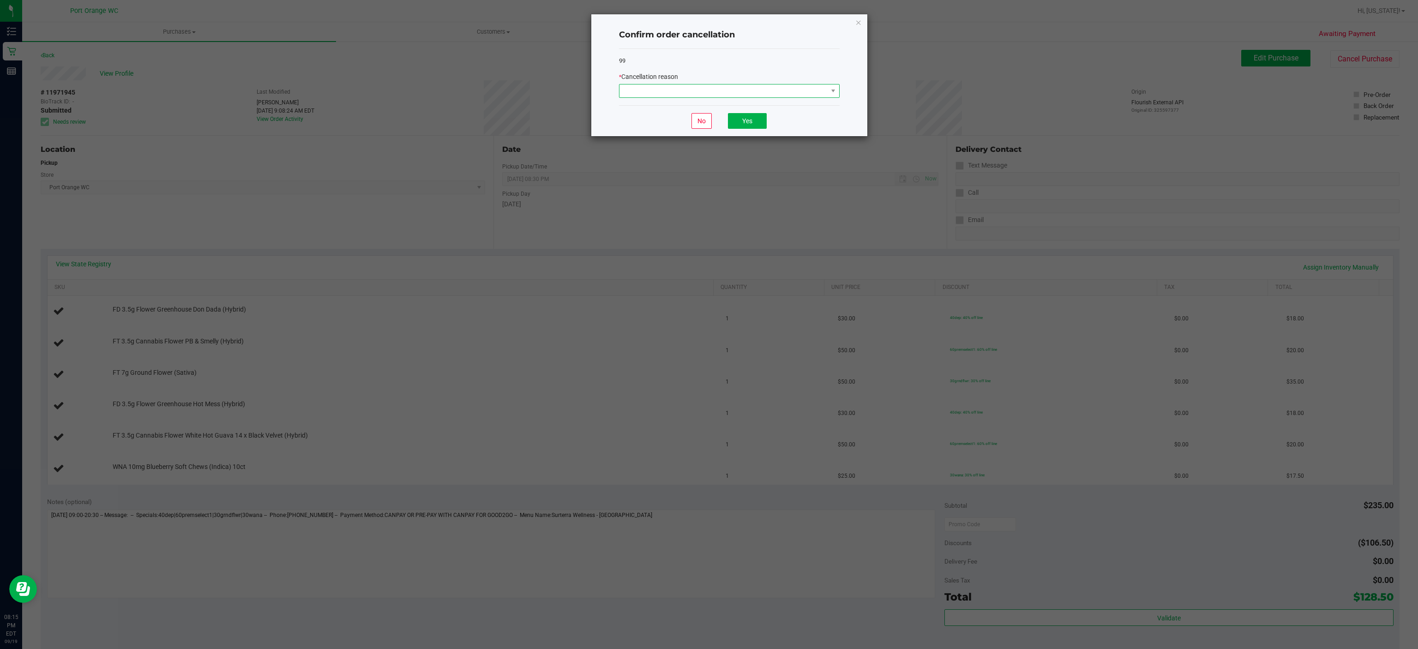
click at [749, 89] on span at bounding box center [723, 90] width 208 height 13
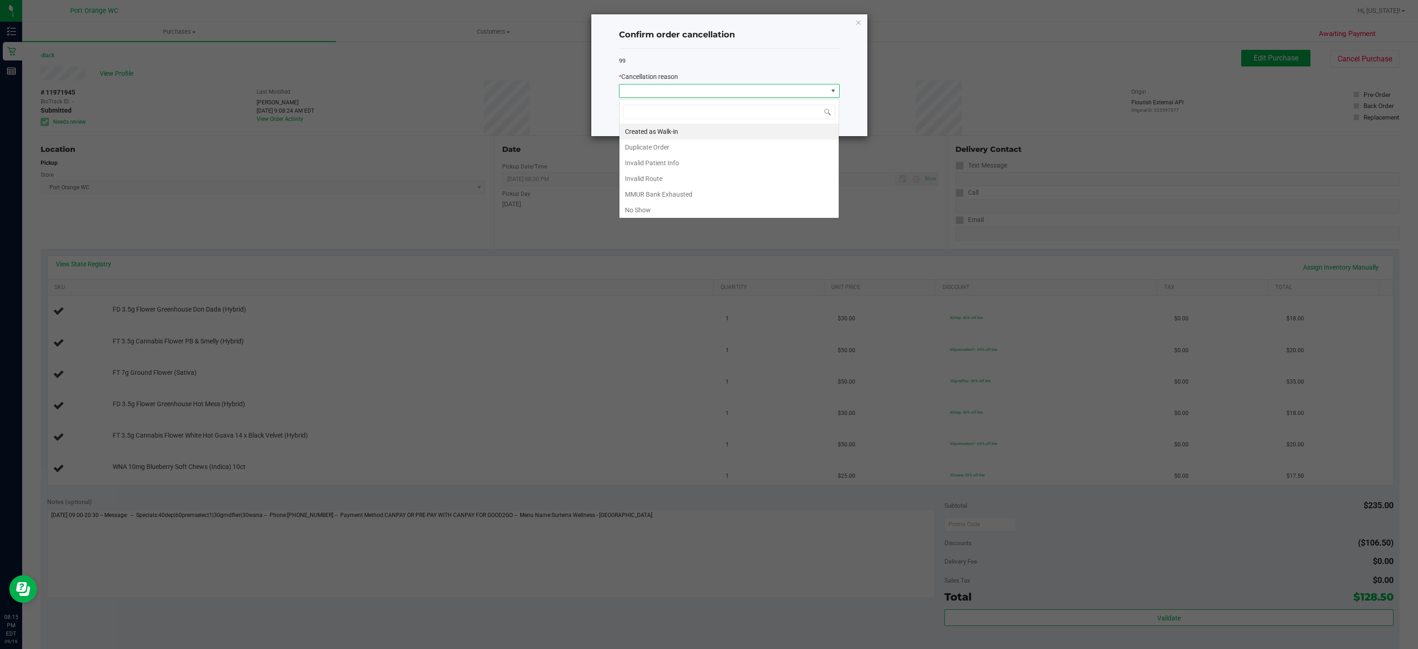
scroll to position [14, 220]
click at [646, 212] on li "No Show" at bounding box center [728, 210] width 219 height 16
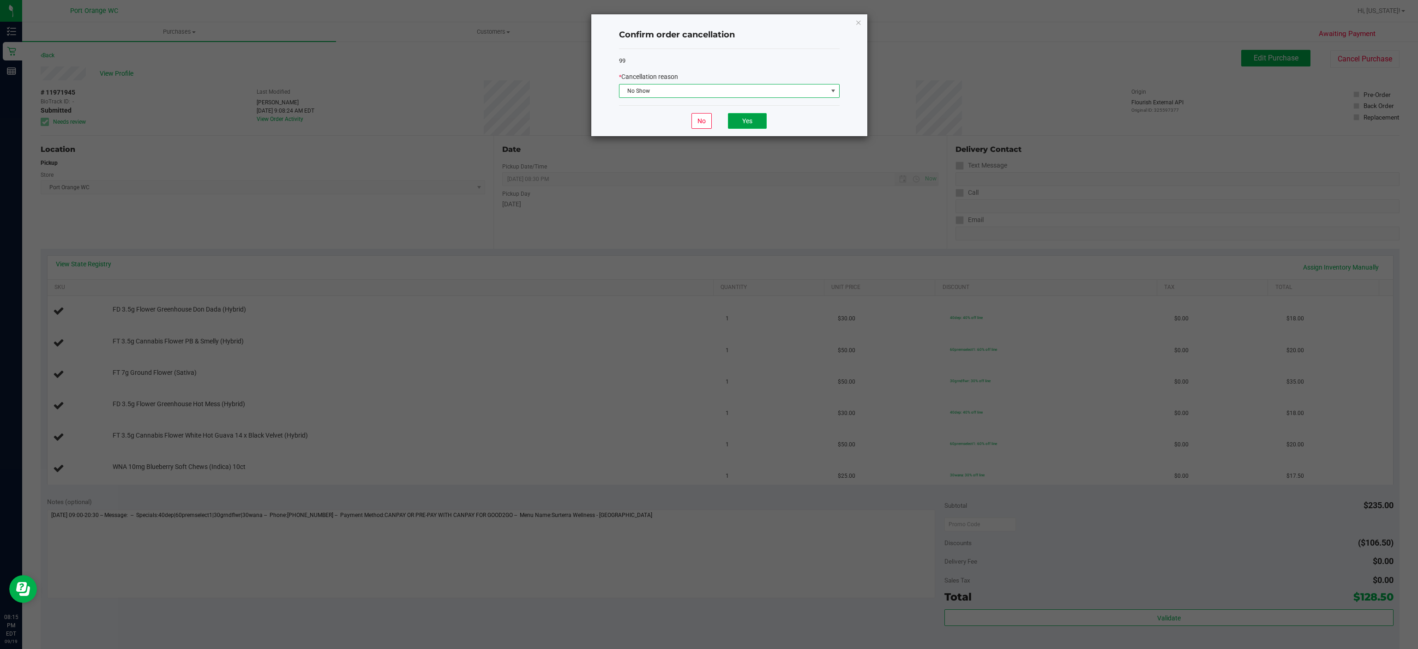
click at [751, 120] on button "Yes" at bounding box center [747, 121] width 39 height 16
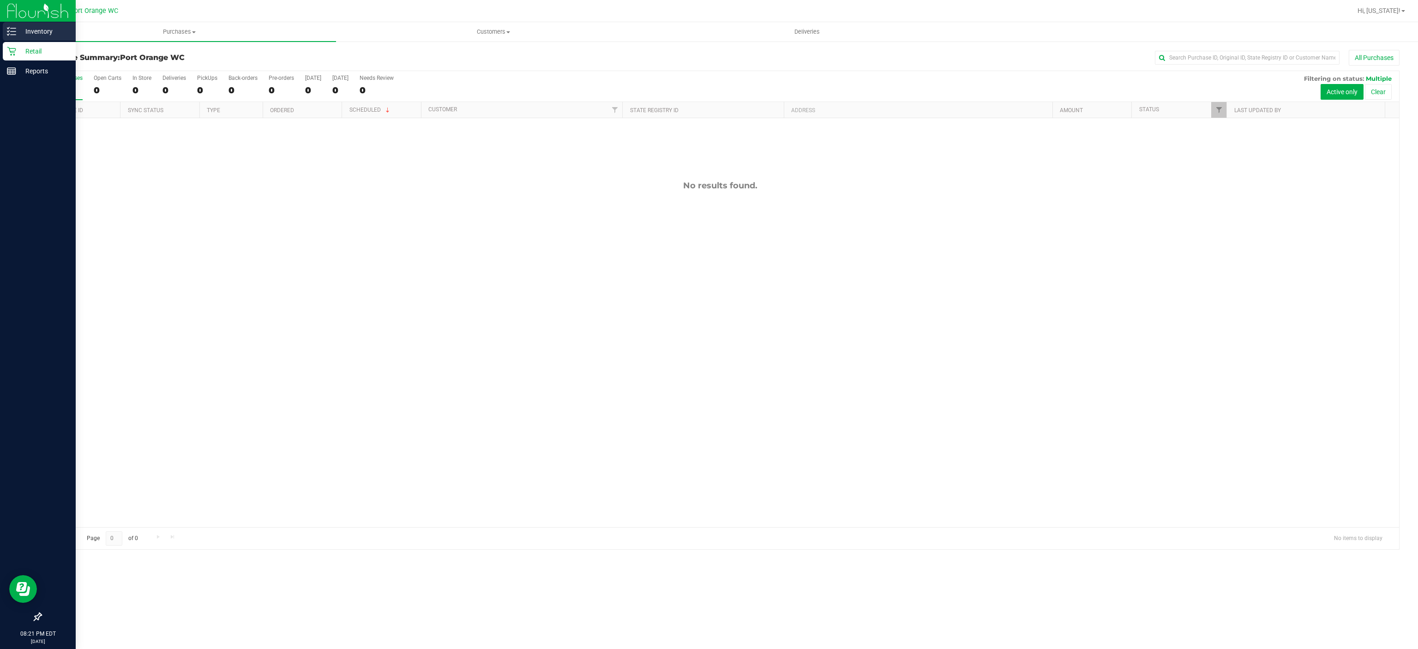
click at [16, 39] on div "Inventory" at bounding box center [39, 31] width 73 height 18
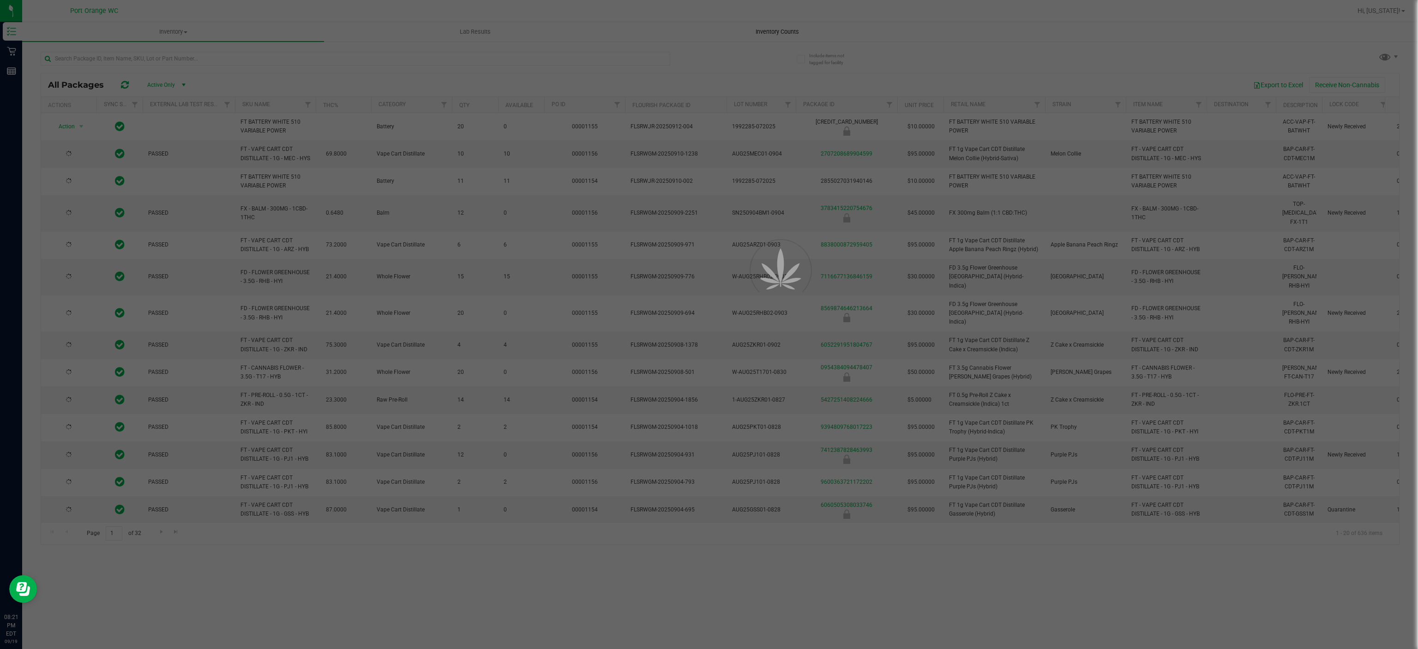
click at [775, 30] on div at bounding box center [709, 324] width 1418 height 649
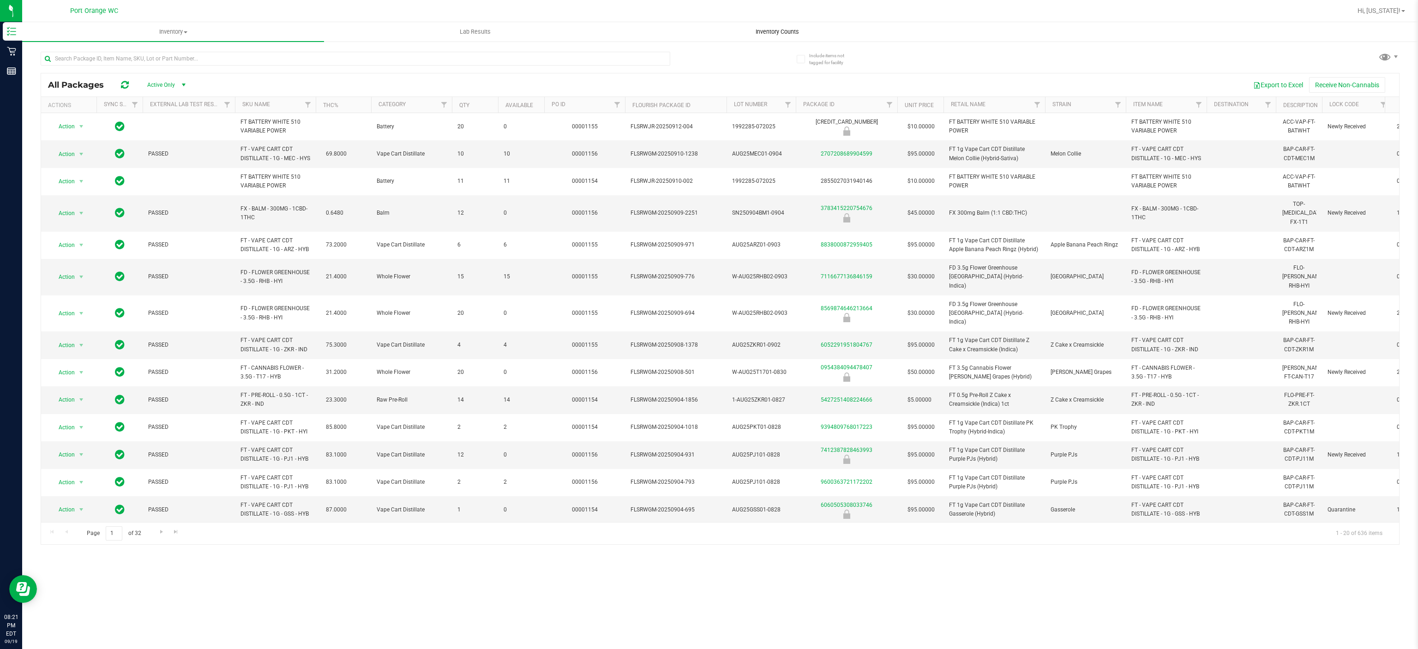
click at [775, 30] on span "Inventory Counts" at bounding box center [777, 32] width 68 height 8
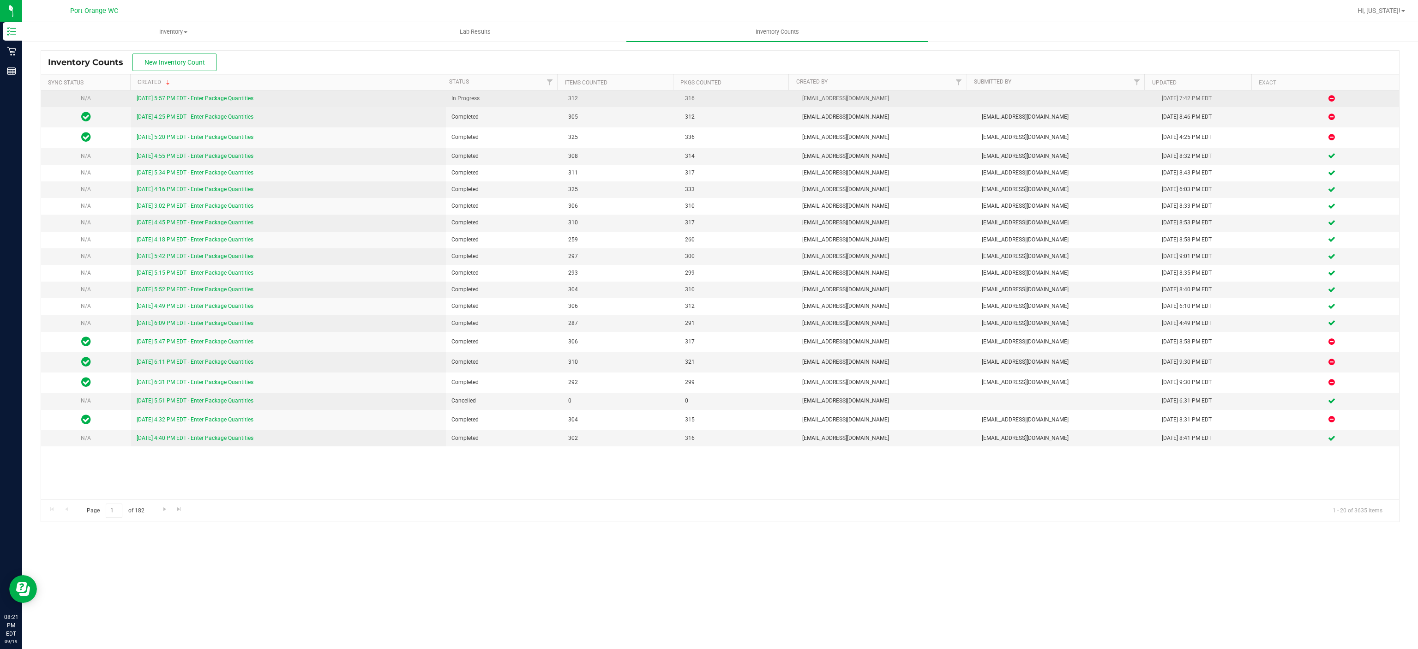
click at [244, 99] on link "9/19/25 5:57 PM EDT - Enter Package Quantities" at bounding box center [195, 98] width 117 height 6
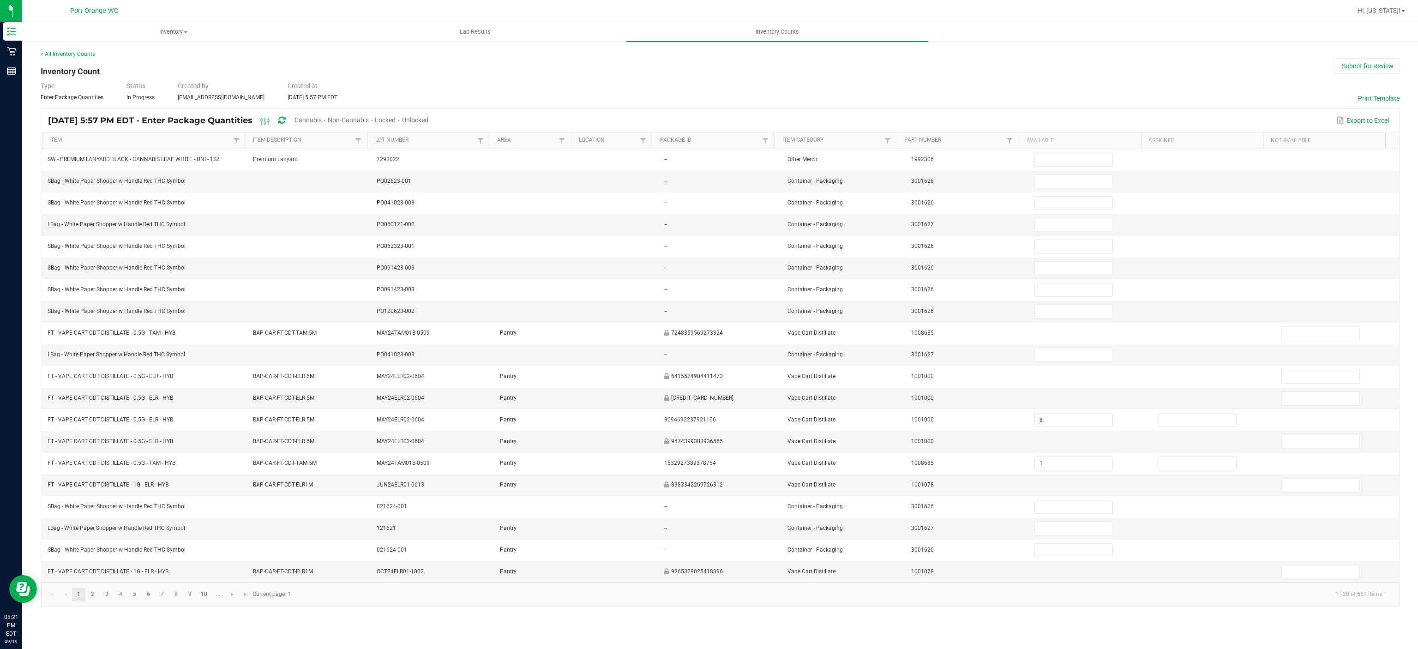
click at [322, 116] on span "Cannabis" at bounding box center [307, 119] width 27 height 7
type input "8"
type input "1"
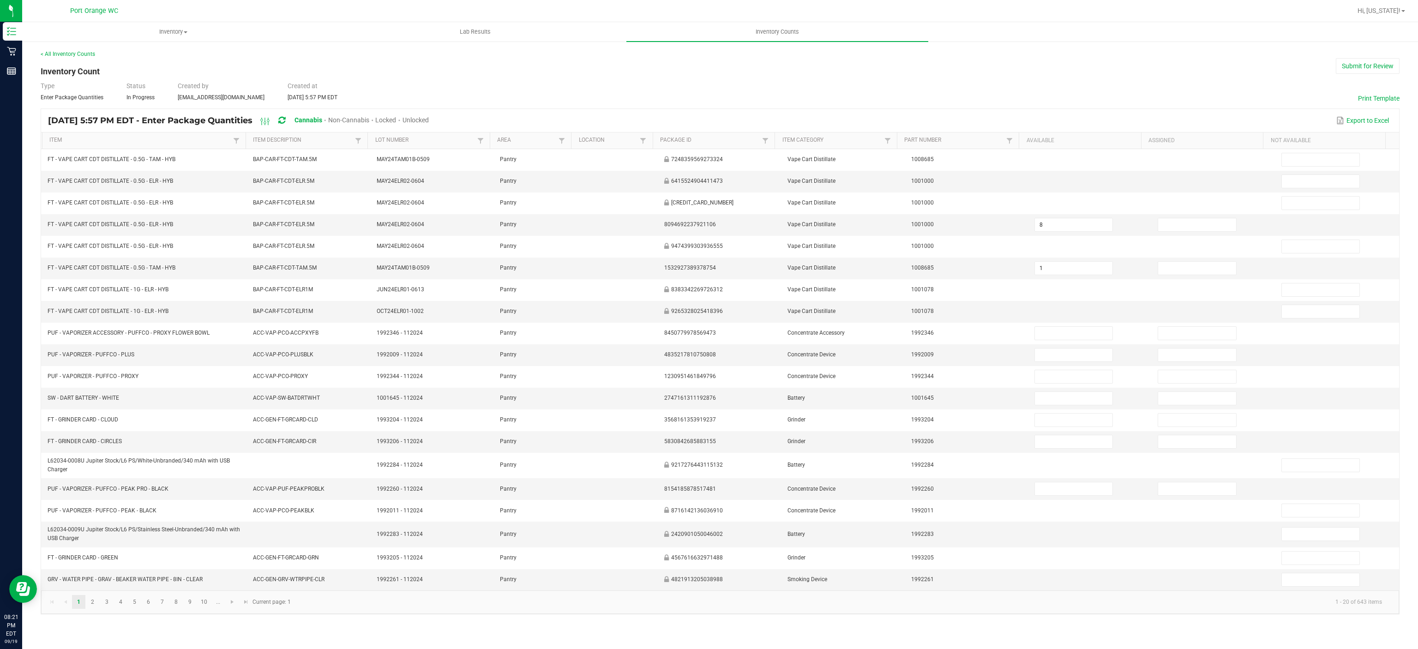
click at [429, 118] on span "Unlocked" at bounding box center [415, 119] width 26 height 7
type input "6"
type input "1"
type input "3"
type input "2"
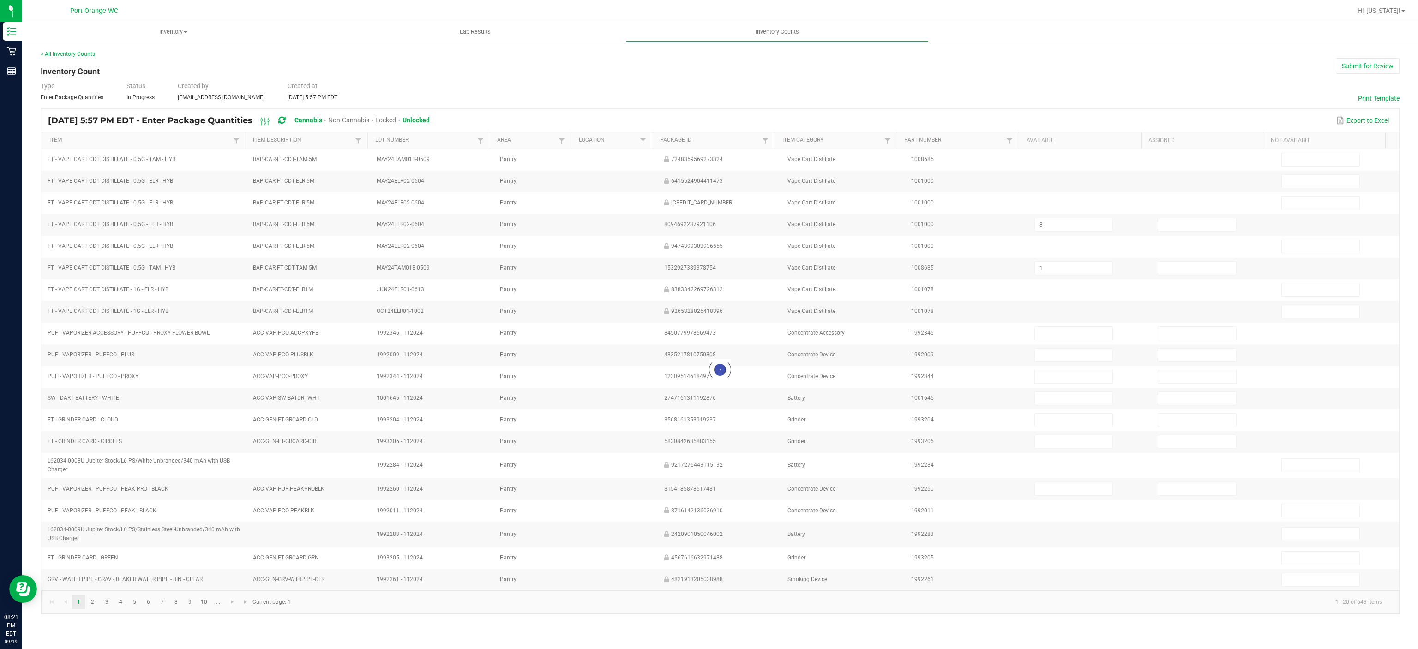
type input "8"
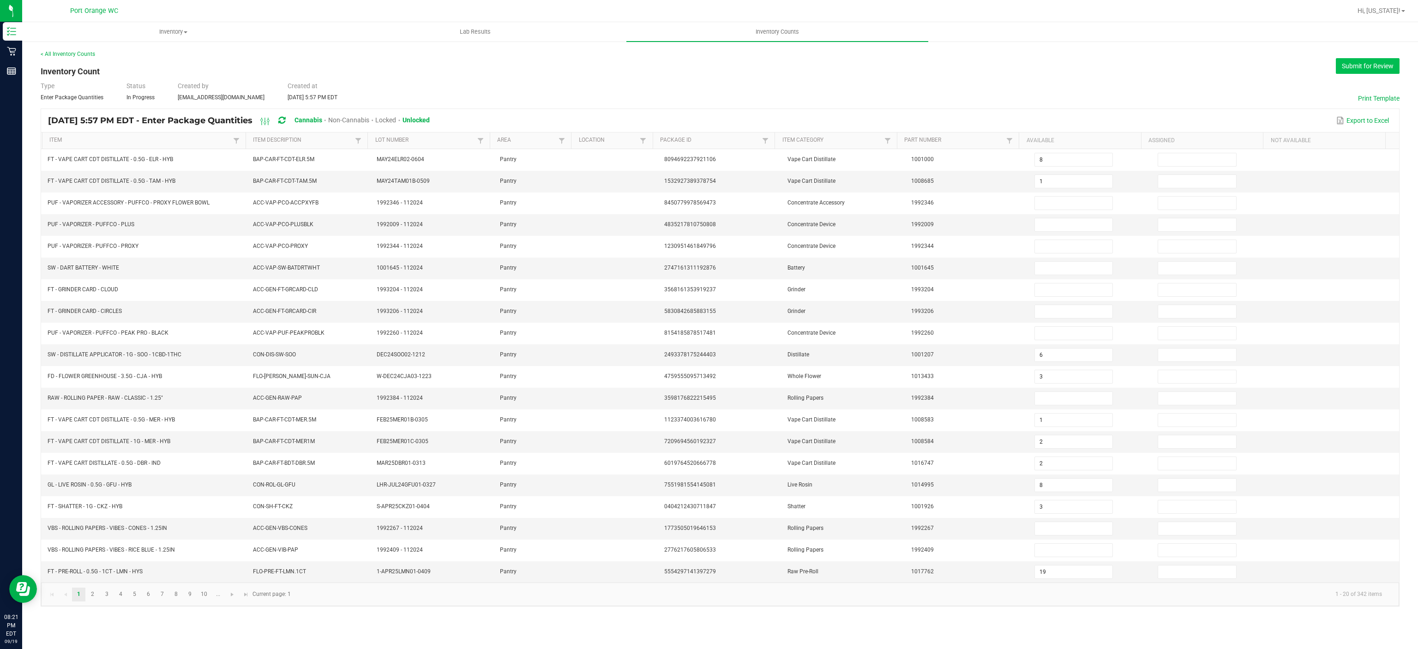
click at [1362, 60] on button "Submit for Review" at bounding box center [1368, 66] width 64 height 16
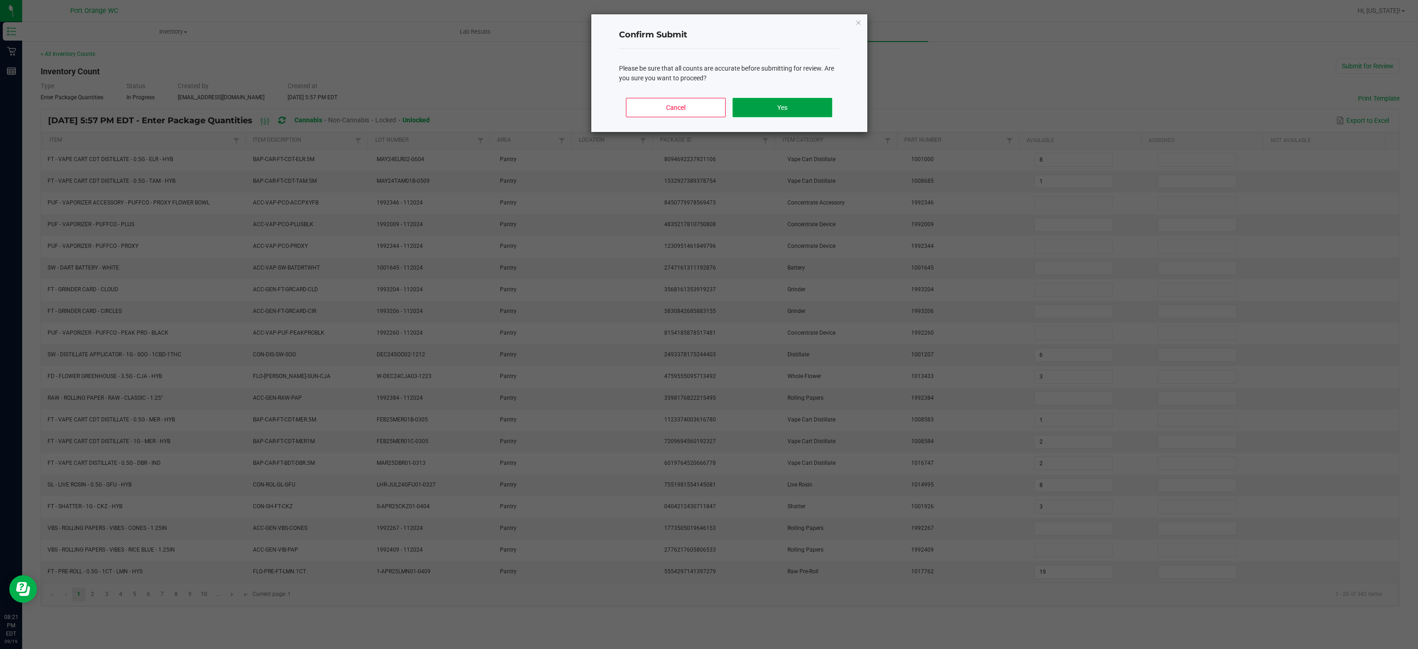
click at [790, 111] on button "Yes" at bounding box center [781, 107] width 99 height 19
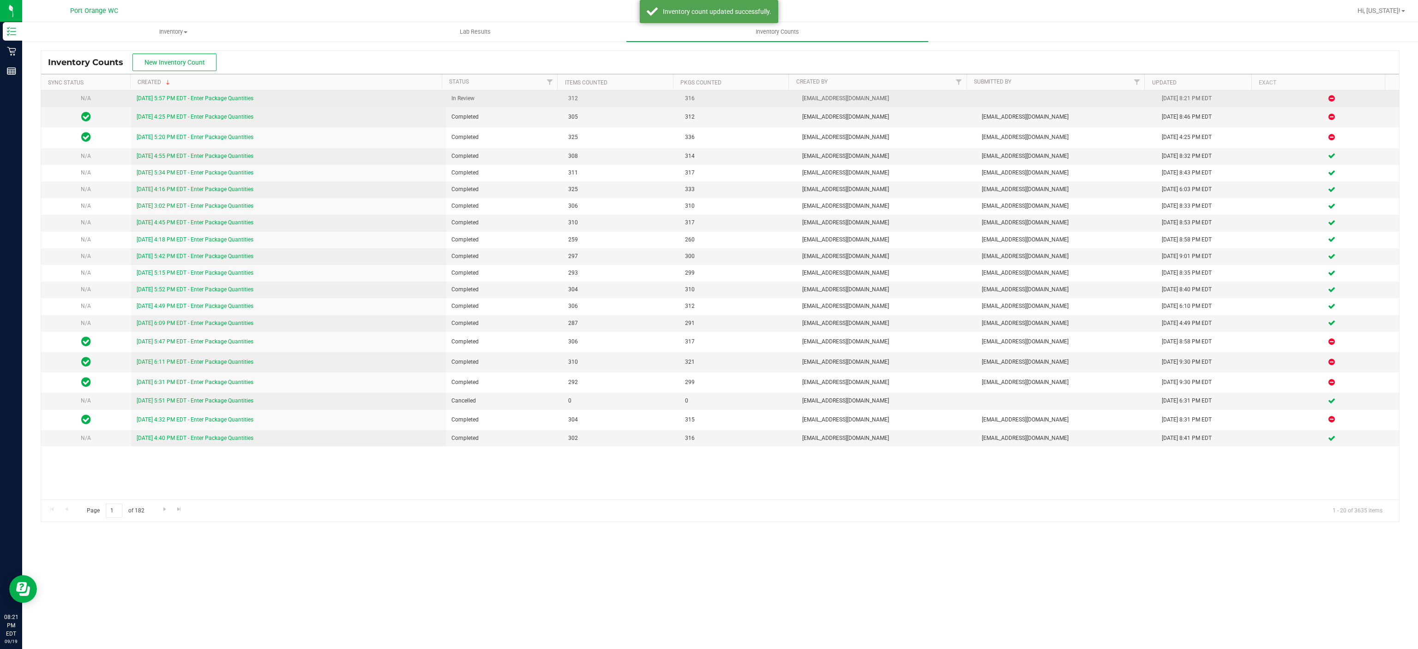
click at [246, 99] on link "9/19/25 5:57 PM EDT - Enter Package Quantities" at bounding box center [195, 98] width 117 height 6
